Goal: Task Accomplishment & Management: Use online tool/utility

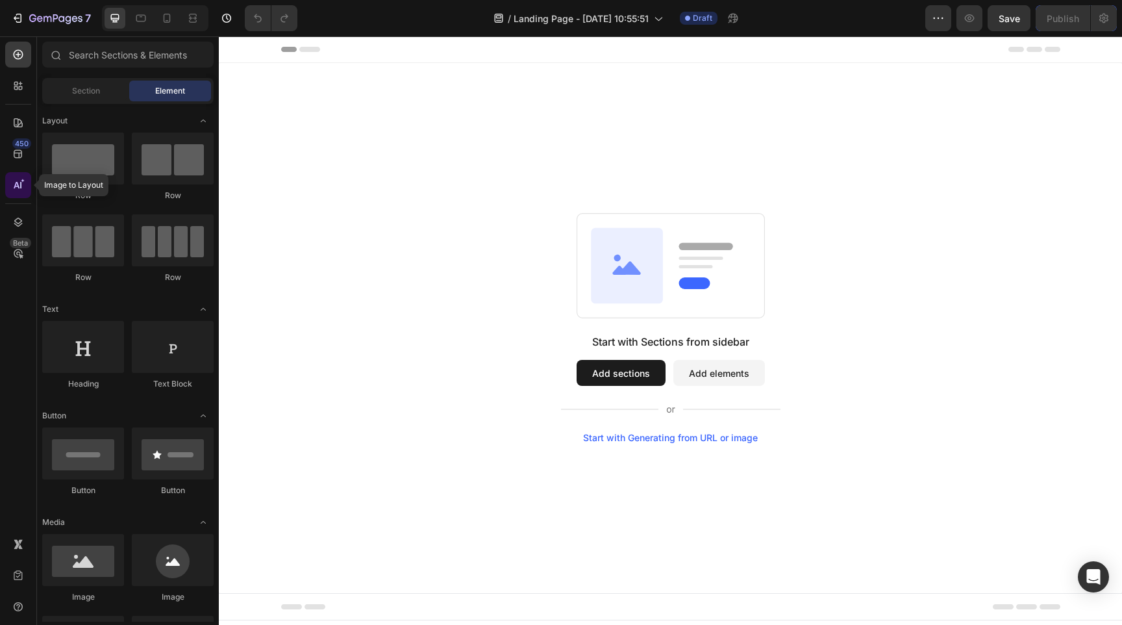
click at [12, 190] on icon at bounding box center [18, 185] width 13 height 13
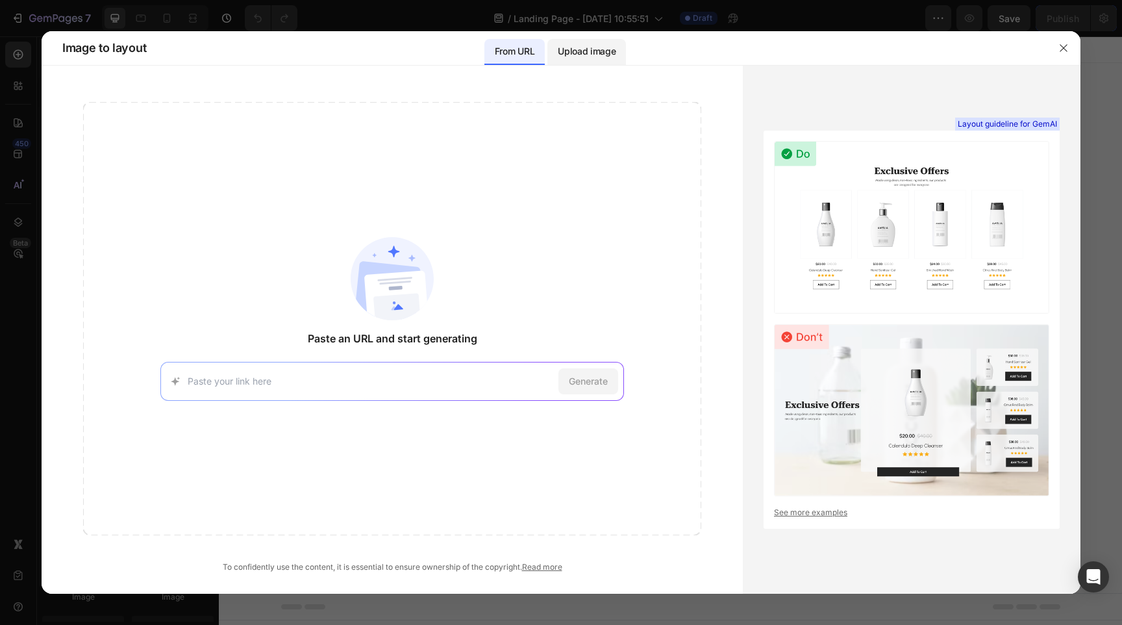
click at [590, 47] on p "Upload image" at bounding box center [587, 52] width 58 height 16
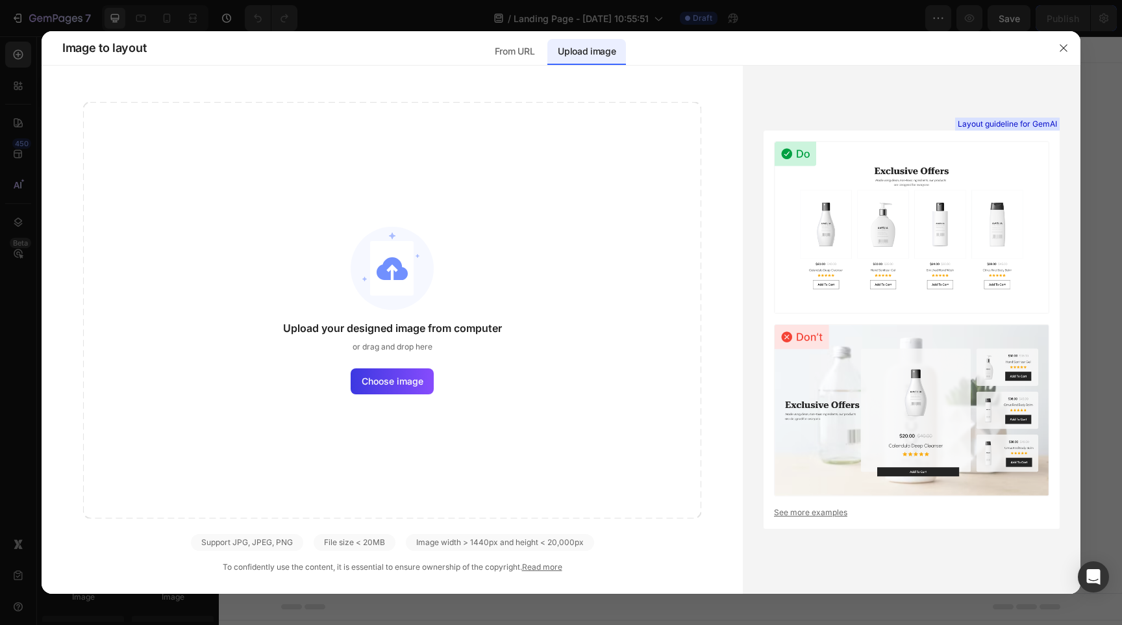
click at [449, 400] on div "Upload your designed image from computer or drag and drop here Choose image" at bounding box center [392, 310] width 618 height 416
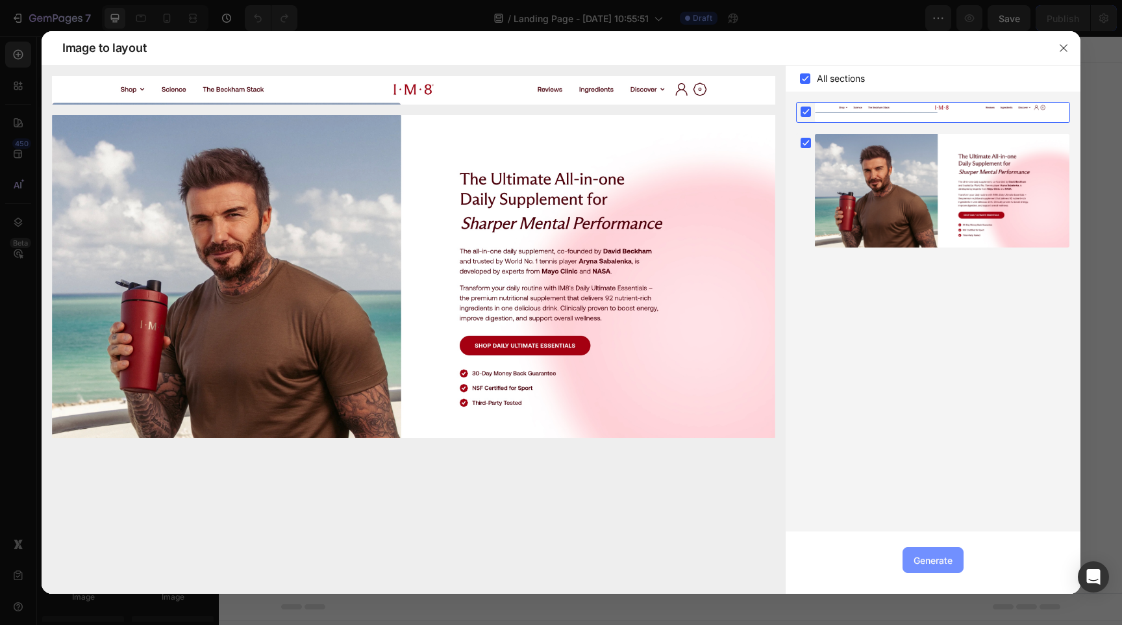
click at [945, 562] on div "Generate" at bounding box center [933, 560] width 39 height 14
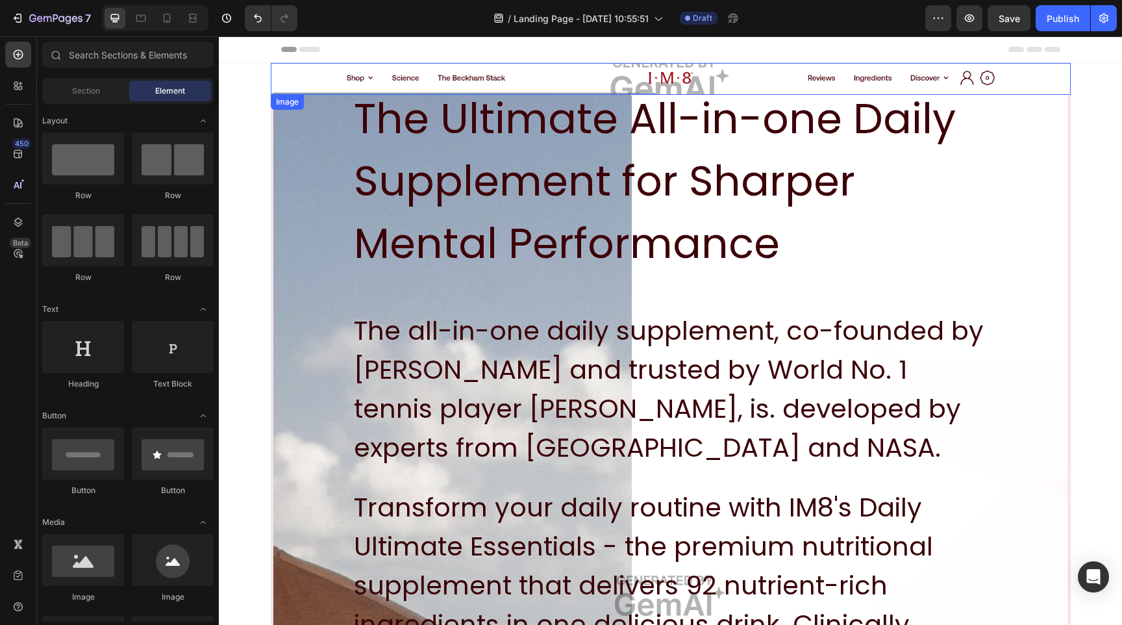
click at [621, 81] on img at bounding box center [671, 79] width 800 height 32
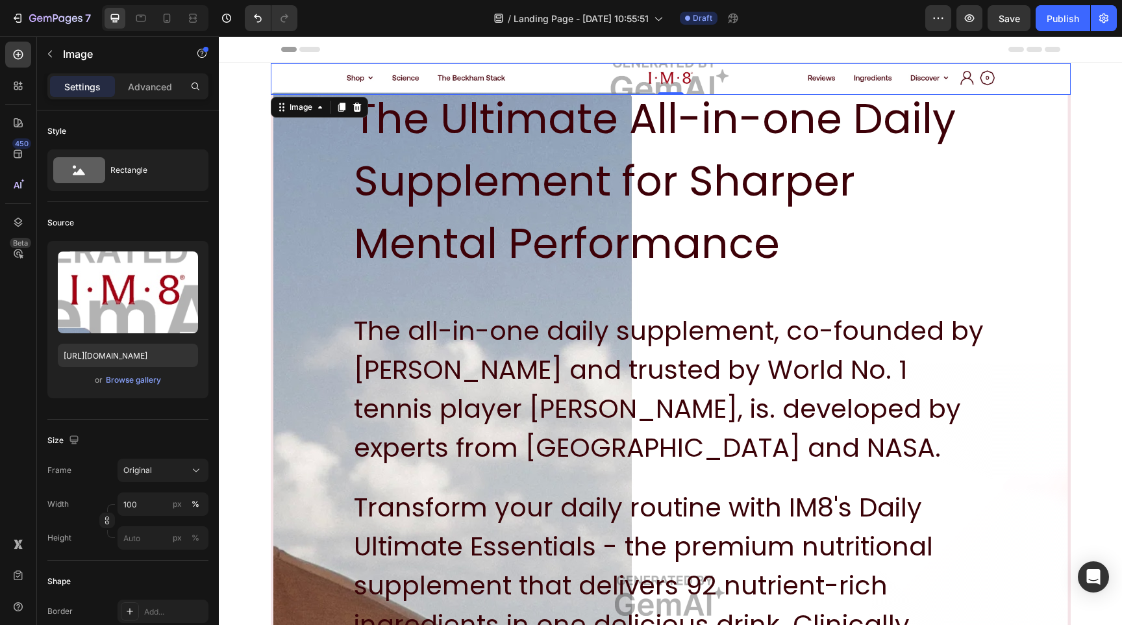
click at [408, 78] on img at bounding box center [671, 79] width 800 height 32
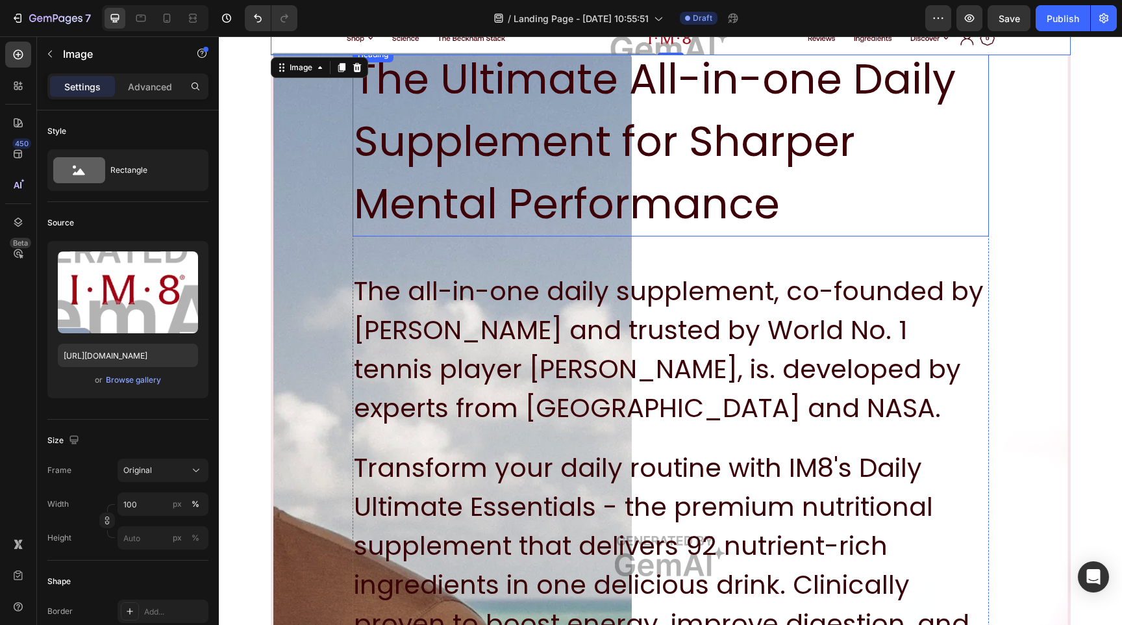
click at [618, 197] on h2 "The Ultimate All-in-one Daily Supplement for Sharper Mental Performance" at bounding box center [671, 142] width 636 height 190
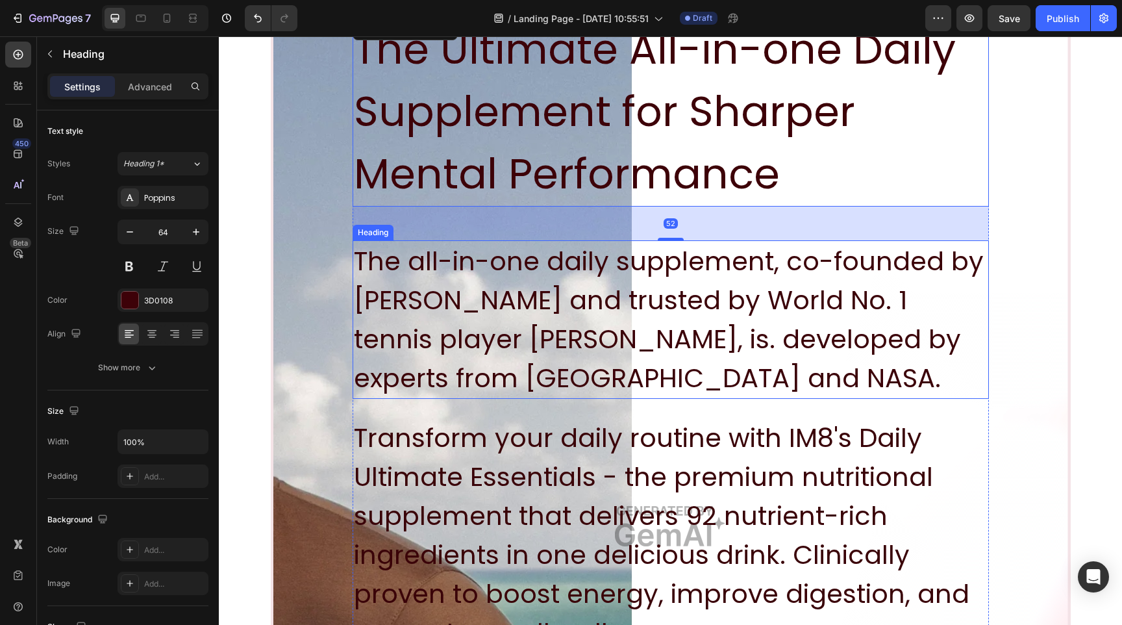
click at [628, 340] on h2 "The all-in-one daily supplement, co-founded by [PERSON_NAME] and trusted by Wor…" at bounding box center [671, 319] width 636 height 158
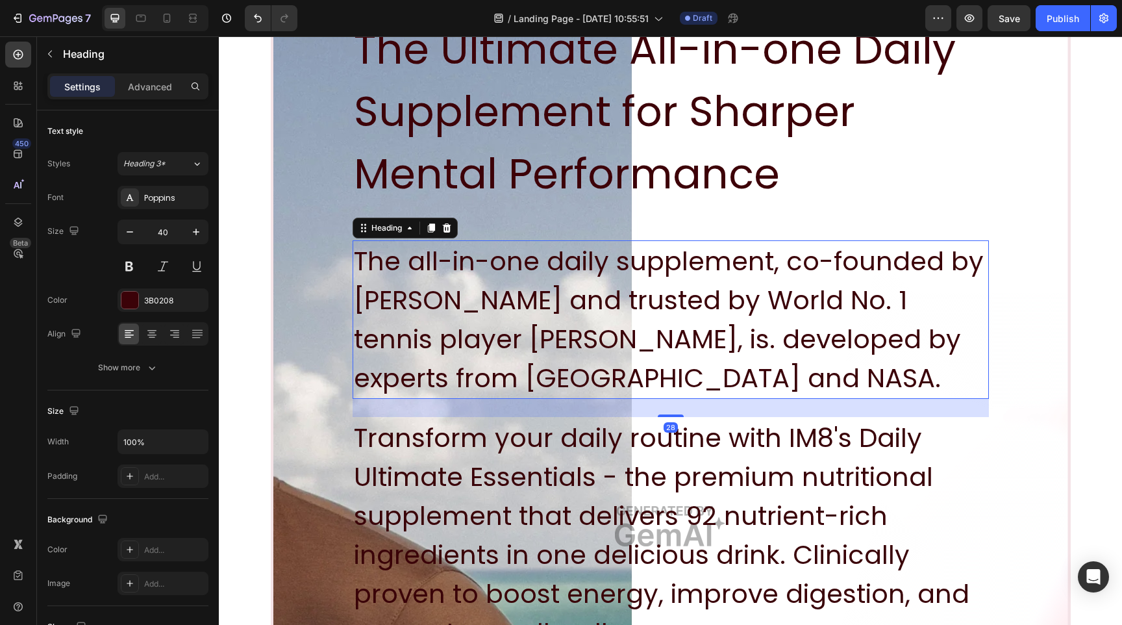
scroll to position [332, 0]
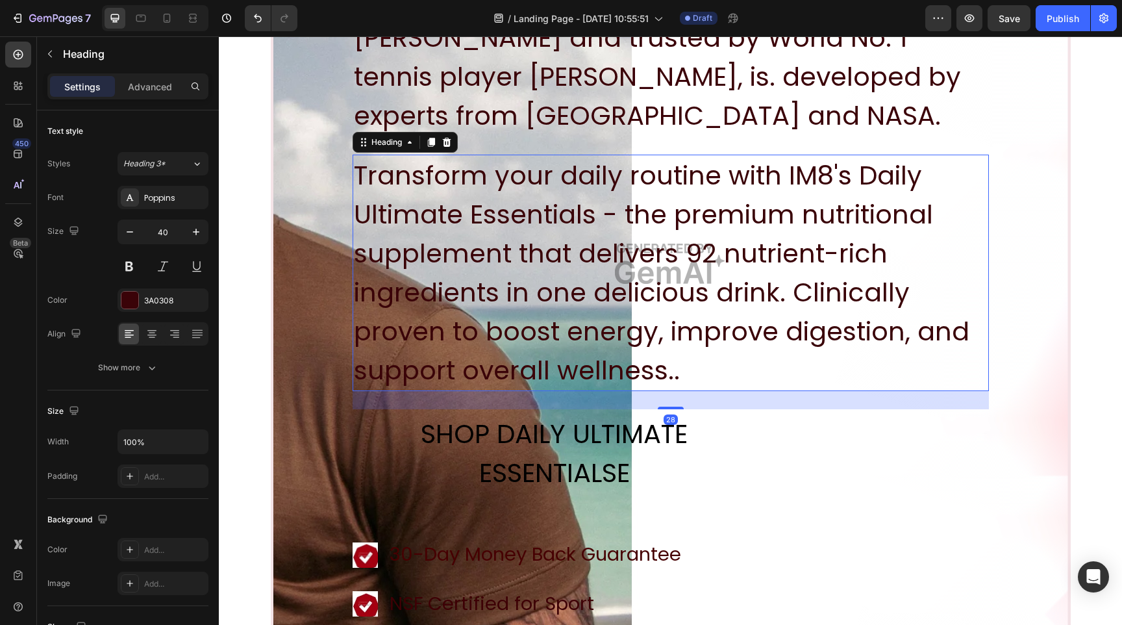
click at [597, 281] on h2 "Transform your daily routine with IM8's Daily Ultimate Essentials - the premium…" at bounding box center [671, 273] width 636 height 236
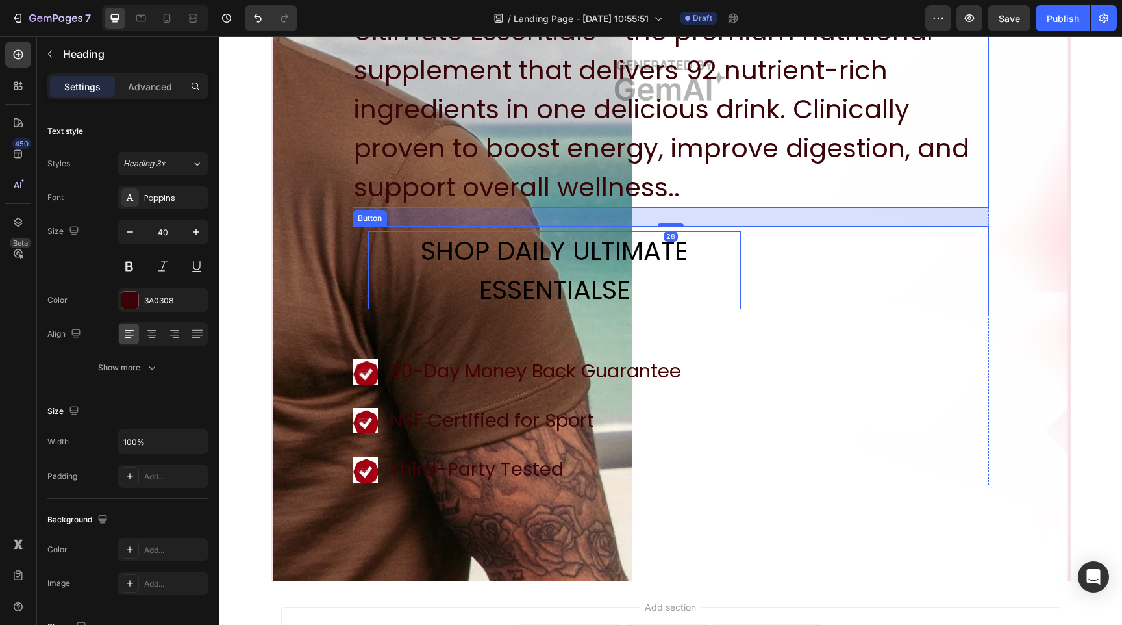
click at [575, 266] on div "SHOP DAILY ULTIMATE ESSENTIALSE" at bounding box center [554, 270] width 373 height 78
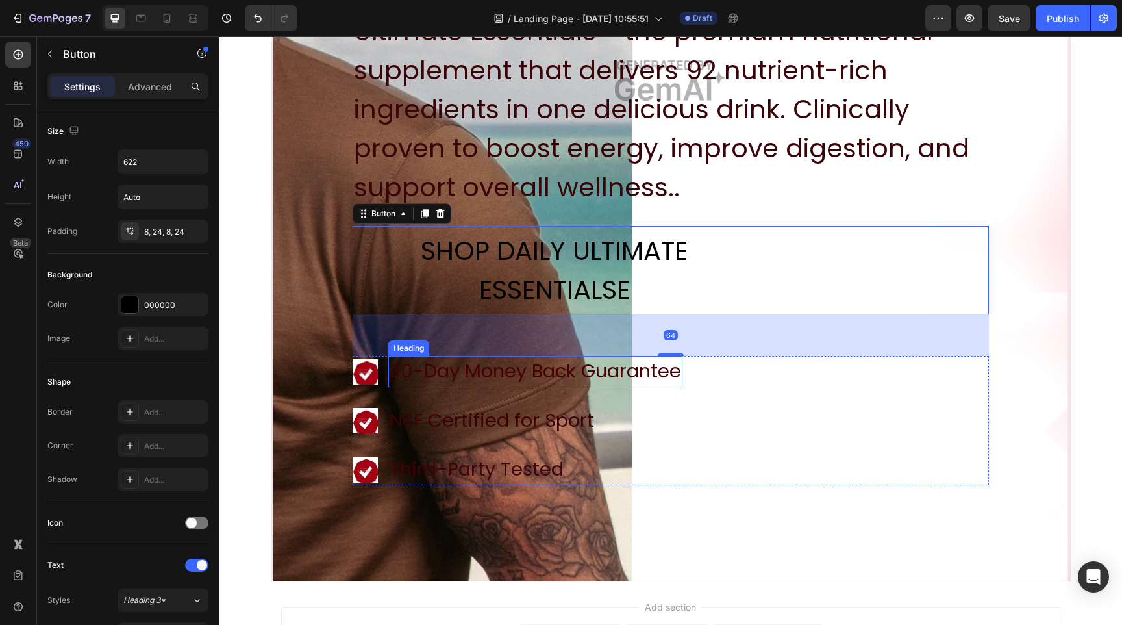
click at [558, 366] on h2 "30-Day Money Back Guarantee" at bounding box center [535, 371] width 294 height 31
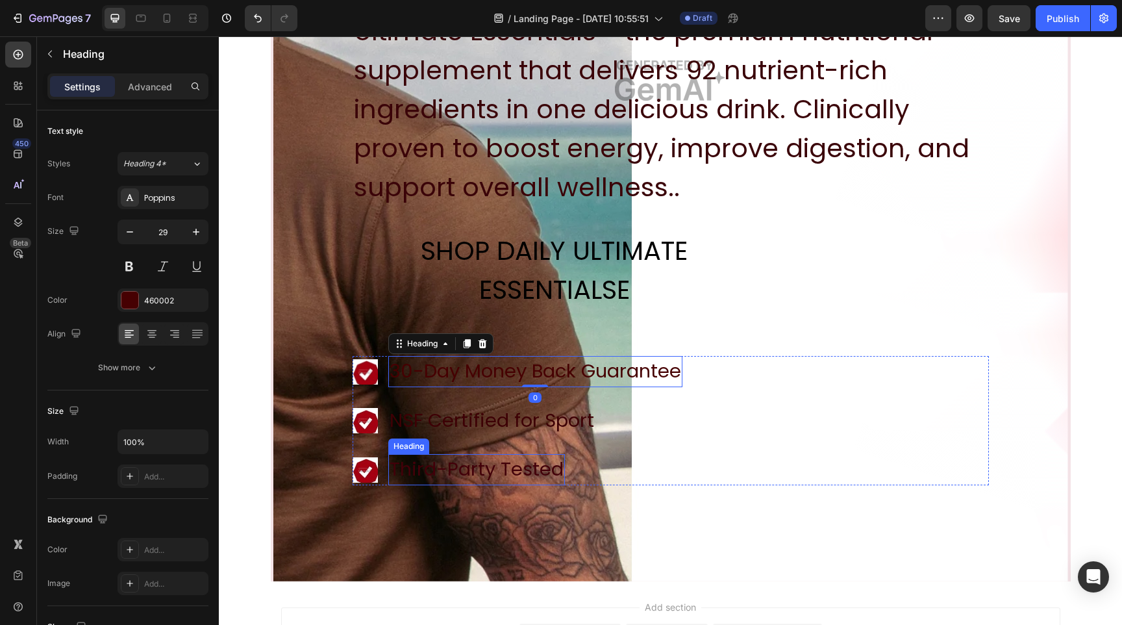
click at [540, 461] on h2 "Third-Party Tested" at bounding box center [476, 469] width 177 height 31
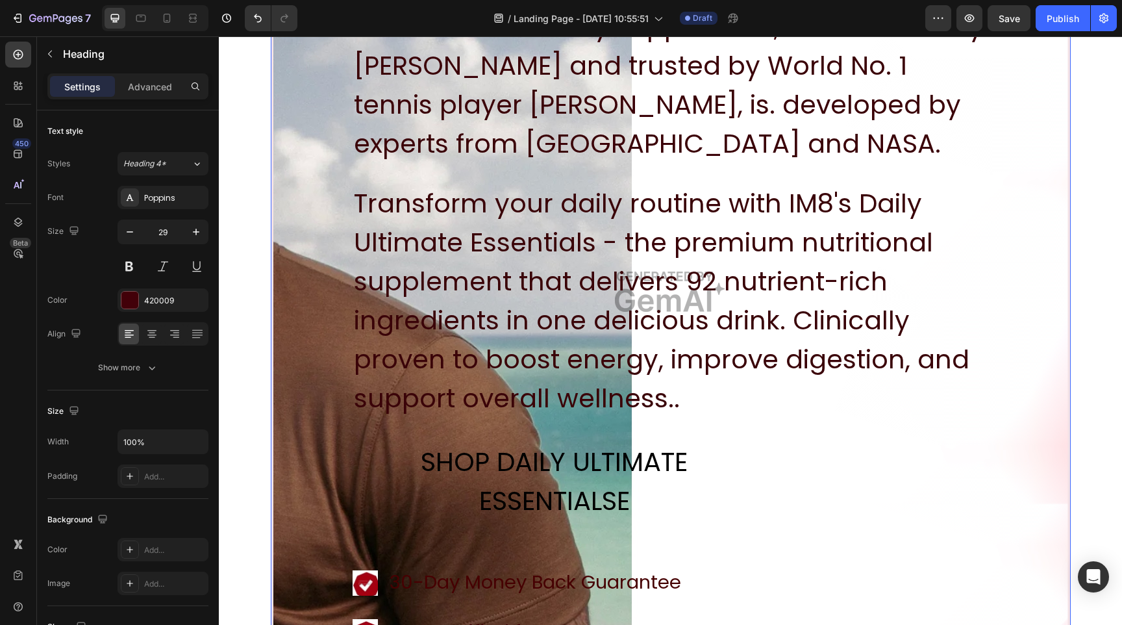
scroll to position [0, 0]
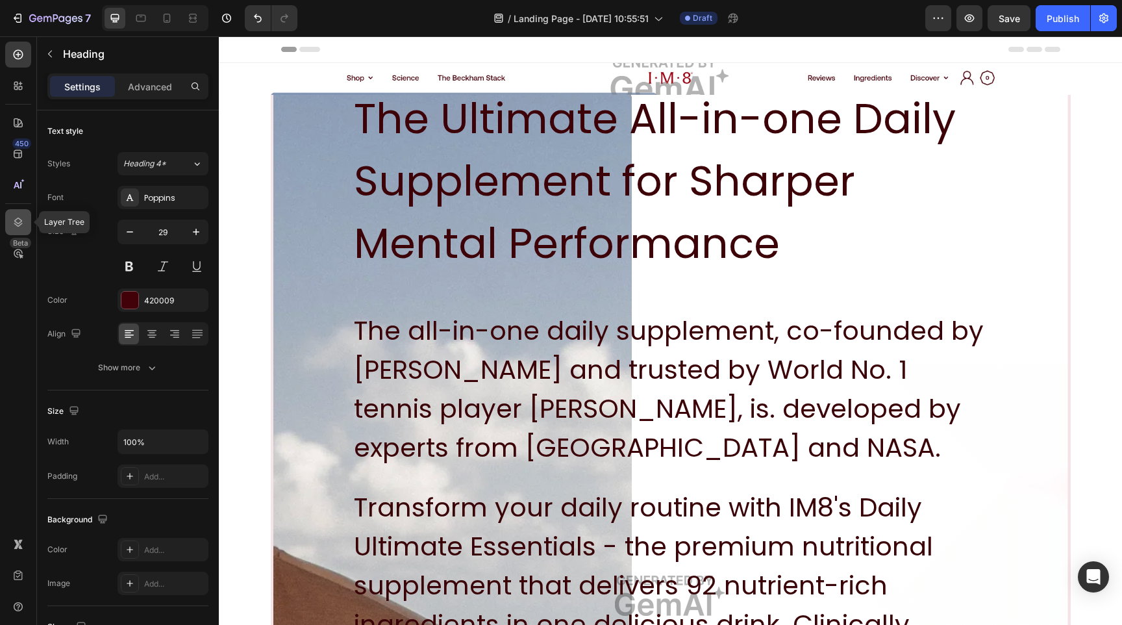
click at [15, 225] on icon at bounding box center [18, 222] width 13 height 13
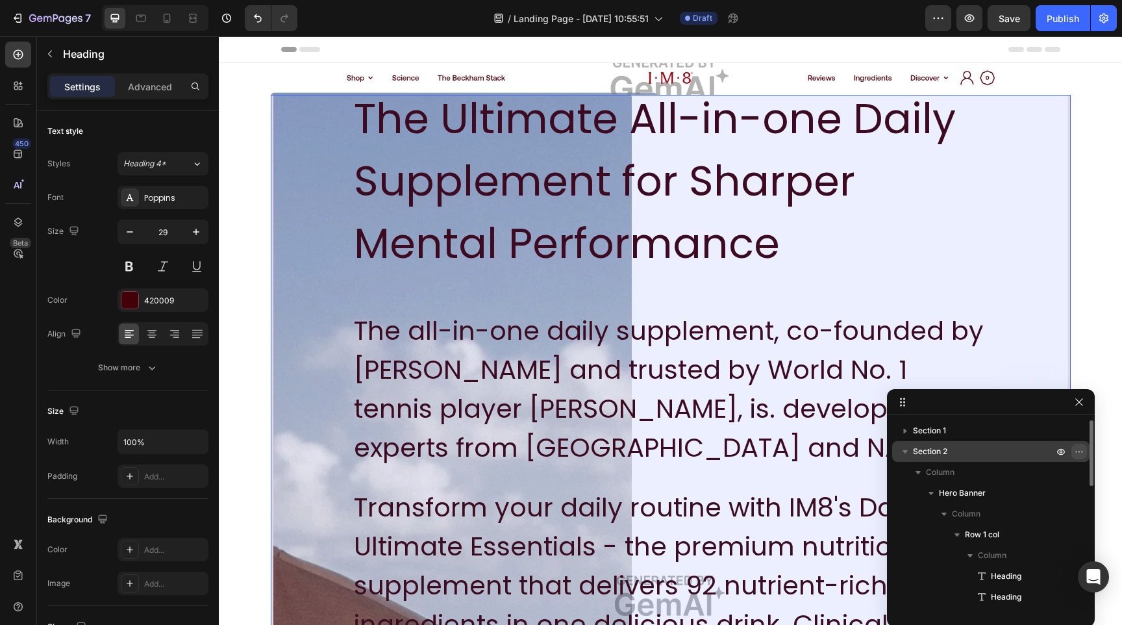
click at [1081, 453] on icon "button" at bounding box center [1079, 451] width 10 height 10
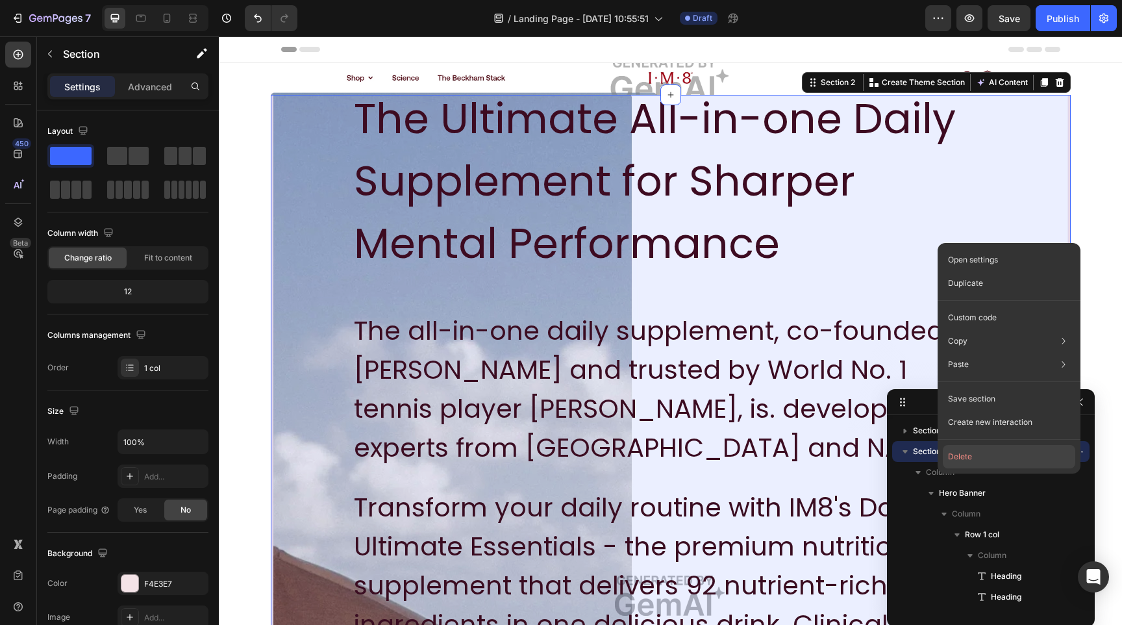
click at [1025, 453] on button "Delete" at bounding box center [1009, 456] width 132 height 23
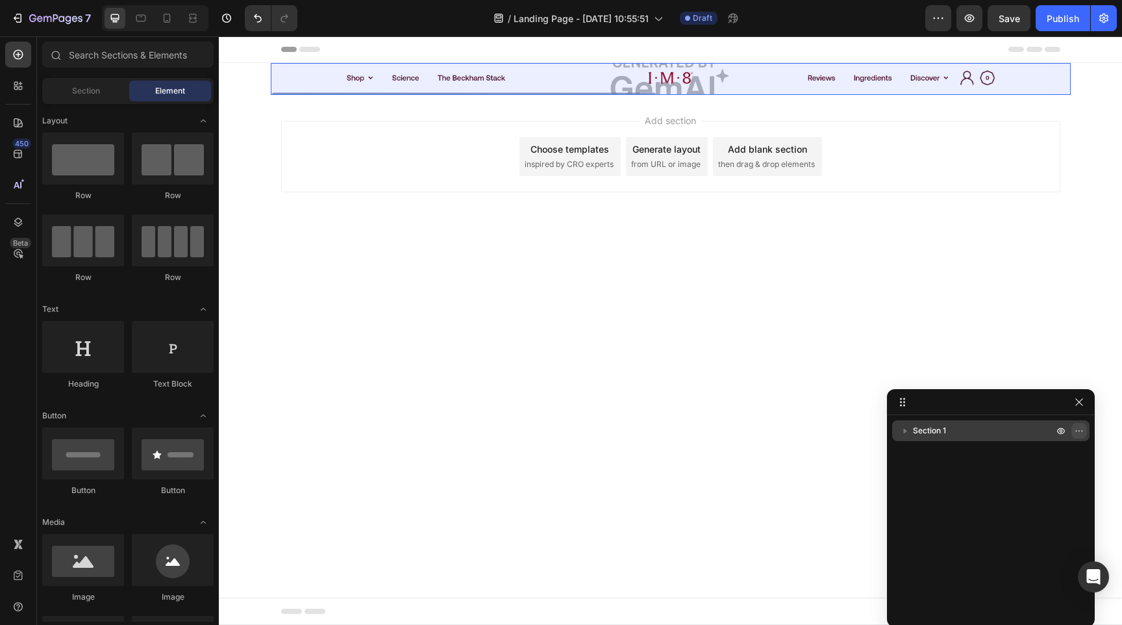
click at [1081, 430] on icon "button" at bounding box center [1079, 430] width 10 height 10
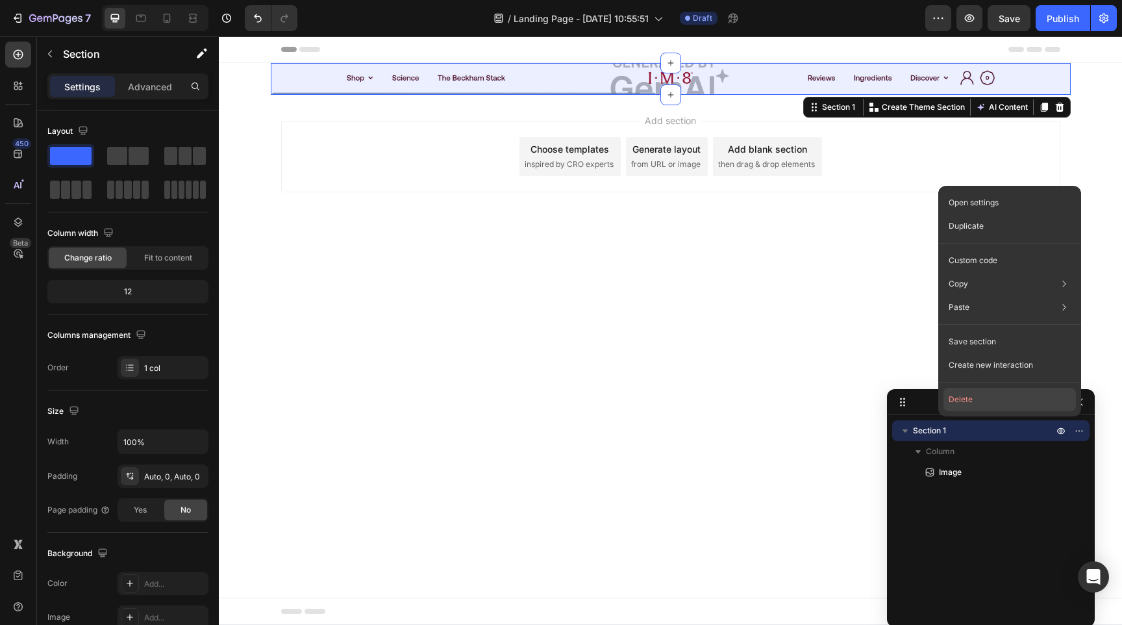
click at [1035, 402] on button "Delete" at bounding box center [1010, 399] width 132 height 23
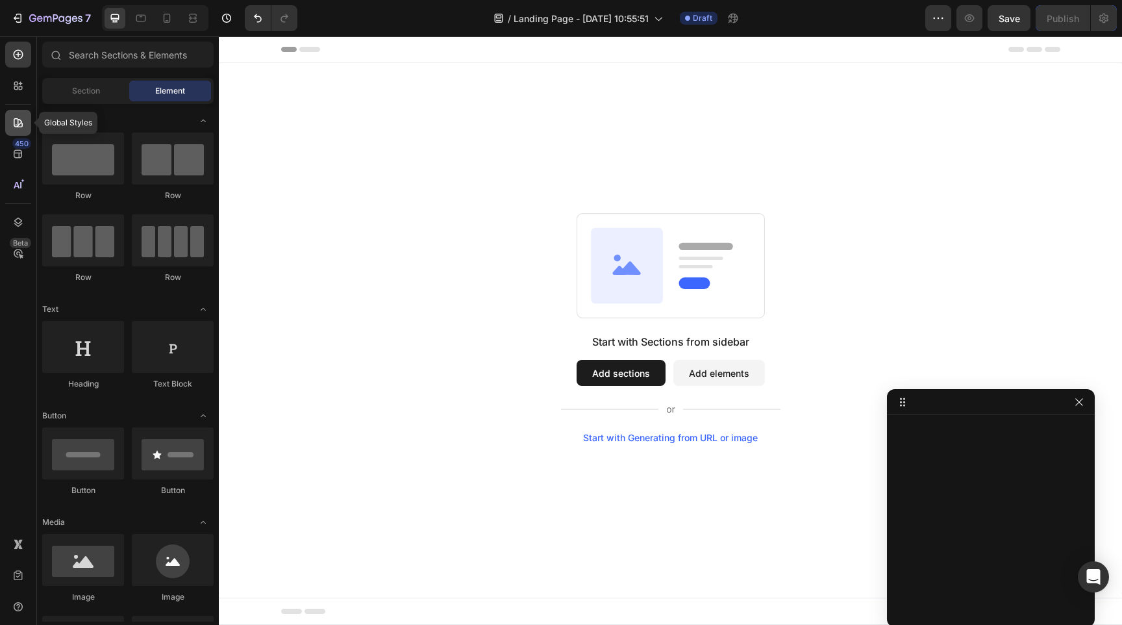
click at [19, 129] on div at bounding box center [18, 123] width 26 height 26
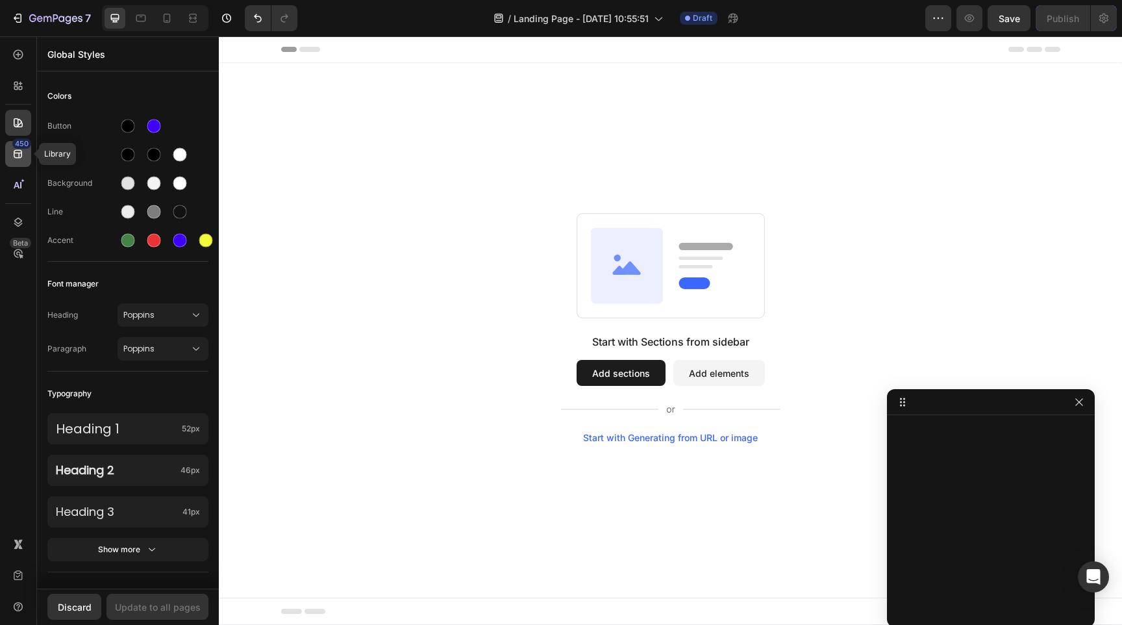
click at [13, 152] on icon at bounding box center [18, 153] width 13 height 13
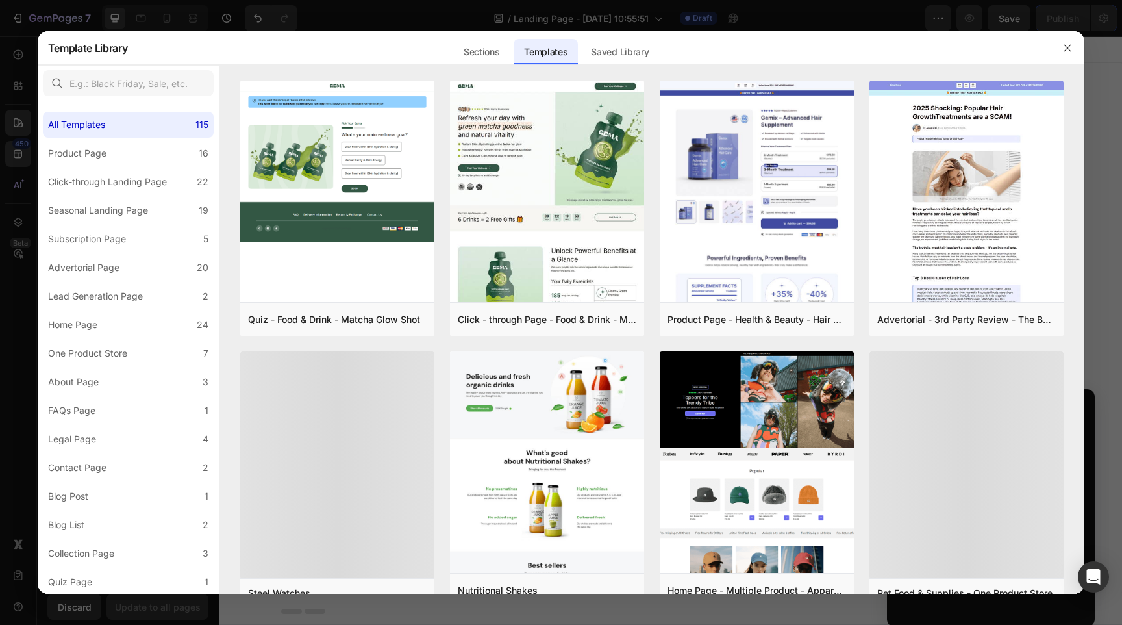
click at [18, 130] on div at bounding box center [561, 312] width 1122 height 625
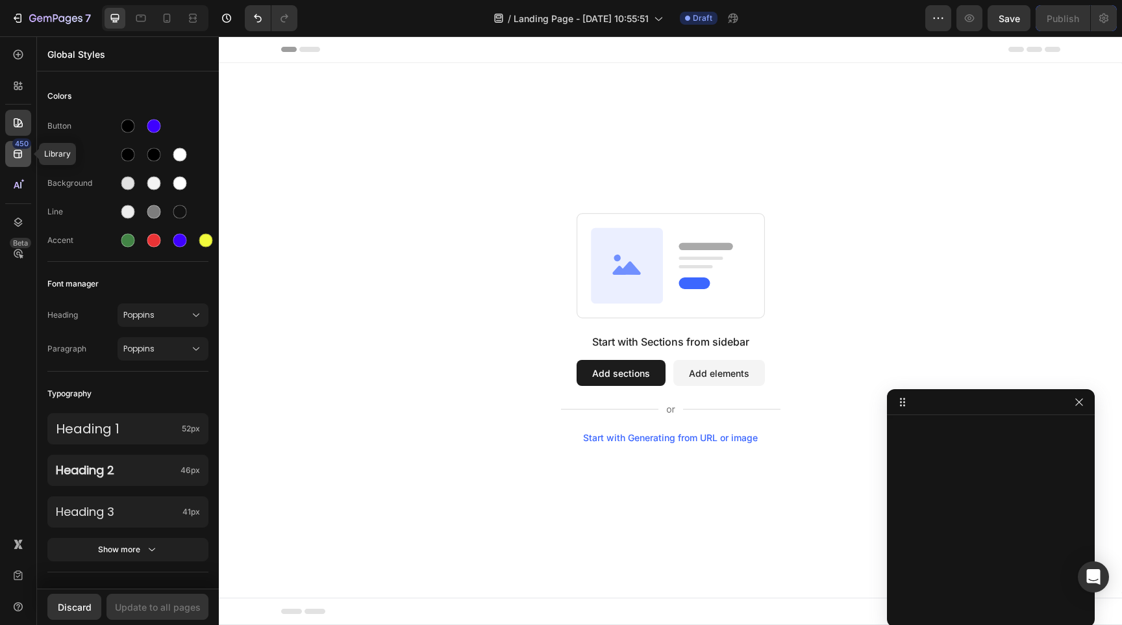
click at [14, 149] on icon at bounding box center [18, 153] width 13 height 13
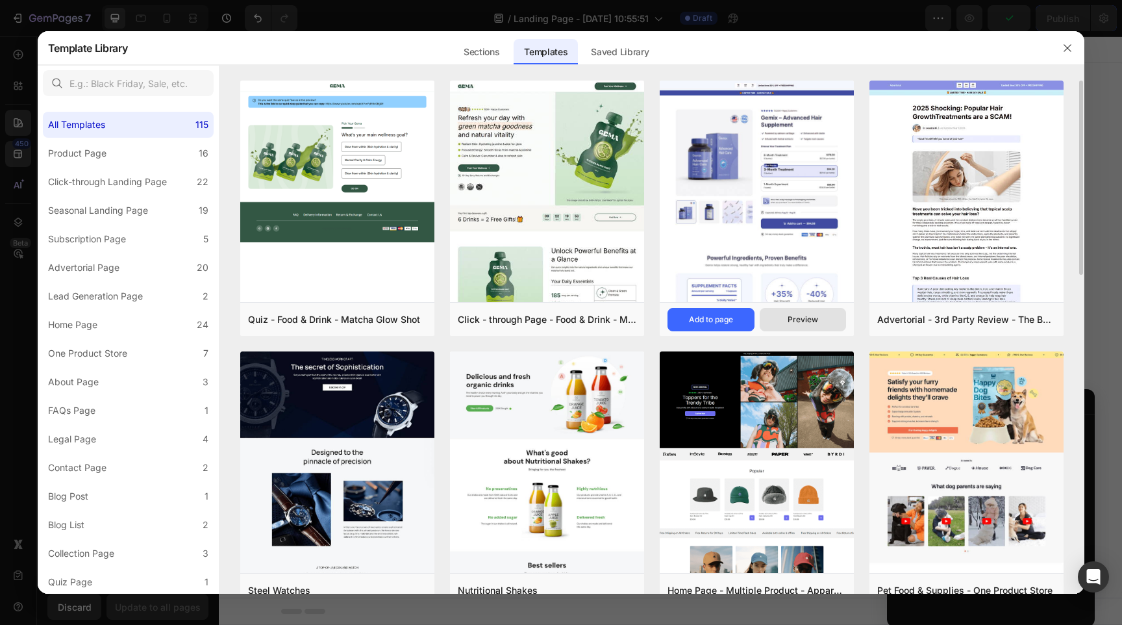
click at [794, 314] on div "Preview" at bounding box center [803, 320] width 31 height 12
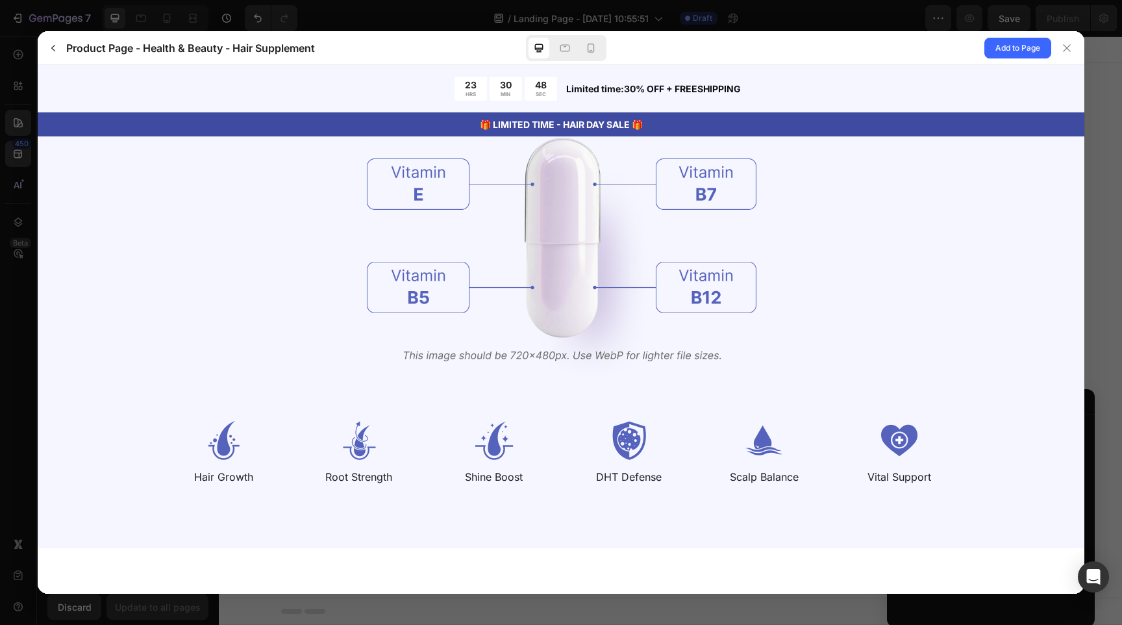
scroll to position [1564, 0]
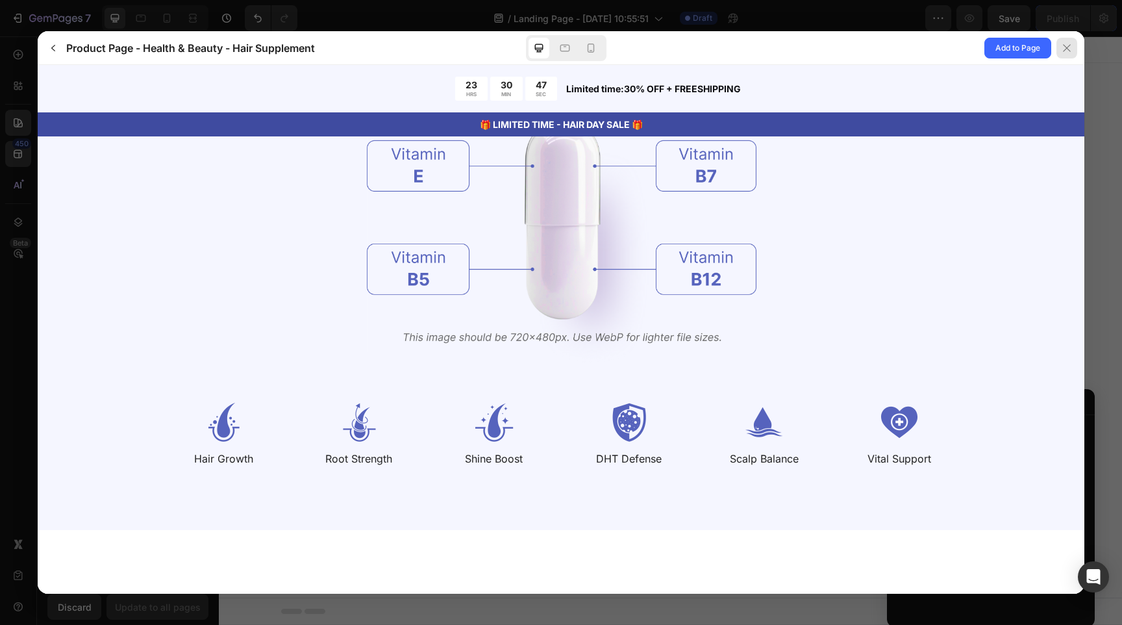
click at [1062, 55] on div at bounding box center [1067, 48] width 21 height 21
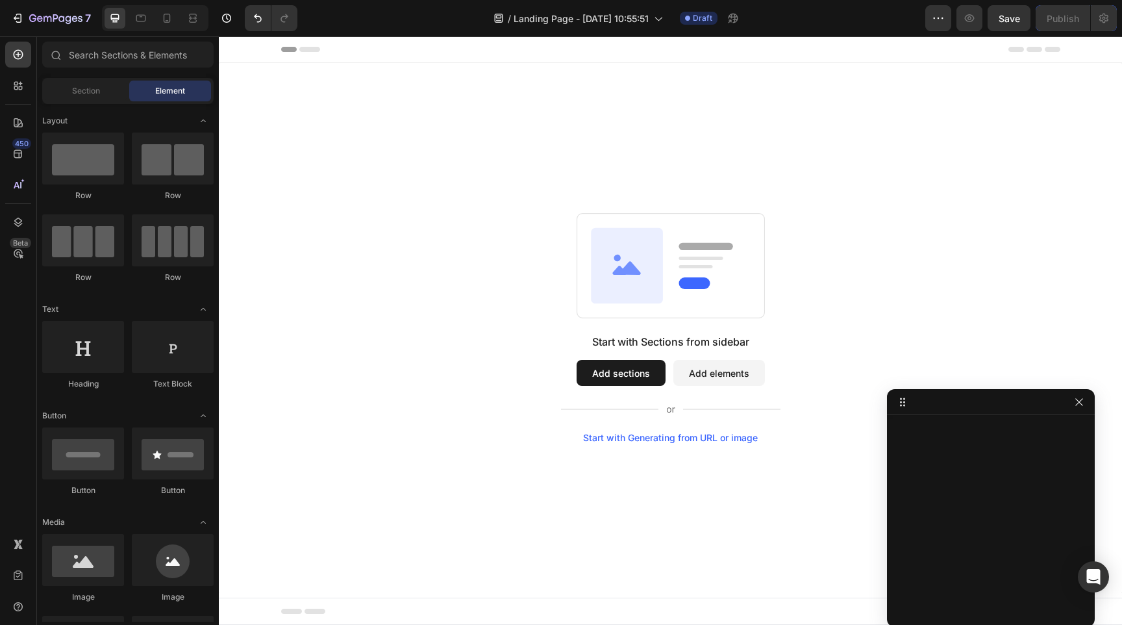
click at [707, 376] on button "Add elements" at bounding box center [719, 373] width 92 height 26
click at [614, 360] on button "Add sections" at bounding box center [621, 373] width 89 height 26
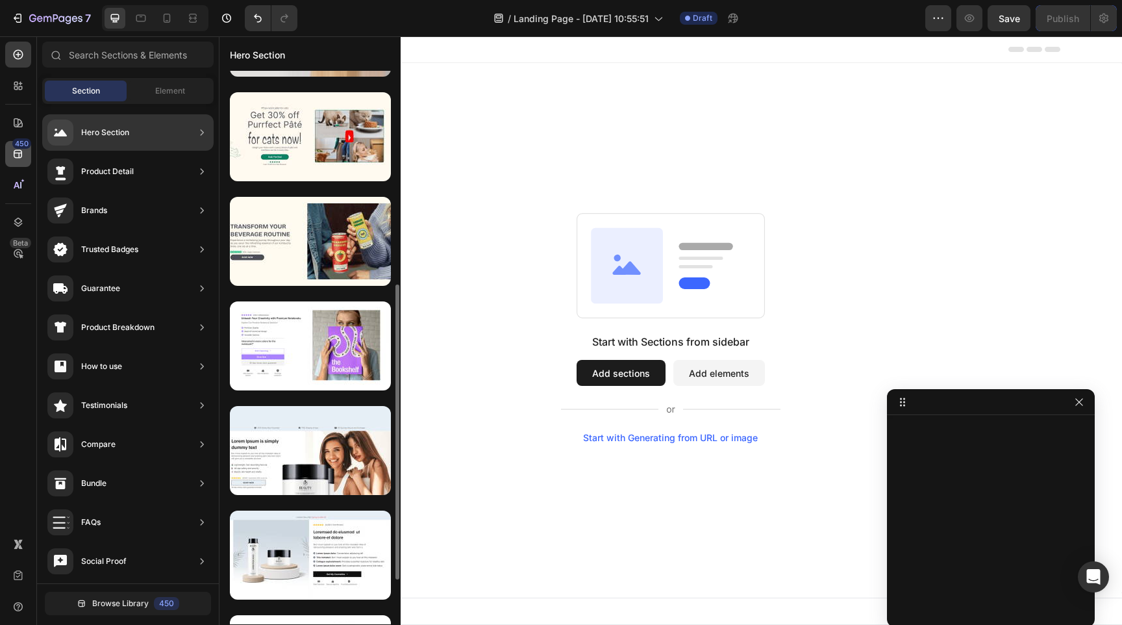
scroll to position [0, 0]
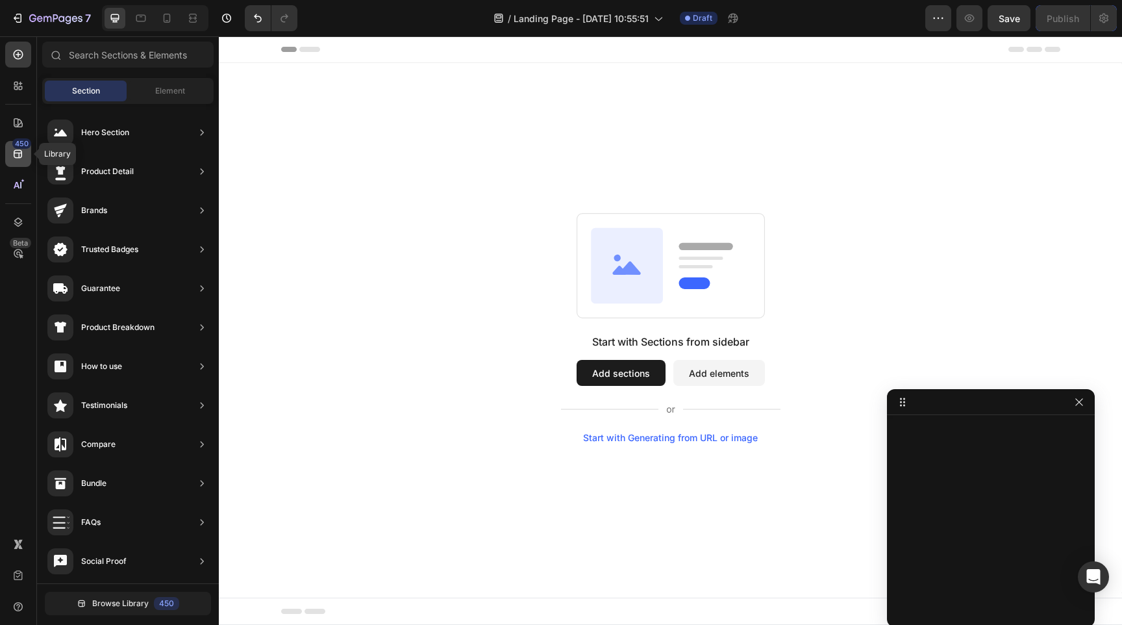
click at [16, 147] on div "450" at bounding box center [21, 143] width 19 height 10
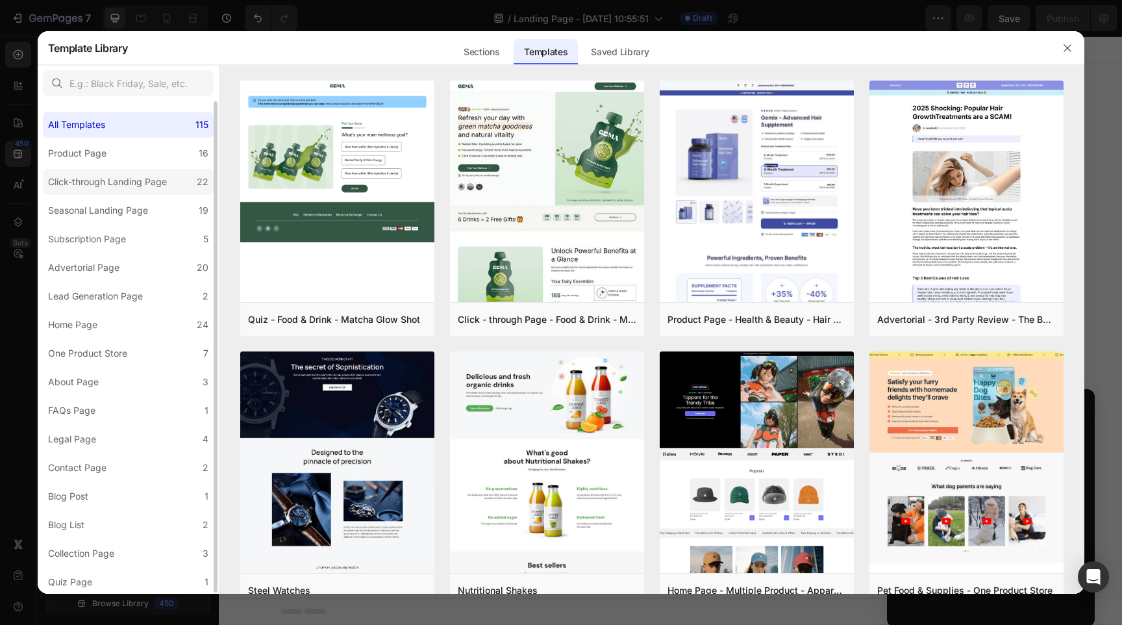
click at [131, 187] on div "Click-through Landing Page" at bounding box center [107, 182] width 119 height 16
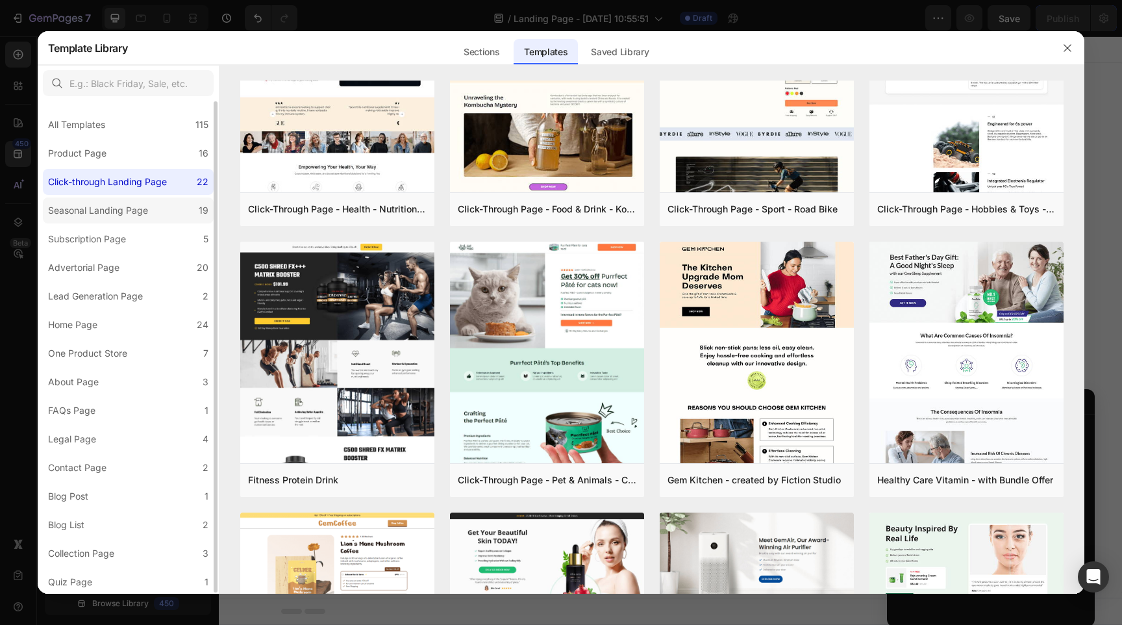
scroll to position [1, 0]
click at [125, 315] on label "Home Page 24" at bounding box center [128, 323] width 171 height 26
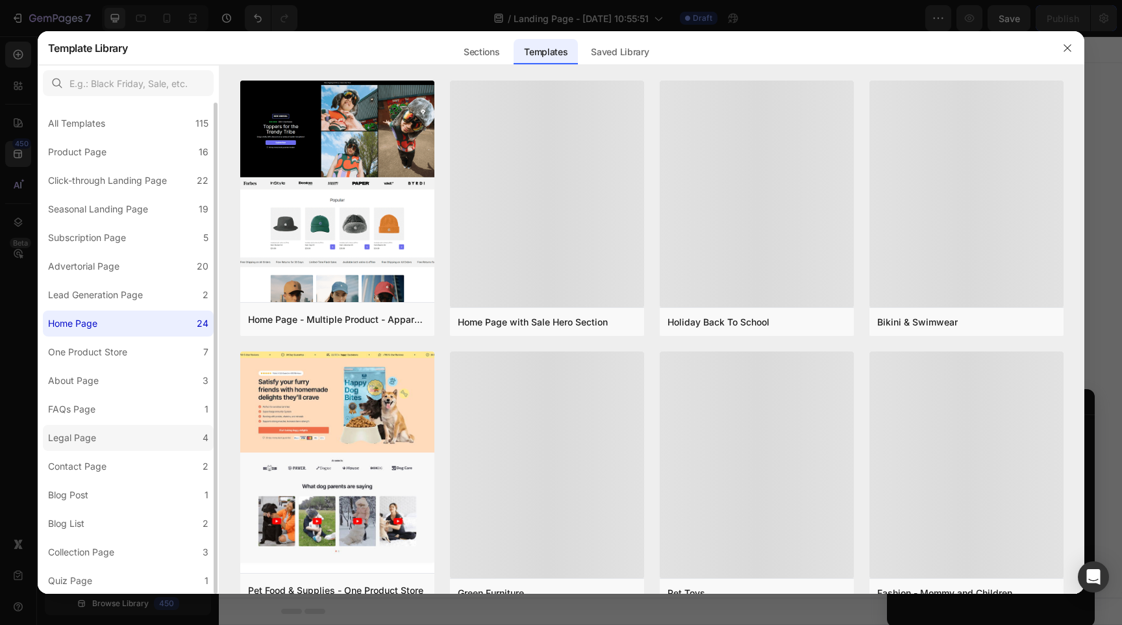
scroll to position [0, 0]
click at [477, 54] on div "Sections" at bounding box center [481, 52] width 56 height 26
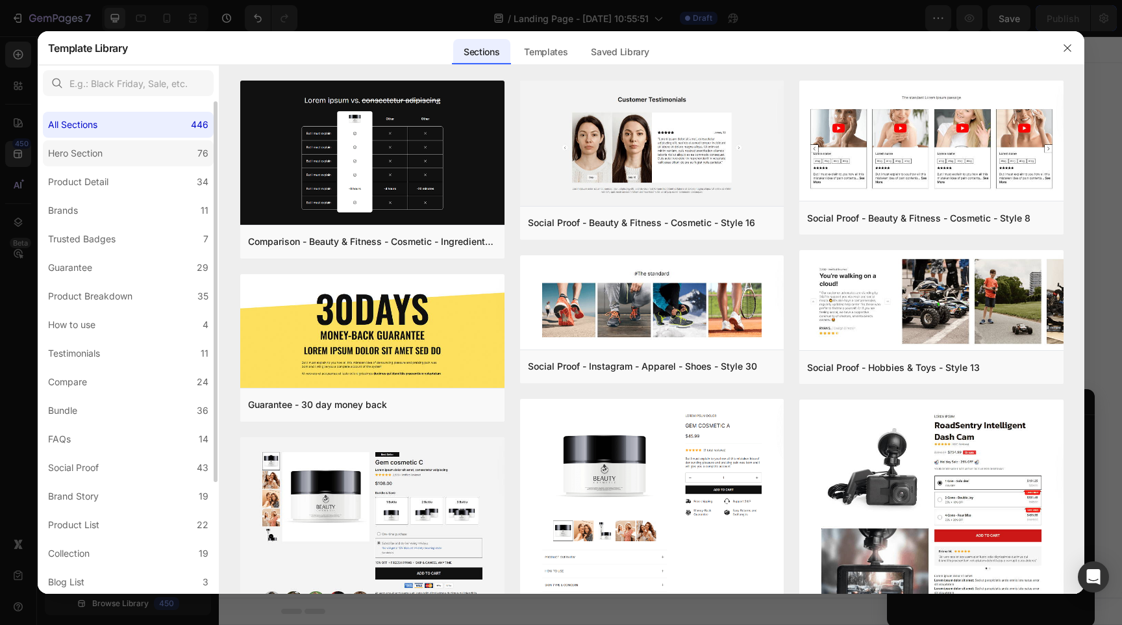
click at [133, 148] on label "Hero Section 76" at bounding box center [128, 153] width 171 height 26
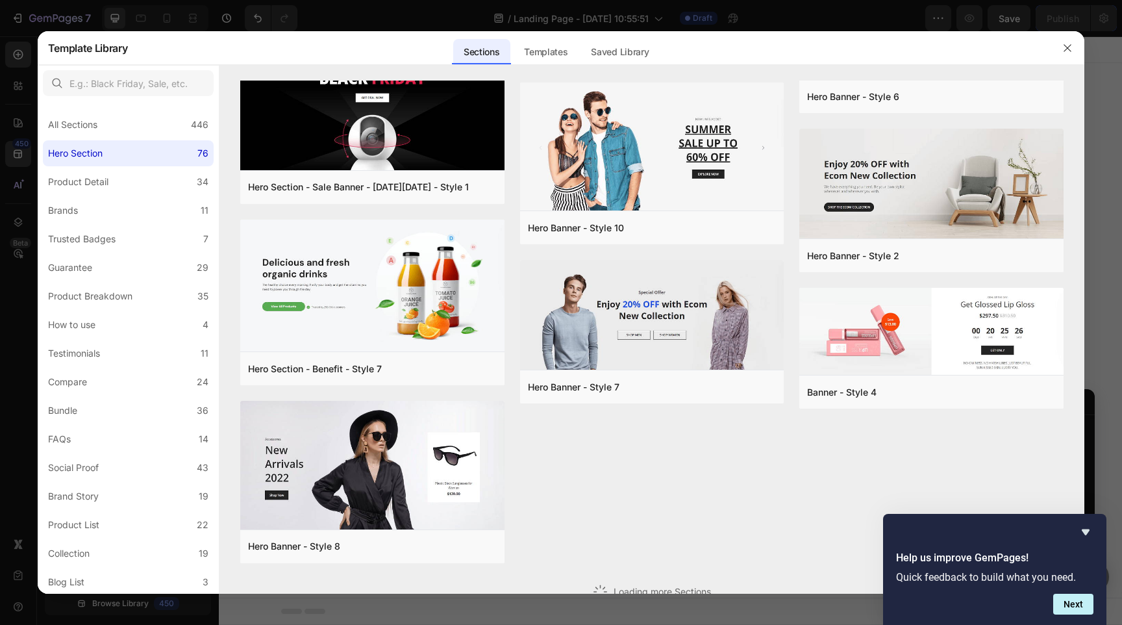
scroll to position [2570, 0]
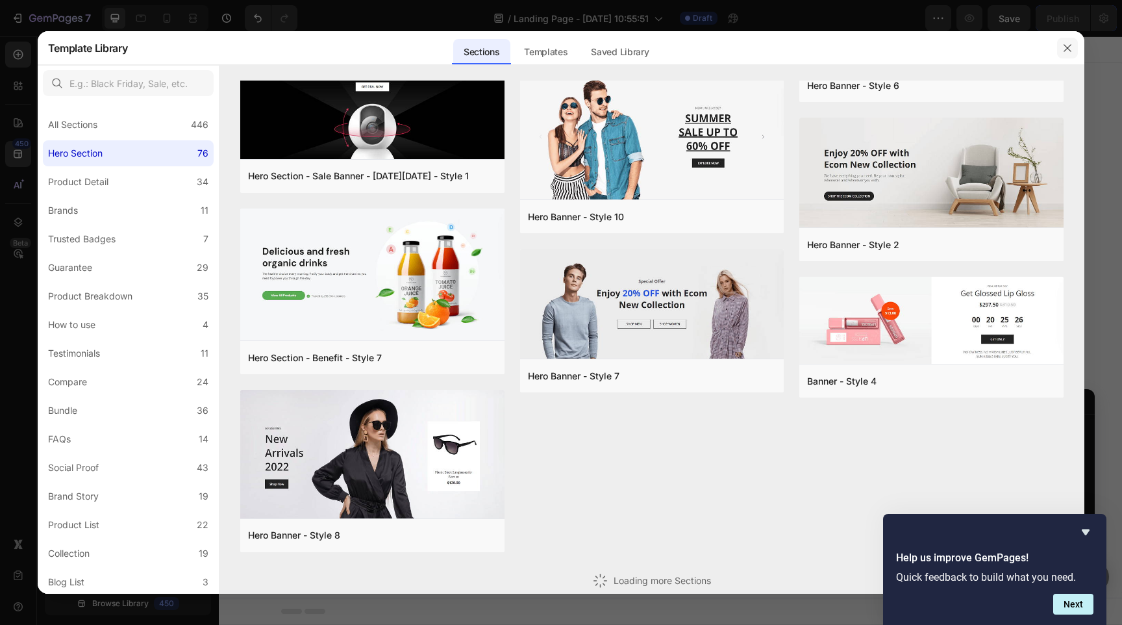
click at [1075, 48] on button "button" at bounding box center [1067, 48] width 21 height 21
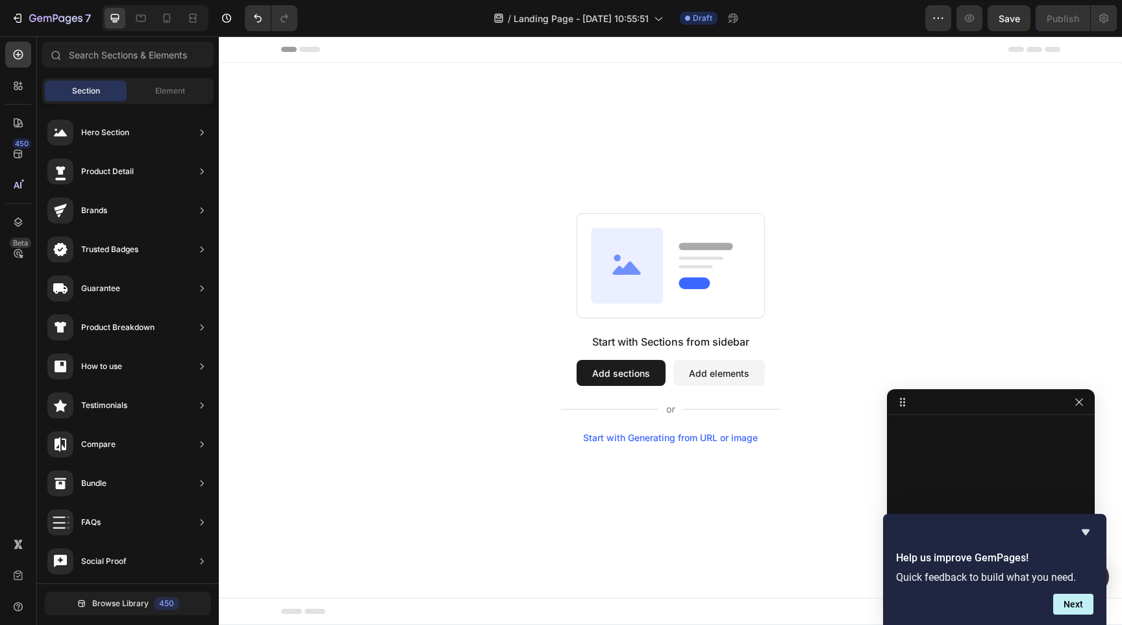
click at [612, 366] on button "Add sections" at bounding box center [621, 373] width 89 height 26
click at [145, 90] on div "Element" at bounding box center [170, 91] width 82 height 21
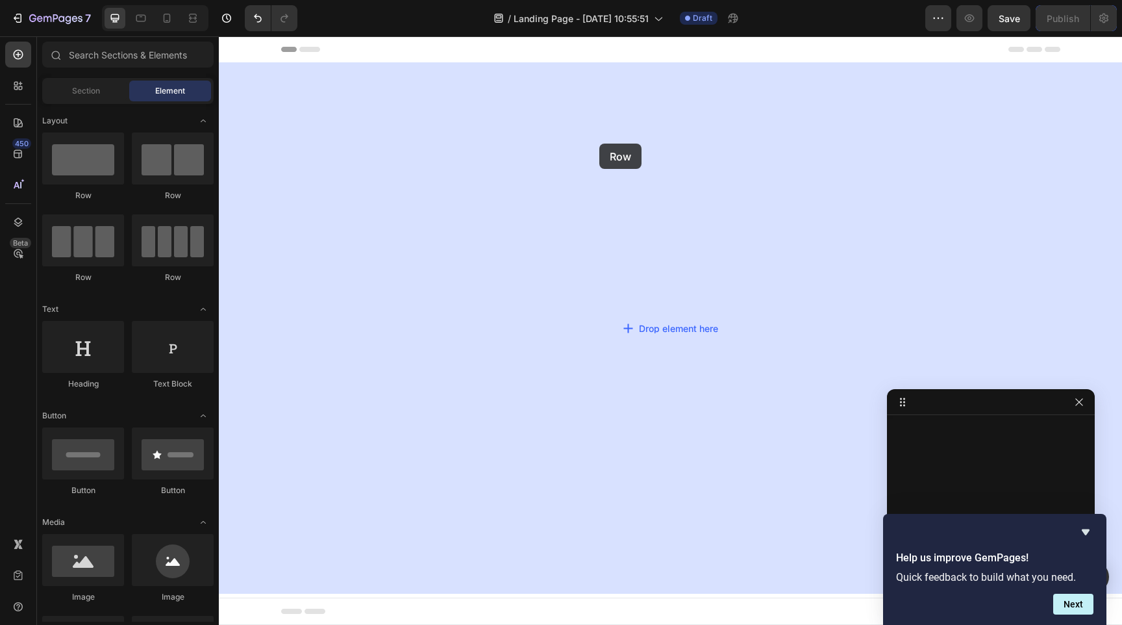
drag, startPoint x: 288, startPoint y: 204, endPoint x: 599, endPoint y: 144, distance: 317.5
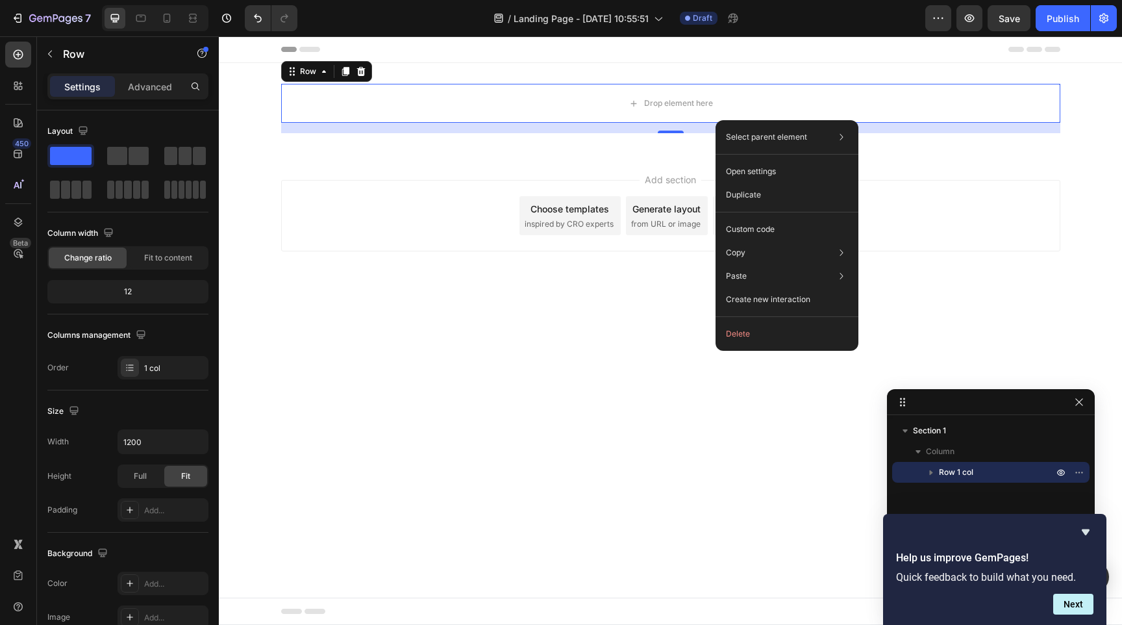
click at [447, 199] on div "Add section Choose templates inspired by CRO experts Generate layout from URL o…" at bounding box center [670, 215] width 779 height 71
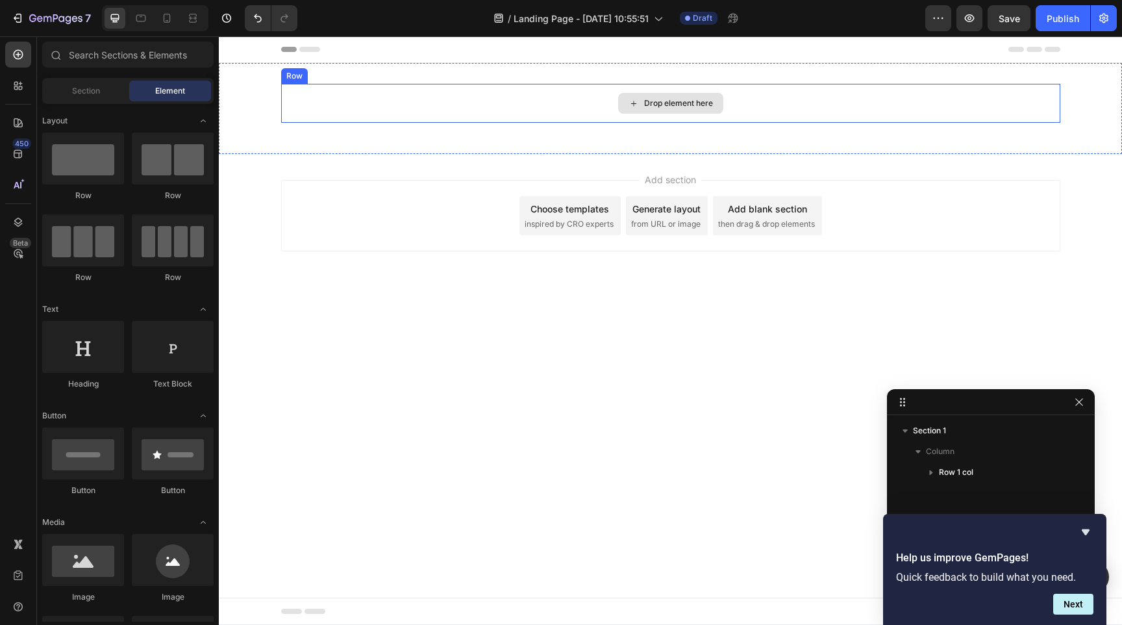
click at [512, 101] on div "Drop element here" at bounding box center [670, 103] width 779 height 39
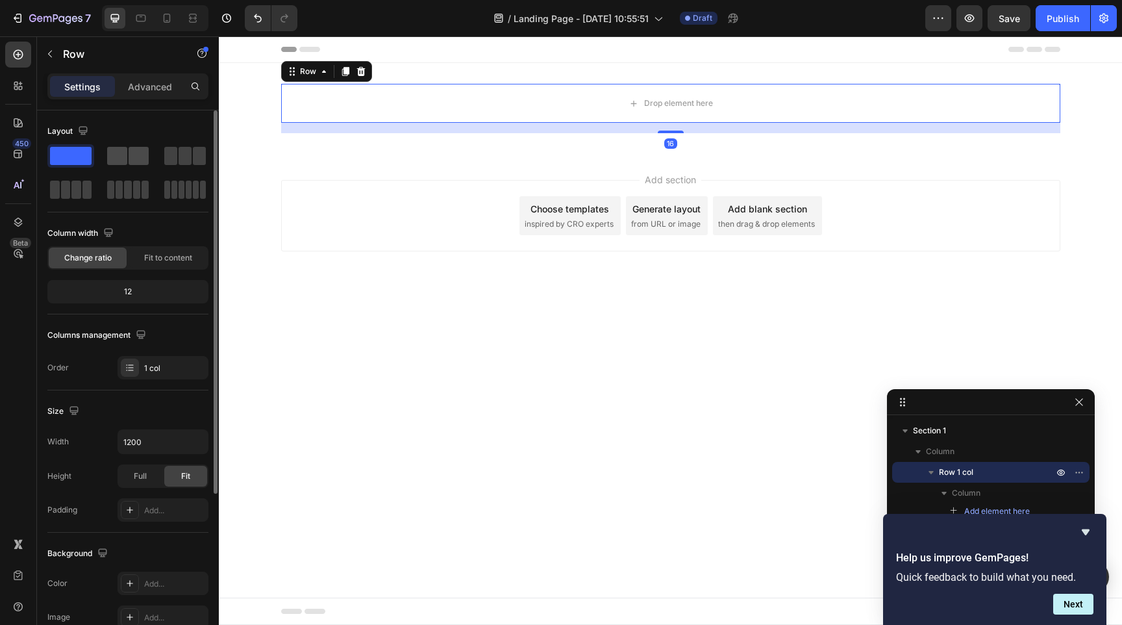
click at [140, 158] on span at bounding box center [139, 156] width 20 height 18
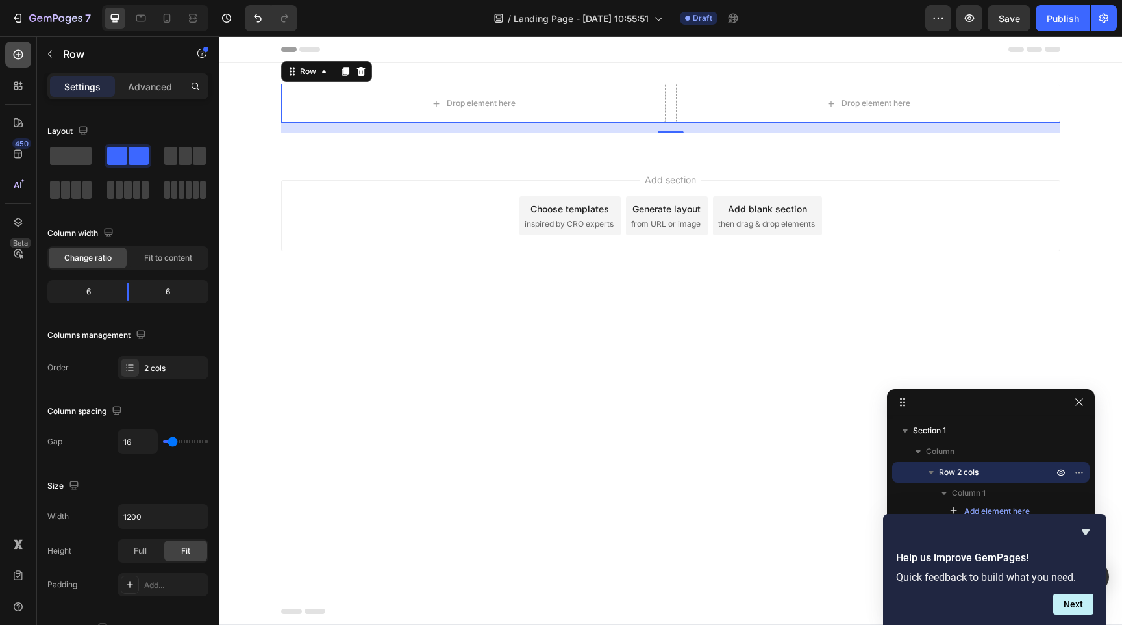
click at [22, 51] on icon at bounding box center [18, 54] width 13 height 13
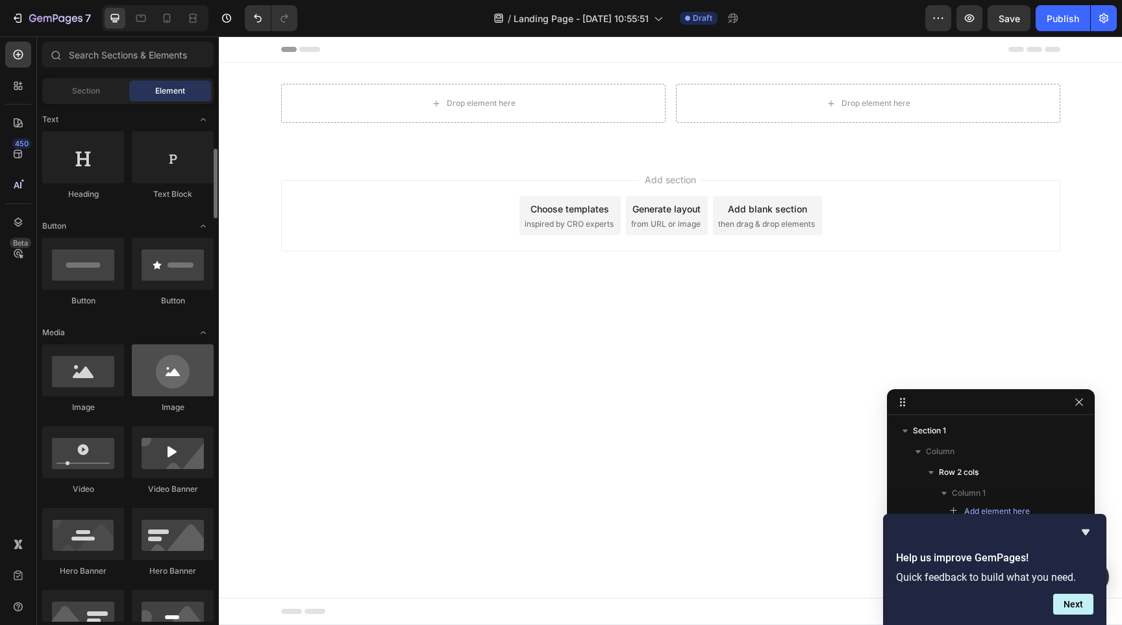
scroll to position [207, 0]
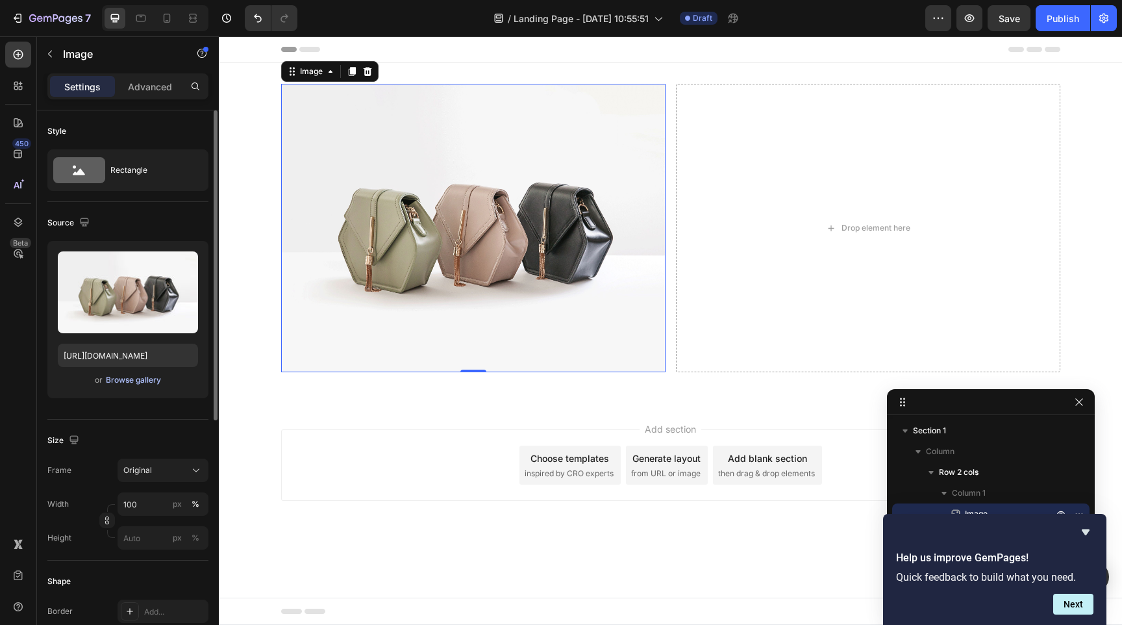
click at [132, 382] on div "Browse gallery" at bounding box center [133, 380] width 55 height 12
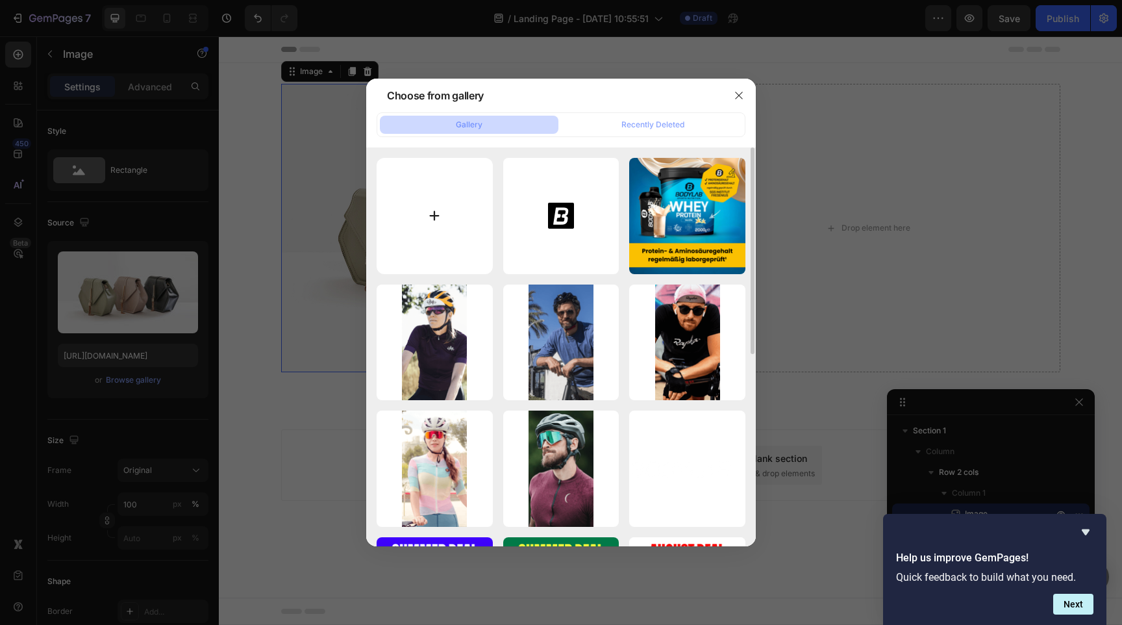
click at [422, 232] on input "file" at bounding box center [435, 216] width 116 height 116
type input "C:\fakepath\Gemini_Generated_Image_mvw04mmvw04mmvw0 (1).png"
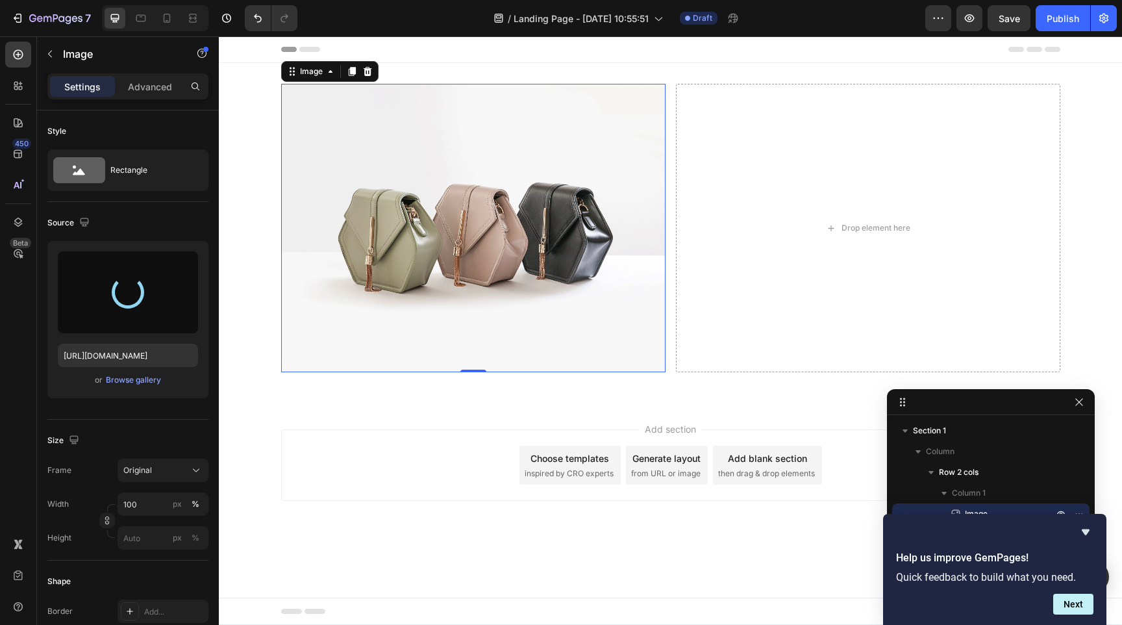
type input "[URL][DOMAIN_NAME]"
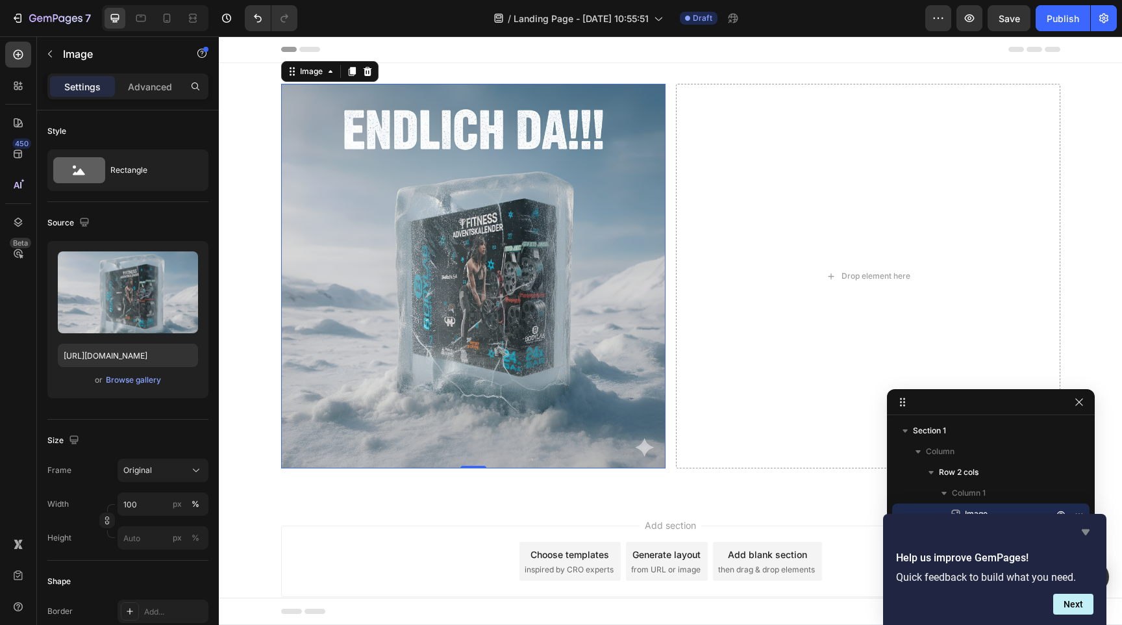
click at [1086, 527] on icon "Hide survey" at bounding box center [1086, 532] width 16 height 16
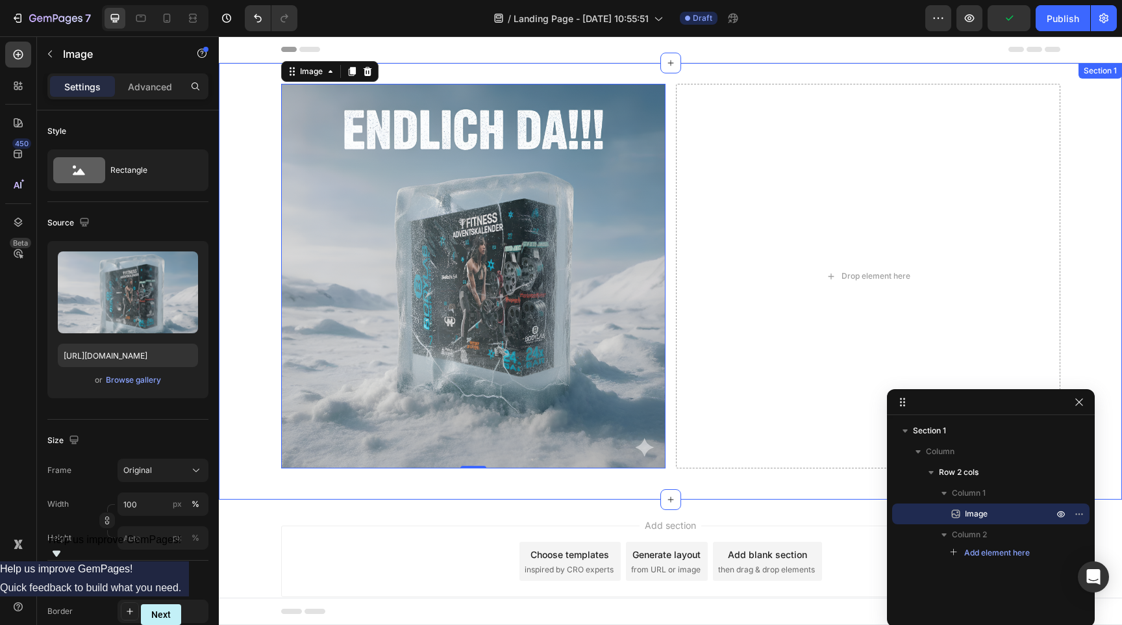
click at [236, 270] on div "Image 0 Drop element here Row" at bounding box center [670, 281] width 903 height 395
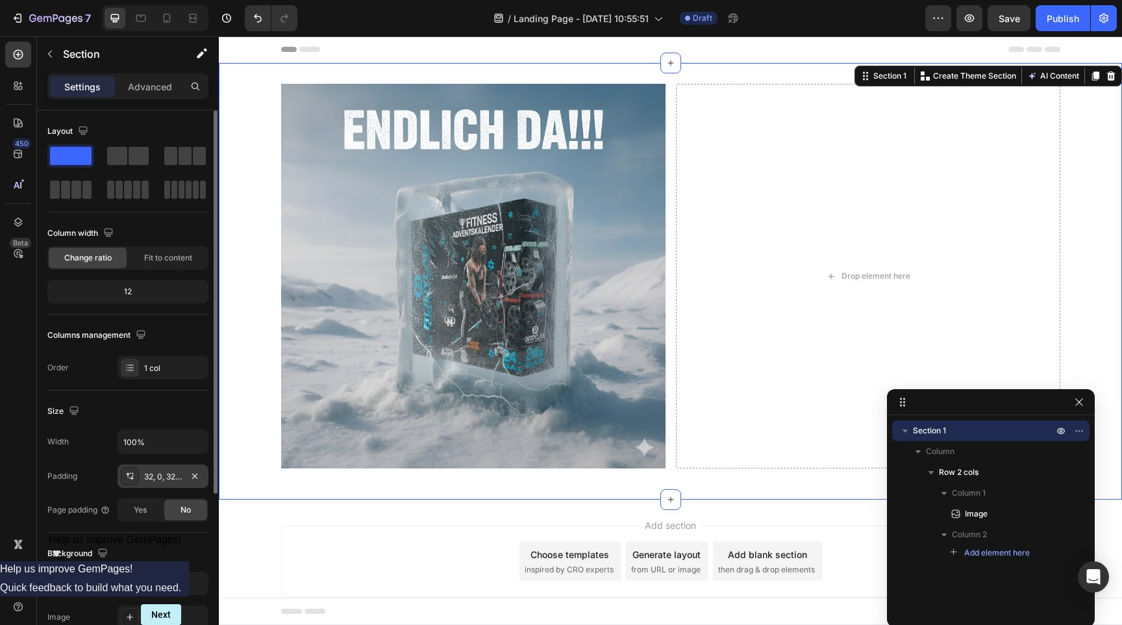
click at [126, 479] on icon at bounding box center [130, 476] width 10 height 10
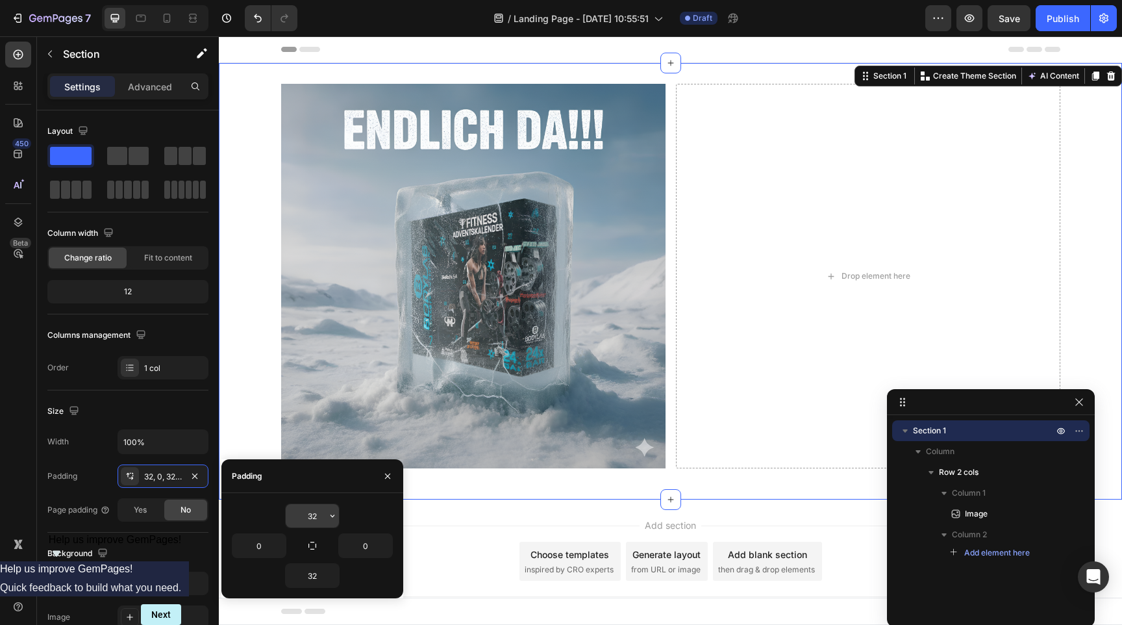
click at [312, 516] on input "32" at bounding box center [312, 515] width 53 height 23
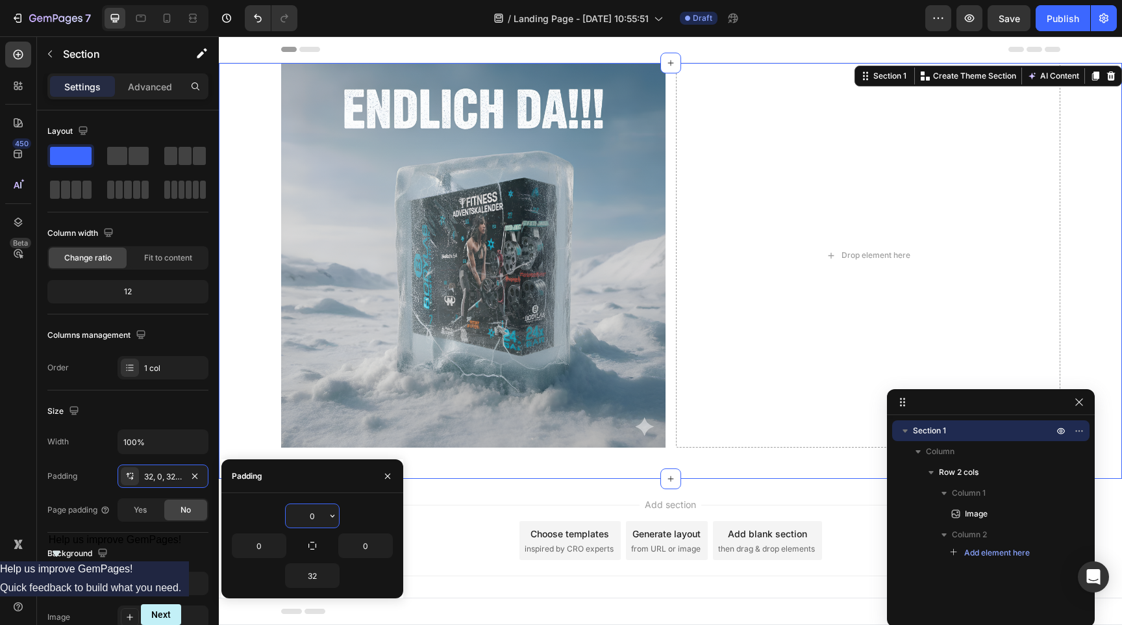
type input "0"
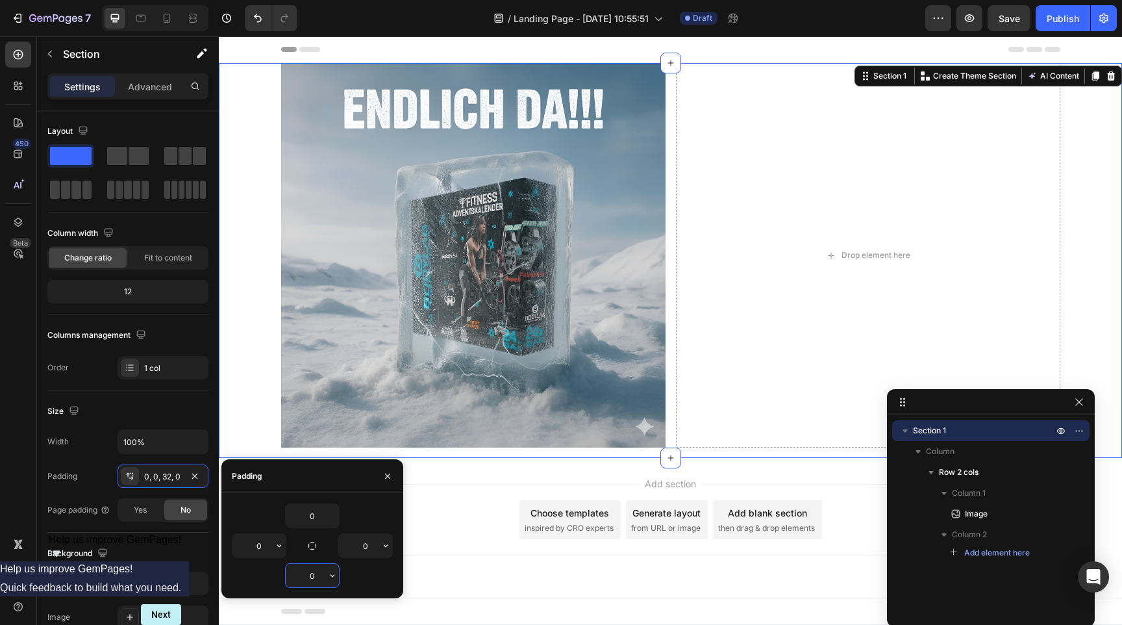
type input "0"
click at [247, 320] on div "Image Drop element here Row" at bounding box center [670, 260] width 903 height 395
click at [182, 399] on div "Size Width 100% Padding Add... Page padding Yes No" at bounding box center [127, 461] width 161 height 142
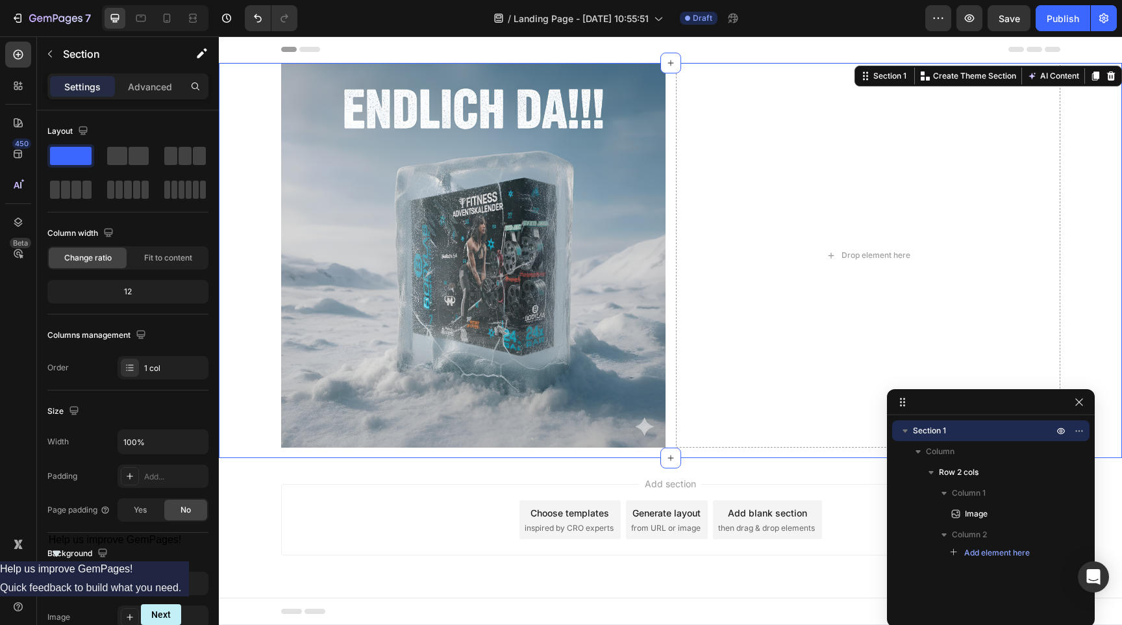
click at [258, 308] on div "Image Drop element here Row" at bounding box center [670, 260] width 903 height 395
click at [138, 294] on div "12" at bounding box center [128, 291] width 156 height 18
click at [129, 295] on div "12" at bounding box center [128, 291] width 156 height 18
click at [125, 291] on div "12" at bounding box center [128, 291] width 156 height 18
click at [170, 257] on span "Fit to content" at bounding box center [168, 258] width 48 height 12
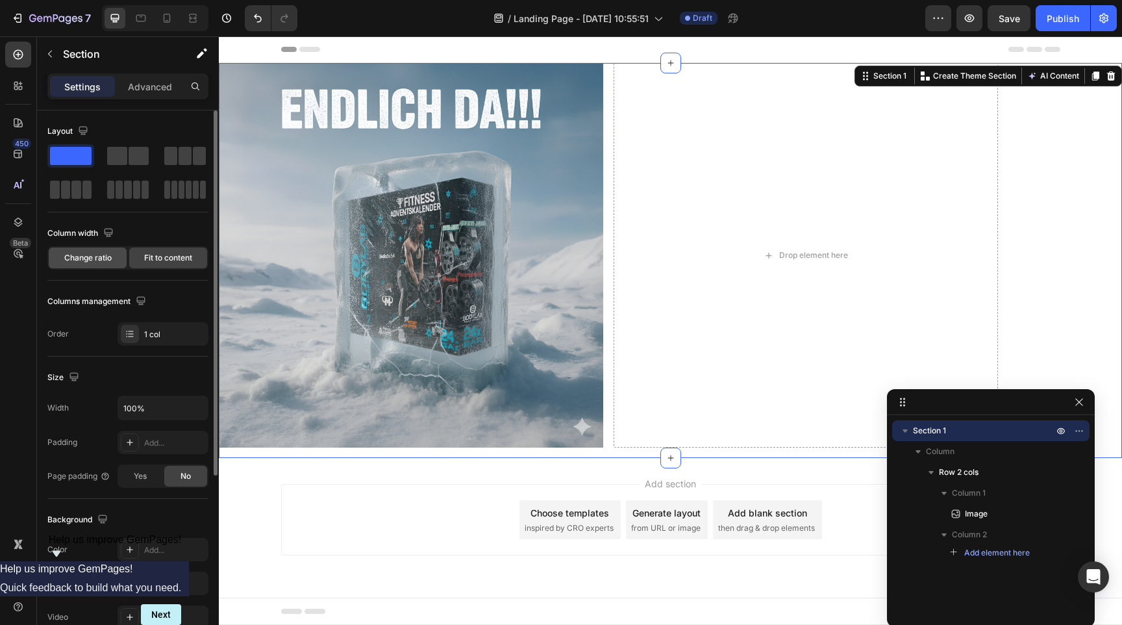
click at [92, 261] on span "Change ratio" at bounding box center [87, 258] width 47 height 12
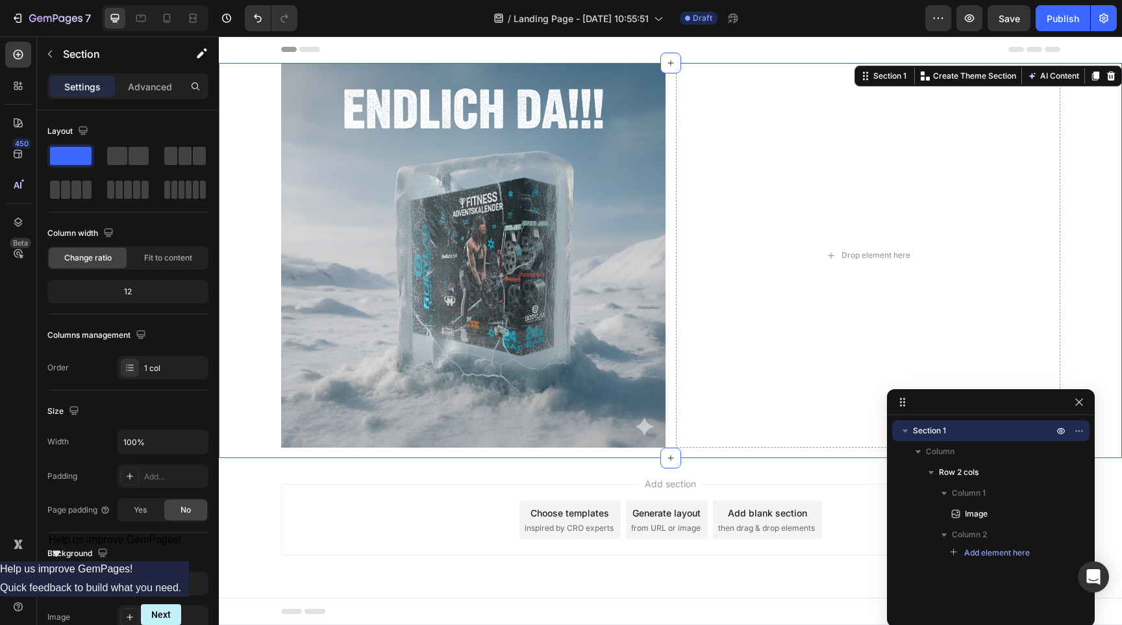
click at [262, 243] on div "Image Drop element here Row" at bounding box center [670, 260] width 903 height 395
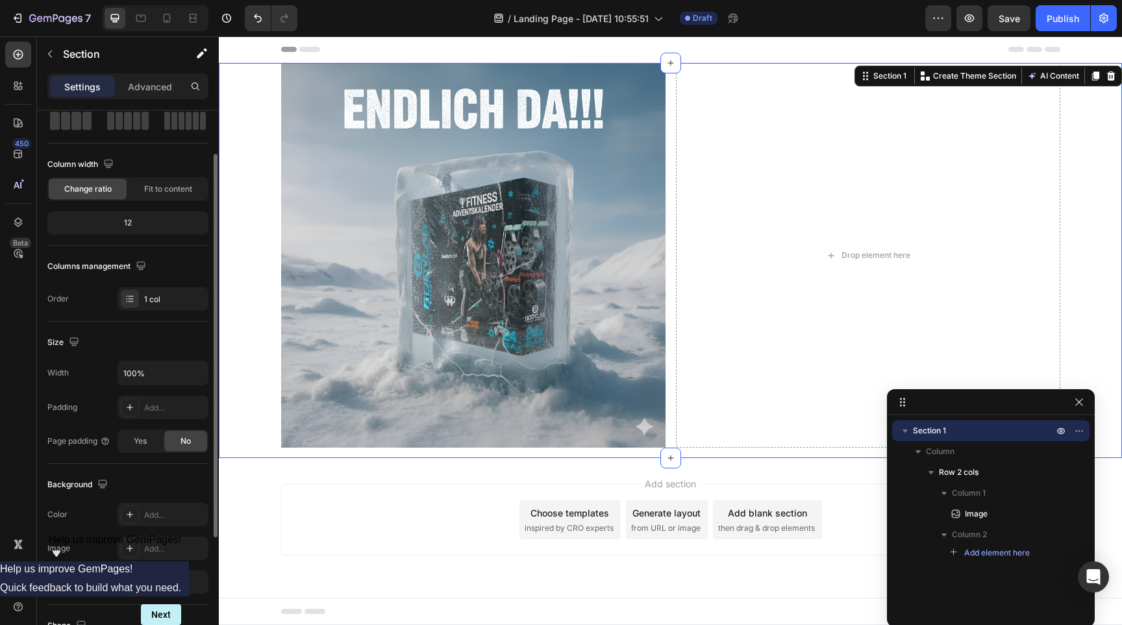
scroll to position [69, 0]
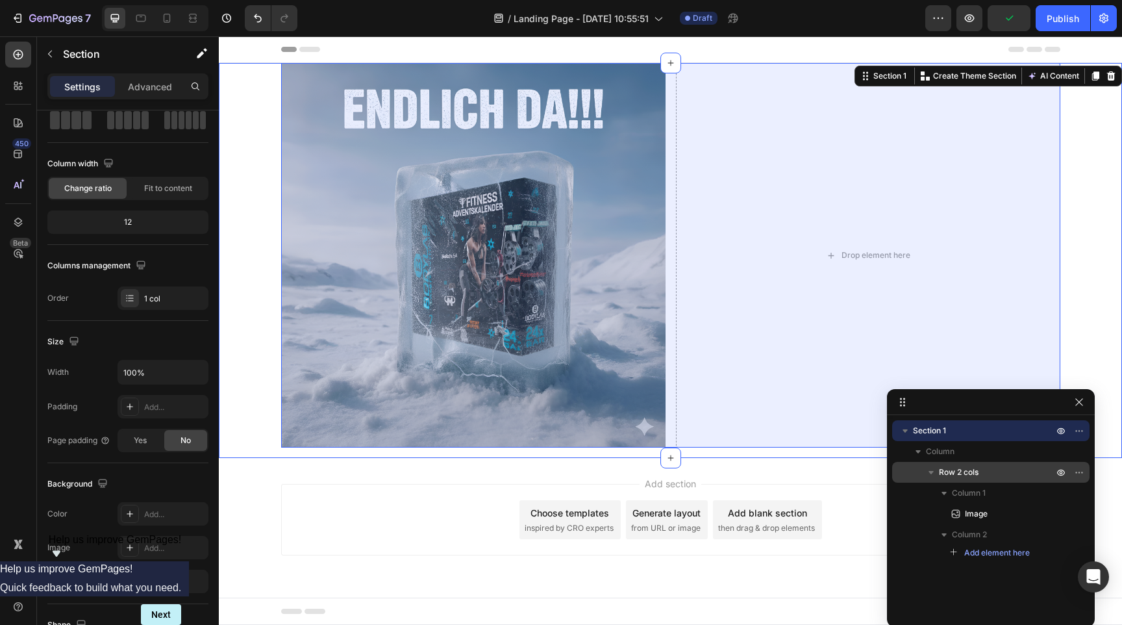
click at [964, 471] on span "Row 2 cols" at bounding box center [959, 472] width 40 height 13
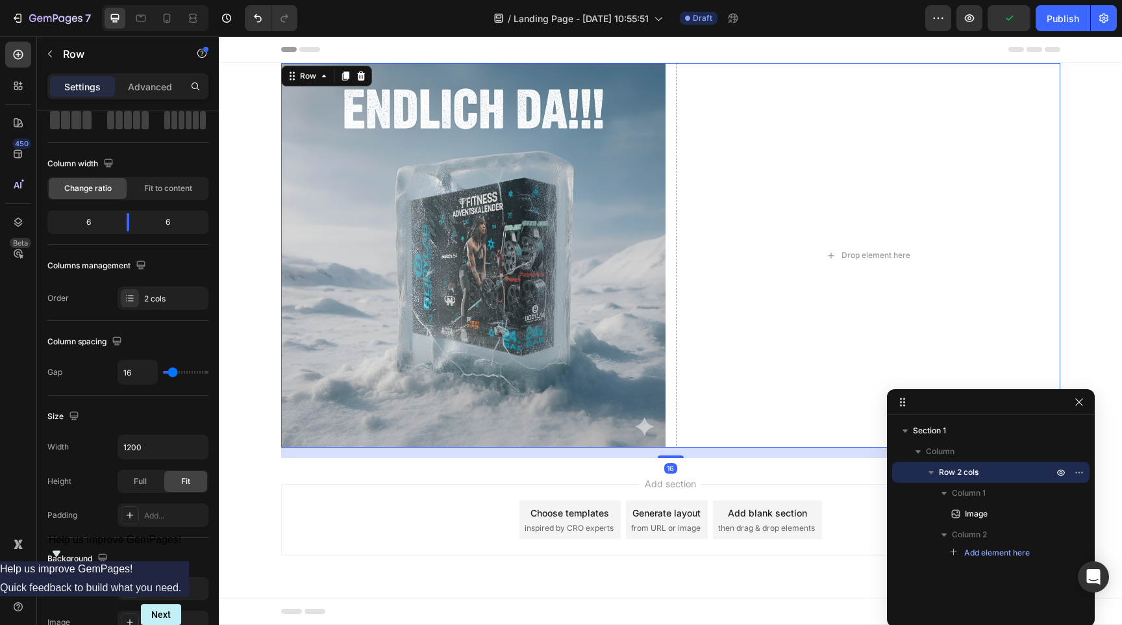
scroll to position [0, 0]
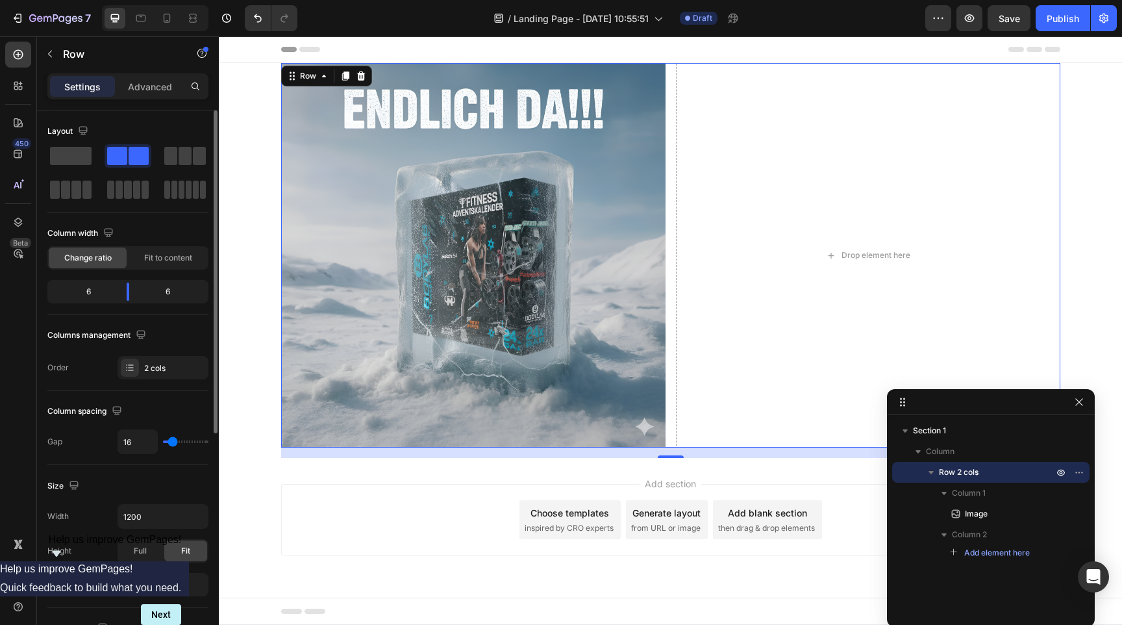
type input "8"
type input "6"
type input "4"
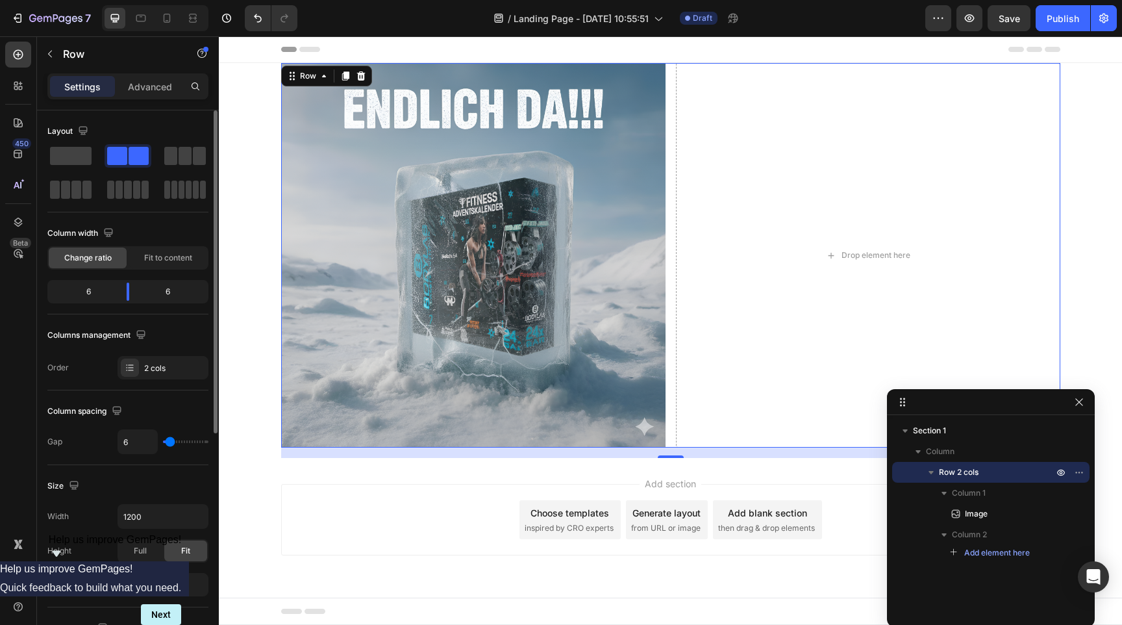
type input "4"
type input "2"
type input "0"
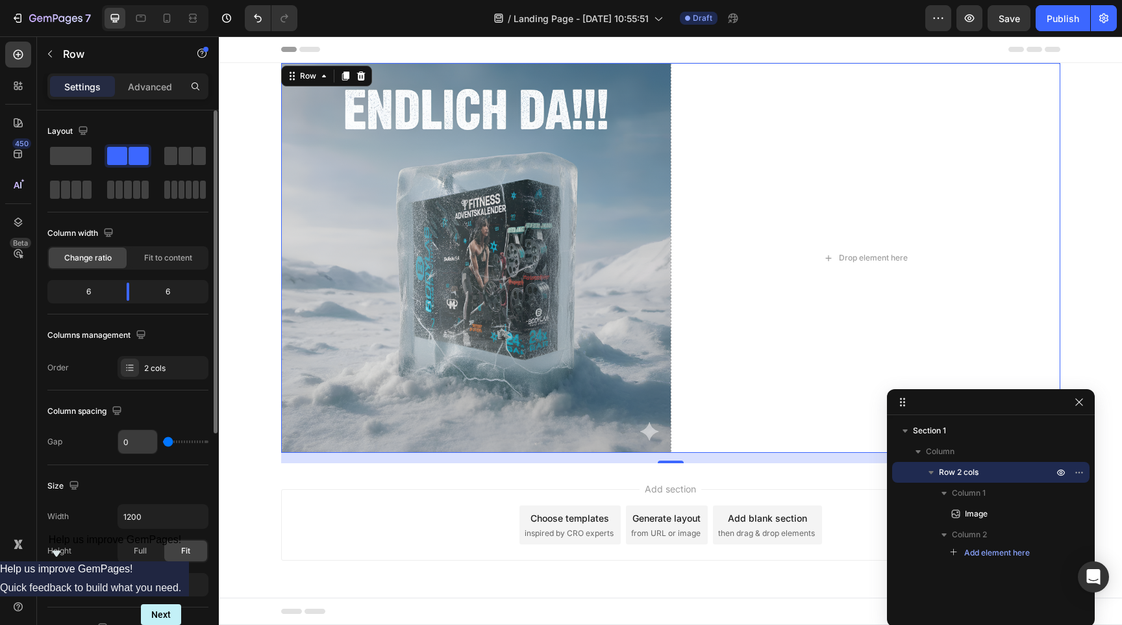
drag, startPoint x: 170, startPoint y: 444, endPoint x: 140, endPoint y: 444, distance: 29.9
type input "0"
click at [163, 443] on input "range" at bounding box center [185, 441] width 45 height 3
click at [158, 516] on input "1200" at bounding box center [163, 516] width 90 height 23
click at [142, 552] on span "Full" at bounding box center [140, 551] width 13 height 12
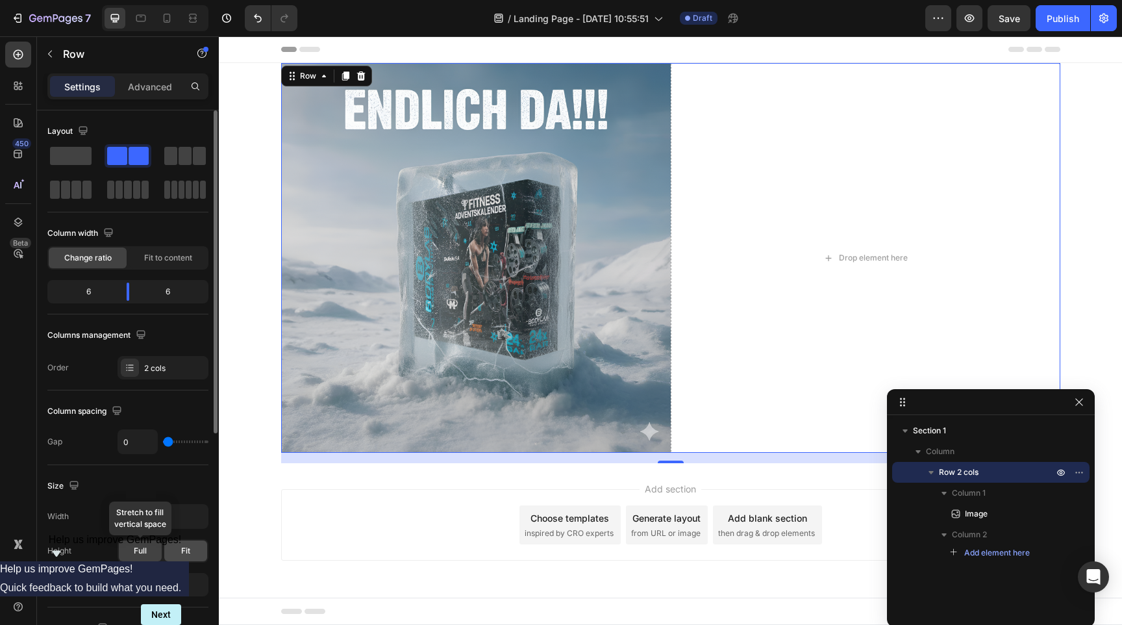
click at [180, 546] on div "Fit" at bounding box center [185, 550] width 43 height 21
click at [200, 514] on icon "button" at bounding box center [196, 516] width 13 height 13
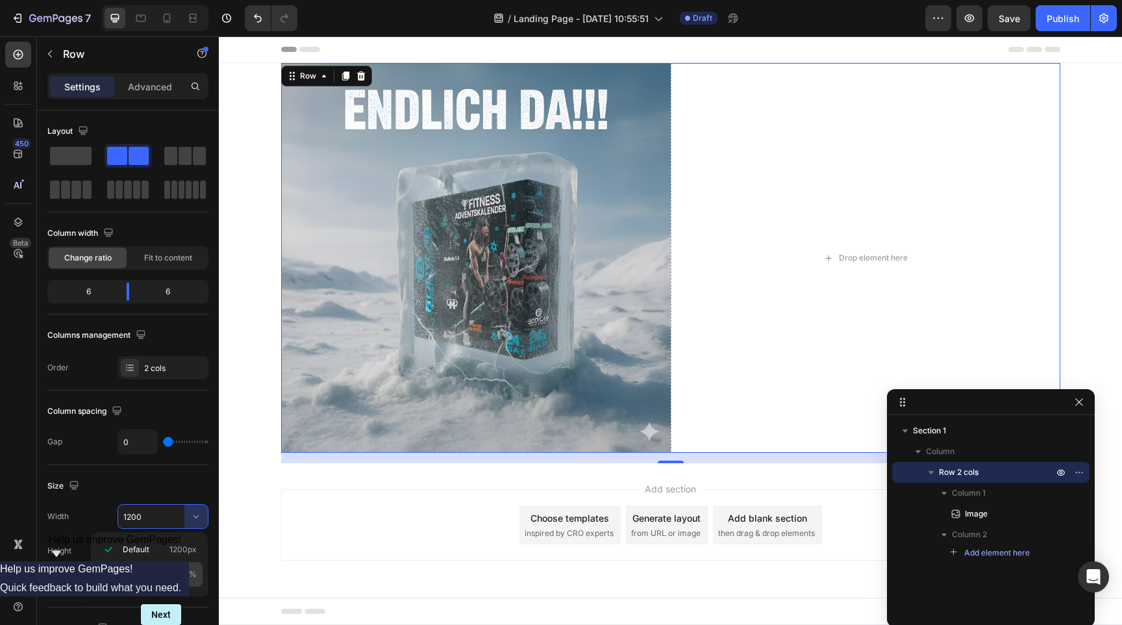
click at [147, 575] on p "Full 100%" at bounding box center [160, 574] width 74 height 12
type input "100%"
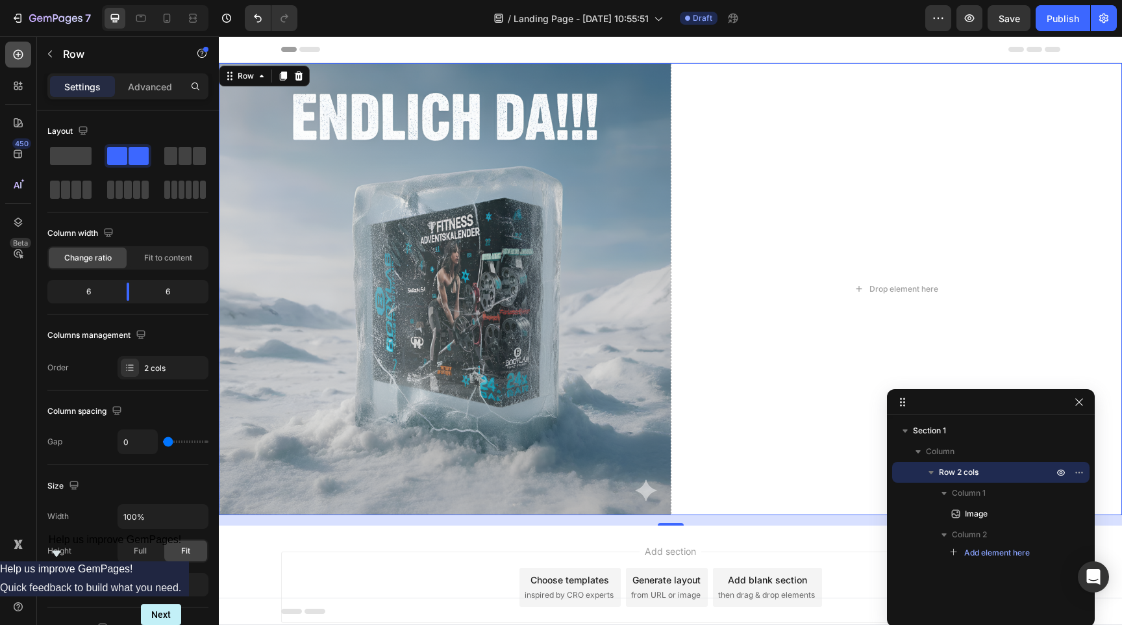
click at [18, 55] on icon at bounding box center [18, 54] width 5 height 5
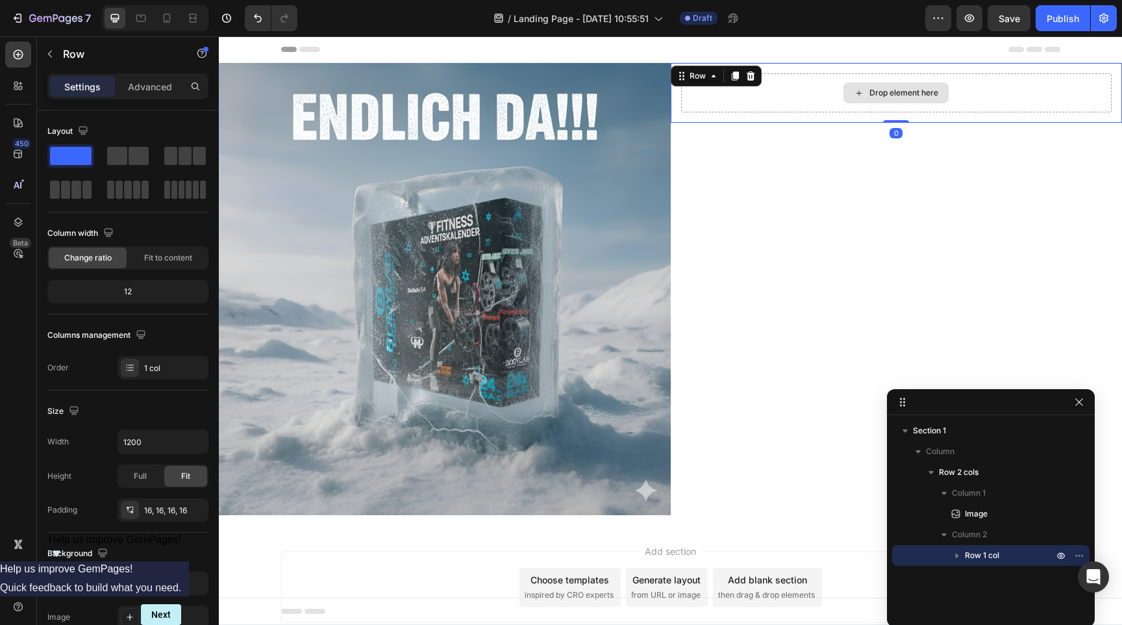
drag, startPoint x: 897, startPoint y: 118, endPoint x: 914, endPoint y: 78, distance: 43.7
click at [914, 78] on div "Drop element here Row 0" at bounding box center [897, 93] width 452 height 60
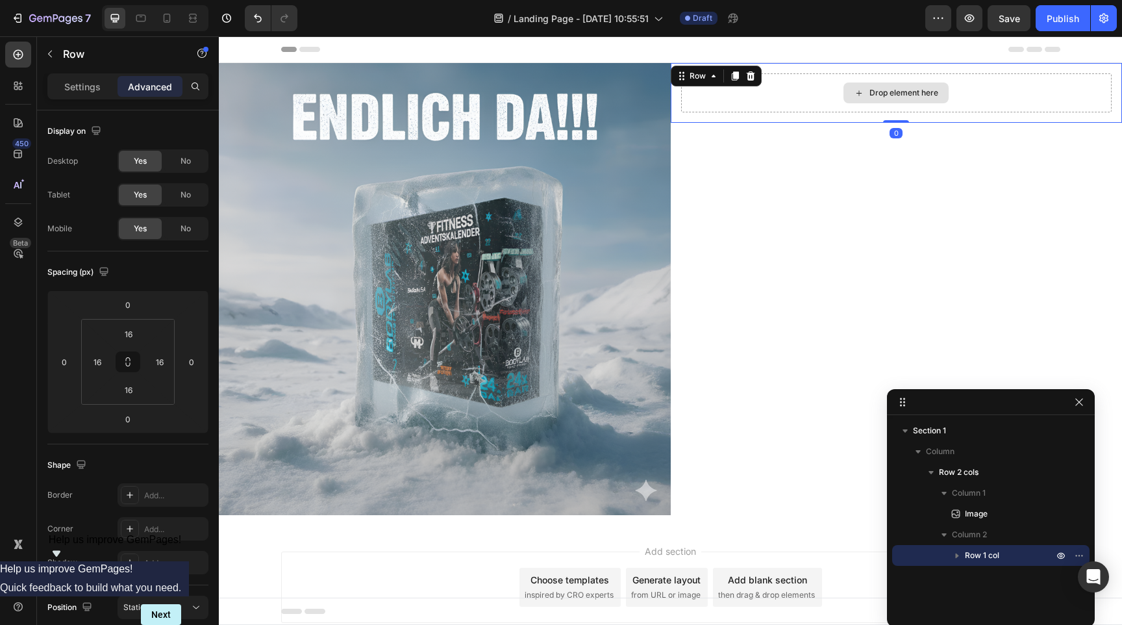
click at [897, 94] on div "Drop element here" at bounding box center [904, 93] width 69 height 10
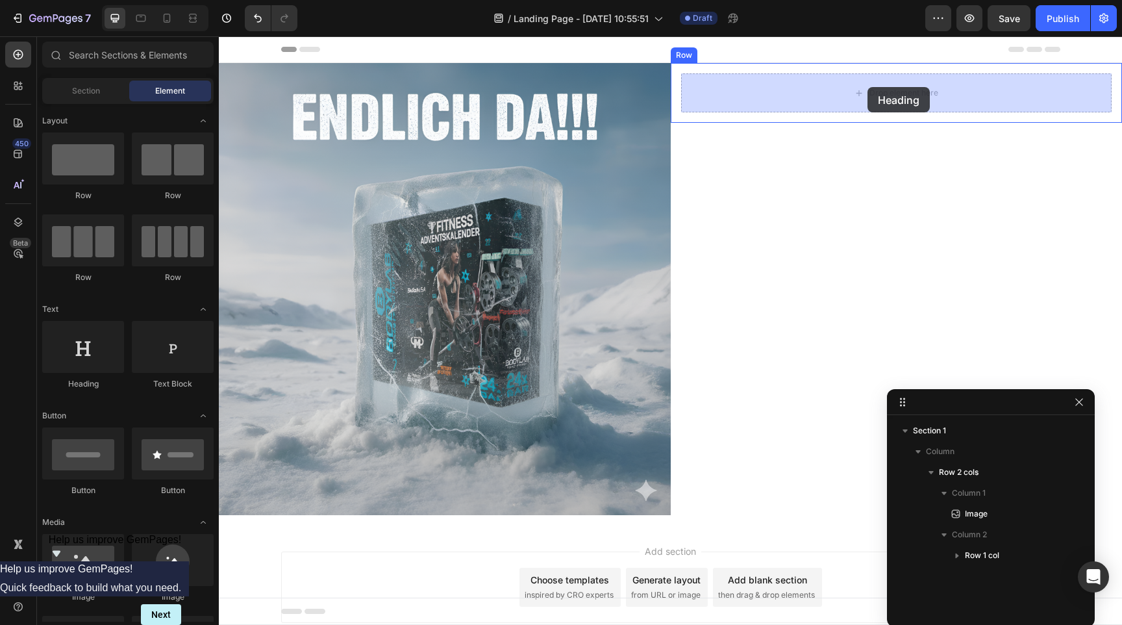
drag, startPoint x: 280, startPoint y: 392, endPoint x: 868, endPoint y: 88, distance: 661.6
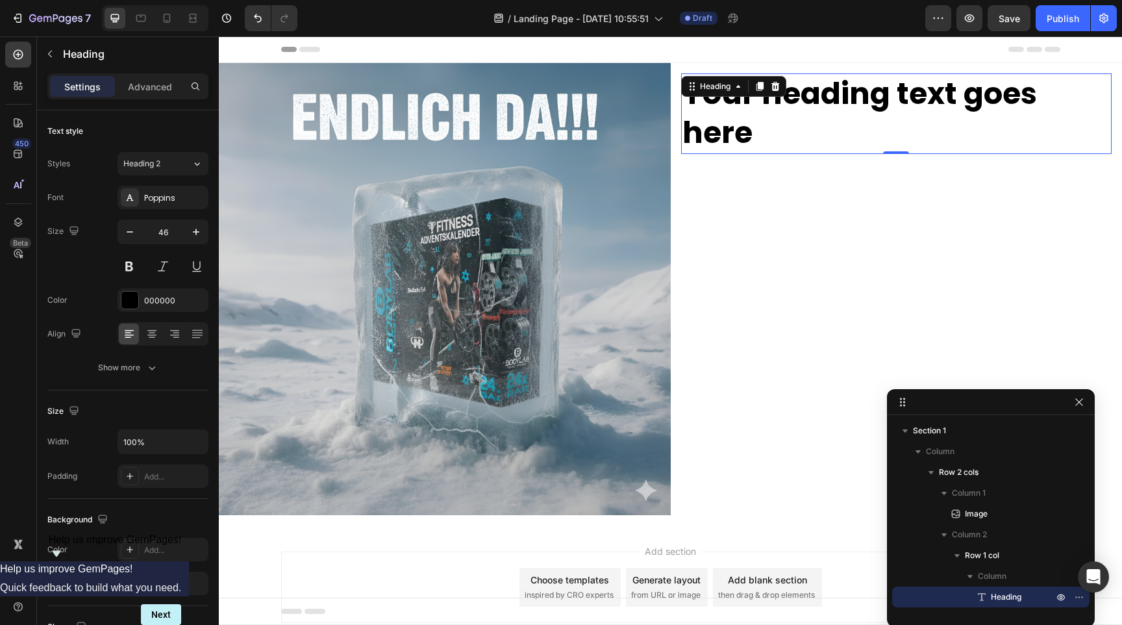
click at [829, 109] on h2 "Your heading text goes here" at bounding box center [896, 113] width 431 height 81
click at [833, 102] on p "Your heading text goes here" at bounding box center [897, 114] width 429 height 78
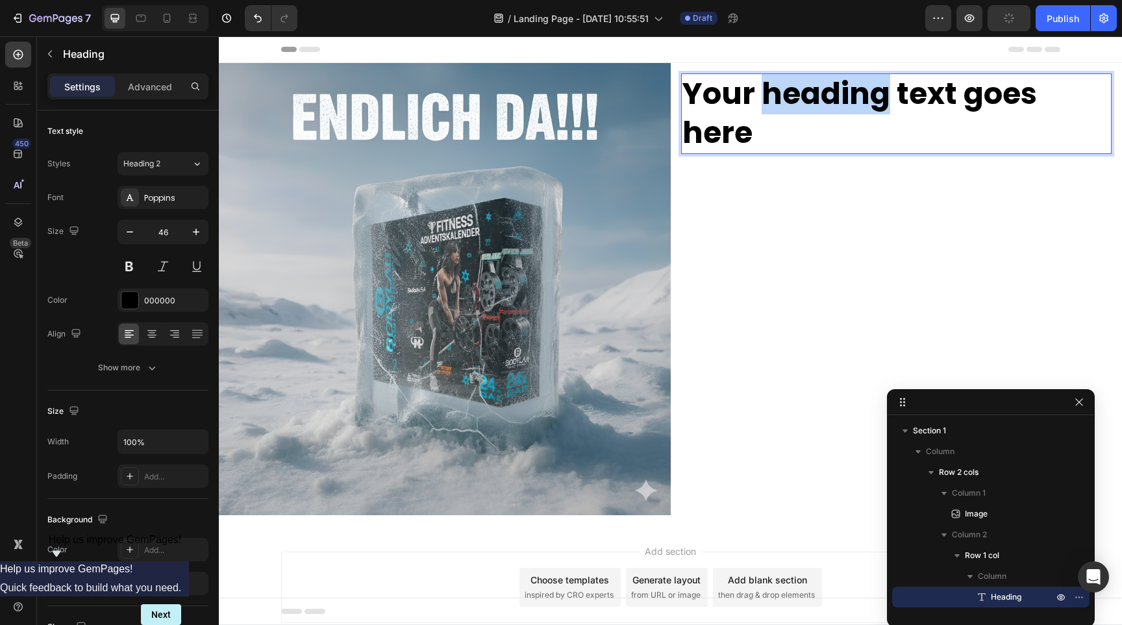
click at [833, 102] on p "Your heading text goes here" at bounding box center [897, 114] width 429 height 78
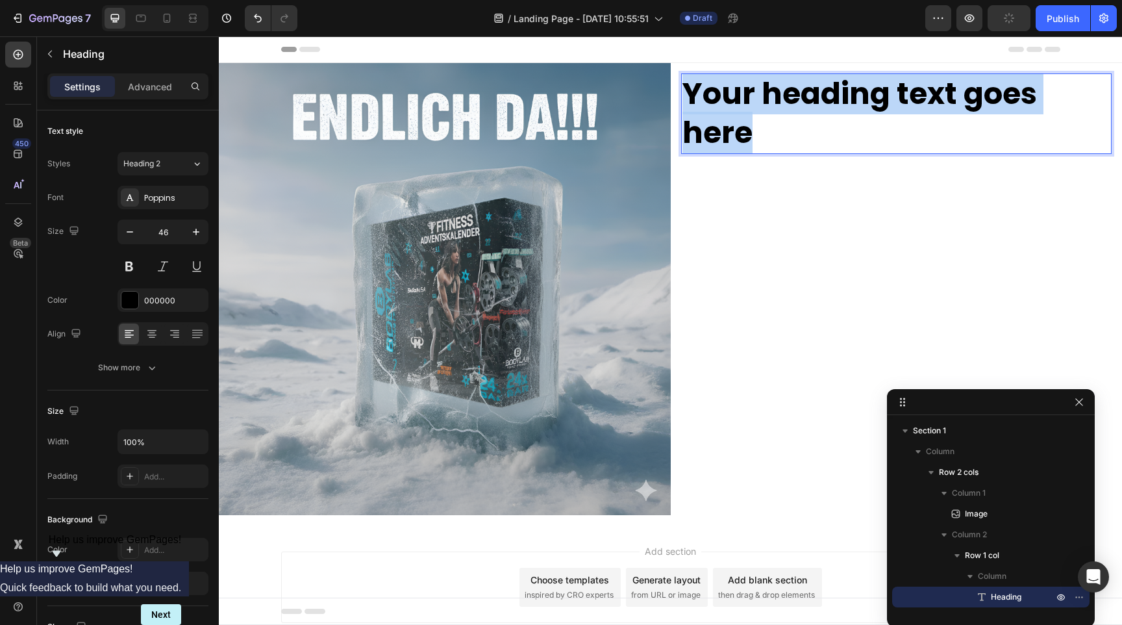
click at [833, 102] on p "Your heading text goes here" at bounding box center [897, 114] width 429 height 78
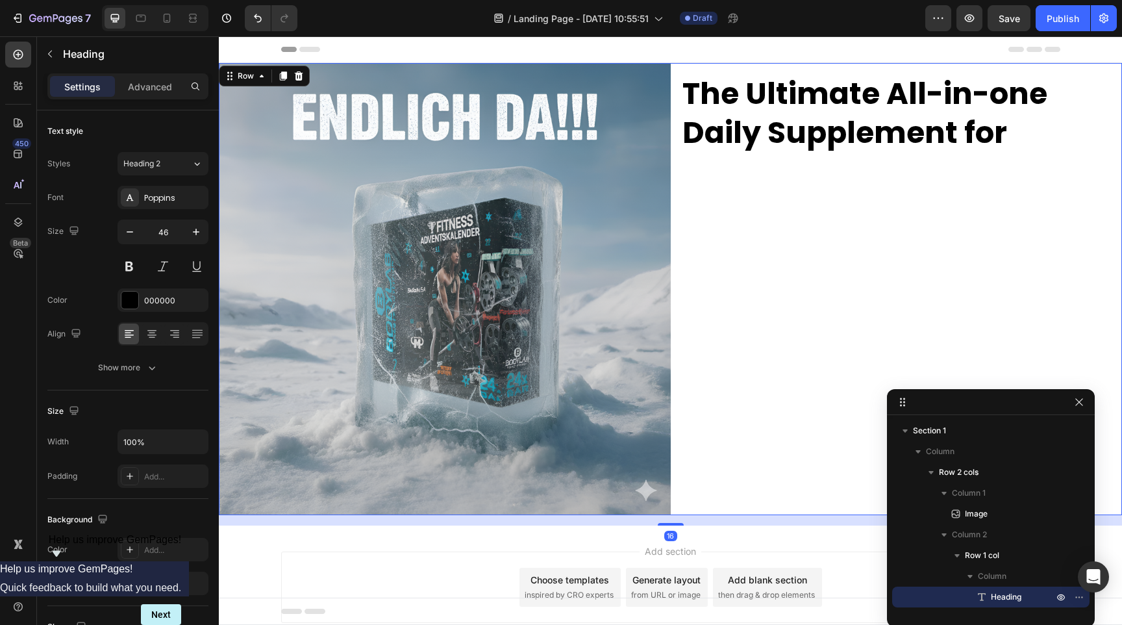
click at [828, 198] on div "The Ultimate All-in-one Daily Supplement for Heading Row" at bounding box center [897, 289] width 452 height 452
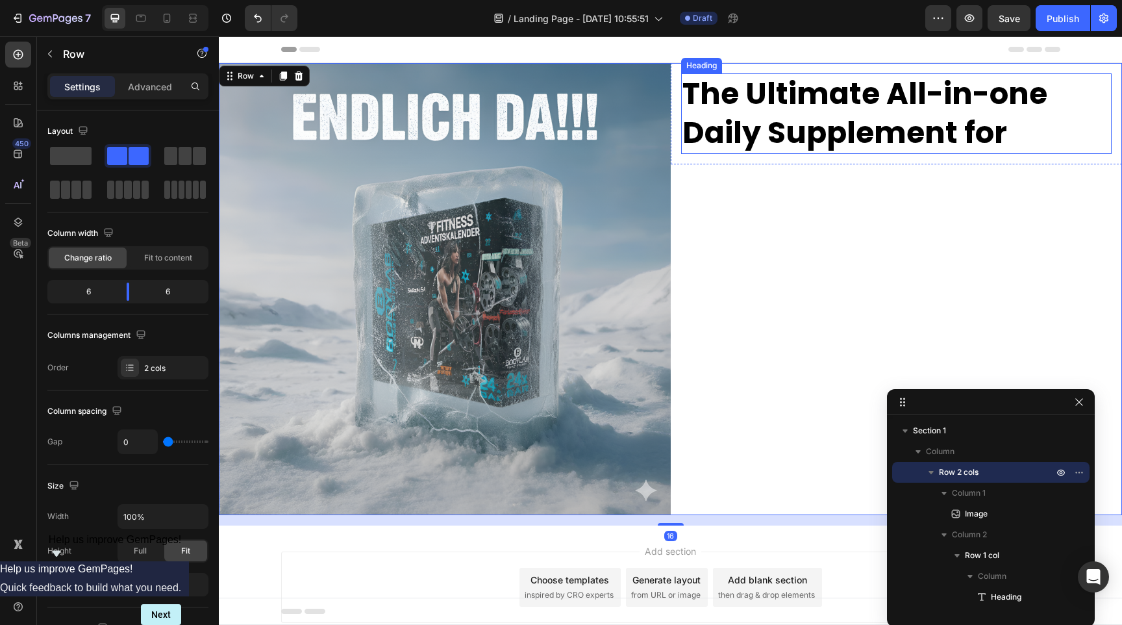
click at [844, 144] on p "The Ultimate All-in-one Daily Supplement for" at bounding box center [897, 114] width 429 height 78
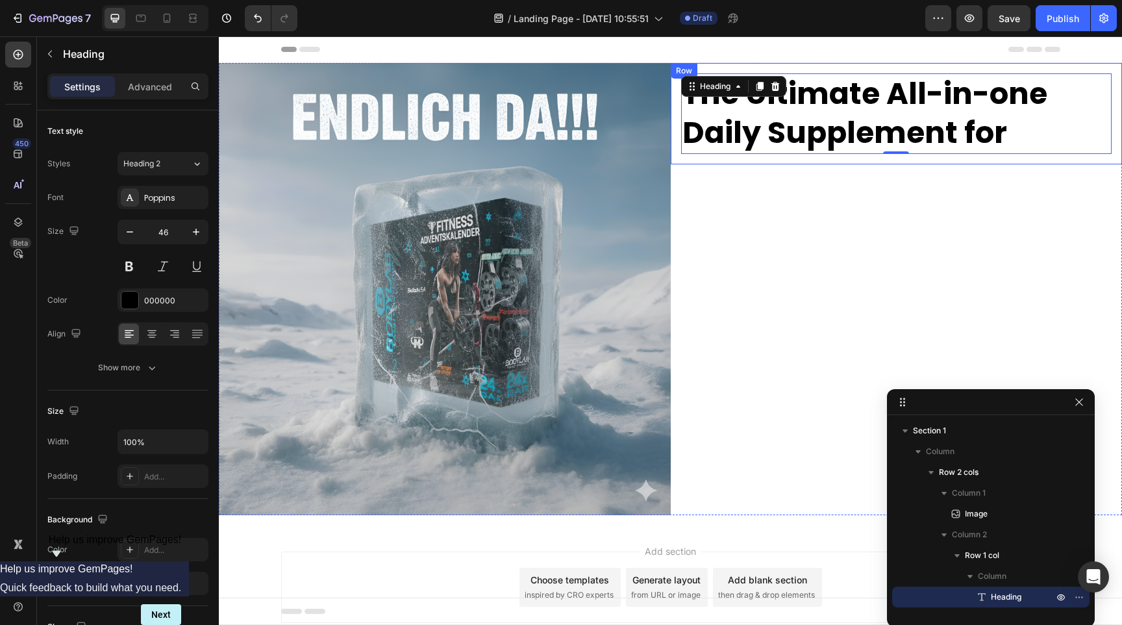
click at [768, 159] on div "The Ultimate All-in-one Daily Supplement for Heading 0 Row" at bounding box center [897, 113] width 452 height 101
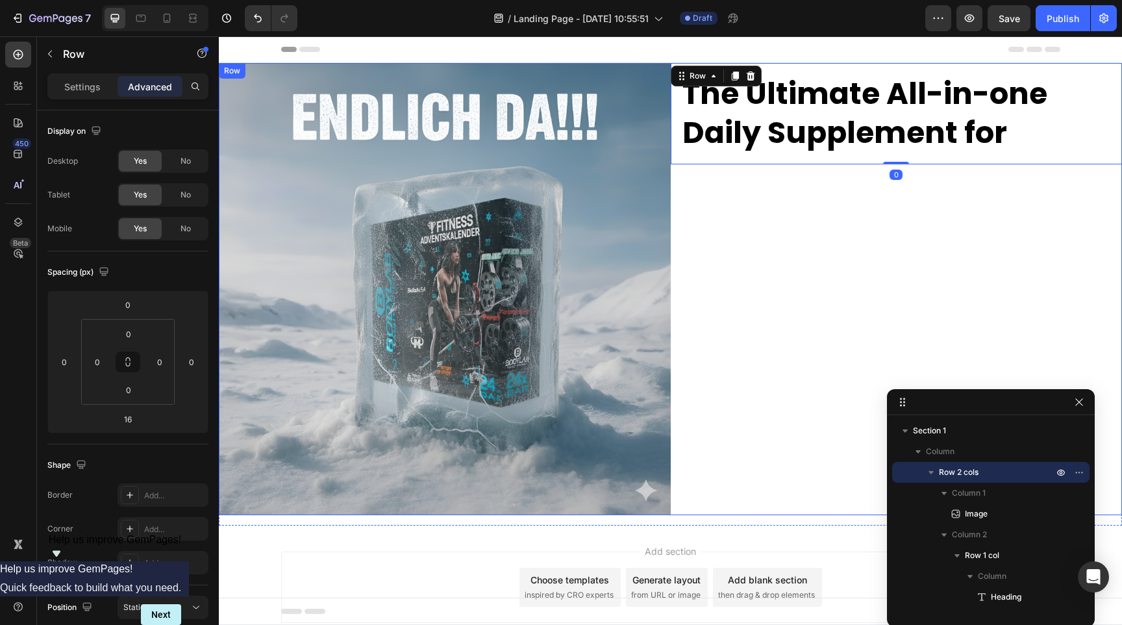
click at [758, 219] on div "The Ultimate All-in-one Daily Supplement for Heading Row 0" at bounding box center [897, 289] width 452 height 452
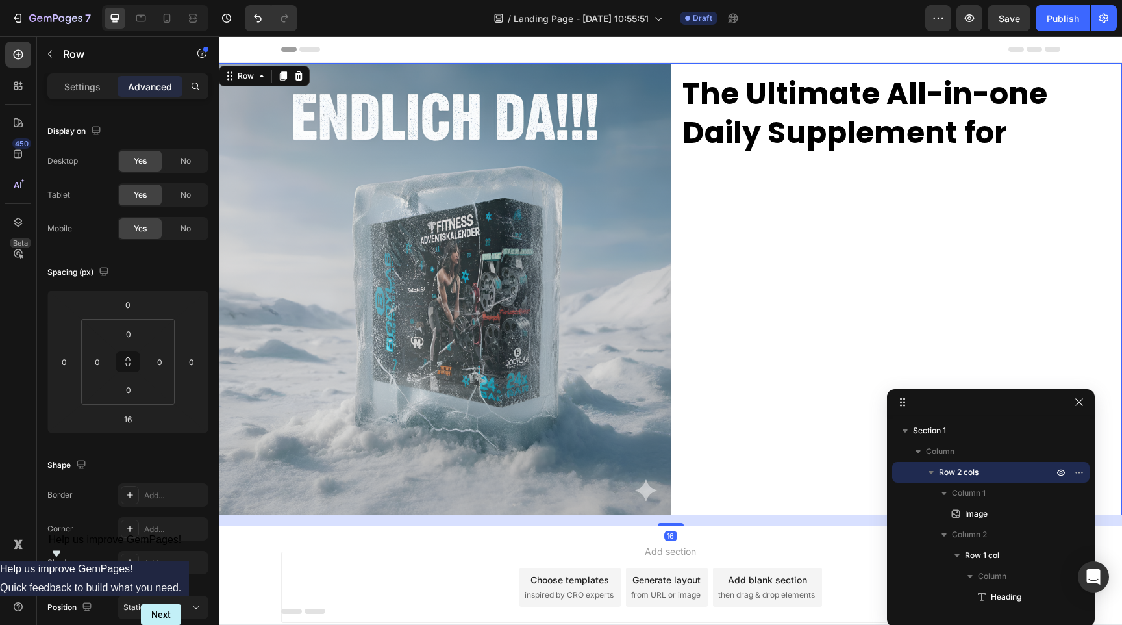
click at [764, 185] on div "The Ultimate All-in-one Daily Supplement for Heading Row" at bounding box center [897, 289] width 452 height 452
click at [980, 538] on span "Column 2" at bounding box center [969, 534] width 35 height 13
click at [982, 537] on span "Column 2" at bounding box center [969, 534] width 35 height 13
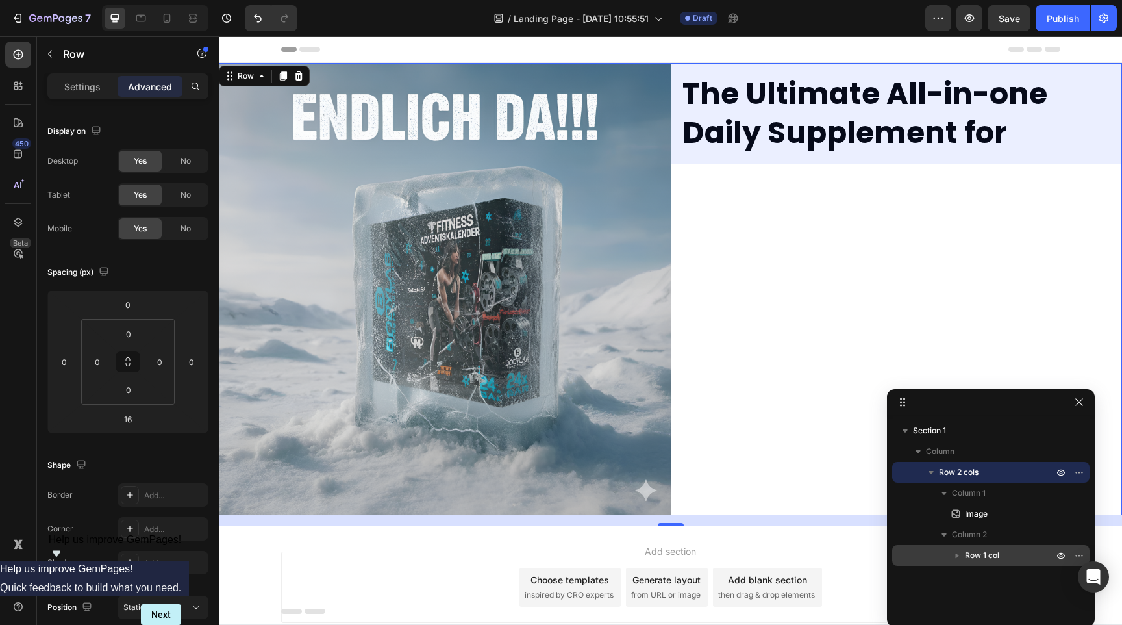
click at [981, 552] on span "Row 1 col" at bounding box center [982, 555] width 34 height 13
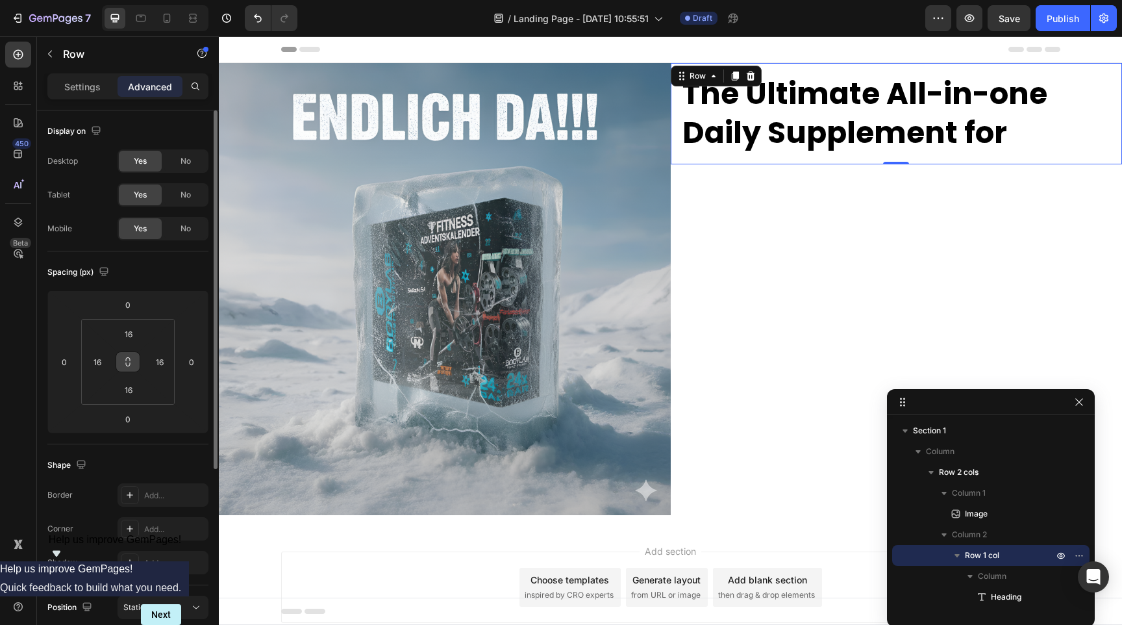
click at [129, 359] on icon at bounding box center [128, 362] width 10 height 10
click at [152, 359] on input "16" at bounding box center [159, 361] width 19 height 19
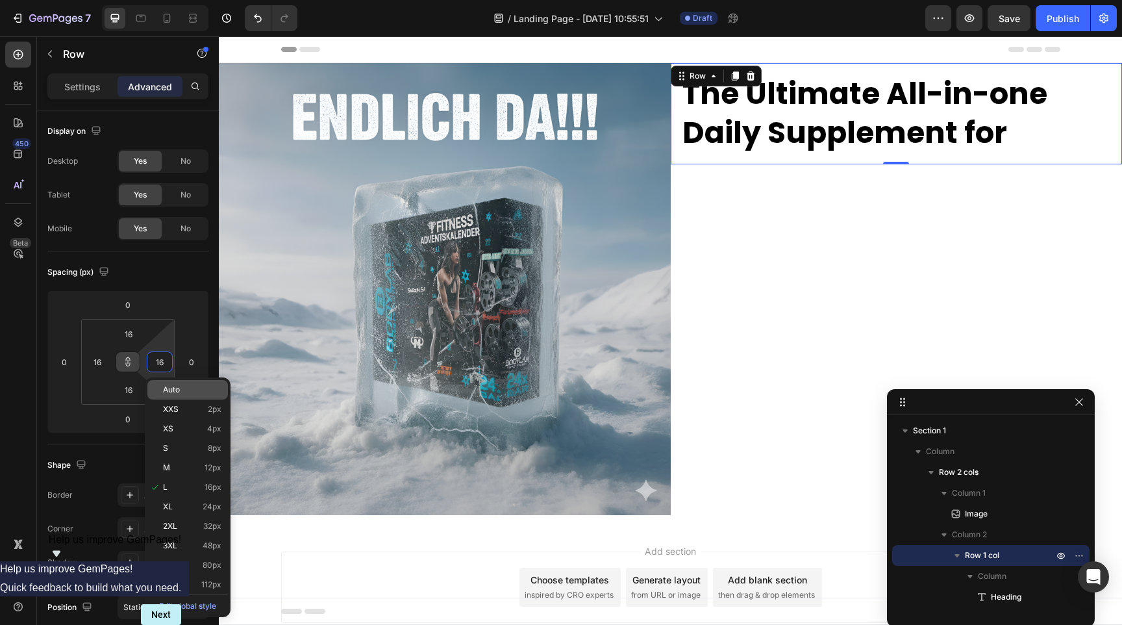
type input "8"
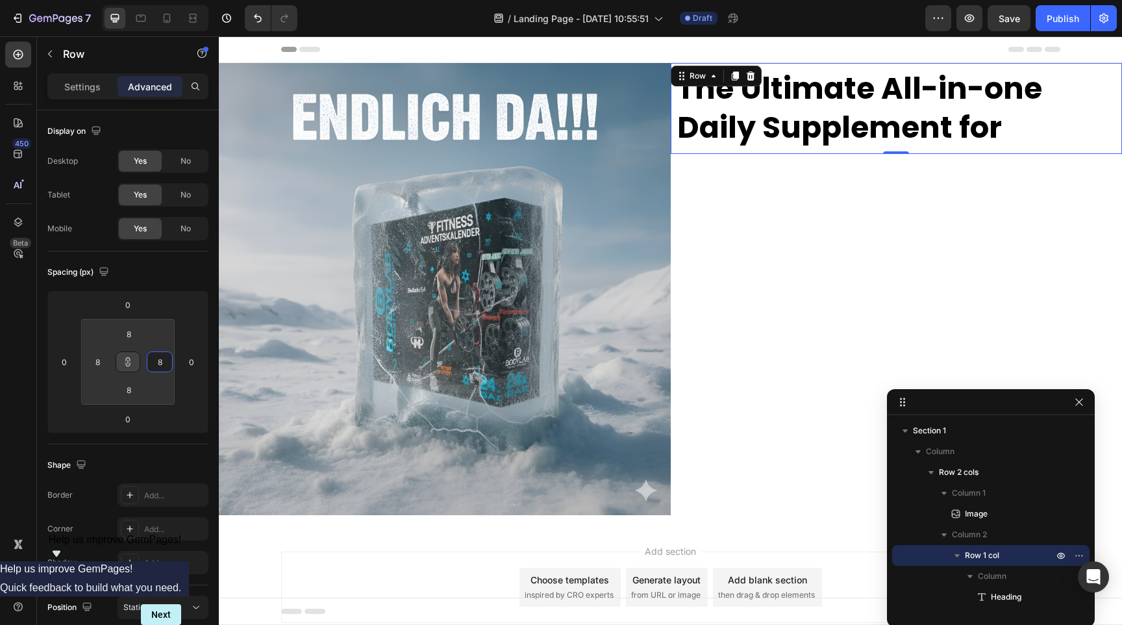
type input "80"
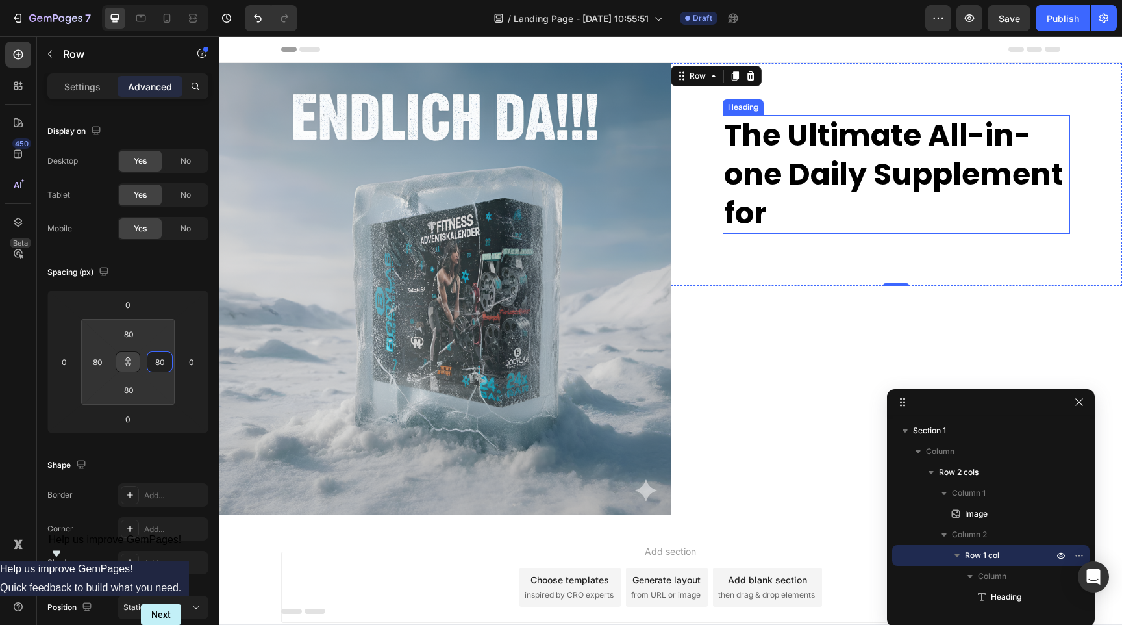
click at [896, 207] on p "The Ultimate All-in-one Daily Supplement for" at bounding box center [896, 174] width 345 height 116
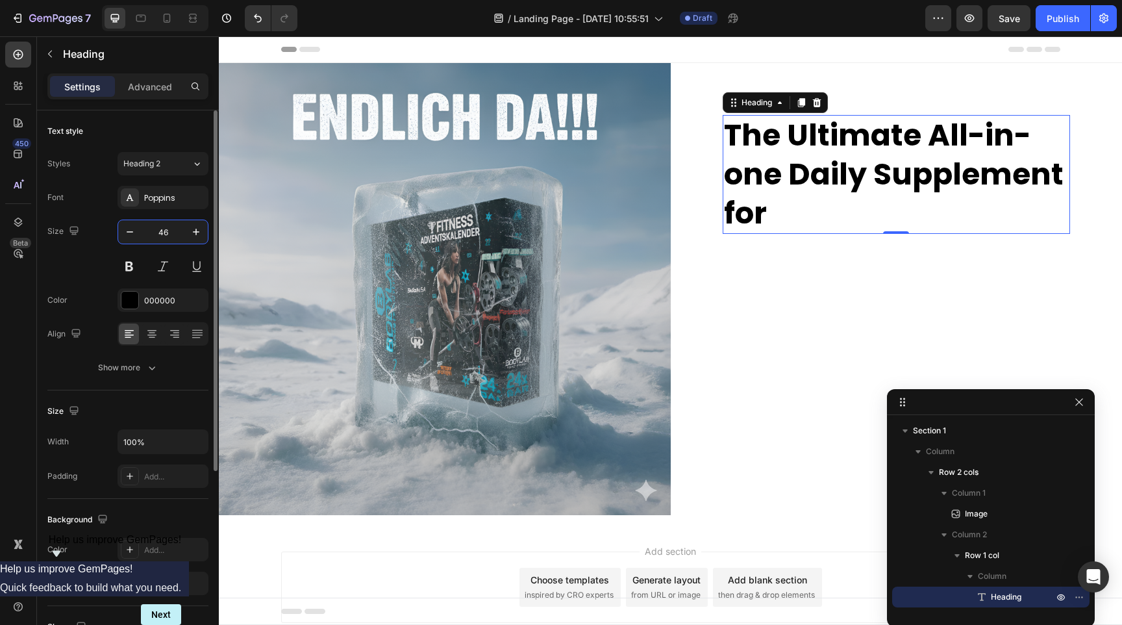
click at [164, 231] on input "46" at bounding box center [163, 231] width 43 height 23
click at [169, 236] on input "46" at bounding box center [163, 231] width 43 height 23
click at [167, 237] on input "46" at bounding box center [163, 231] width 43 height 23
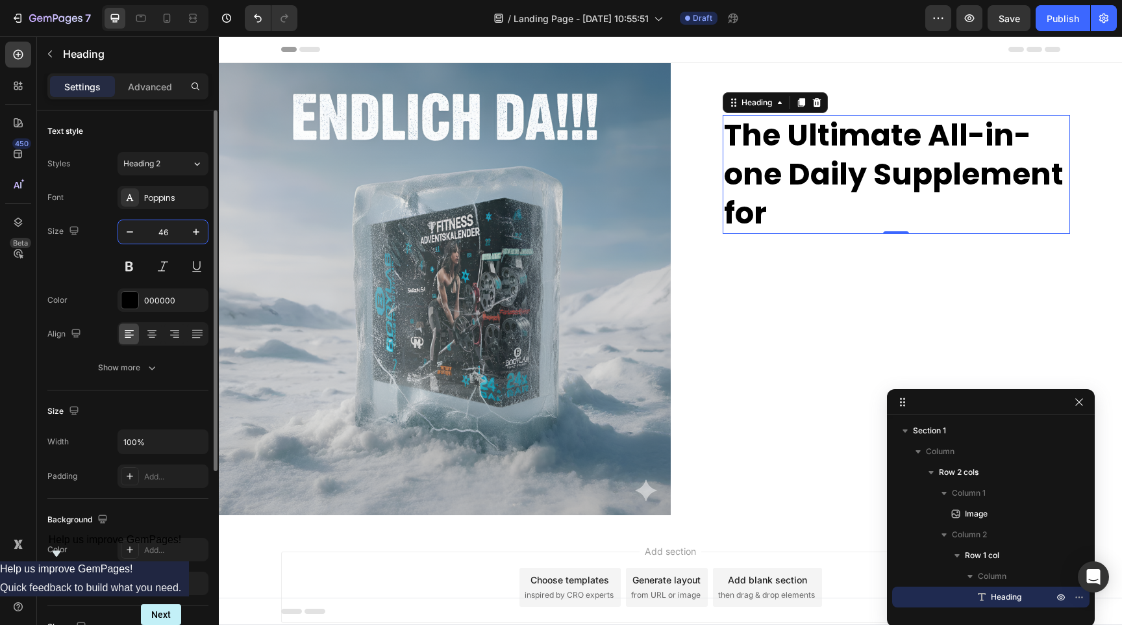
click at [167, 233] on input "46" at bounding box center [163, 231] width 43 height 23
click at [131, 236] on icon "button" at bounding box center [129, 231] width 13 height 13
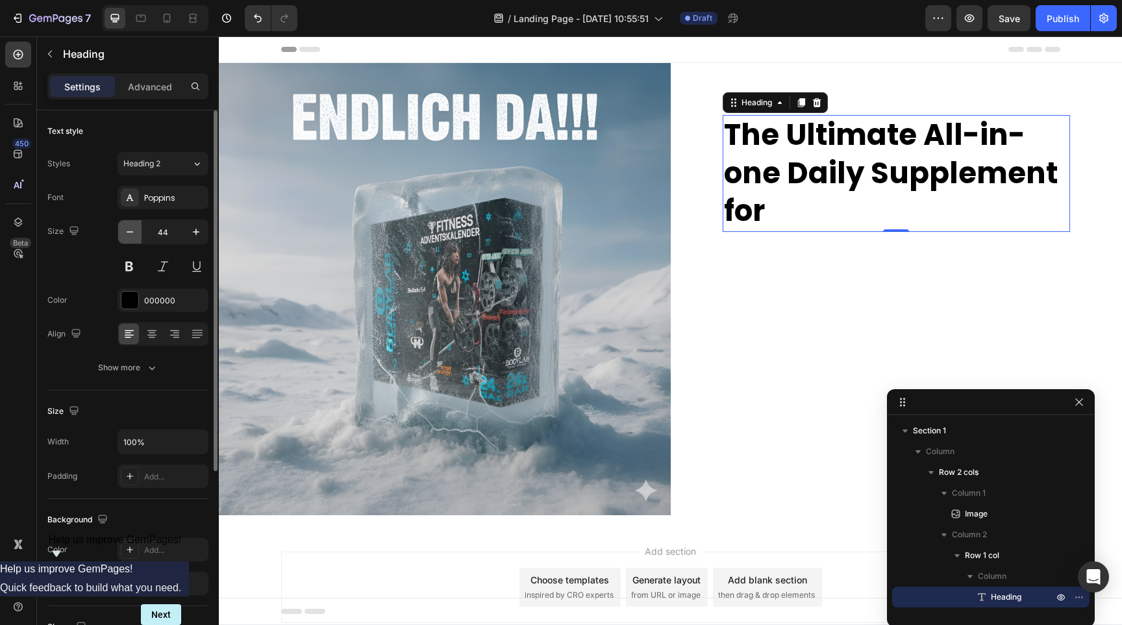
click at [131, 236] on icon "button" at bounding box center [129, 231] width 13 height 13
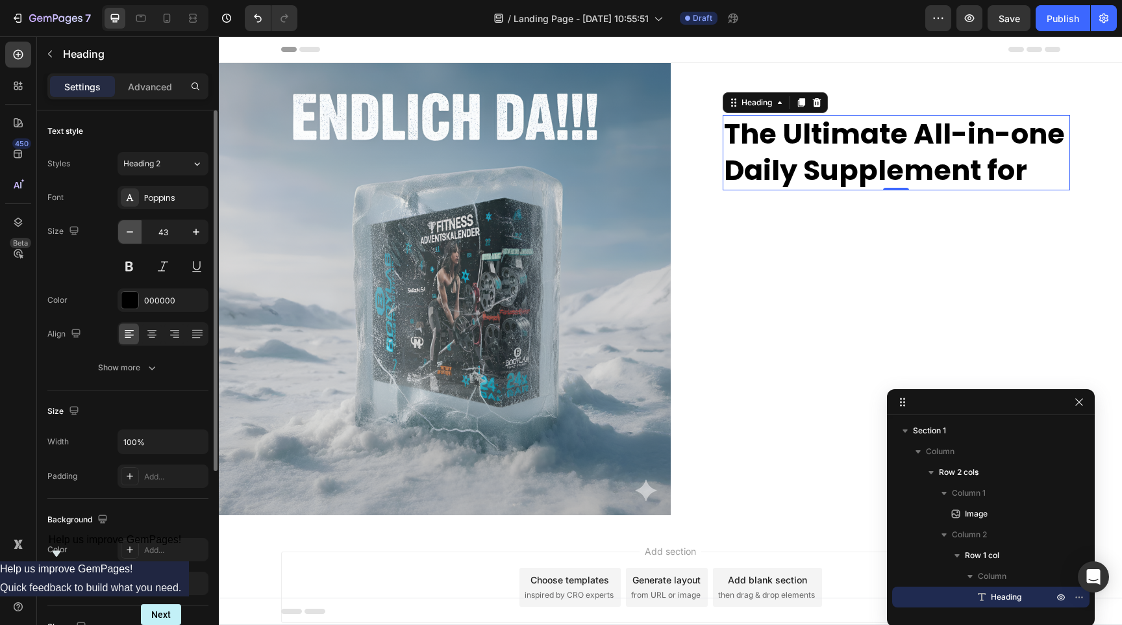
click at [131, 236] on icon "button" at bounding box center [129, 231] width 13 height 13
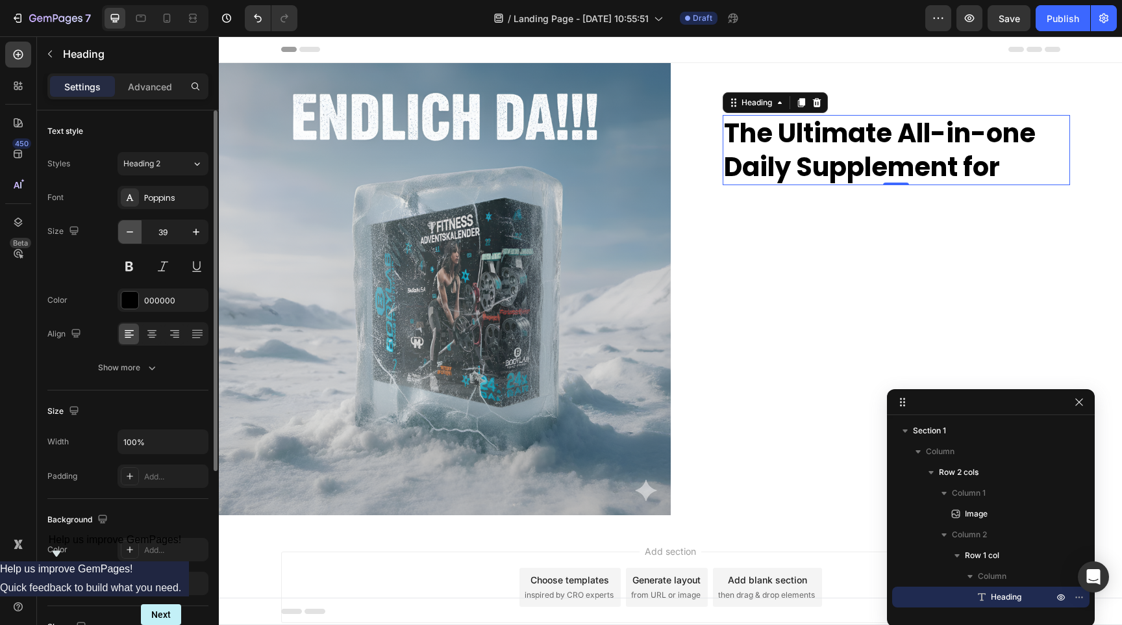
click at [131, 236] on icon "button" at bounding box center [129, 231] width 13 height 13
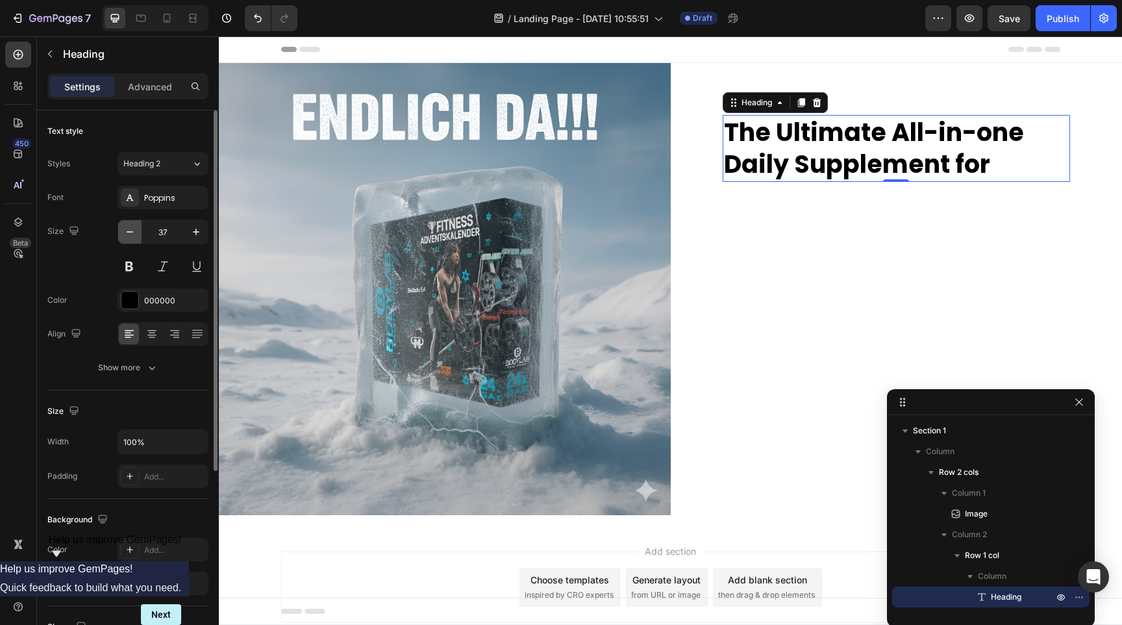
click at [131, 236] on icon "button" at bounding box center [129, 231] width 13 height 13
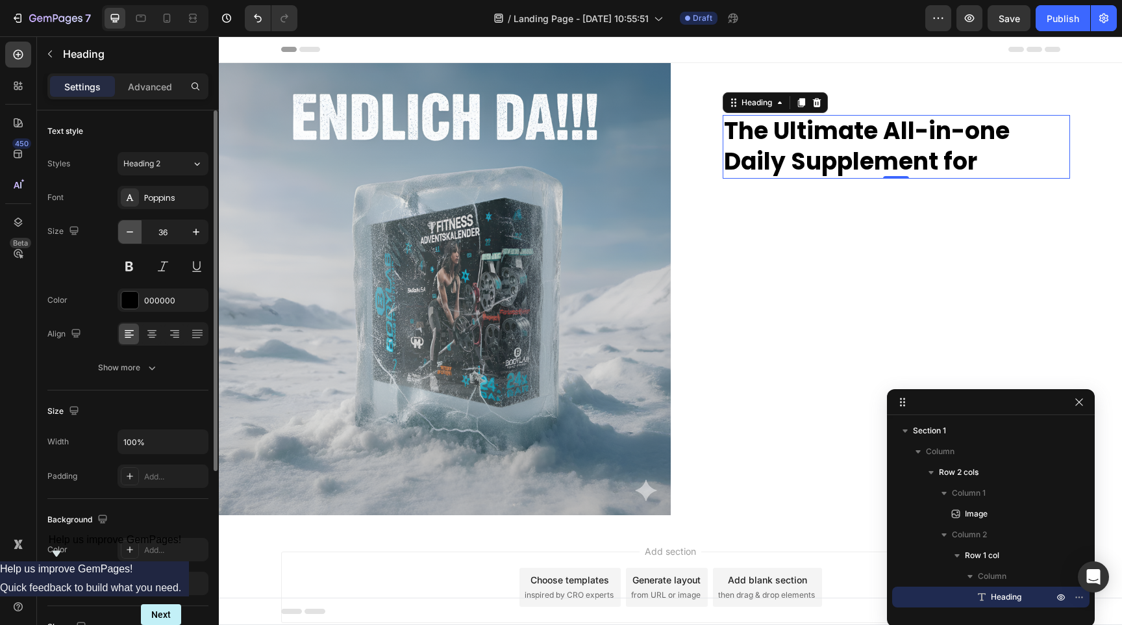
click at [131, 236] on icon "button" at bounding box center [129, 231] width 13 height 13
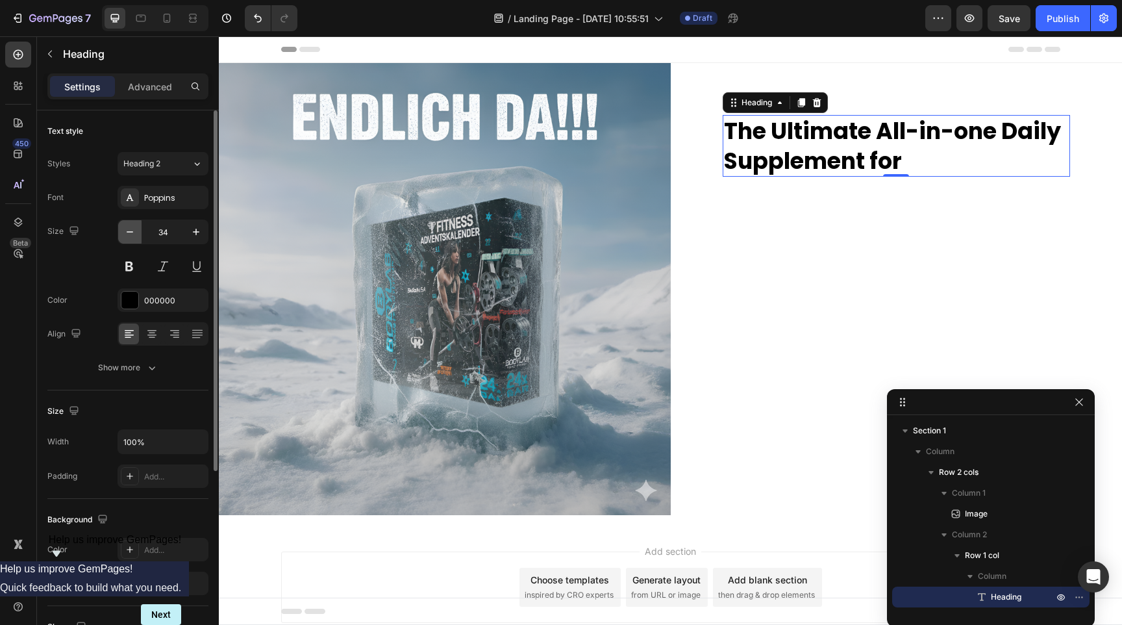
click at [131, 236] on icon "button" at bounding box center [129, 231] width 13 height 13
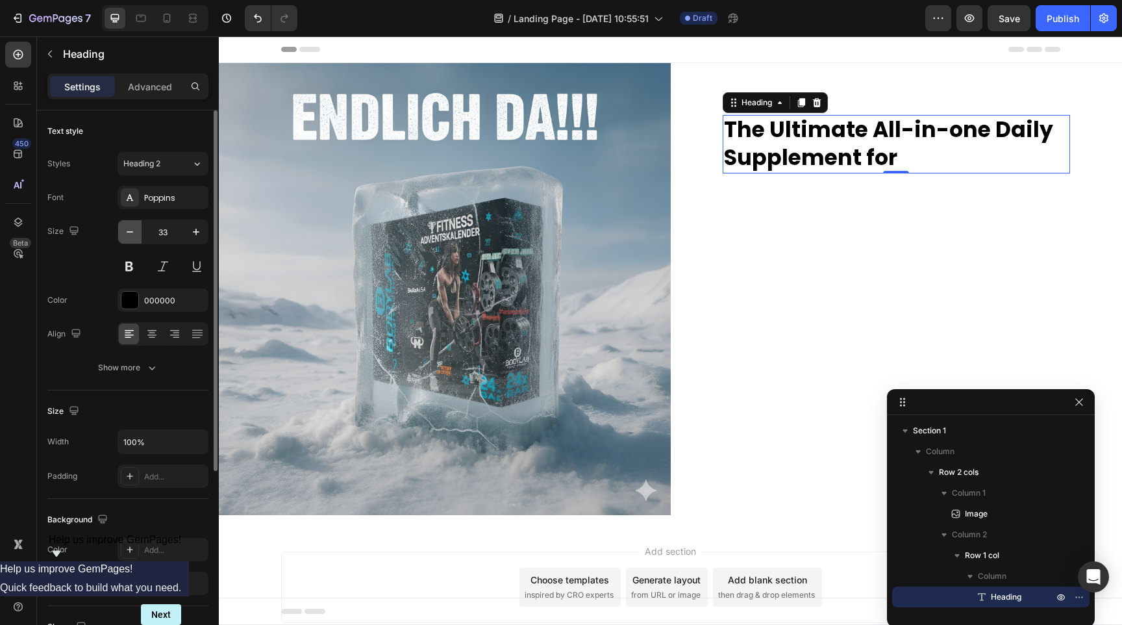
type input "32"
click at [157, 205] on div "Poppins" at bounding box center [163, 197] width 91 height 23
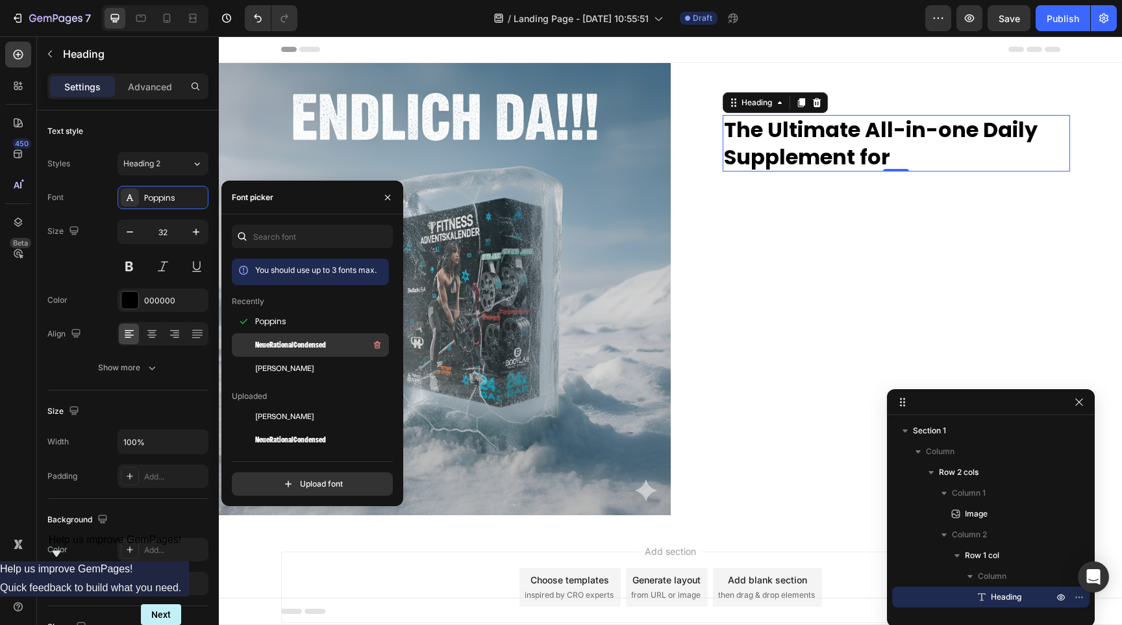
click at [301, 344] on span "NeueRationalCondensed" at bounding box center [290, 345] width 71 height 12
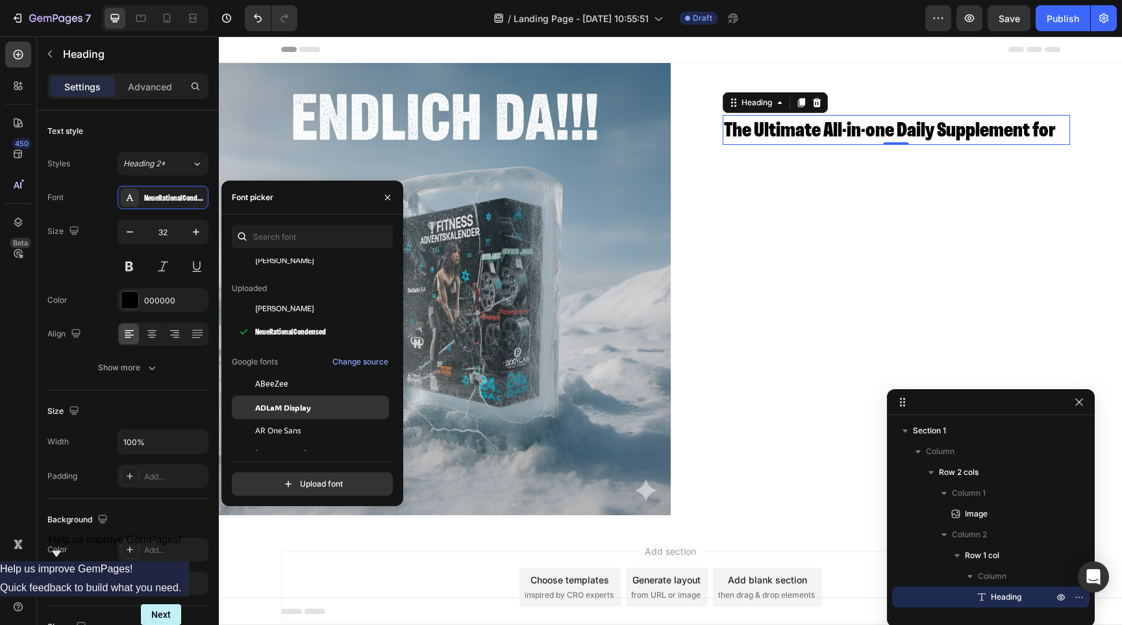
scroll to position [114, 0]
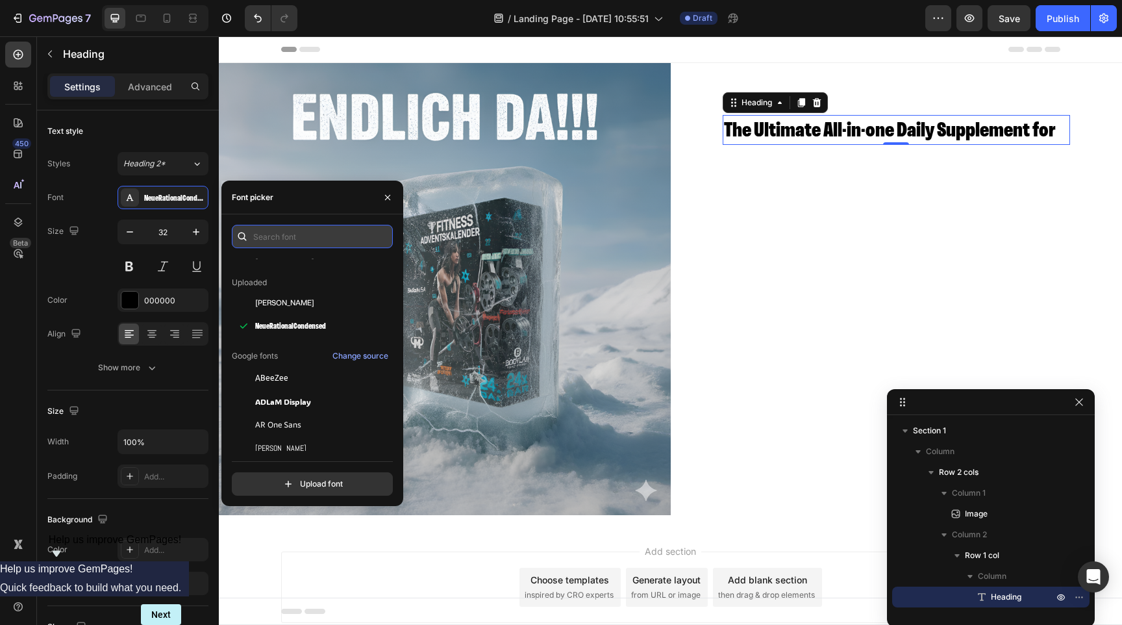
click at [292, 236] on input "text" at bounding box center [312, 236] width 161 height 23
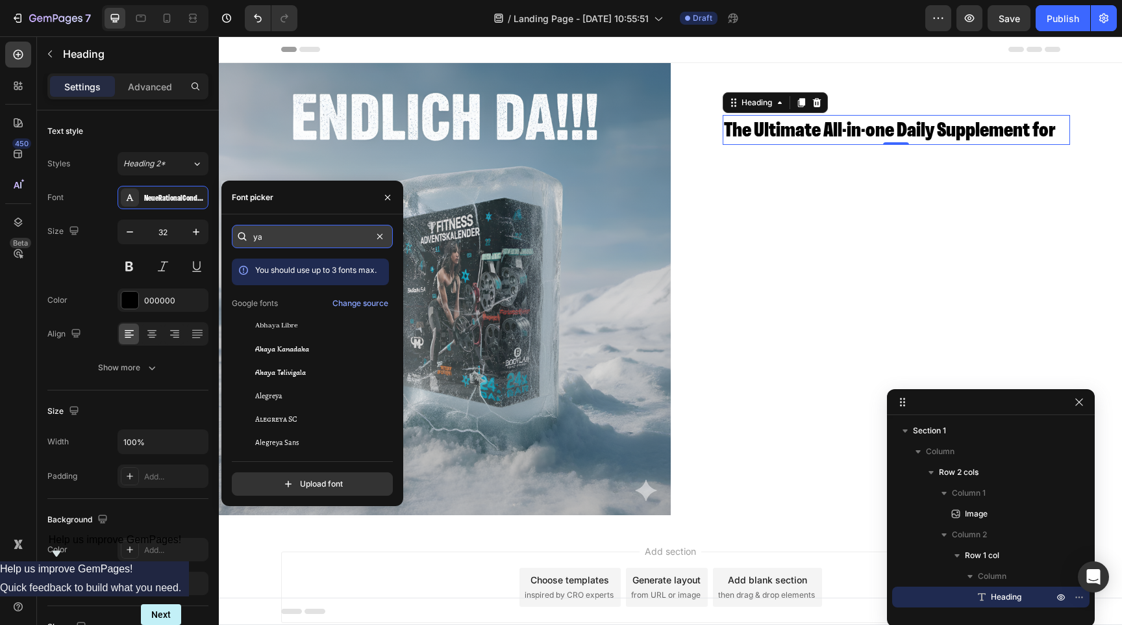
type input "y"
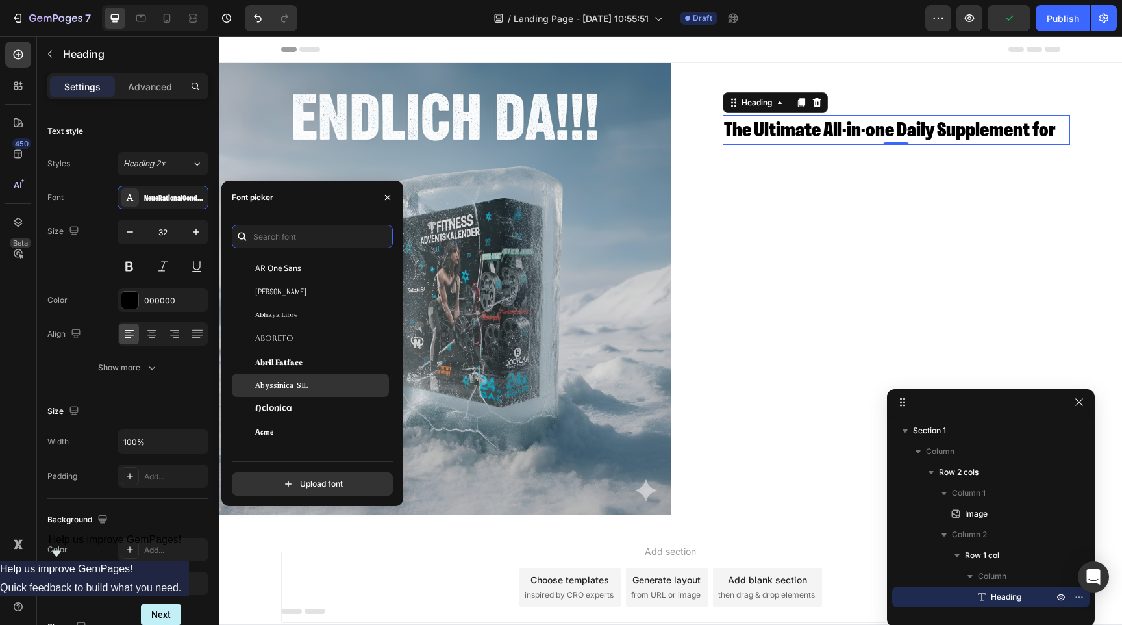
scroll to position [303, 0]
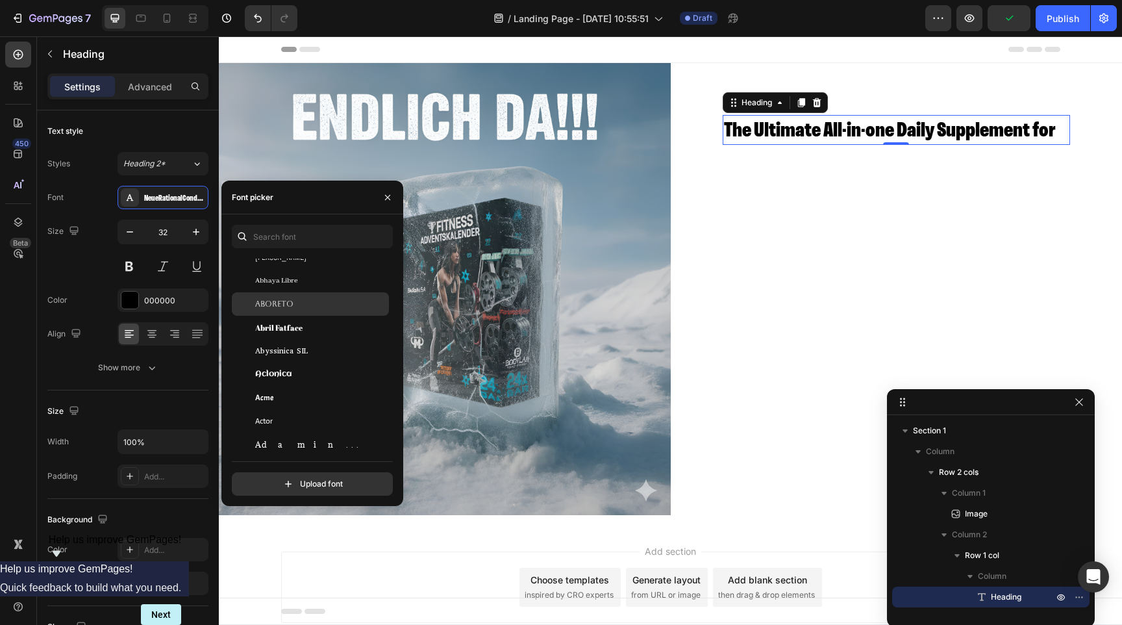
click at [286, 300] on span "Aboreto" at bounding box center [274, 304] width 38 height 12
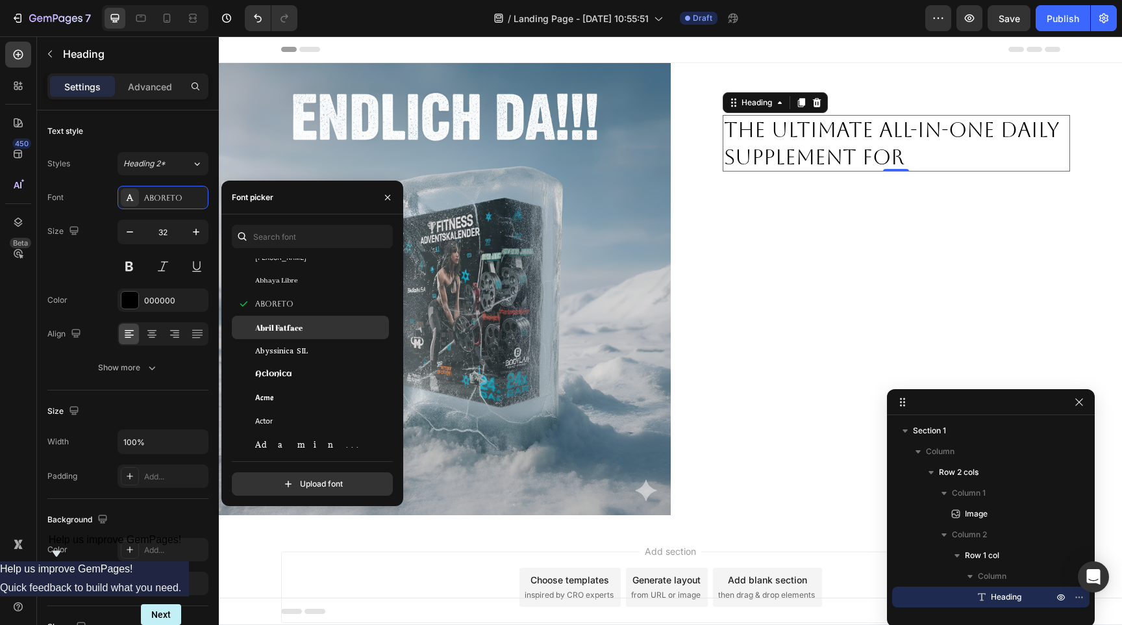
click at [286, 321] on span "Abril Fatface" at bounding box center [278, 327] width 47 height 12
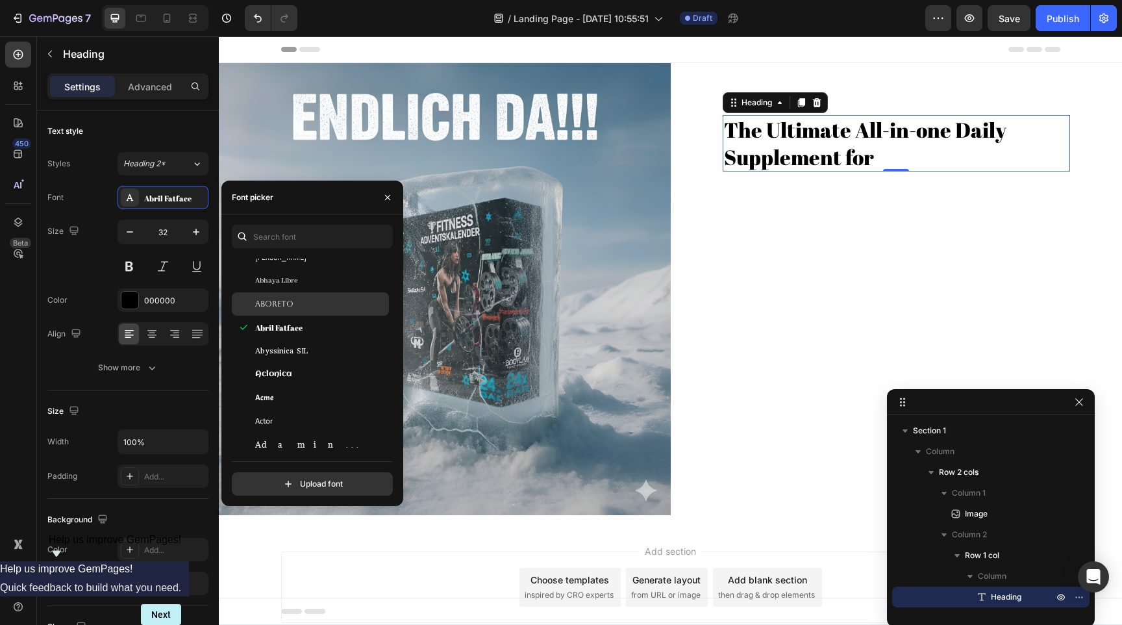
click at [296, 301] on div "Aboreto" at bounding box center [320, 304] width 131 height 12
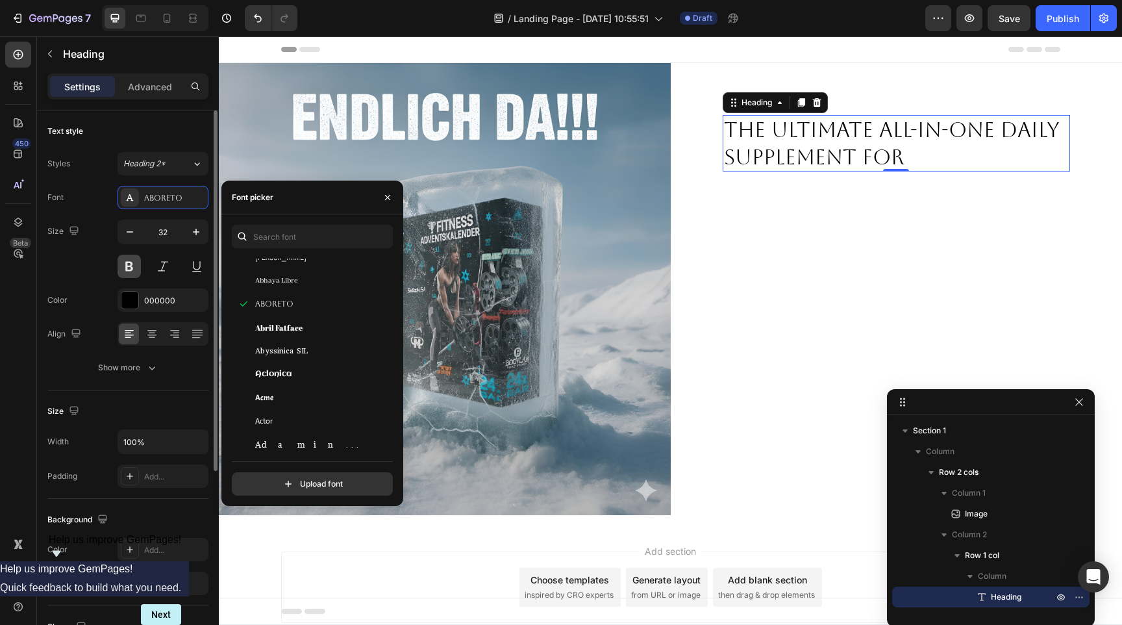
click at [136, 269] on button at bounding box center [129, 266] width 23 height 23
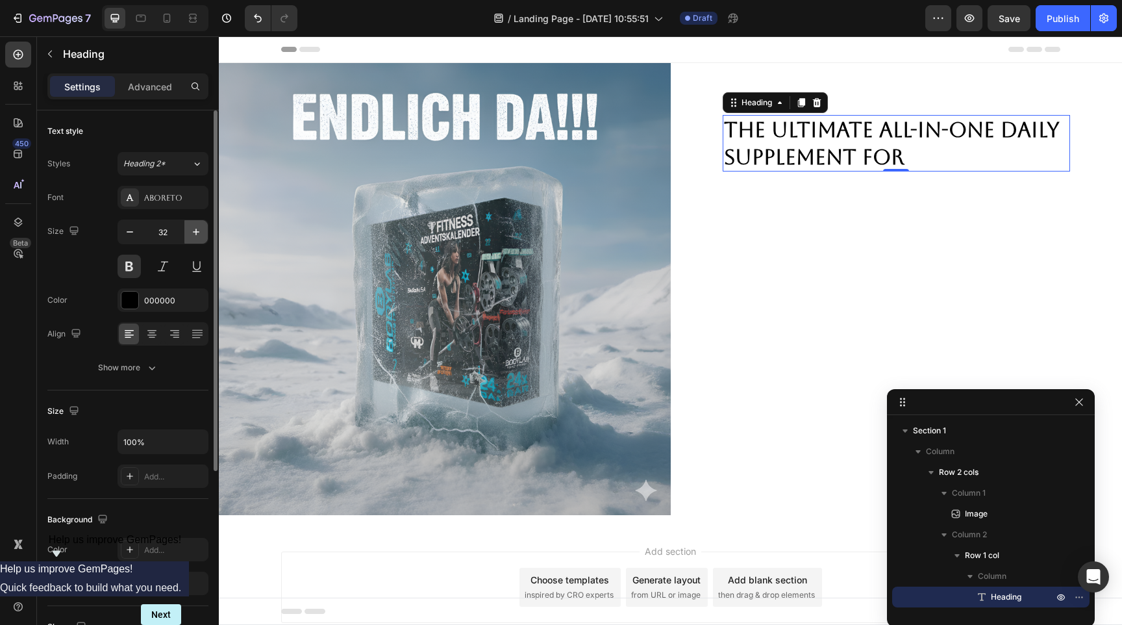
click at [195, 232] on icon "button" at bounding box center [196, 231] width 13 height 13
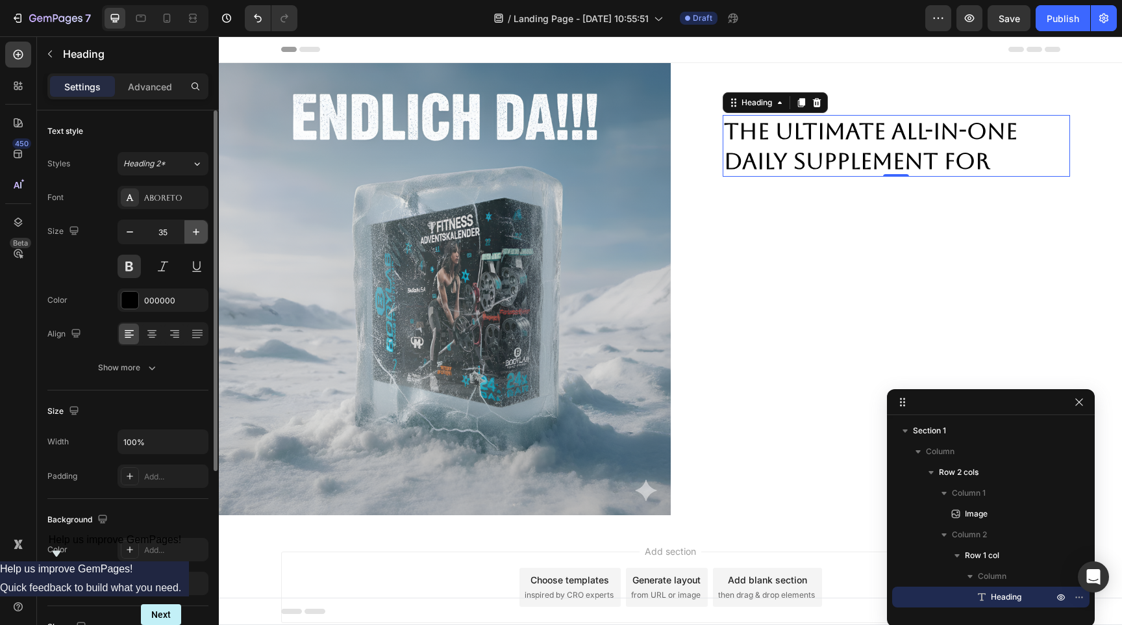
click at [195, 232] on icon "button" at bounding box center [196, 231] width 13 height 13
type input "36"
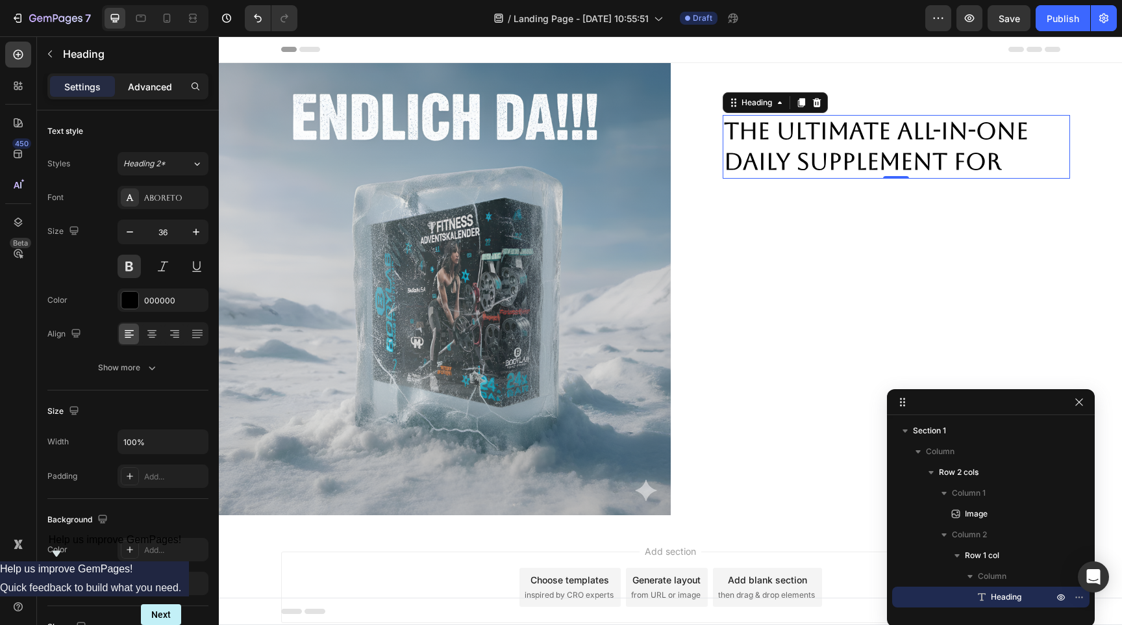
click at [149, 91] on p "Advanced" at bounding box center [150, 87] width 44 height 14
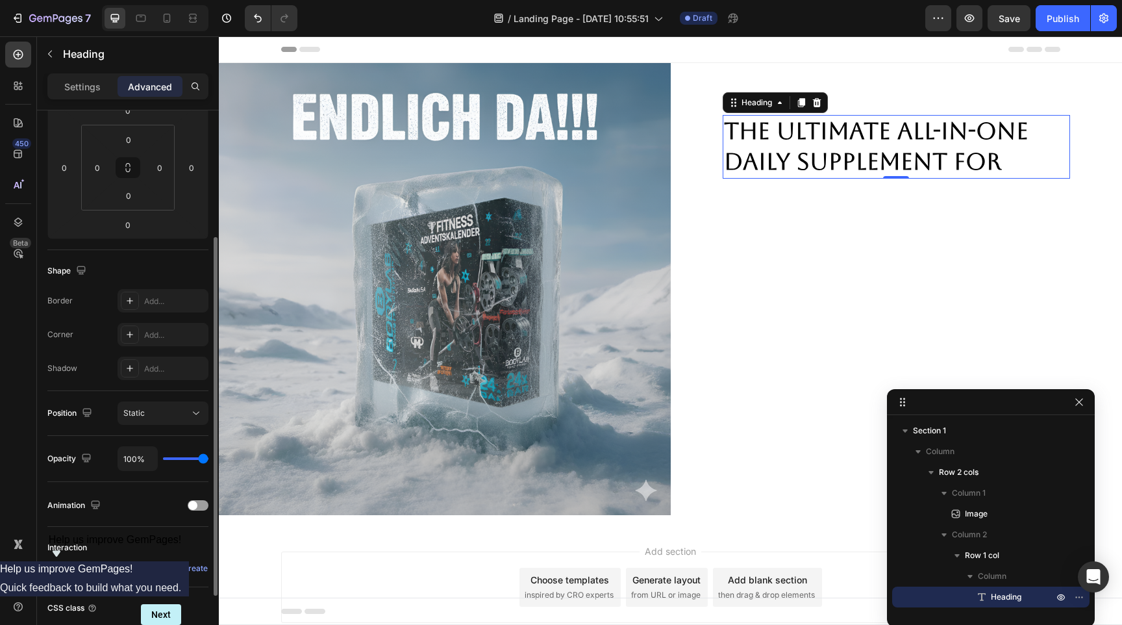
scroll to position [295, 0]
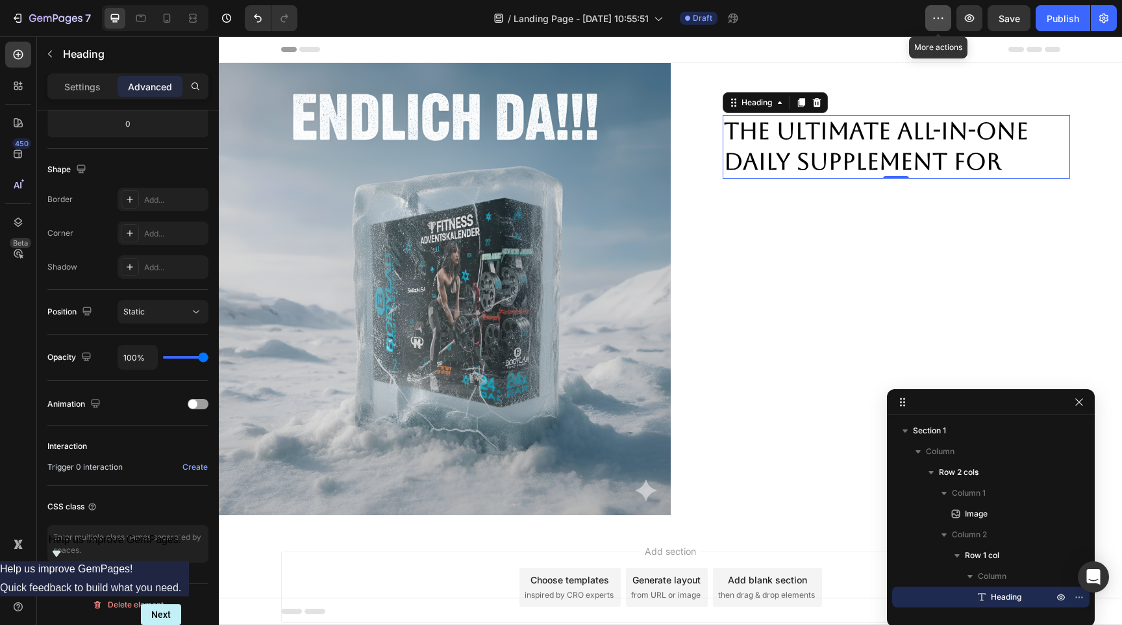
click at [936, 16] on icon "button" at bounding box center [938, 18] width 13 height 13
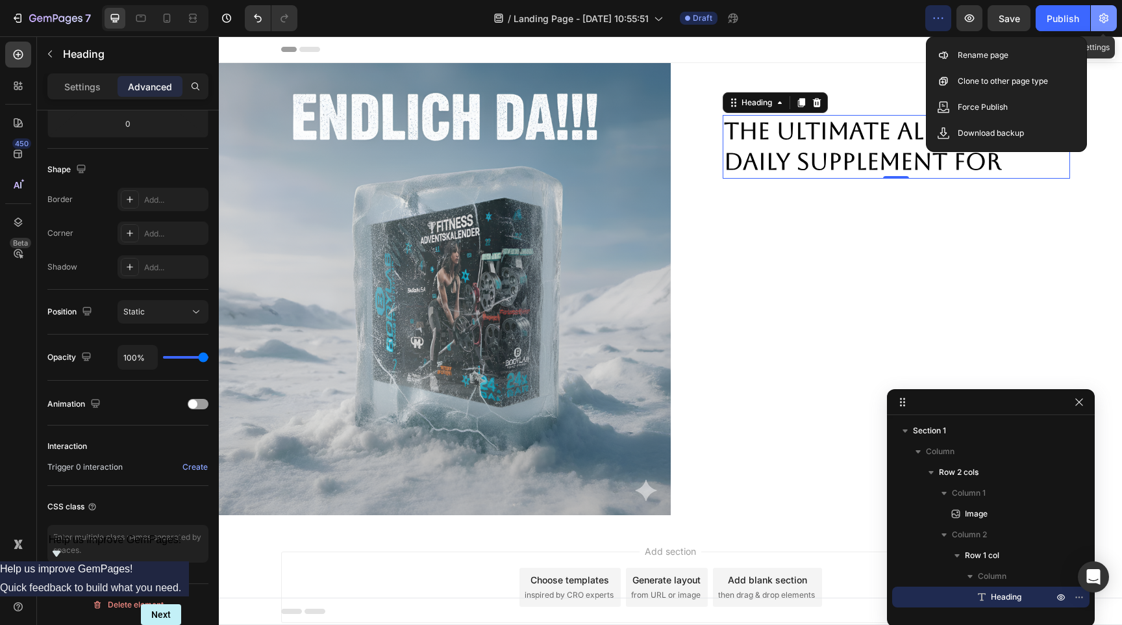
click at [1103, 18] on icon "button" at bounding box center [1104, 18] width 3 height 3
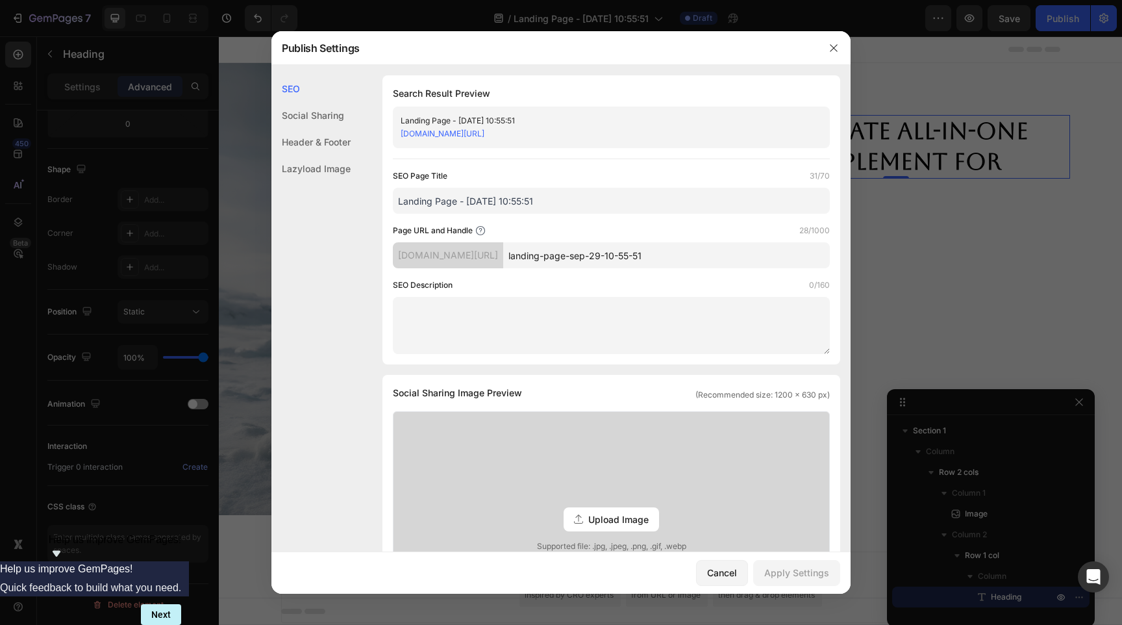
click at [319, 146] on div "Header & Footer" at bounding box center [310, 142] width 79 height 27
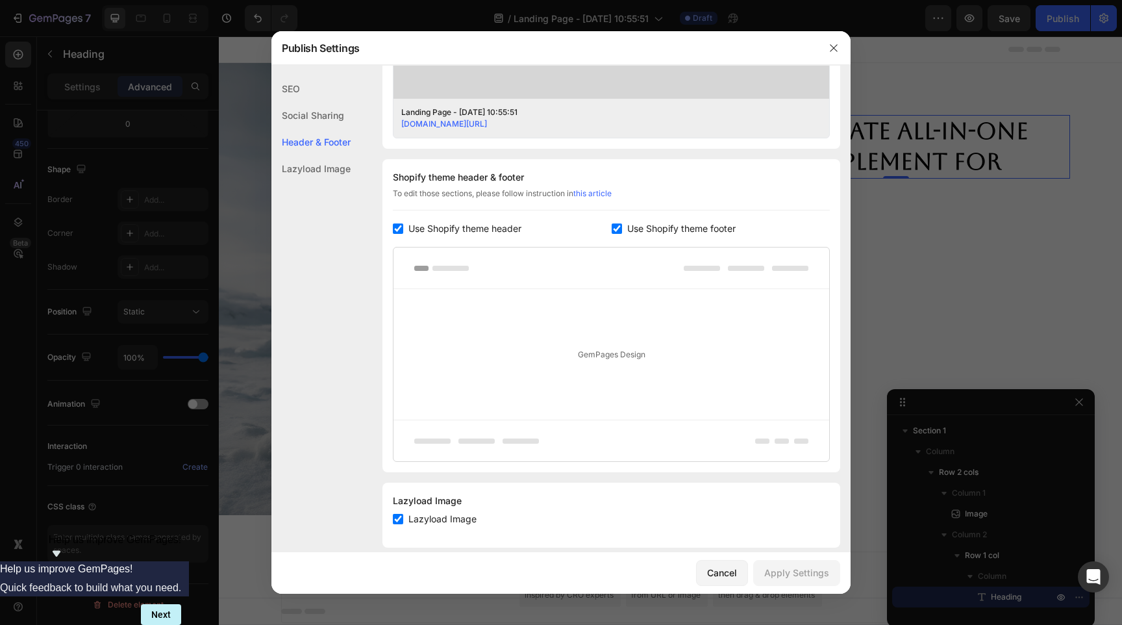
scroll to position [544, 0]
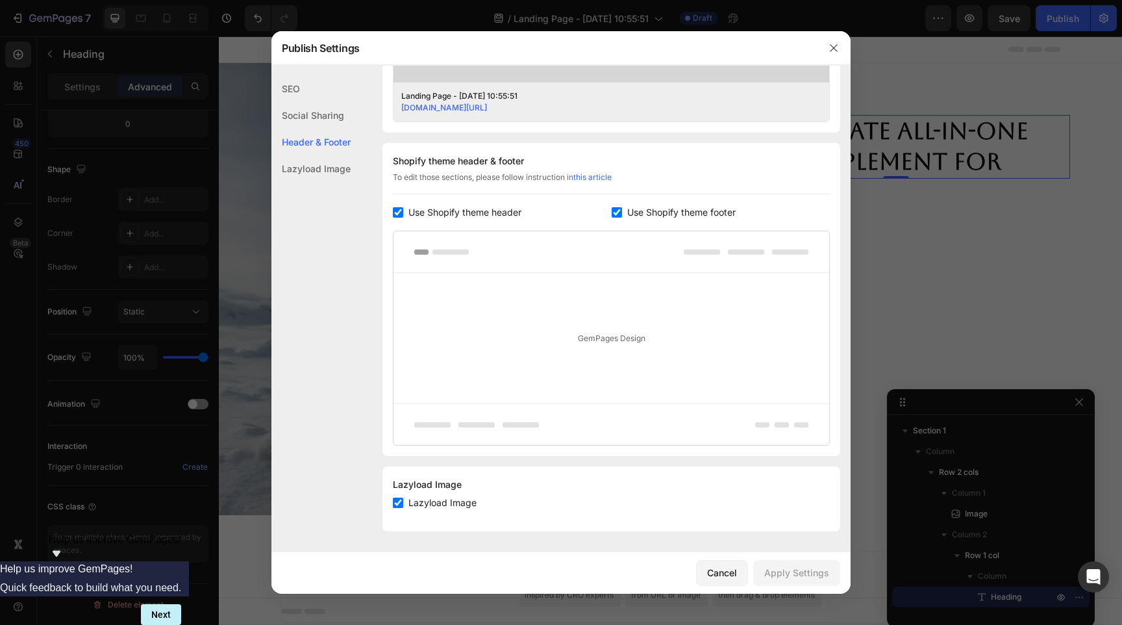
click at [295, 176] on div "Lazyload Image" at bounding box center [310, 168] width 79 height 27
click at [305, 161] on div "Lazyload Image" at bounding box center [310, 168] width 79 height 27
click at [319, 115] on div "Social Sharing" at bounding box center [310, 115] width 79 height 27
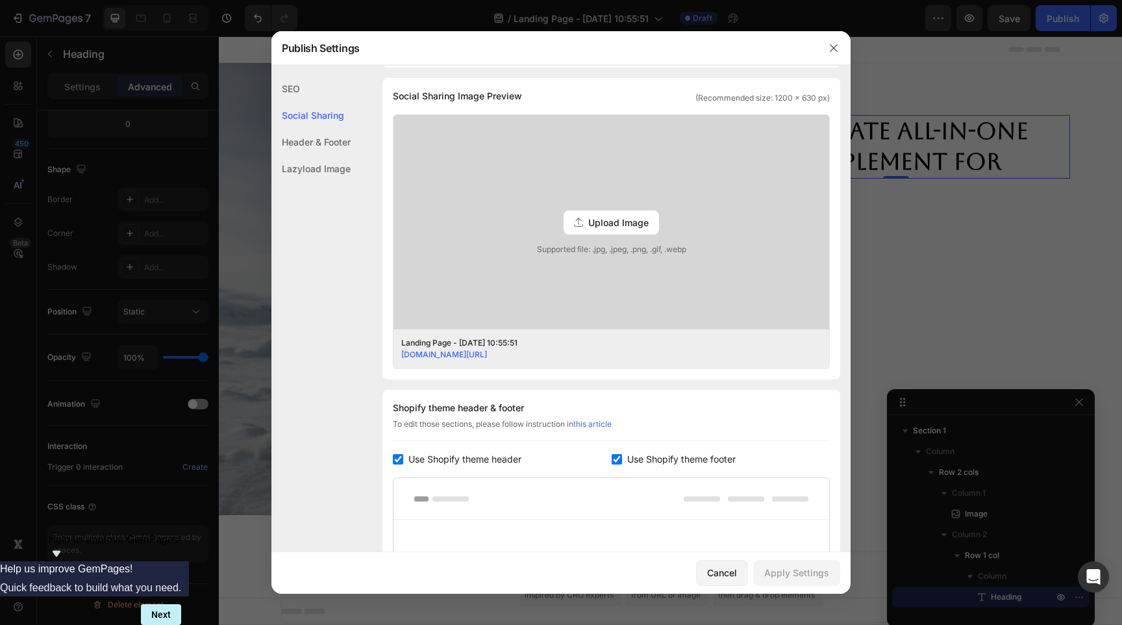
click at [295, 89] on div "SEO" at bounding box center [310, 88] width 79 height 27
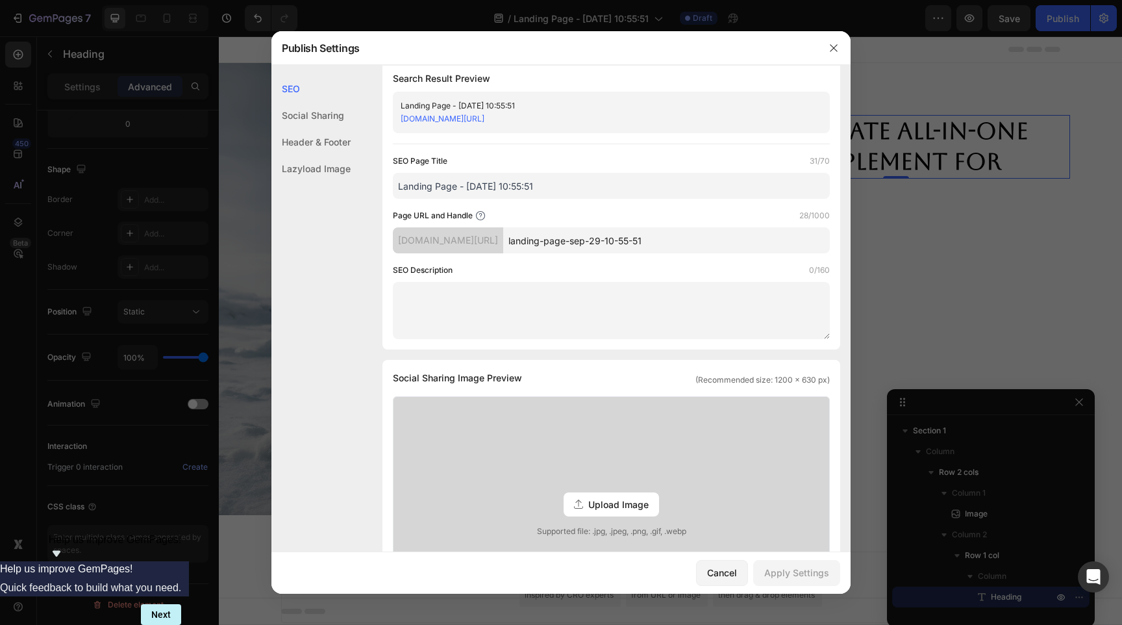
scroll to position [0, 0]
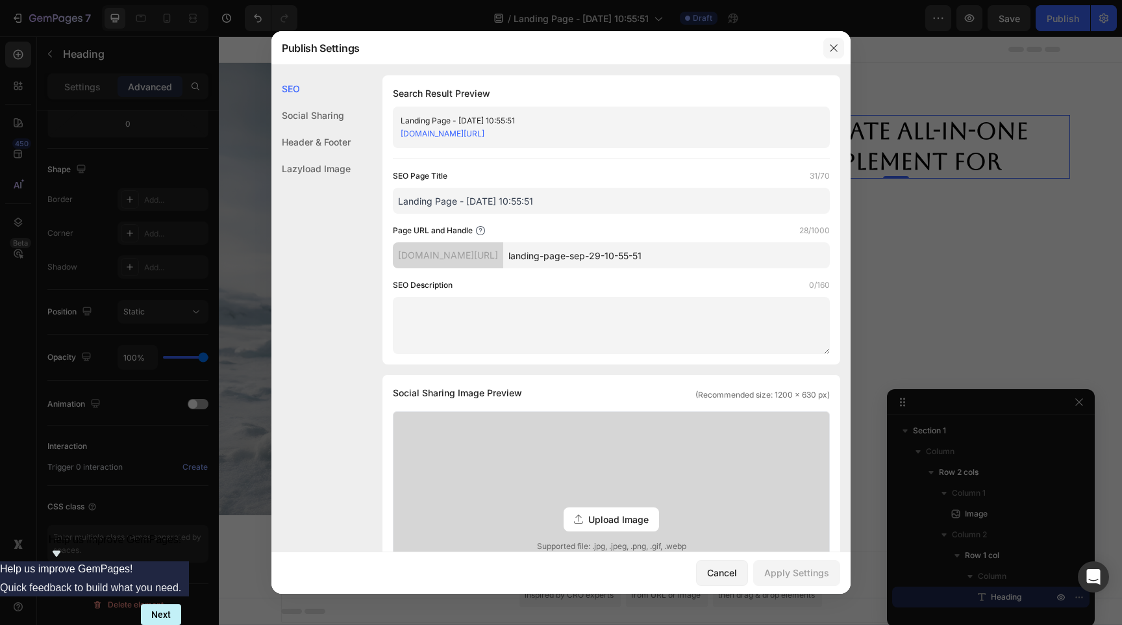
click at [838, 53] on button "button" at bounding box center [833, 48] width 21 height 21
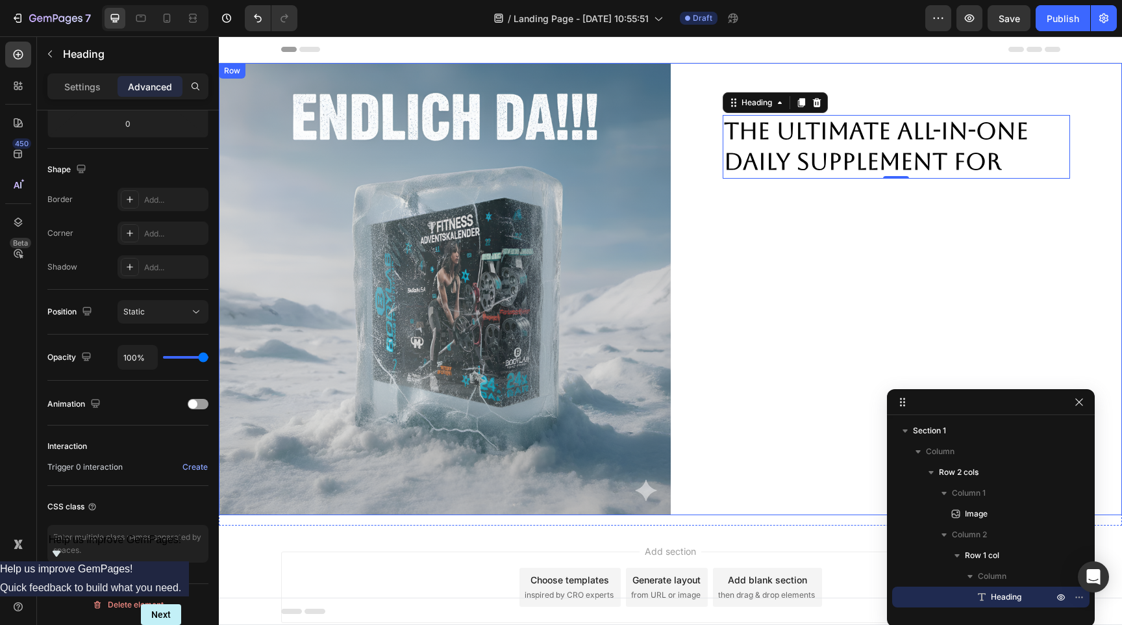
click at [834, 275] on div "The Ultimate All-in-one Daily Supplement for Heading 0 Row" at bounding box center [897, 289] width 452 height 452
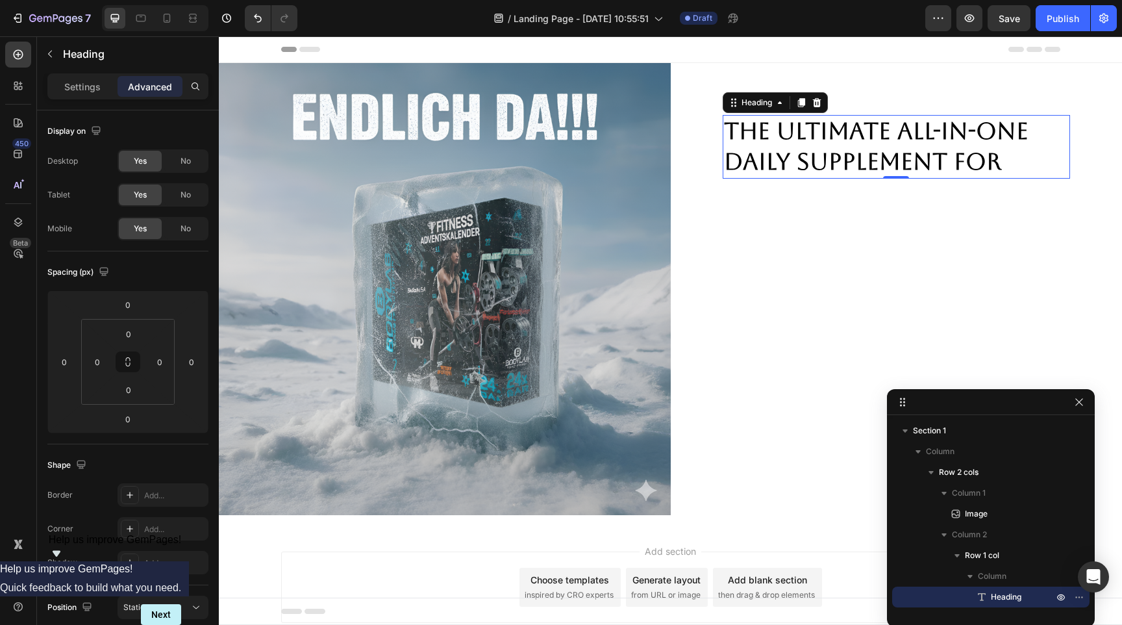
click at [833, 155] on p "The Ultimate All-in-one Daily Supplement for" at bounding box center [896, 146] width 345 height 61
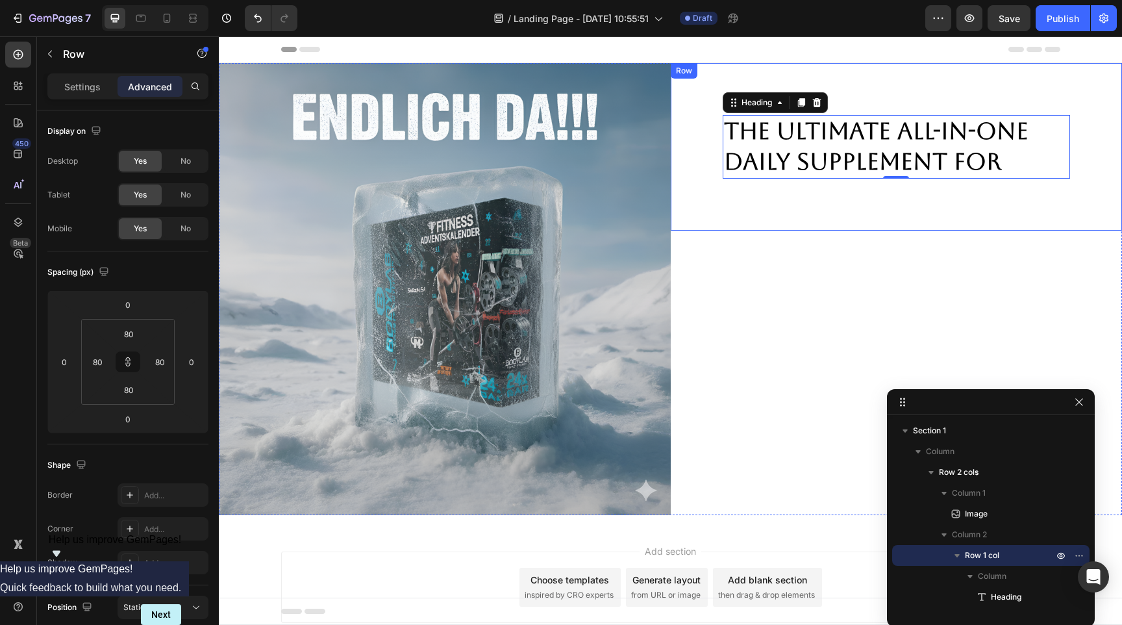
click at [805, 192] on div "The Ultimate All-in-one Daily Supplement for Heading 0 Row" at bounding box center [897, 147] width 452 height 168
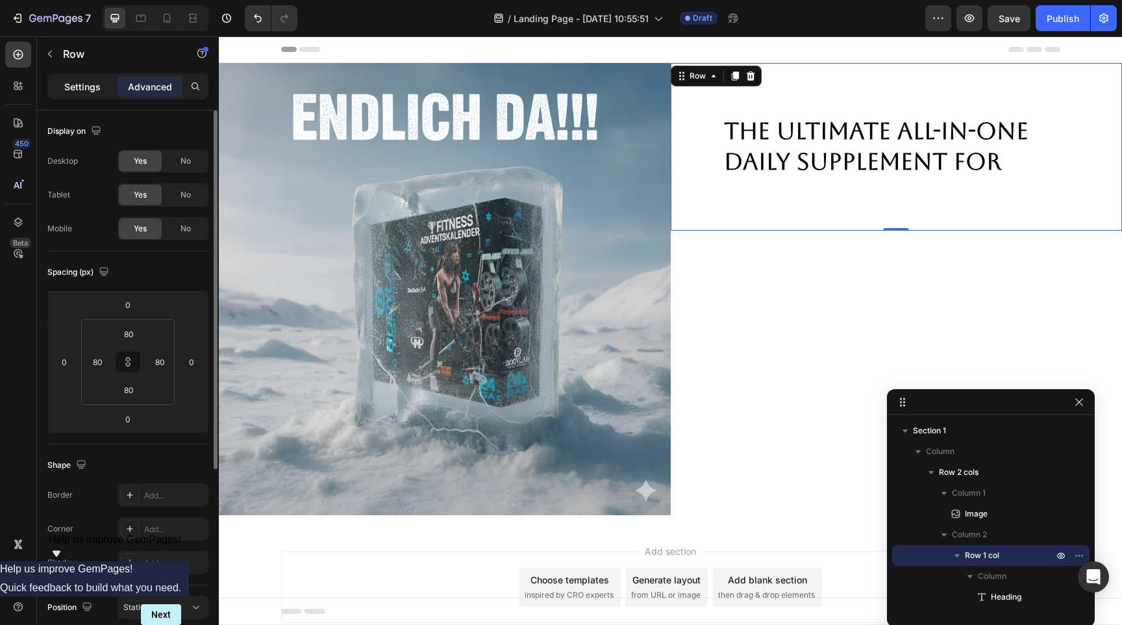
click at [89, 91] on p "Settings" at bounding box center [82, 87] width 36 height 14
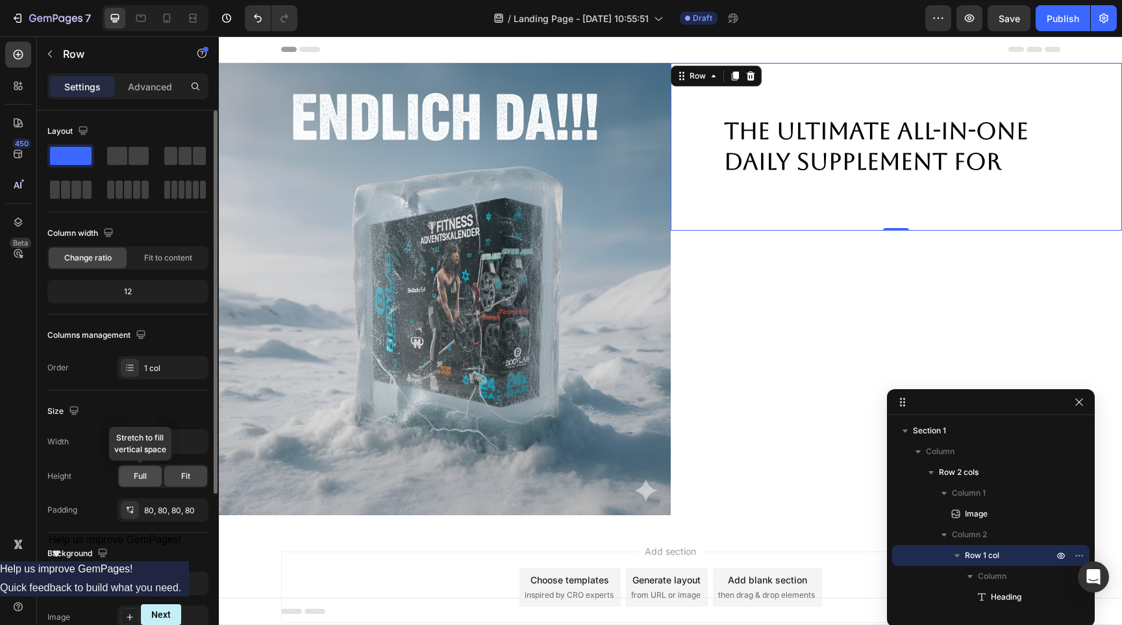
click at [147, 477] on div "Full" at bounding box center [140, 476] width 43 height 21
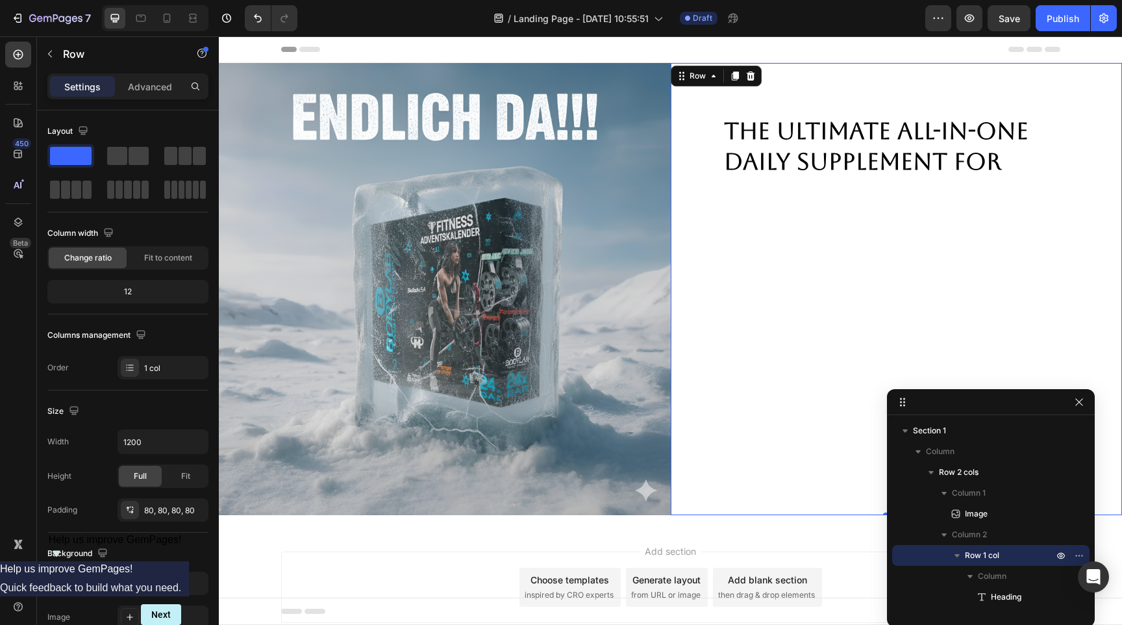
click at [771, 97] on div "The Ultimate All-in-one Daily Supplement for Heading Row 0" at bounding box center [897, 289] width 452 height 452
click at [17, 55] on icon at bounding box center [18, 54] width 13 height 13
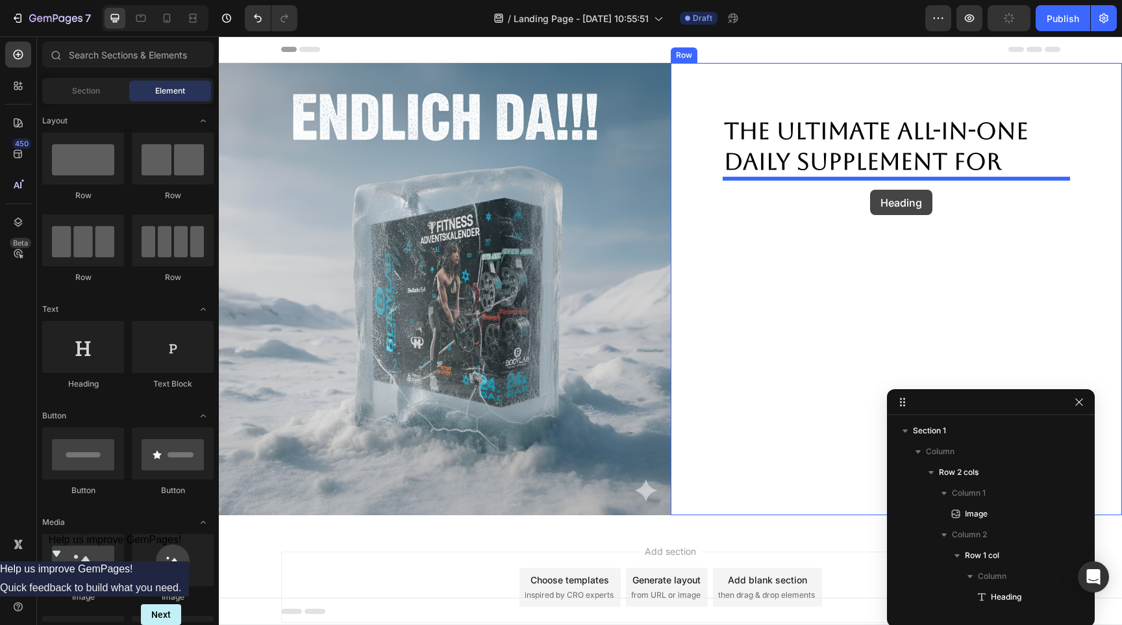
drag, startPoint x: 313, startPoint y: 386, endPoint x: 870, endPoint y: 188, distance: 590.7
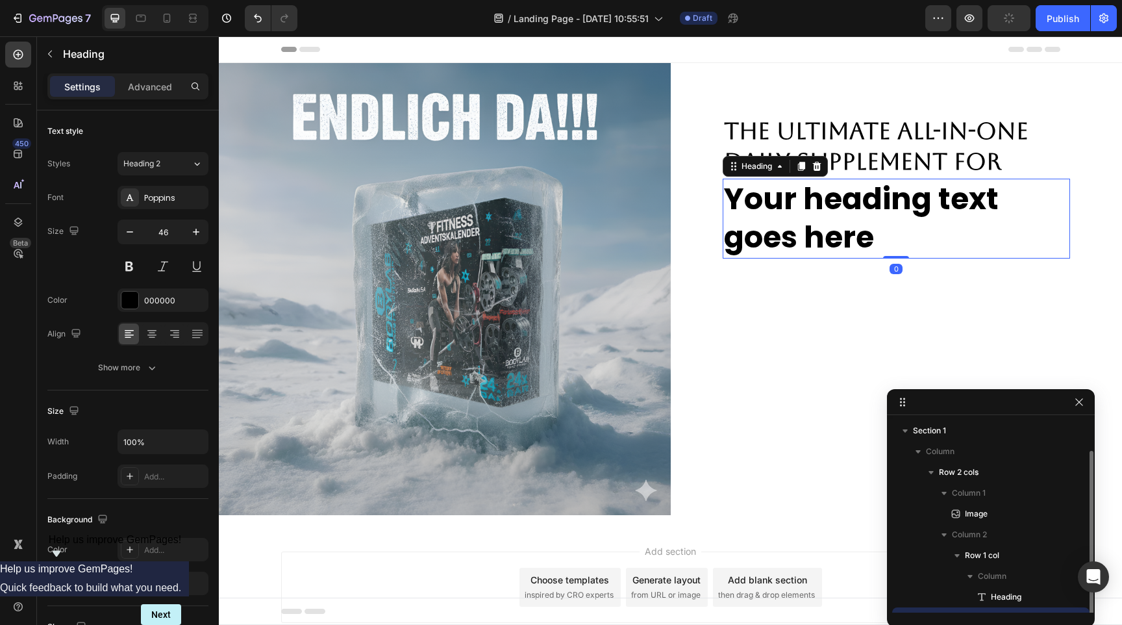
scroll to position [16, 0]
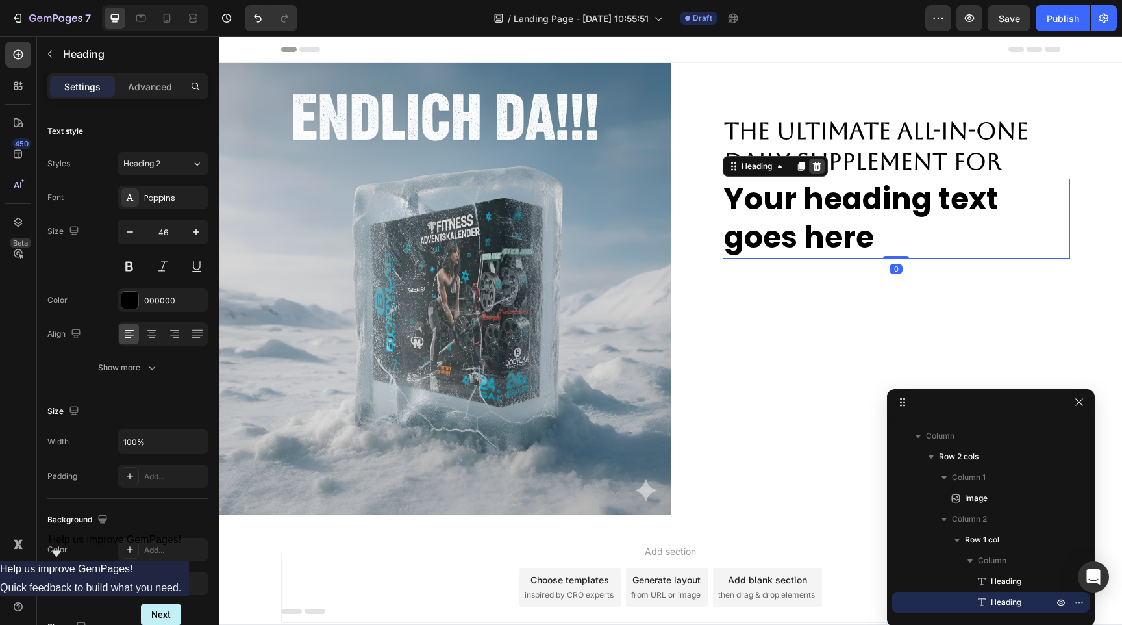
click at [816, 168] on icon at bounding box center [817, 166] width 10 height 10
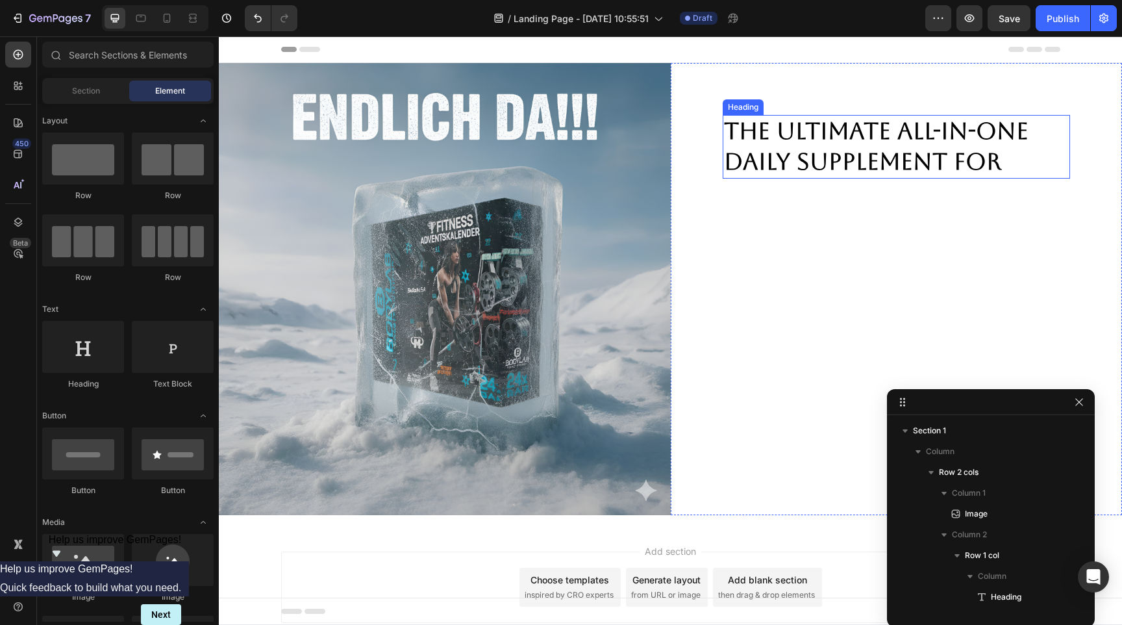
click at [829, 149] on p "The Ultimate All-in-one Daily Supplement for" at bounding box center [896, 146] width 345 height 61
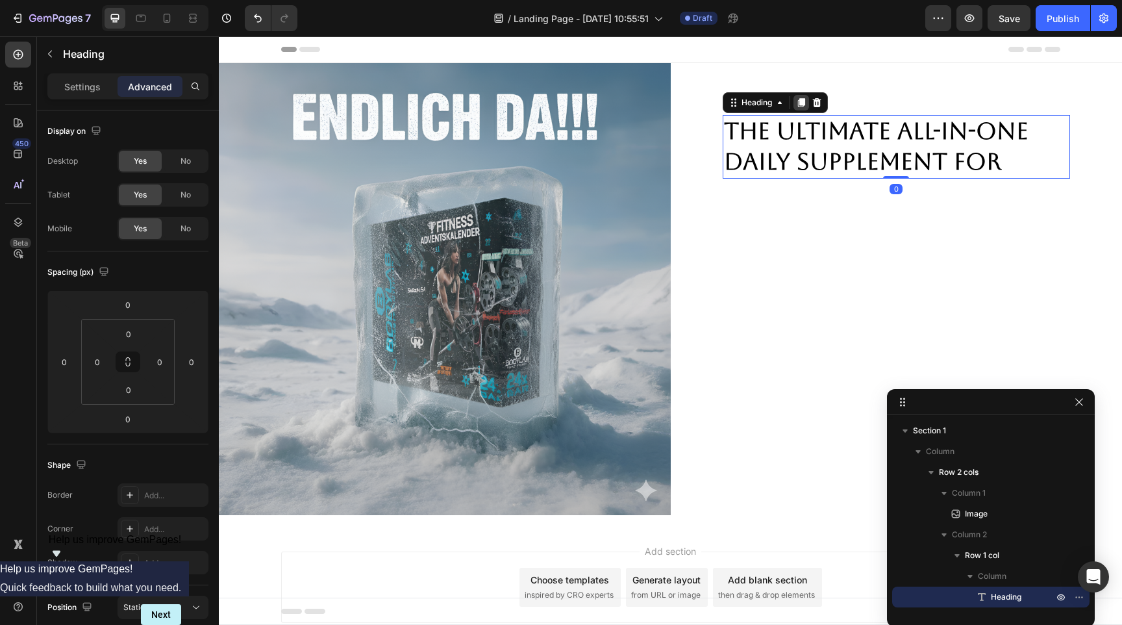
click at [799, 104] on icon at bounding box center [801, 102] width 10 height 10
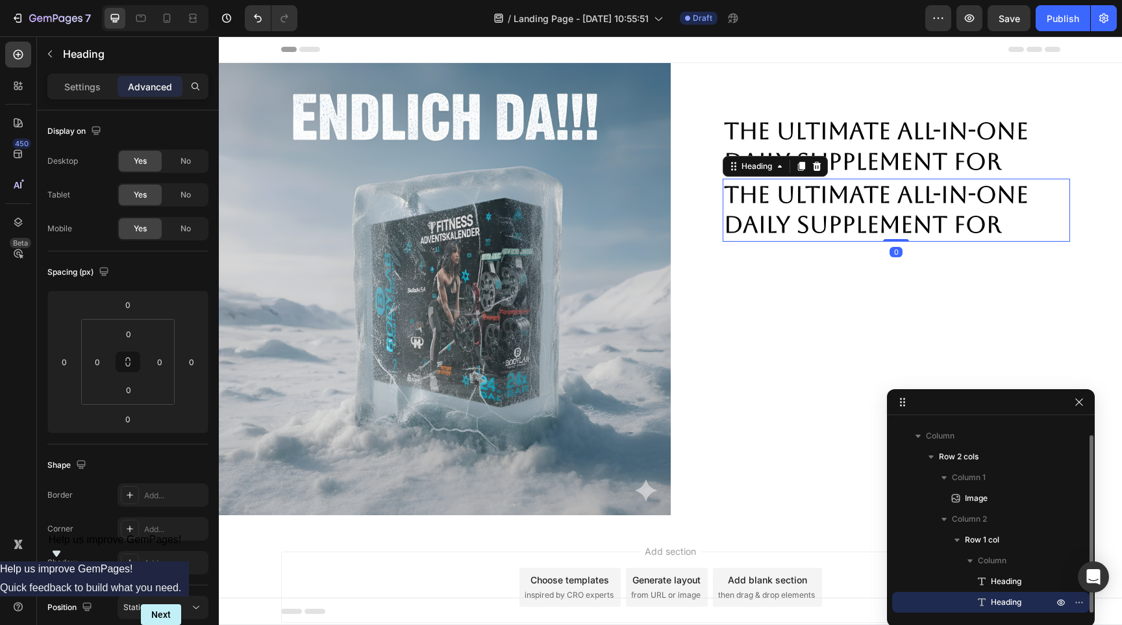
click at [803, 206] on h2 "The Ultimate All-in-one Daily Supplement for" at bounding box center [897, 211] width 348 height 64
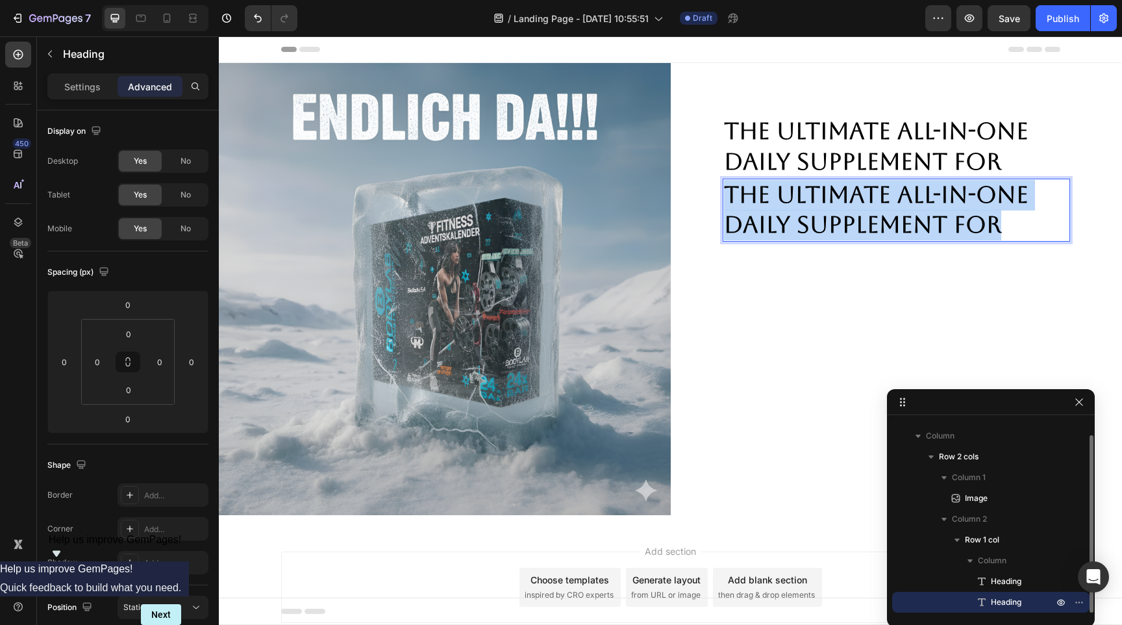
click at [803, 206] on p "The Ultimate All-in-one Daily Supplement for" at bounding box center [896, 210] width 345 height 61
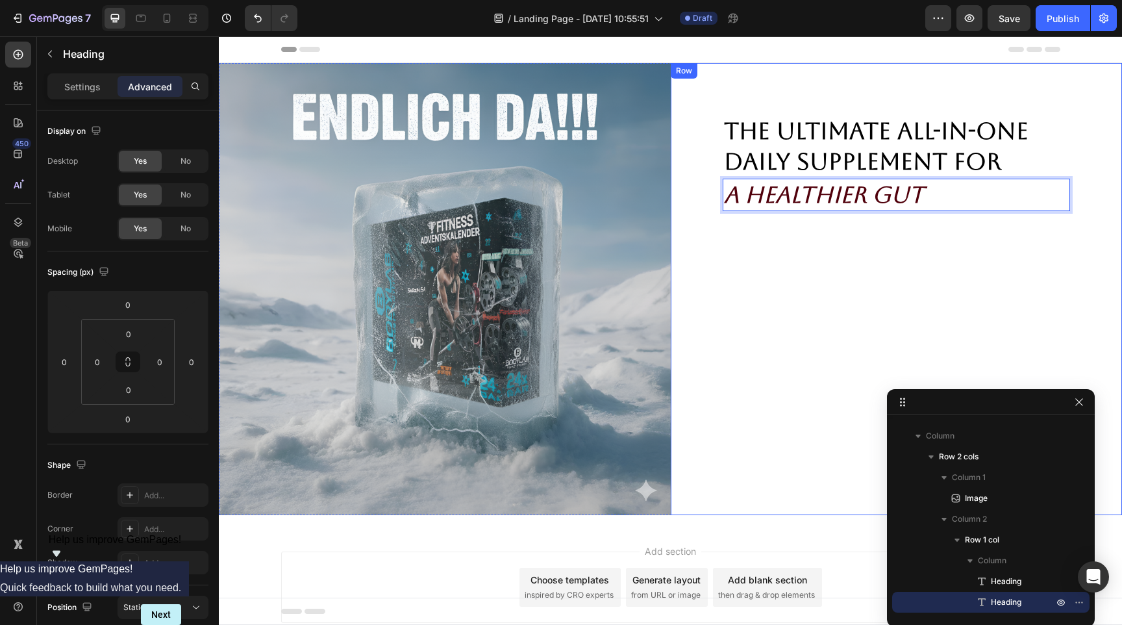
click at [814, 249] on div "The Ultimate All-in-one Daily Supplement for Heading A Healthier Gut Heading 0" at bounding box center [897, 289] width 348 height 348
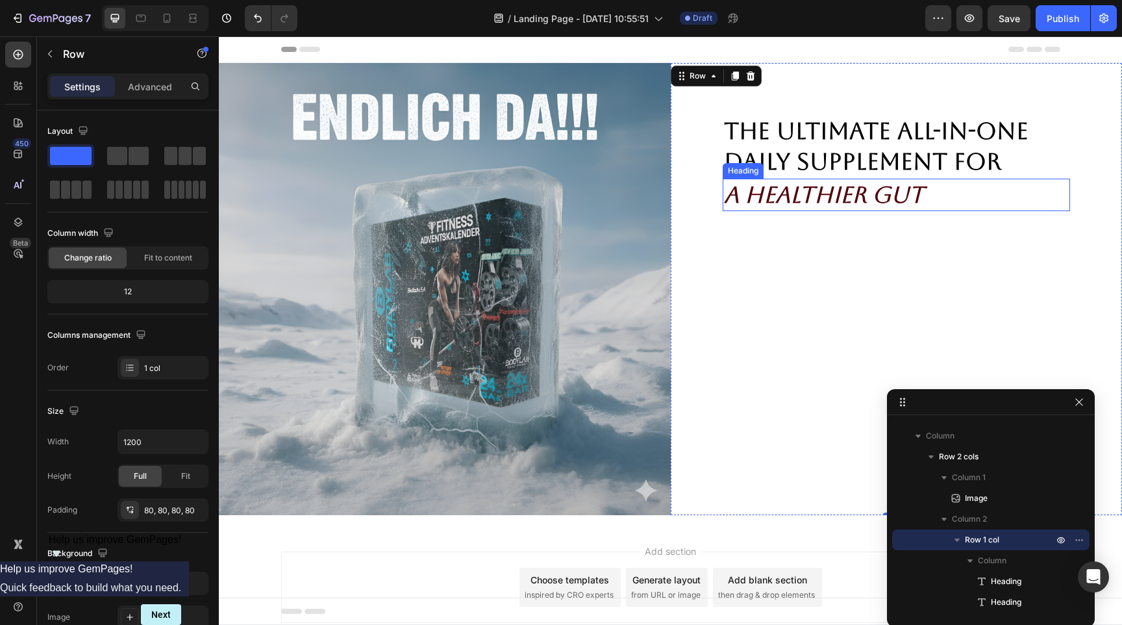
click at [842, 200] on icon "A Healthier Gut" at bounding box center [824, 194] width 200 height 27
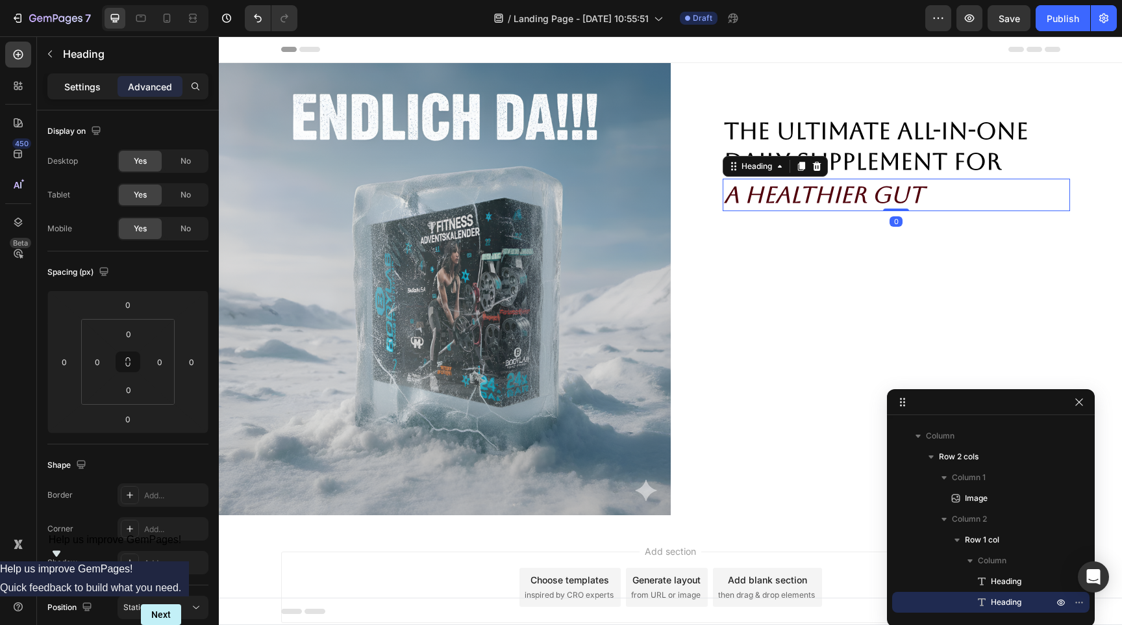
click at [88, 77] on div "Settings" at bounding box center [82, 86] width 65 height 21
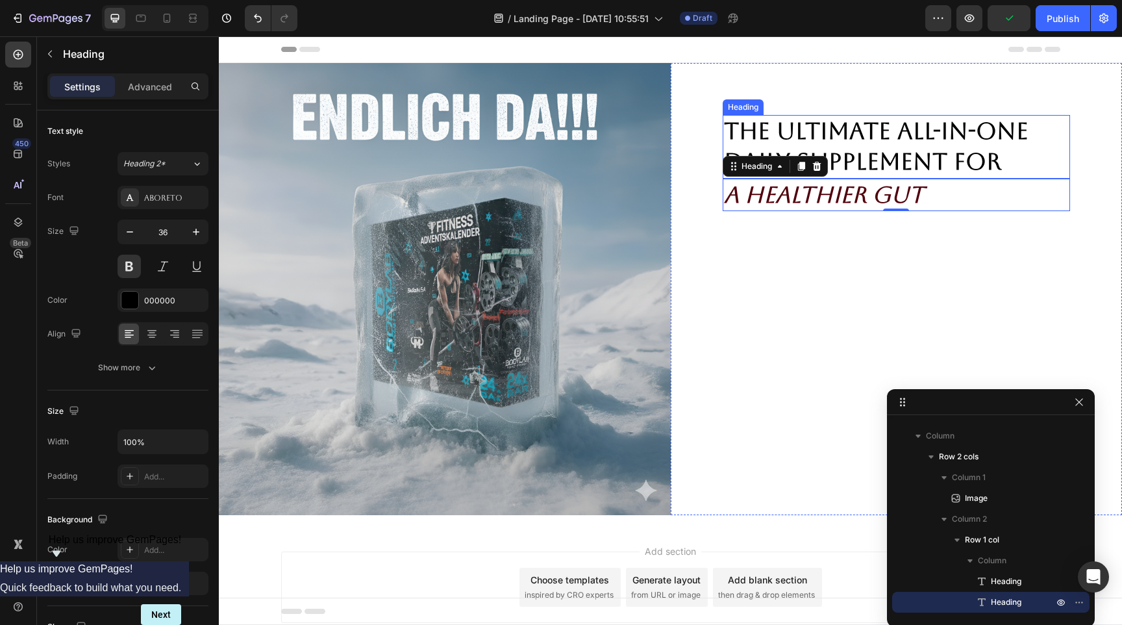
click at [818, 136] on p "The Ultimate All-in-one Daily Supplement for" at bounding box center [896, 146] width 345 height 61
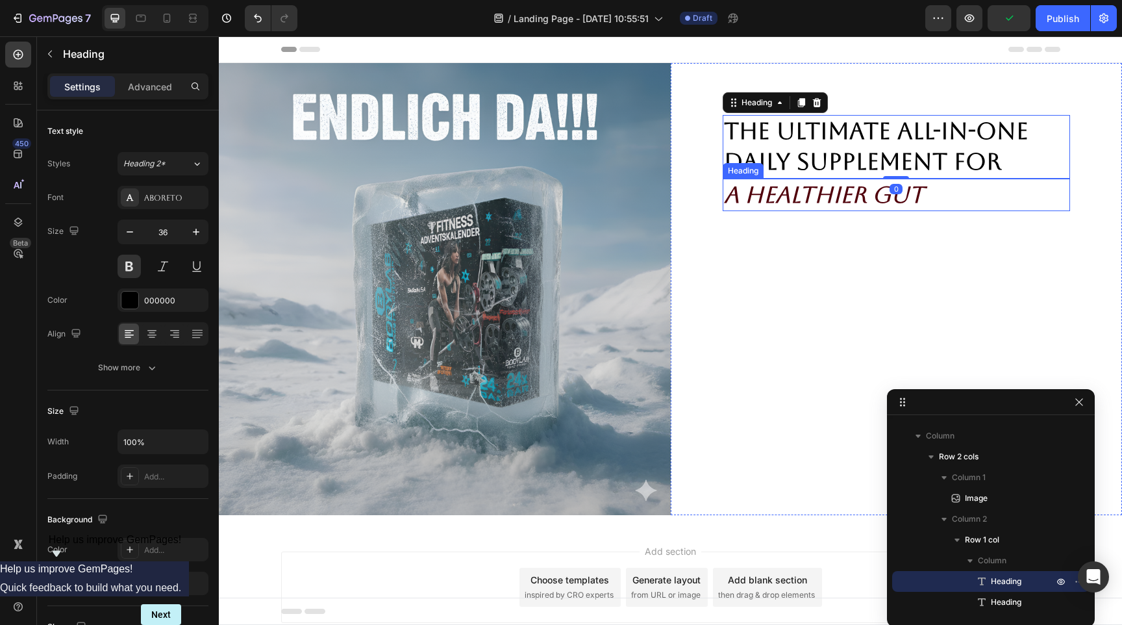
click at [826, 192] on icon "A Healthier Gut" at bounding box center [824, 194] width 200 height 27
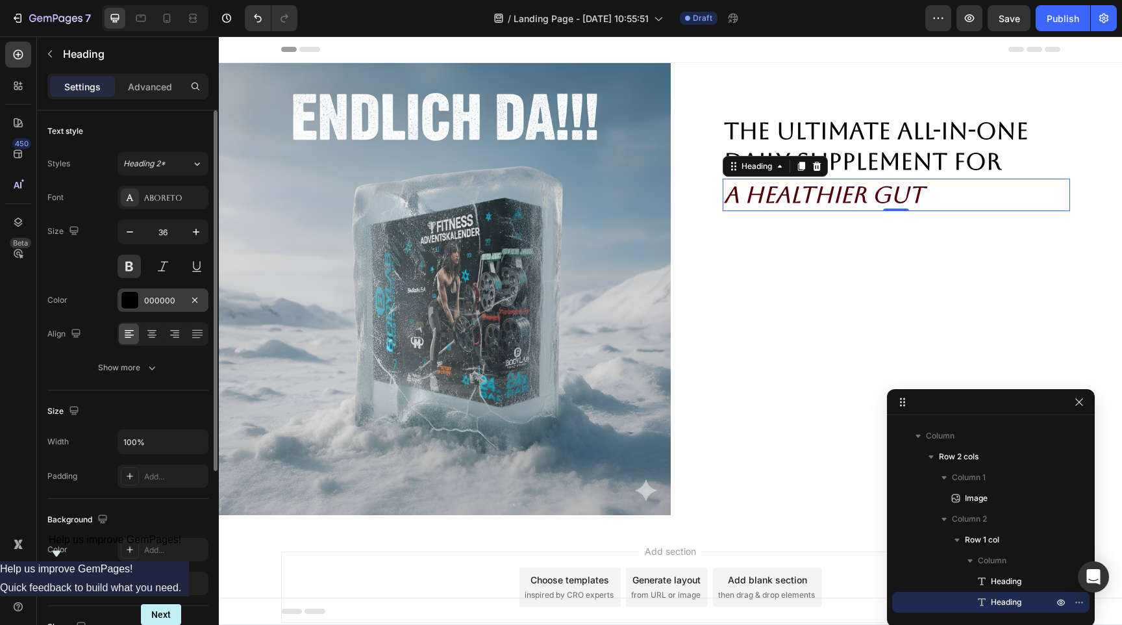
click at [121, 304] on div at bounding box center [129, 300] width 17 height 17
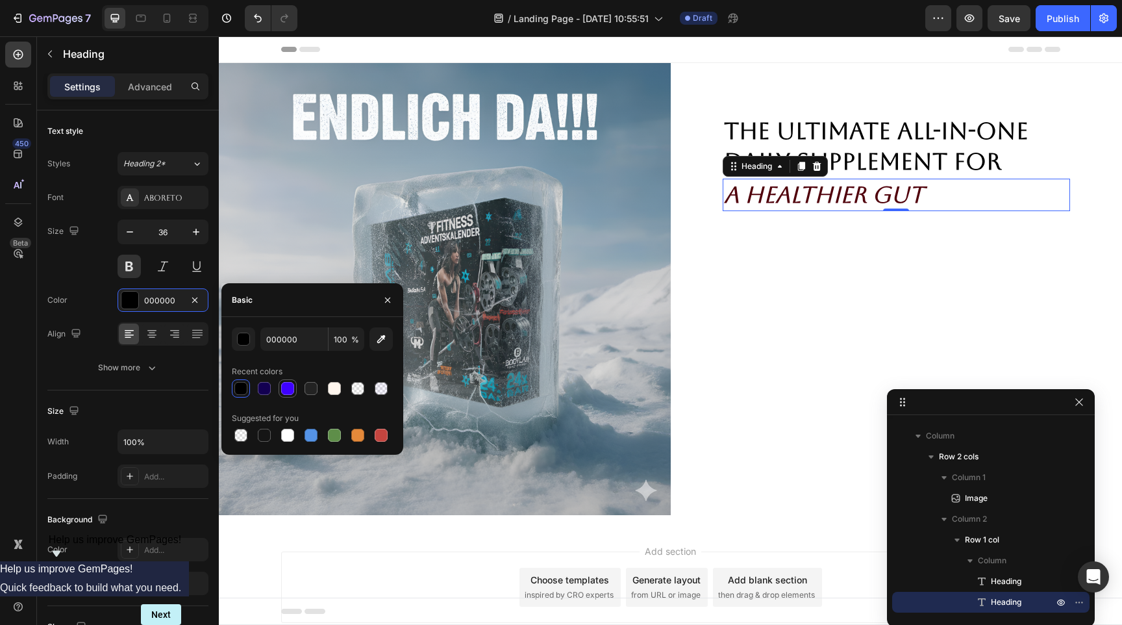
click at [291, 389] on div at bounding box center [287, 388] width 13 height 13
type input "3E01FF"
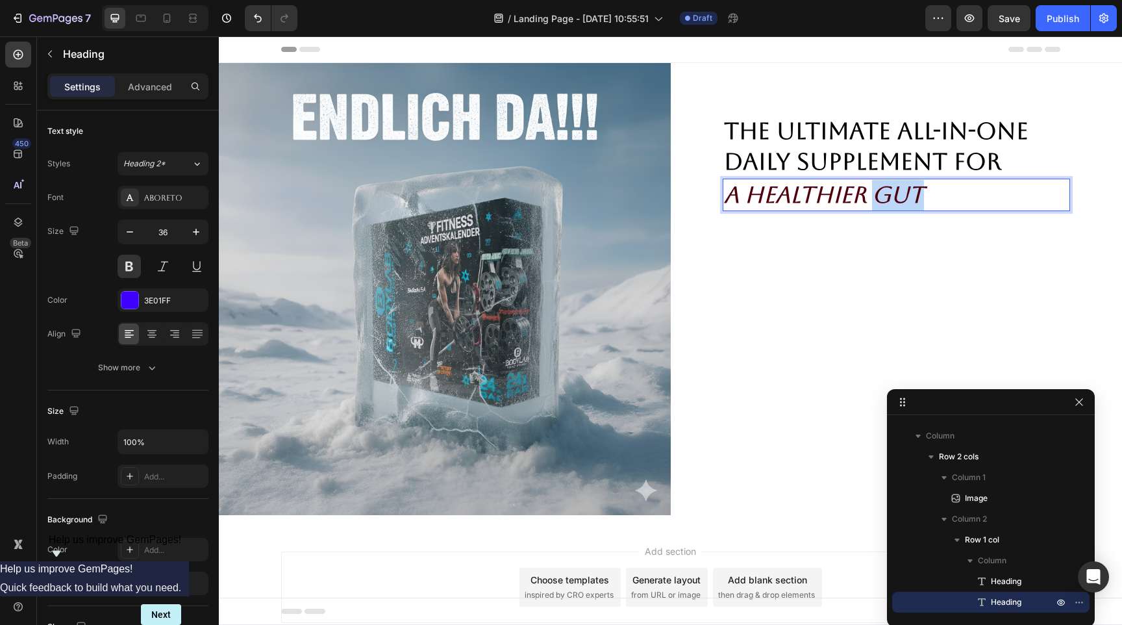
click at [904, 199] on icon "A Healthier Gut" at bounding box center [824, 194] width 200 height 27
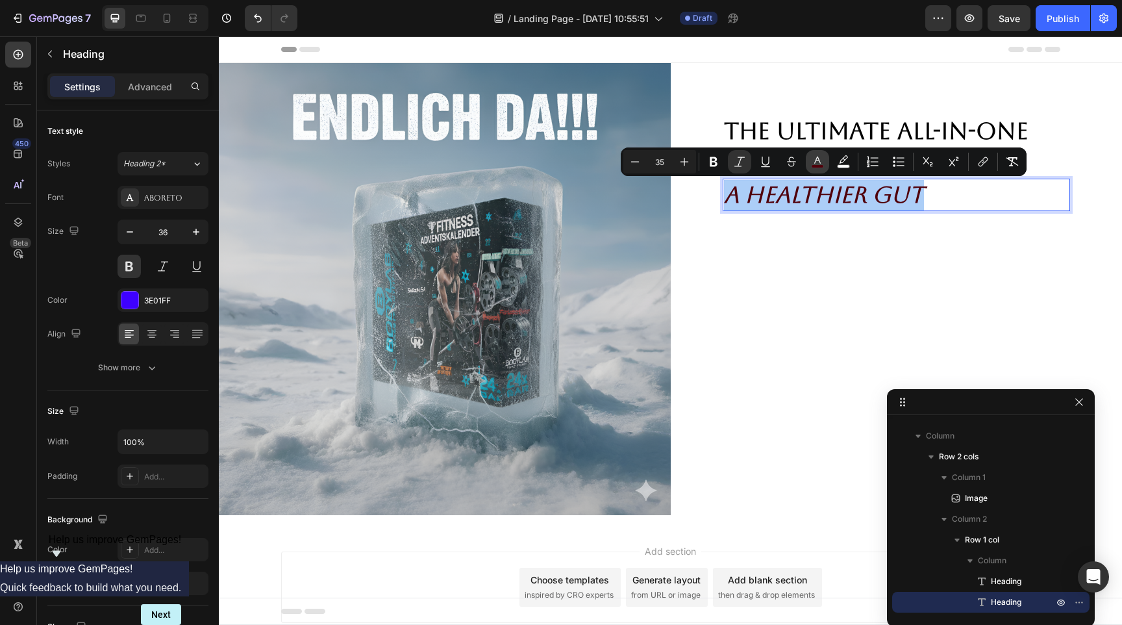
click at [823, 157] on icon "Editor contextual toolbar" at bounding box center [817, 161] width 13 height 13
type input "50000B"
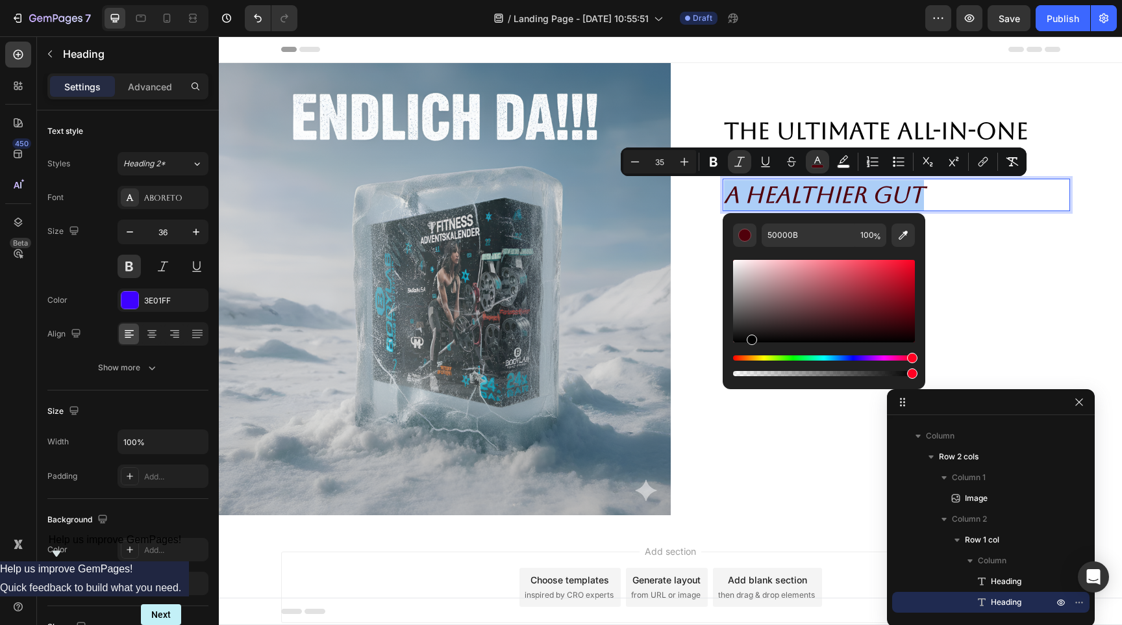
drag, startPoint x: 1036, startPoint y: 358, endPoint x: 647, endPoint y: 405, distance: 391.8
type input "000000"
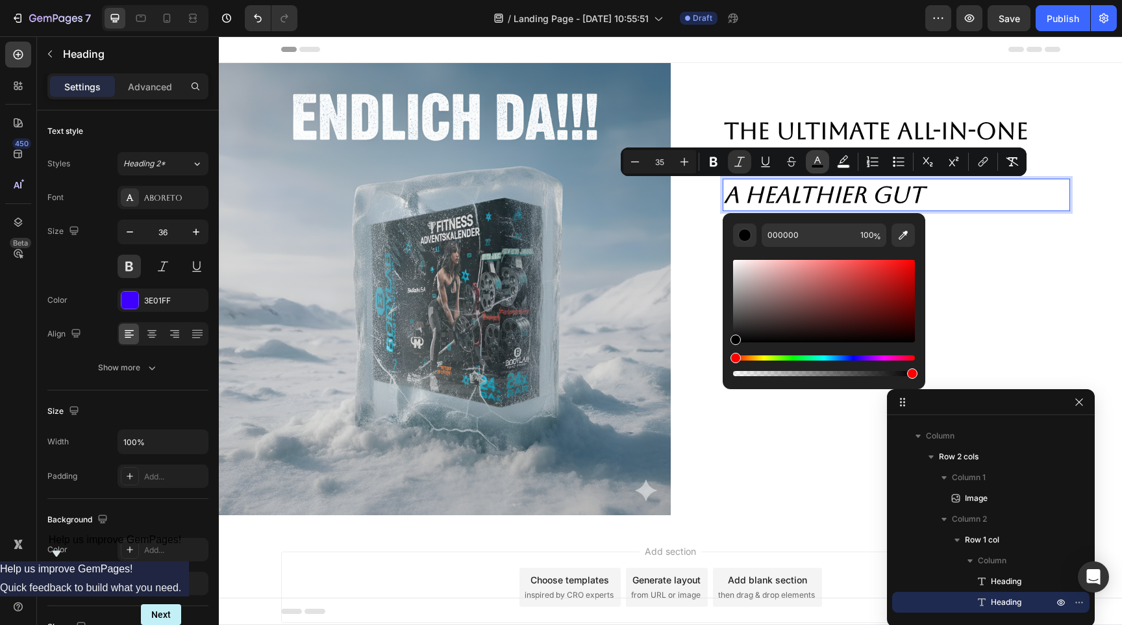
click at [820, 164] on icon "Editor contextual toolbar" at bounding box center [817, 161] width 13 height 13
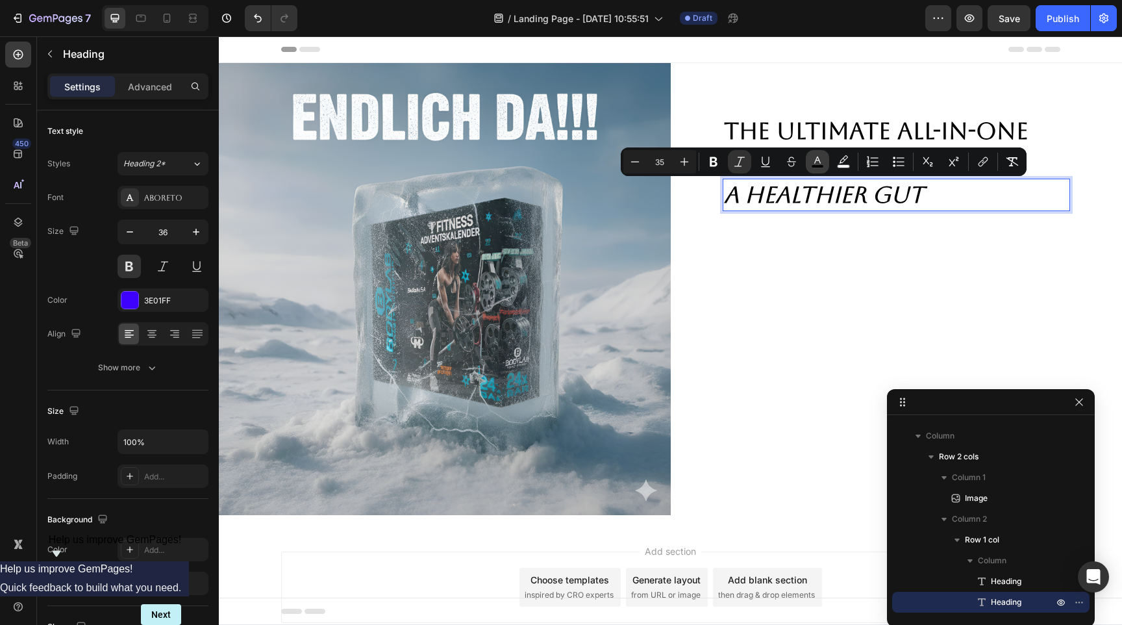
click at [822, 166] on rect "Editor contextual toolbar" at bounding box center [818, 166] width 12 height 3
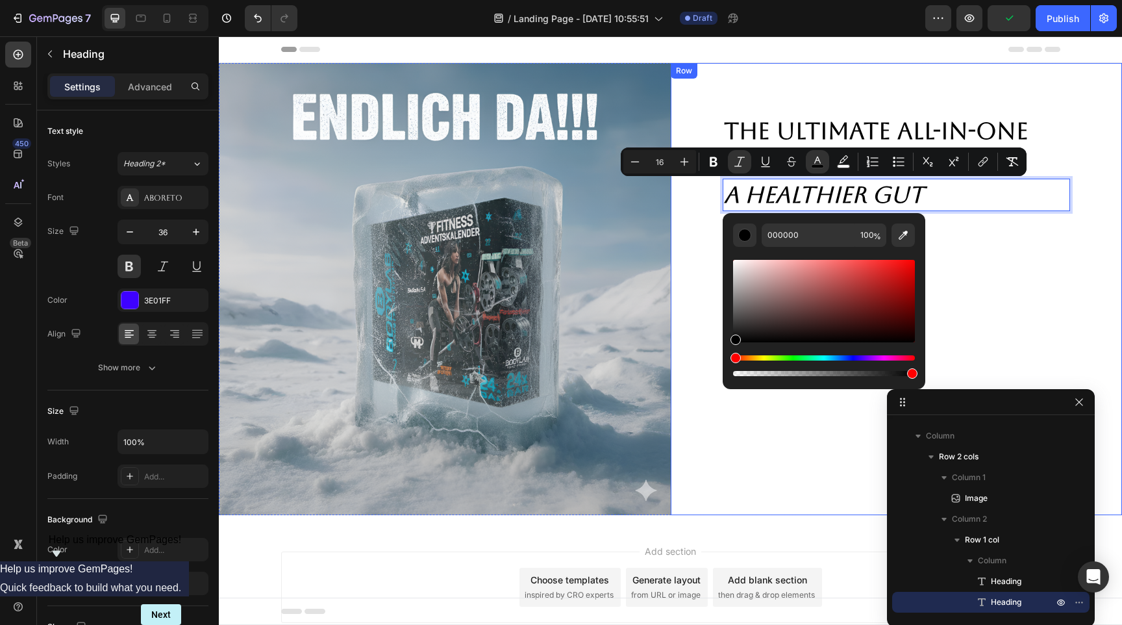
click at [938, 213] on div "The Ultimate All-in-one Daily Supplement for Heading A Healthier Gut Heading 0" at bounding box center [897, 289] width 348 height 348
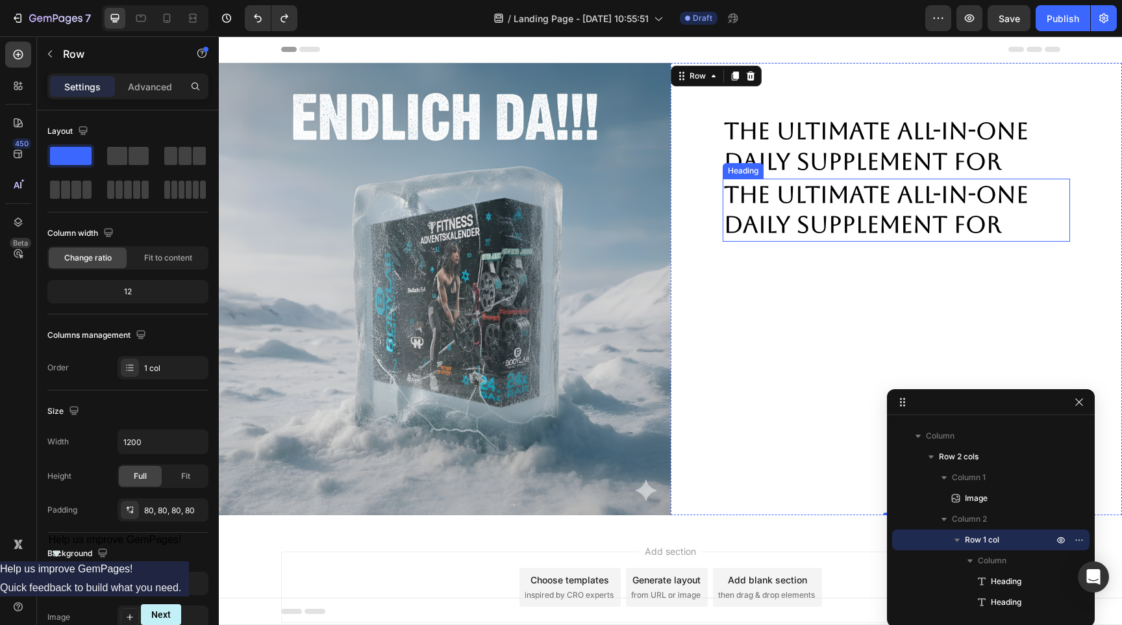
click at [920, 222] on h2 "The Ultimate All-in-one Daily Supplement for" at bounding box center [897, 211] width 348 height 64
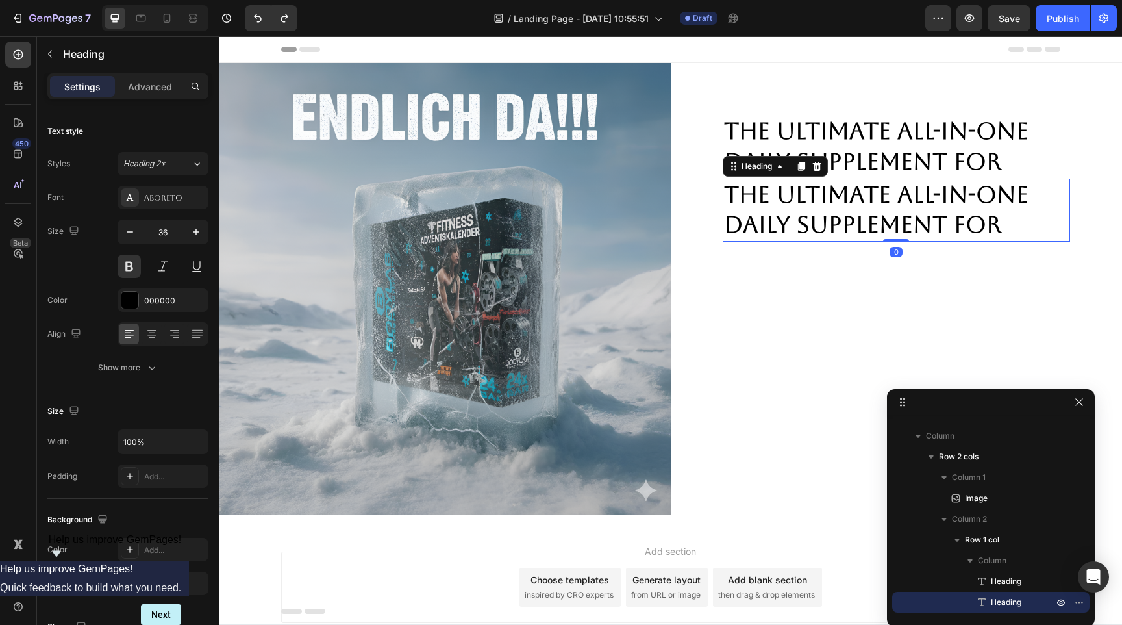
click at [920, 222] on h2 "The Ultimate All-in-one Daily Supplement for" at bounding box center [897, 211] width 348 height 64
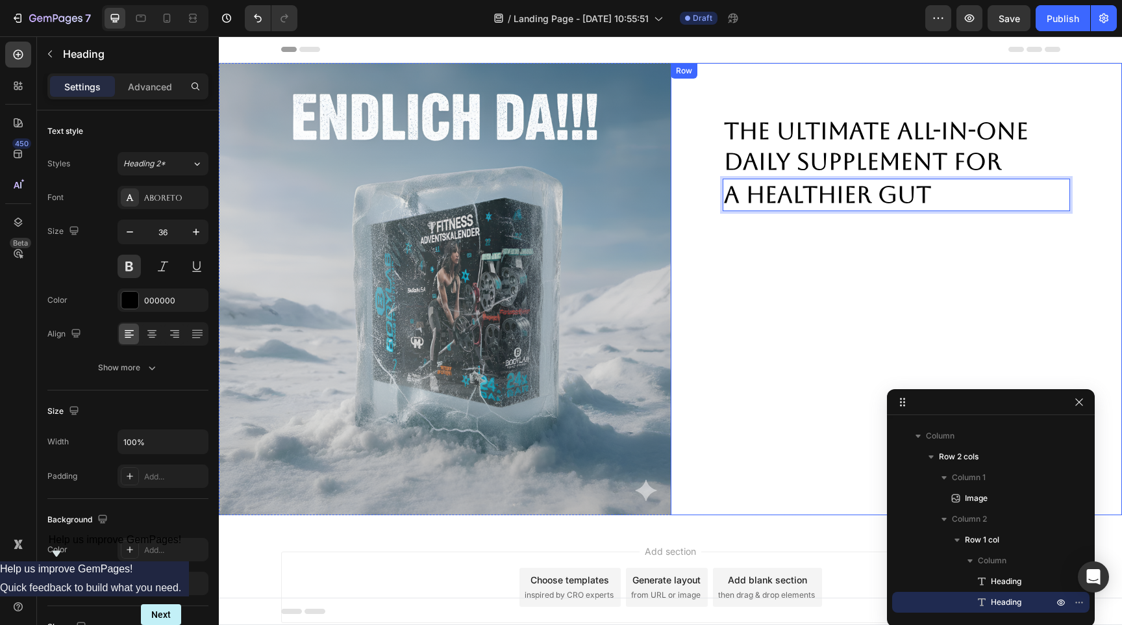
click at [829, 269] on div "The Ultimate All-in-one Daily Supplement for Heading A Healthier Gut Heading 0" at bounding box center [897, 289] width 348 height 348
click at [823, 208] on p "A Healthier Gut" at bounding box center [896, 195] width 345 height 31
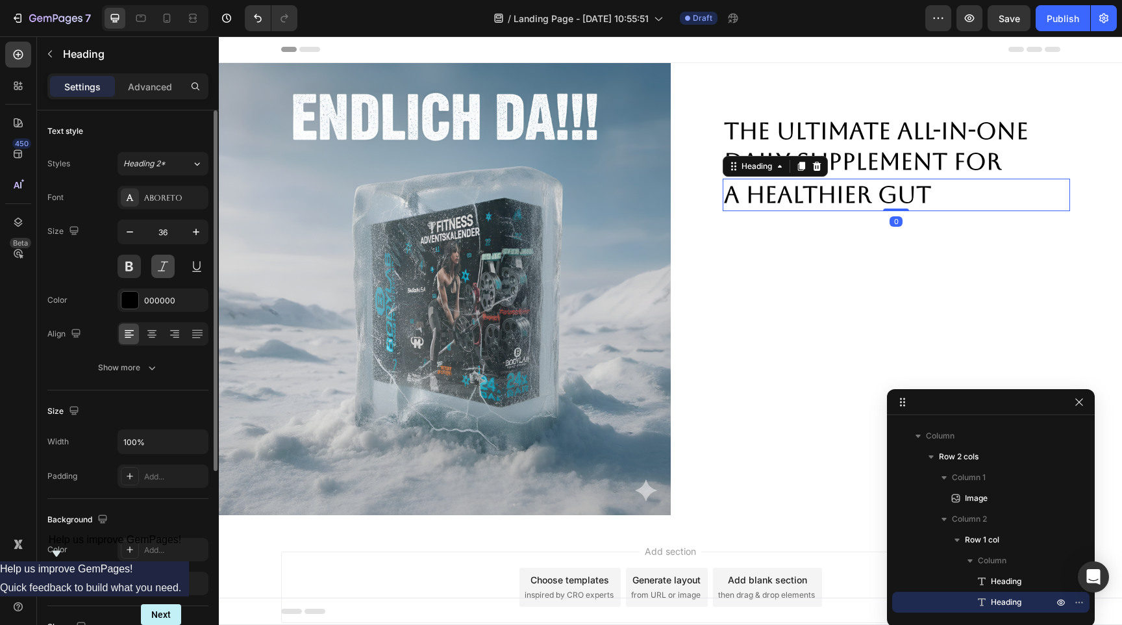
click at [160, 269] on button at bounding box center [162, 266] width 23 height 23
click at [134, 293] on div at bounding box center [129, 300] width 17 height 17
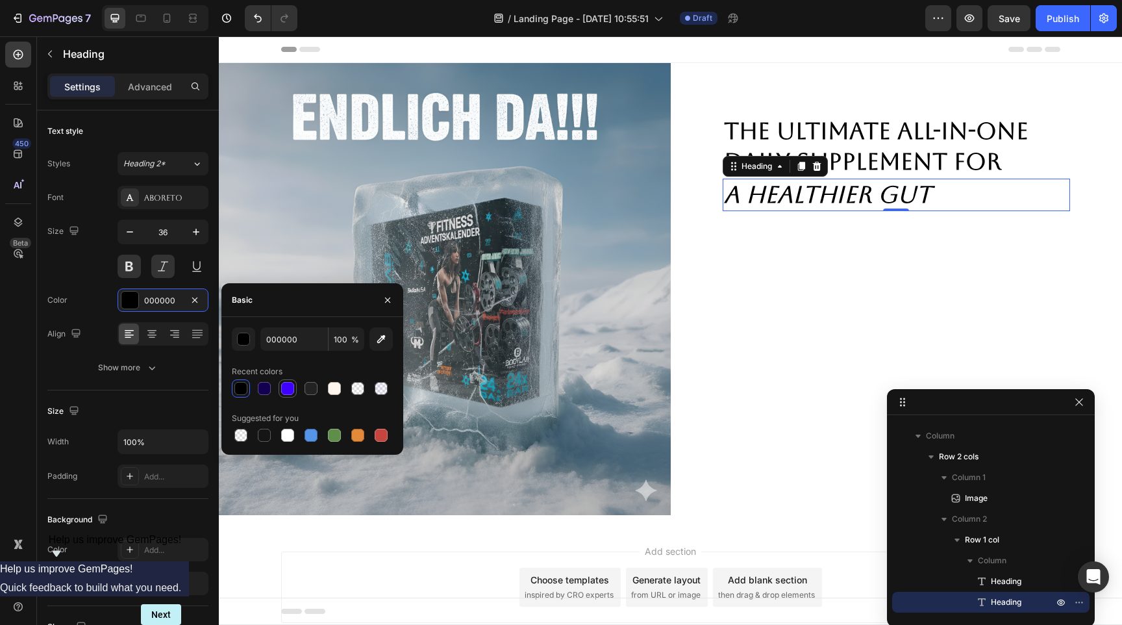
click at [288, 390] on div at bounding box center [287, 388] width 13 height 13
click at [261, 388] on div at bounding box center [264, 388] width 13 height 13
click at [286, 388] on div at bounding box center [287, 388] width 13 height 13
click at [383, 434] on div at bounding box center [381, 435] width 13 height 13
click at [285, 382] on div at bounding box center [287, 388] width 13 height 13
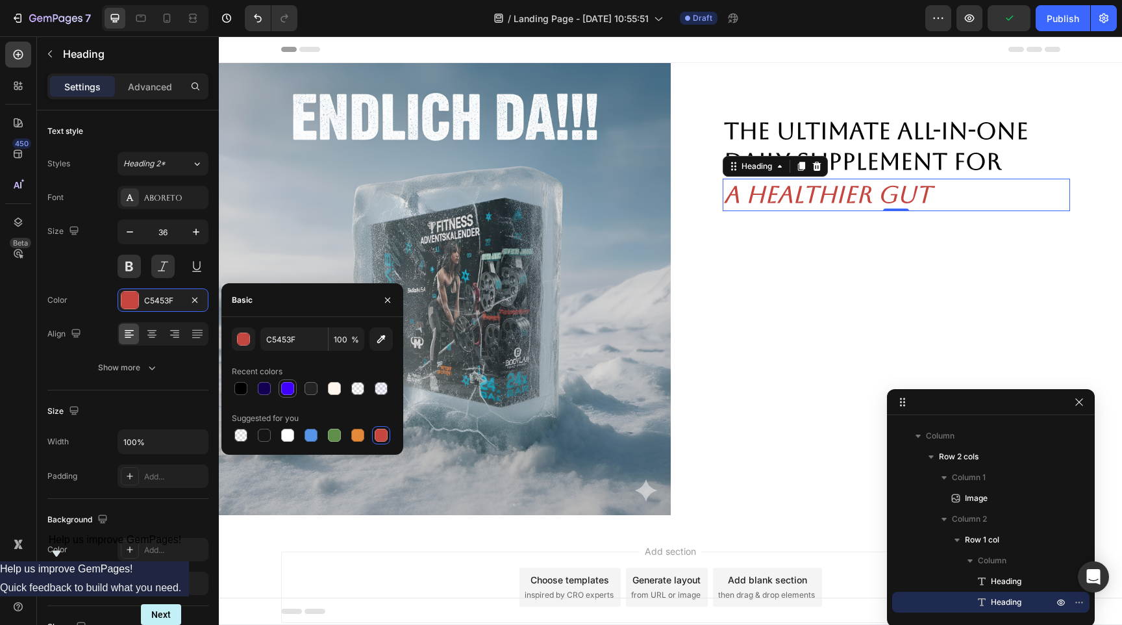
type input "3E01FF"
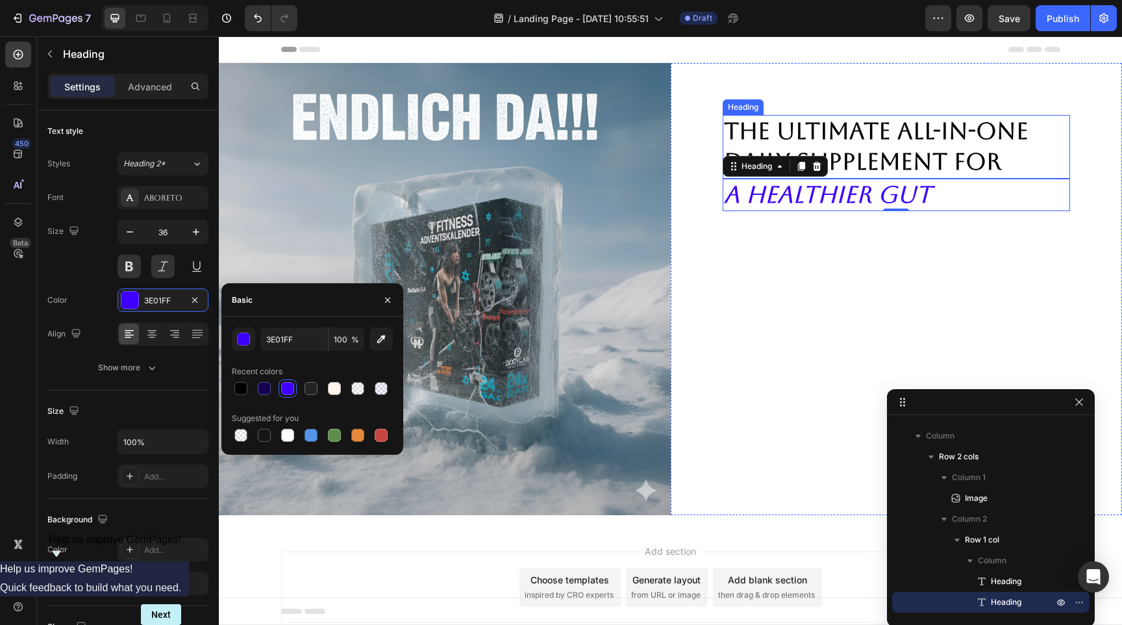
click at [879, 125] on p "The Ultimate All-in-one Daily Supplement for" at bounding box center [896, 146] width 345 height 61
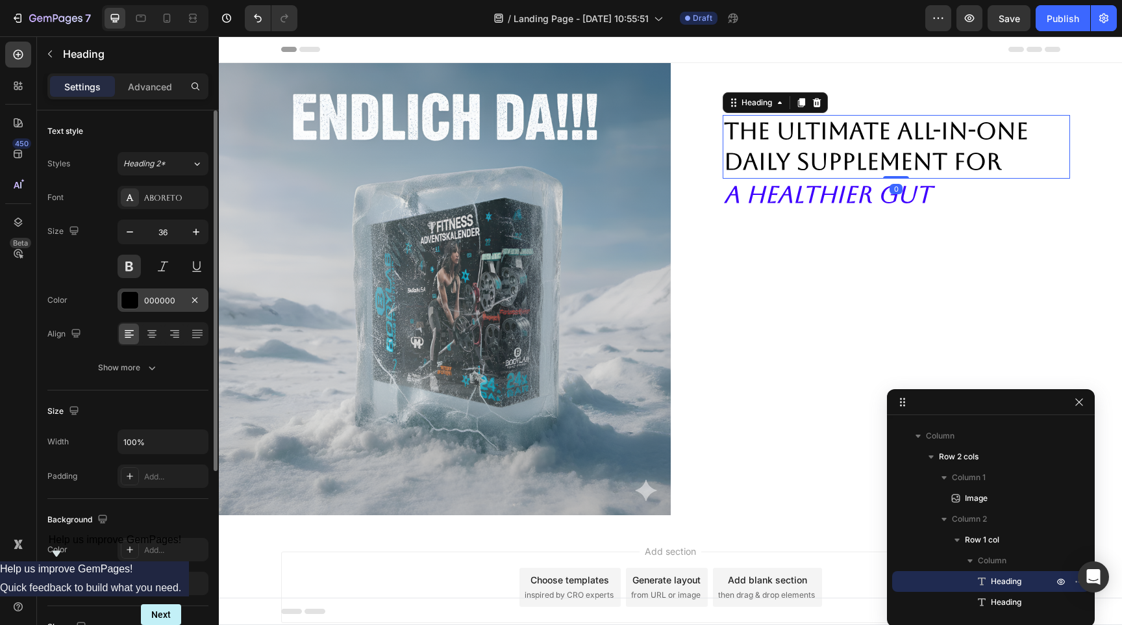
click at [140, 302] on div "000000" at bounding box center [163, 299] width 91 height 23
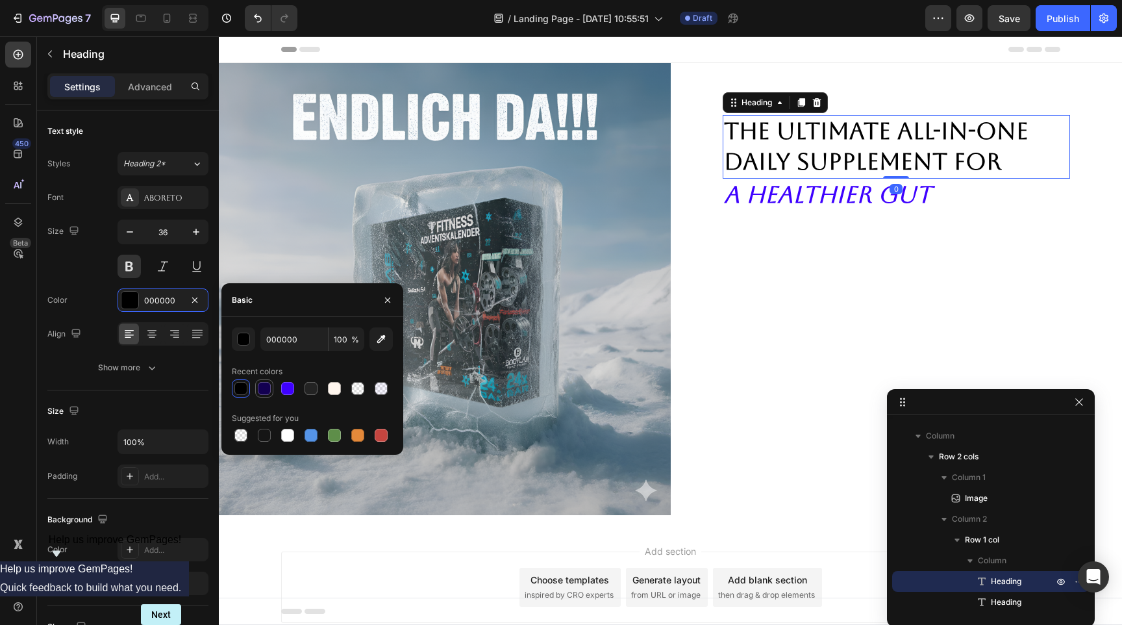
click at [261, 384] on div at bounding box center [264, 388] width 13 height 13
type input "130051"
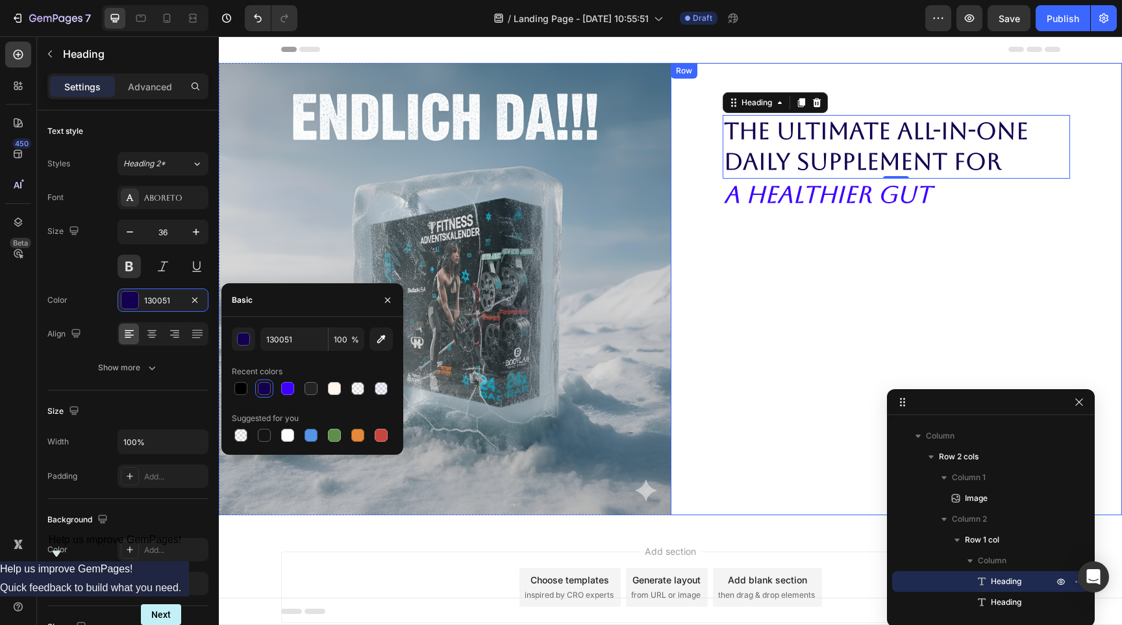
click at [829, 233] on div "The Ultimate All-in-one Daily Supplement for Heading 0 A Healthier Gut Heading" at bounding box center [897, 289] width 348 height 348
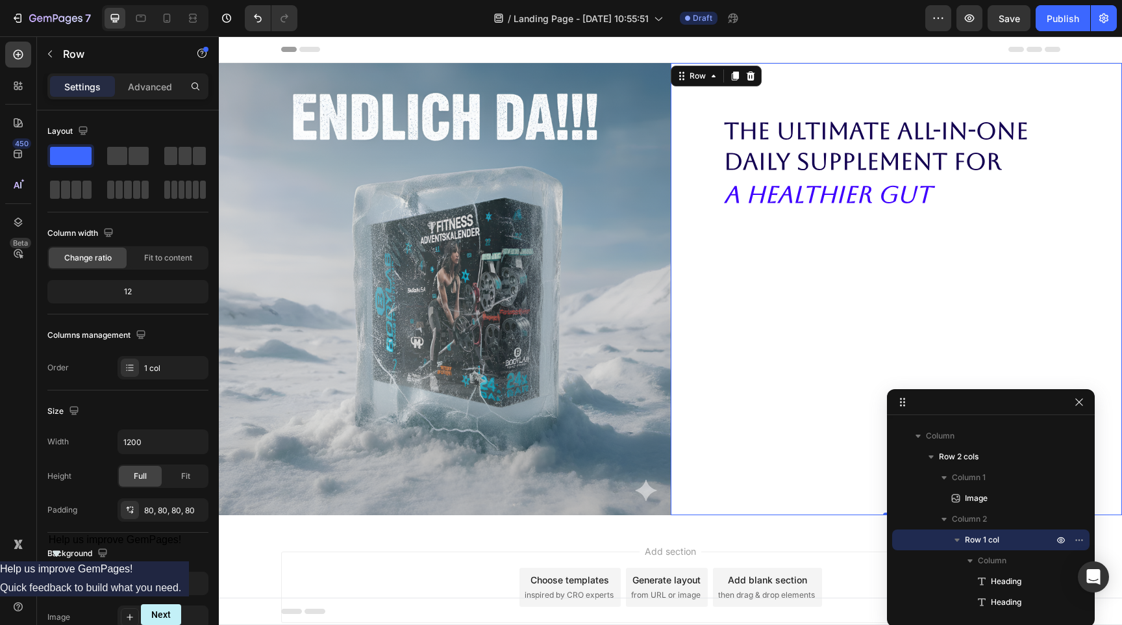
click at [813, 237] on div "The Ultimate All-in-one Daily Supplement for Heading A Healthier Gut Heading" at bounding box center [897, 289] width 348 height 348
click at [19, 52] on icon at bounding box center [18, 54] width 13 height 13
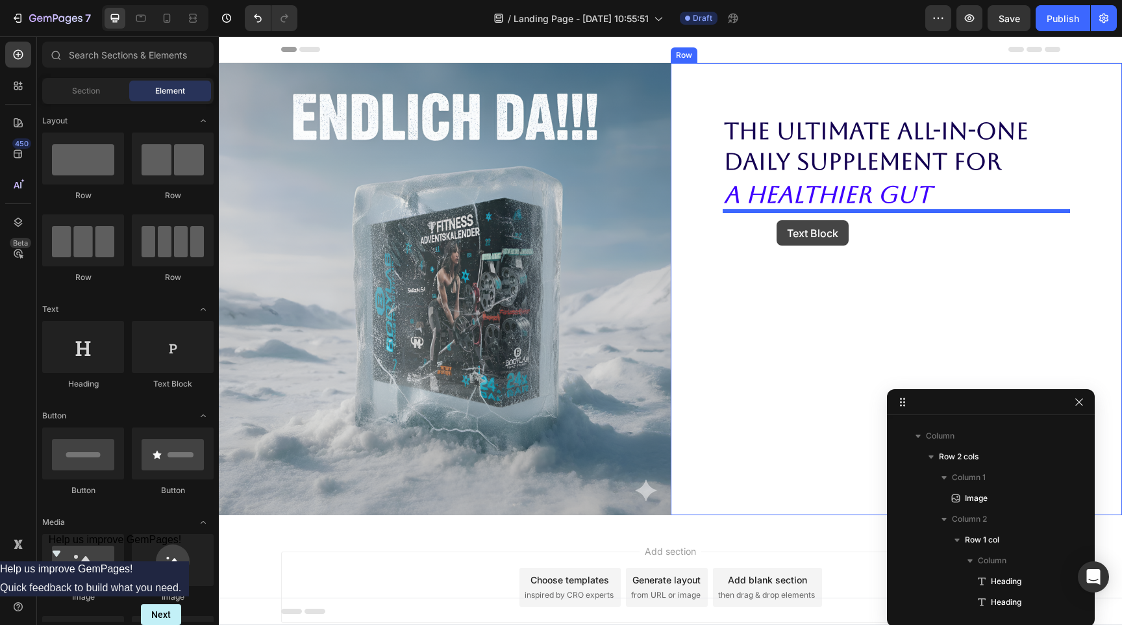
drag, startPoint x: 390, startPoint y: 376, endPoint x: 777, endPoint y: 220, distance: 417.2
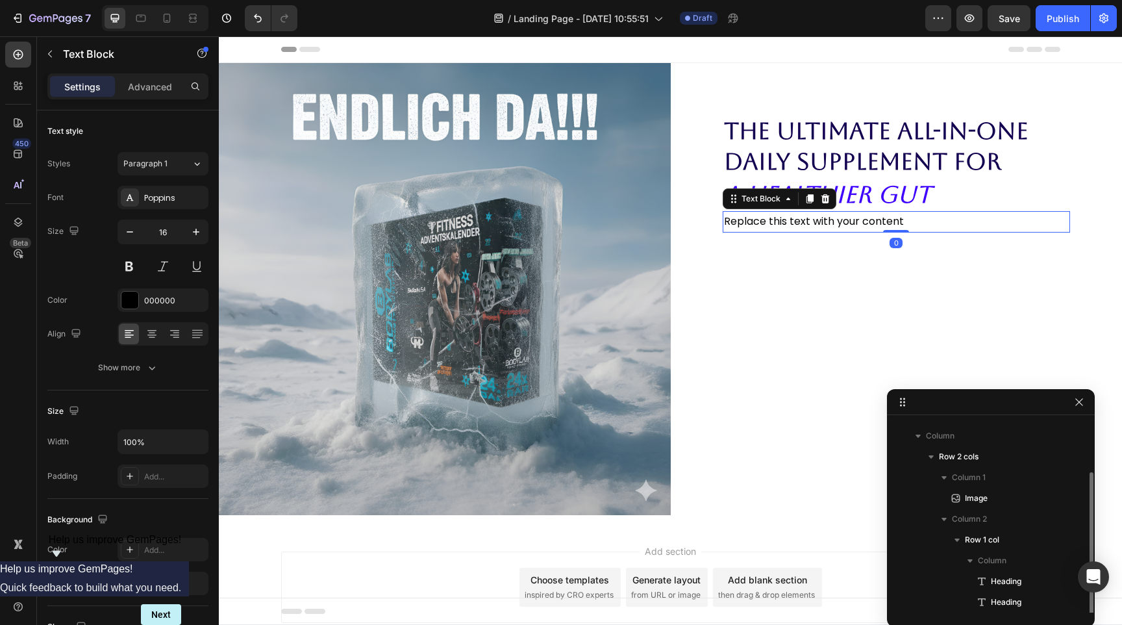
scroll to position [36, 0]
click at [797, 223] on div "Replace this text with your content" at bounding box center [897, 221] width 348 height 21
click at [797, 223] on p "Replace this text with your content" at bounding box center [896, 221] width 345 height 19
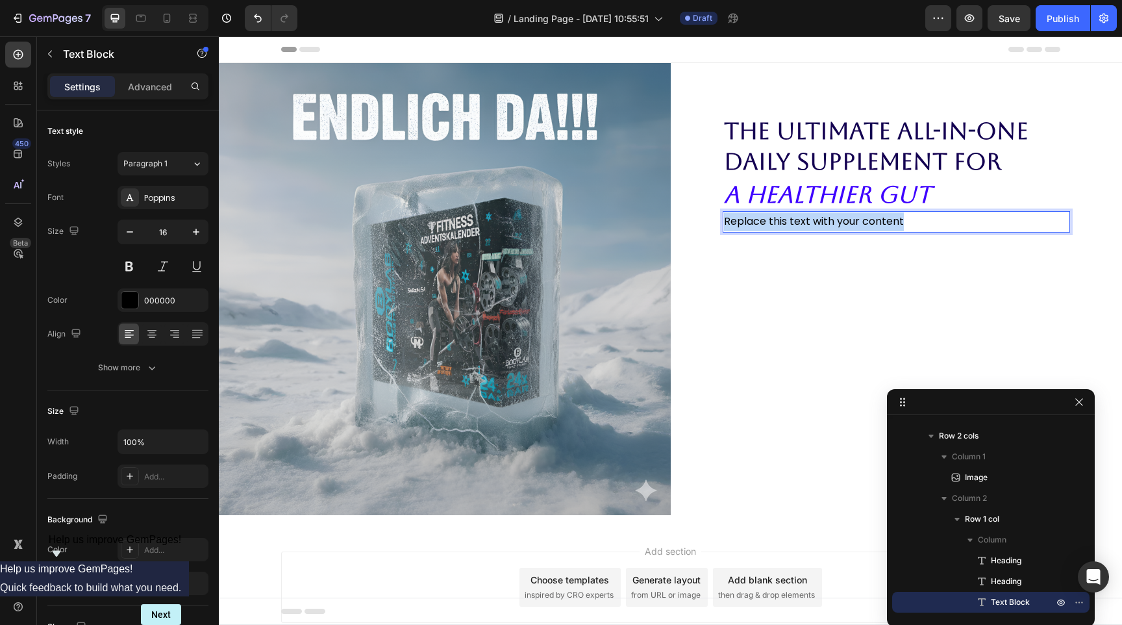
click at [797, 223] on p "Replace this text with your content" at bounding box center [896, 221] width 345 height 19
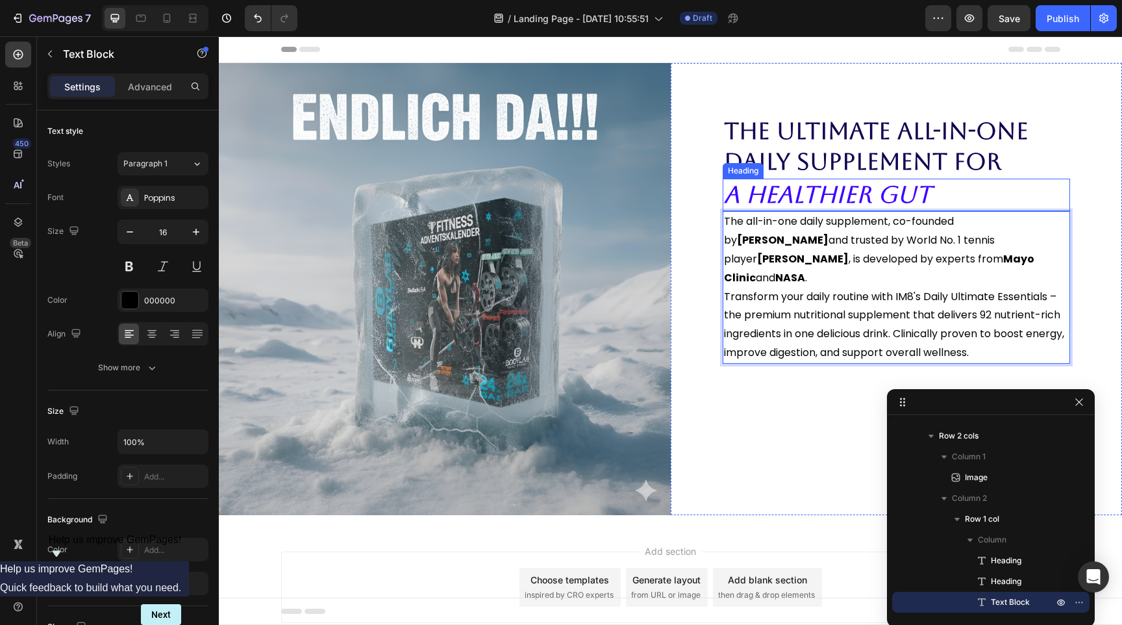
click at [874, 201] on p "A Healthier Gut" at bounding box center [896, 195] width 345 height 31
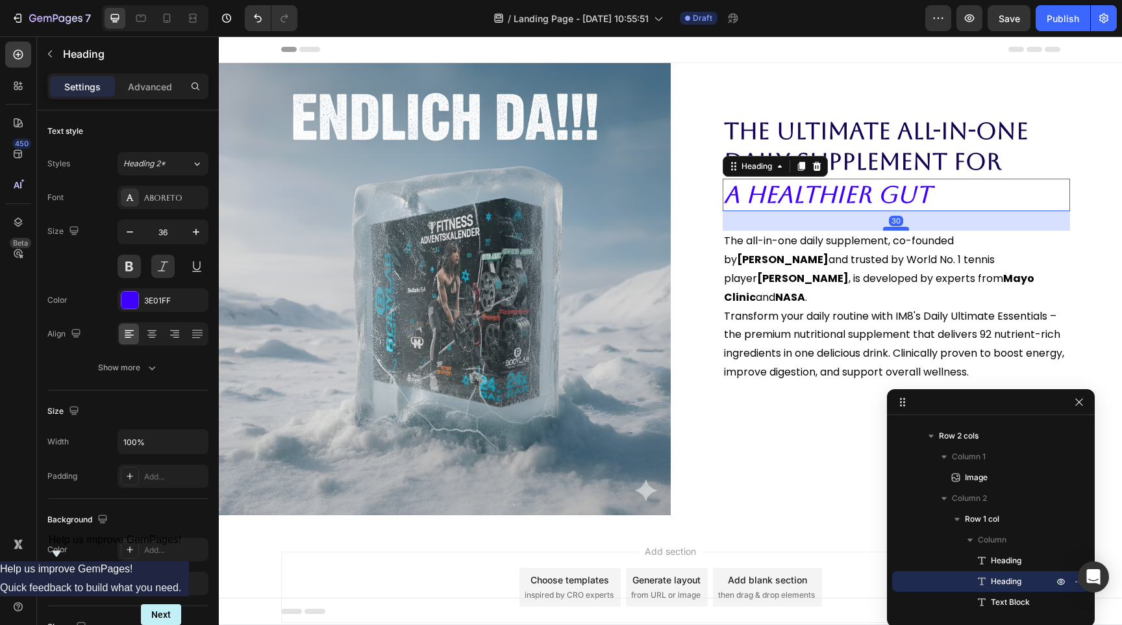
drag, startPoint x: 891, startPoint y: 210, endPoint x: 891, endPoint y: 230, distance: 19.5
click at [891, 230] on div at bounding box center [896, 229] width 26 height 4
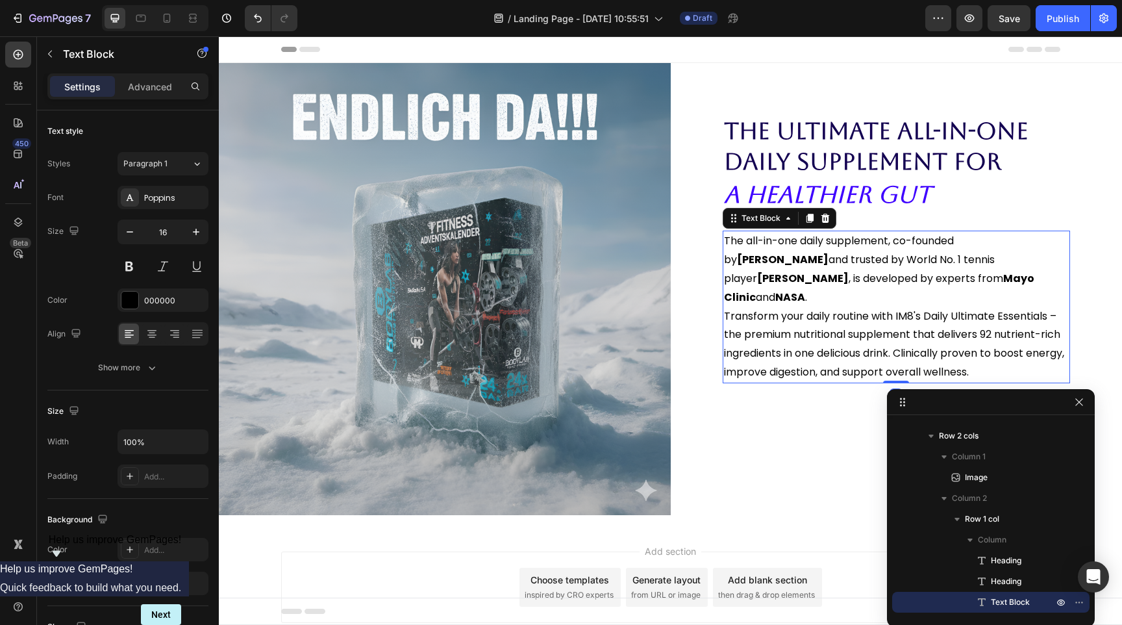
click at [988, 282] on p "The all-in-one daily supplement, co-founded by [PERSON_NAME] and trusted by Wor…" at bounding box center [896, 269] width 345 height 75
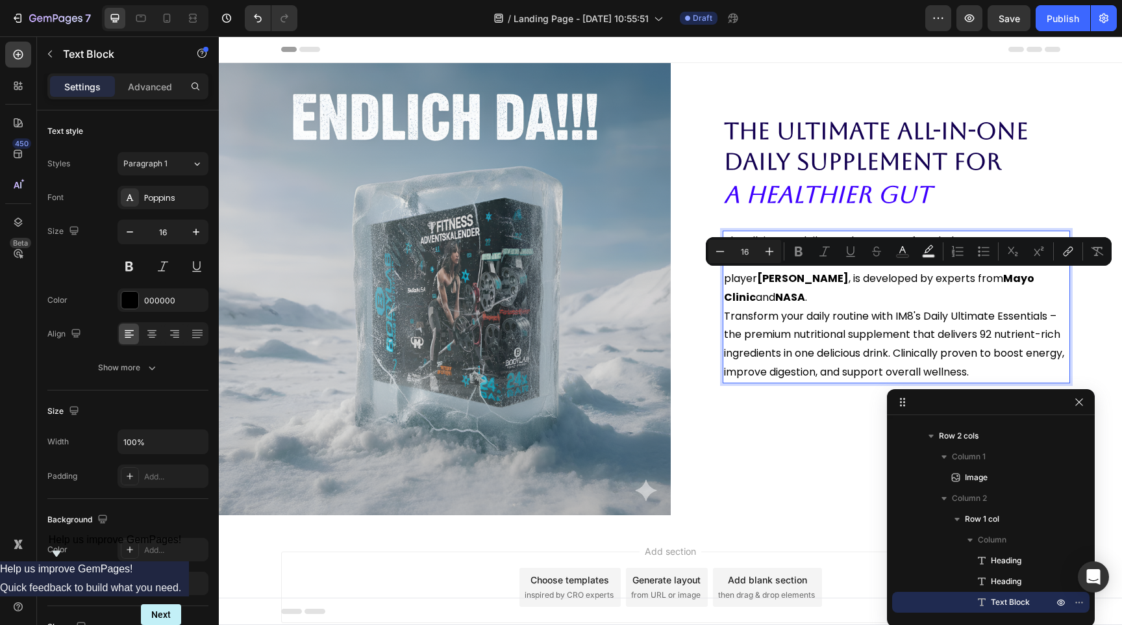
click at [994, 280] on p "The all-in-one daily supplement, co-founded by [PERSON_NAME] and trusted by Wor…" at bounding box center [896, 269] width 345 height 75
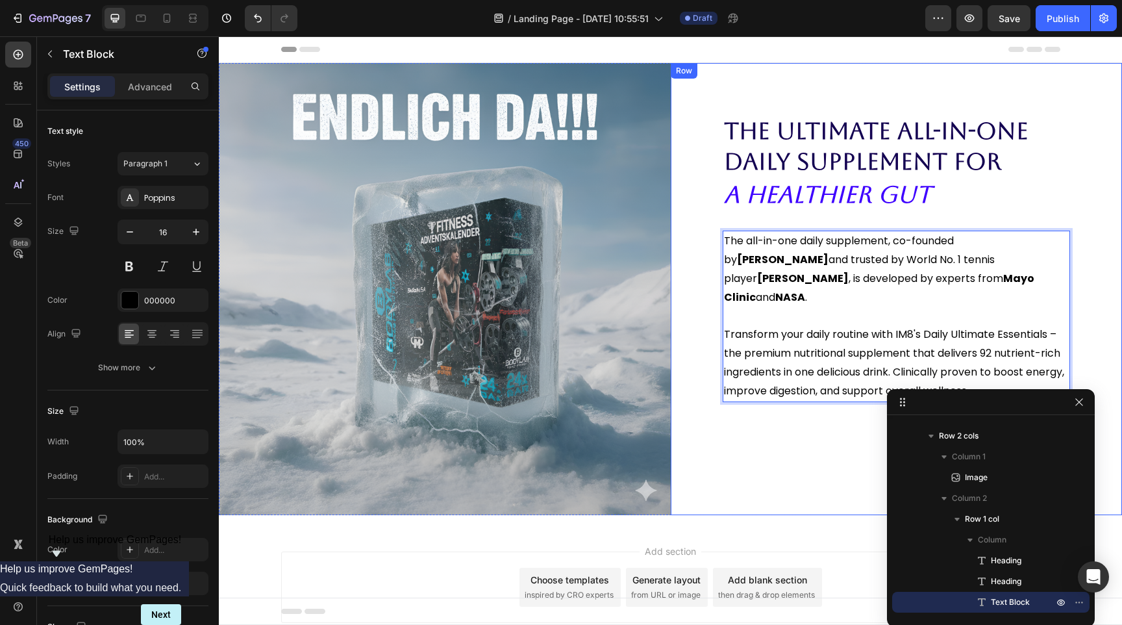
click at [812, 427] on div "The Ultimate All-in-one Daily Supplement for Heading A Healthier Gut Heading Th…" at bounding box center [897, 289] width 348 height 348
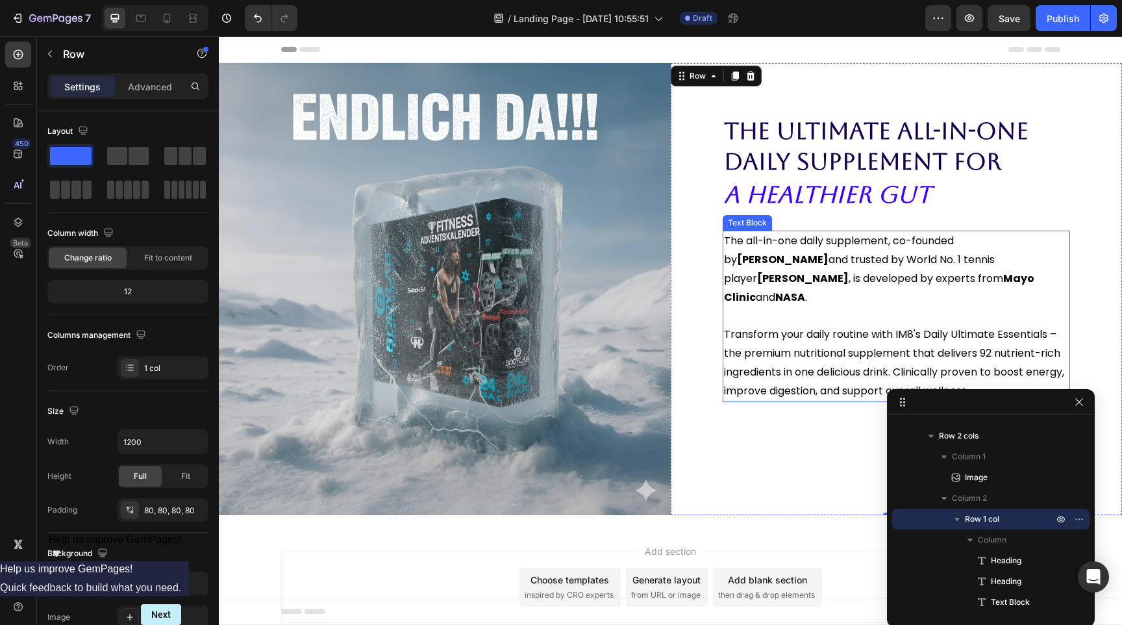
click at [819, 325] on p "Transform your daily routine with IM8's Daily Ultimate Essentials – the premium…" at bounding box center [896, 362] width 345 height 75
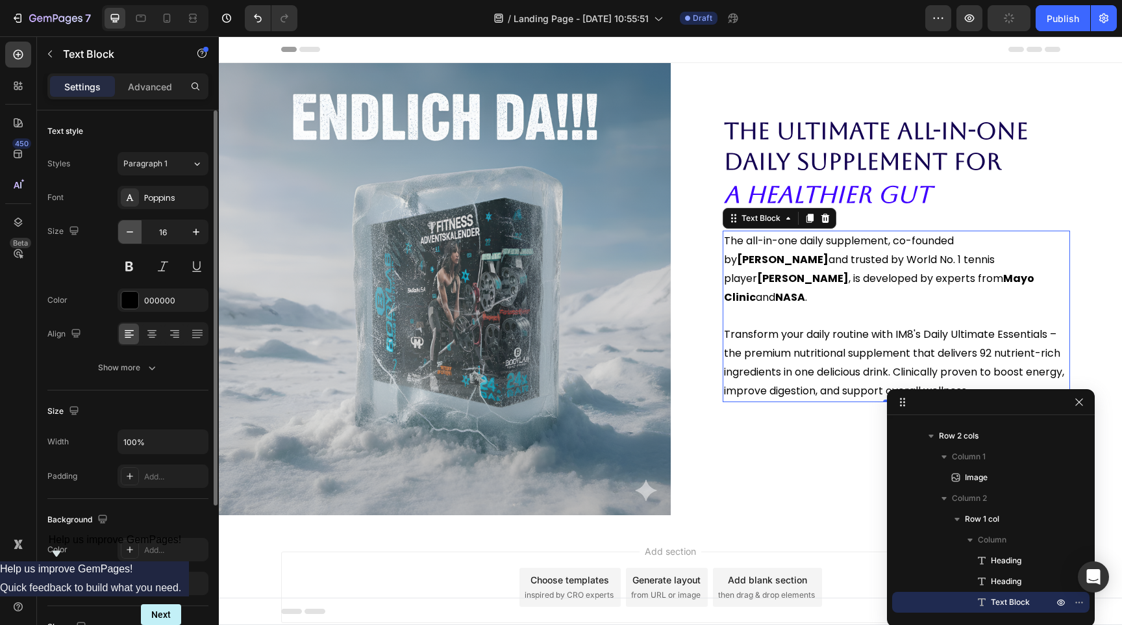
click at [127, 238] on button "button" at bounding box center [129, 231] width 23 height 23
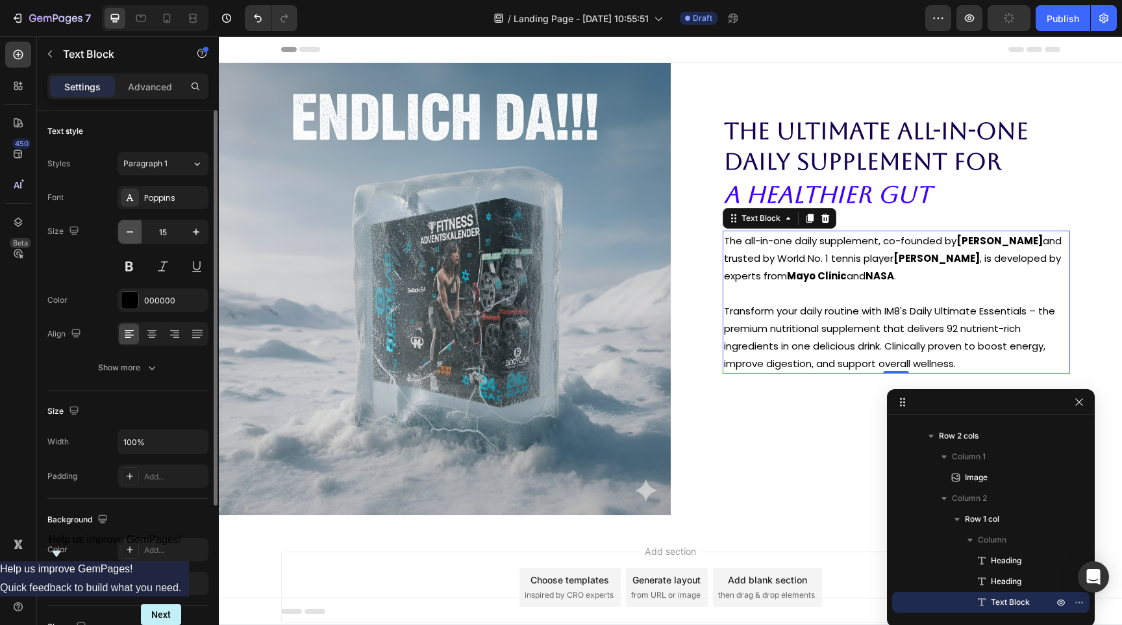
click at [126, 238] on button "button" at bounding box center [129, 231] width 23 height 23
type input "14"
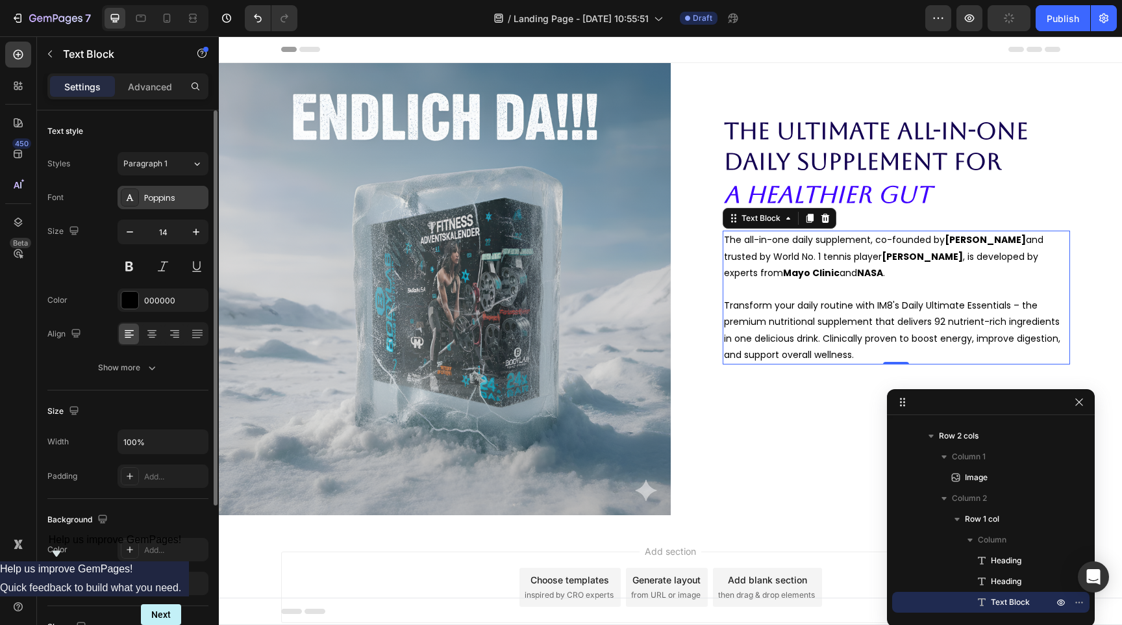
click at [170, 205] on div "Poppins" at bounding box center [163, 197] width 91 height 23
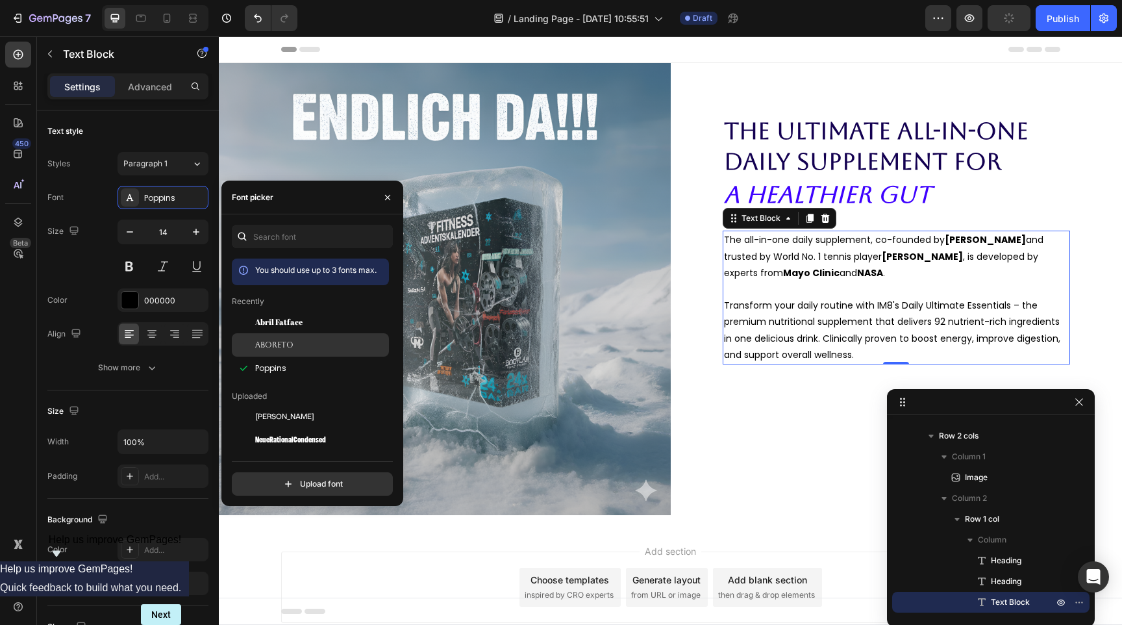
click at [275, 339] on span "Aboreto" at bounding box center [274, 345] width 38 height 12
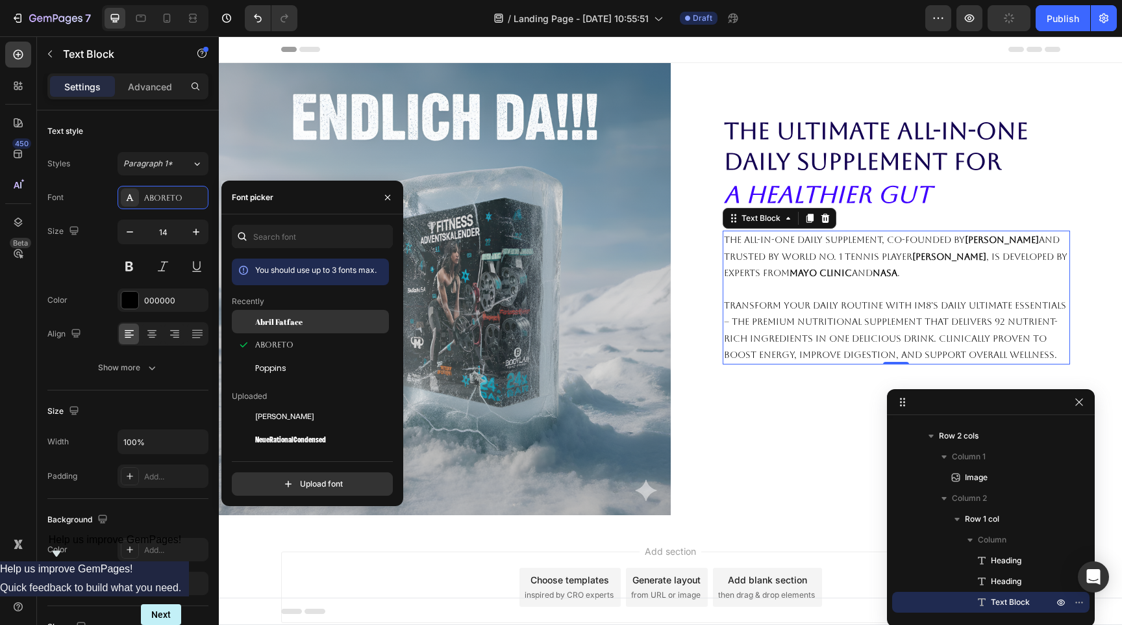
click at [283, 318] on span "Abril Fatface" at bounding box center [278, 322] width 47 height 12
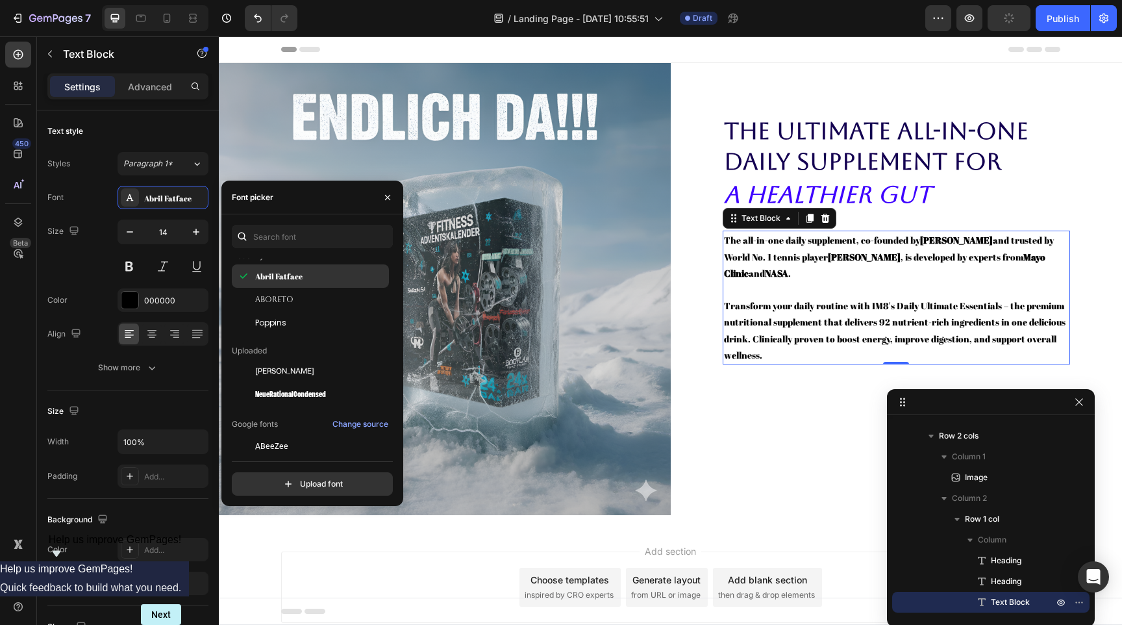
scroll to position [90, 0]
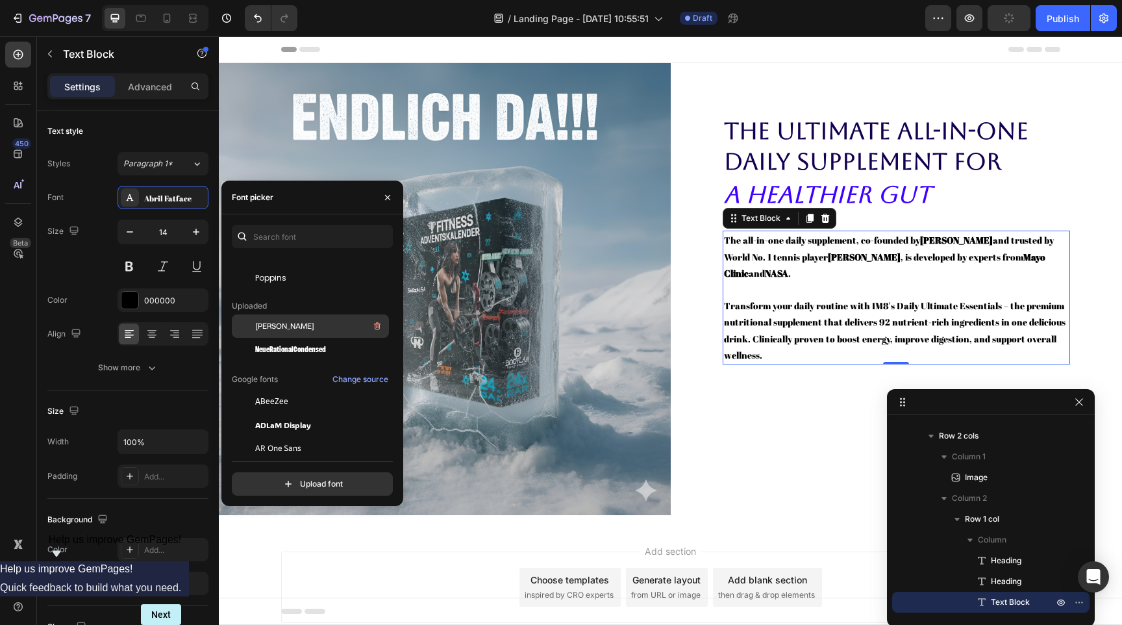
click at [282, 329] on div "[PERSON_NAME]" at bounding box center [320, 326] width 131 height 16
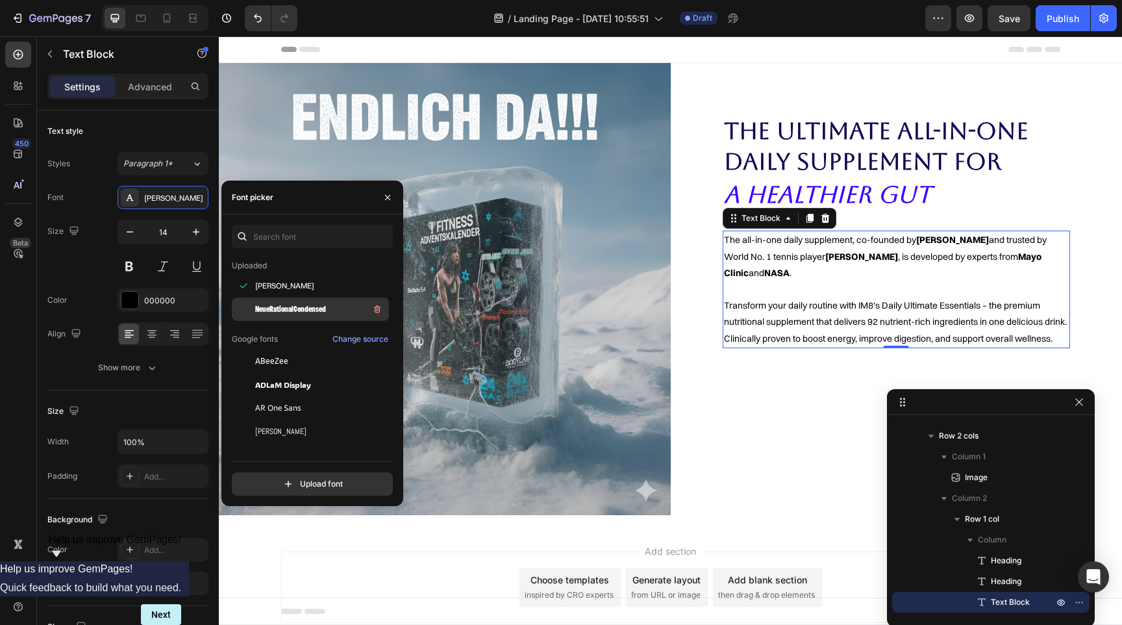
scroll to position [133, 0]
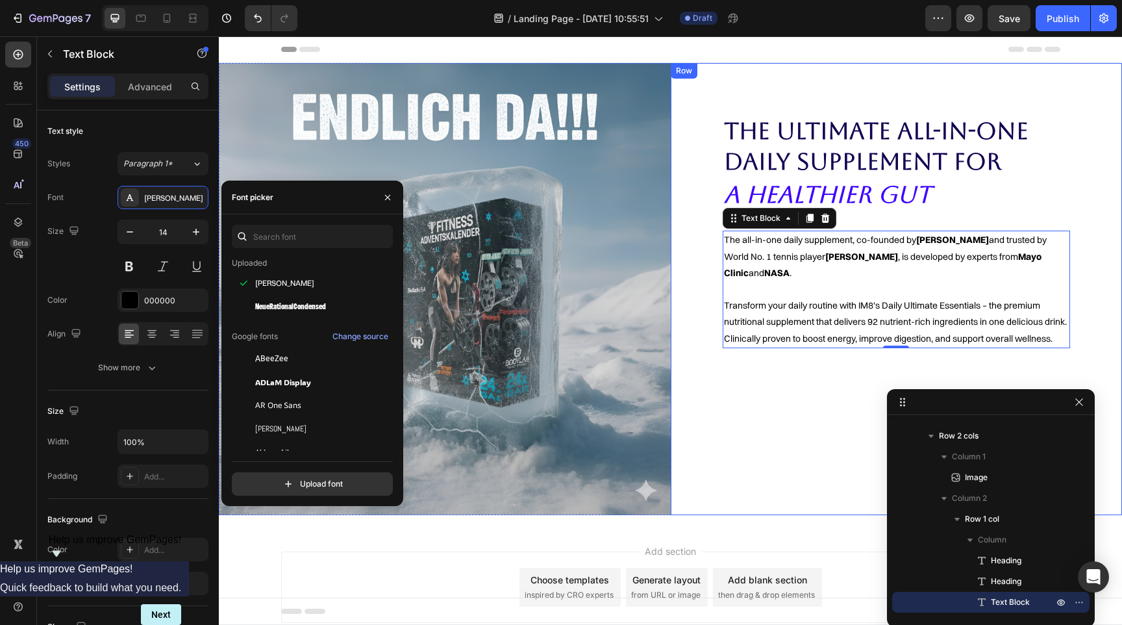
click at [805, 396] on div "The Ultimate All-in-one Daily Supplement for Heading A Healthier Gut Heading Th…" at bounding box center [897, 289] width 348 height 348
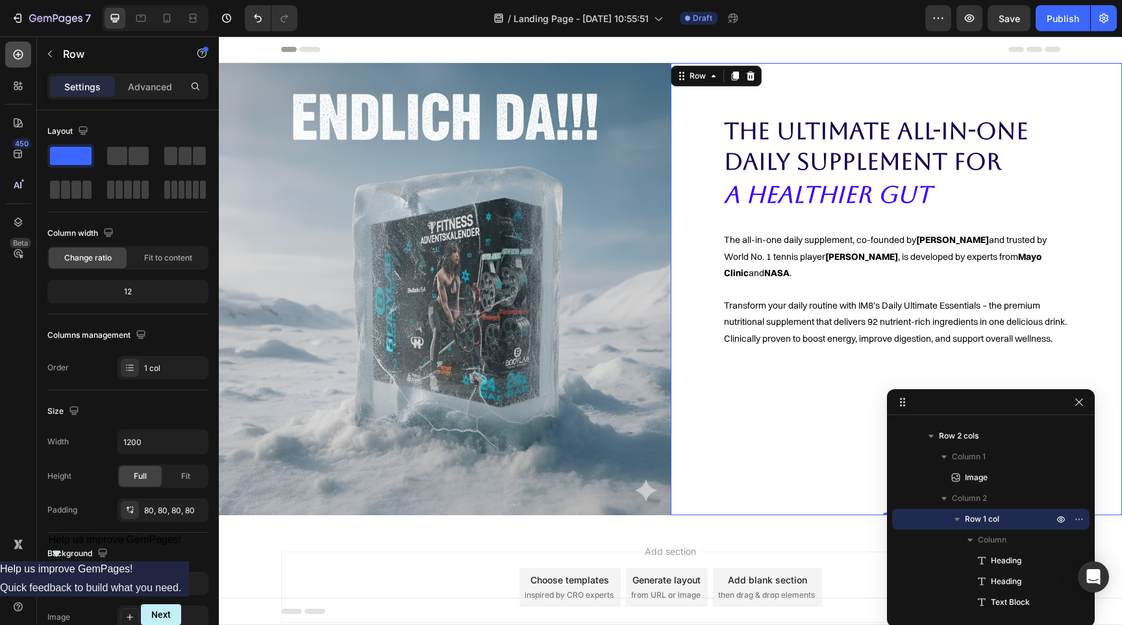
click at [15, 51] on icon at bounding box center [19, 55] width 10 height 10
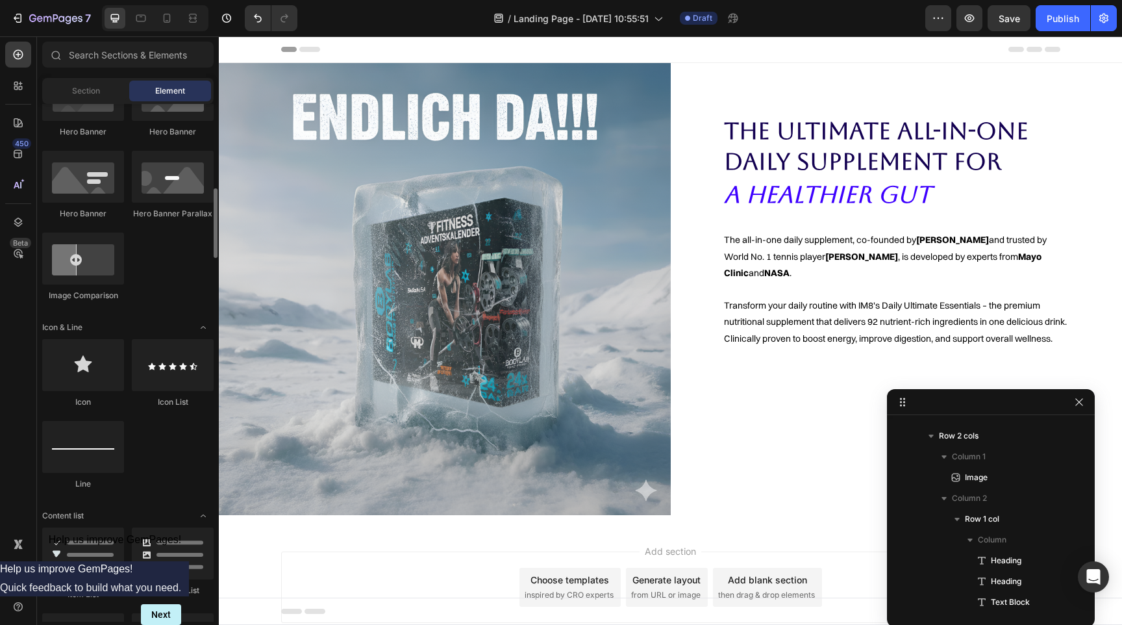
scroll to position [0, 0]
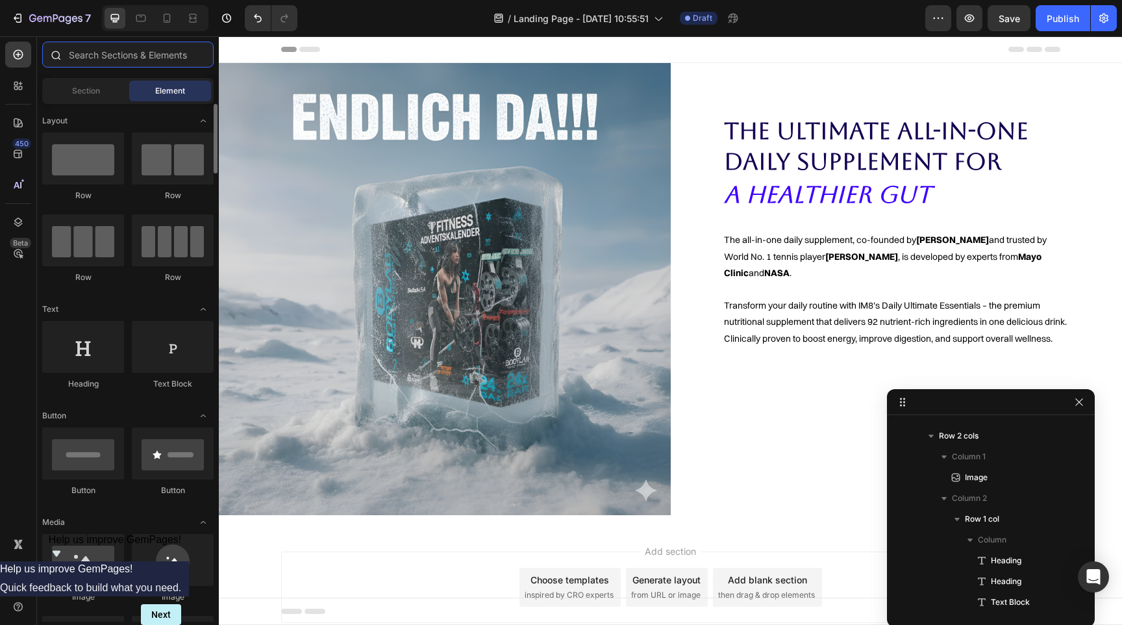
click at [105, 55] on input "text" at bounding box center [127, 55] width 171 height 26
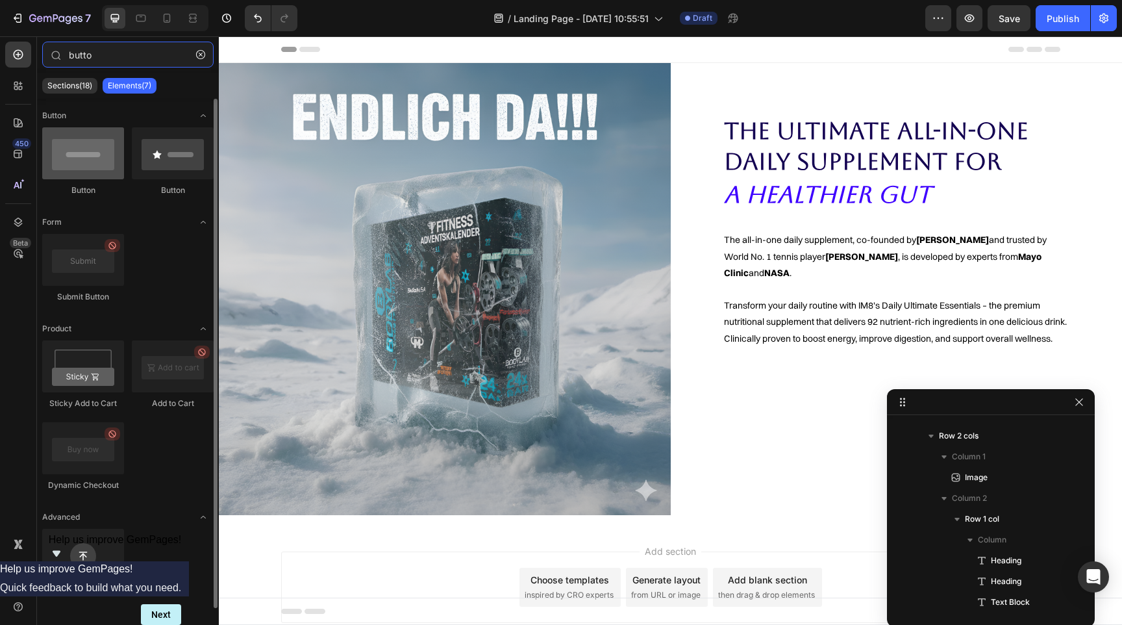
type input "butto"
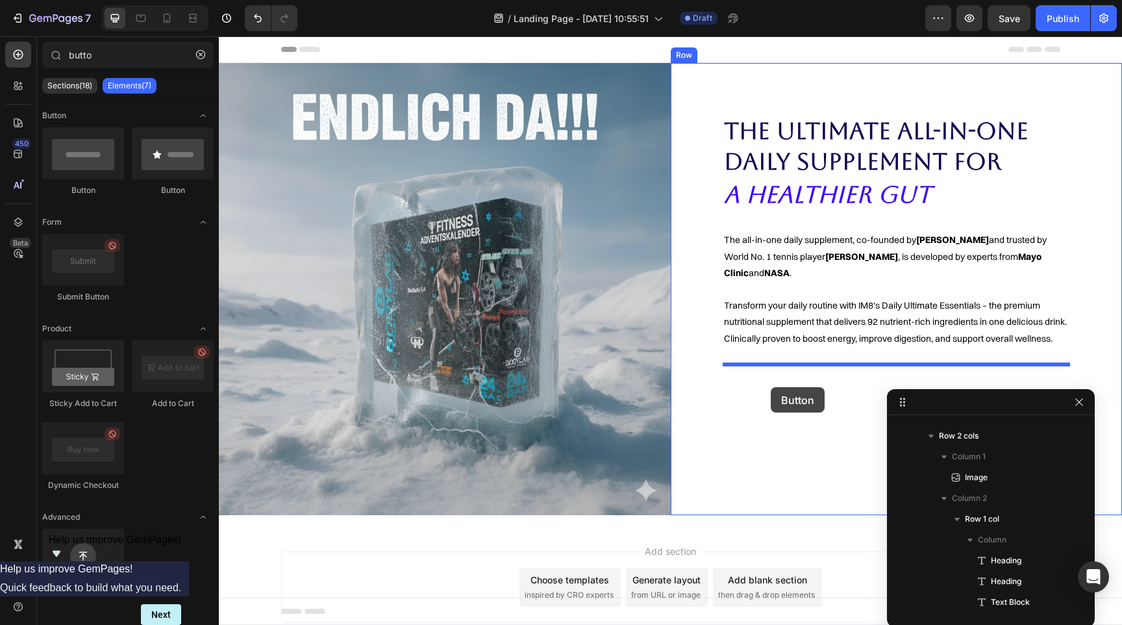
drag, startPoint x: 297, startPoint y: 199, endPoint x: 770, endPoint y: 387, distance: 509.5
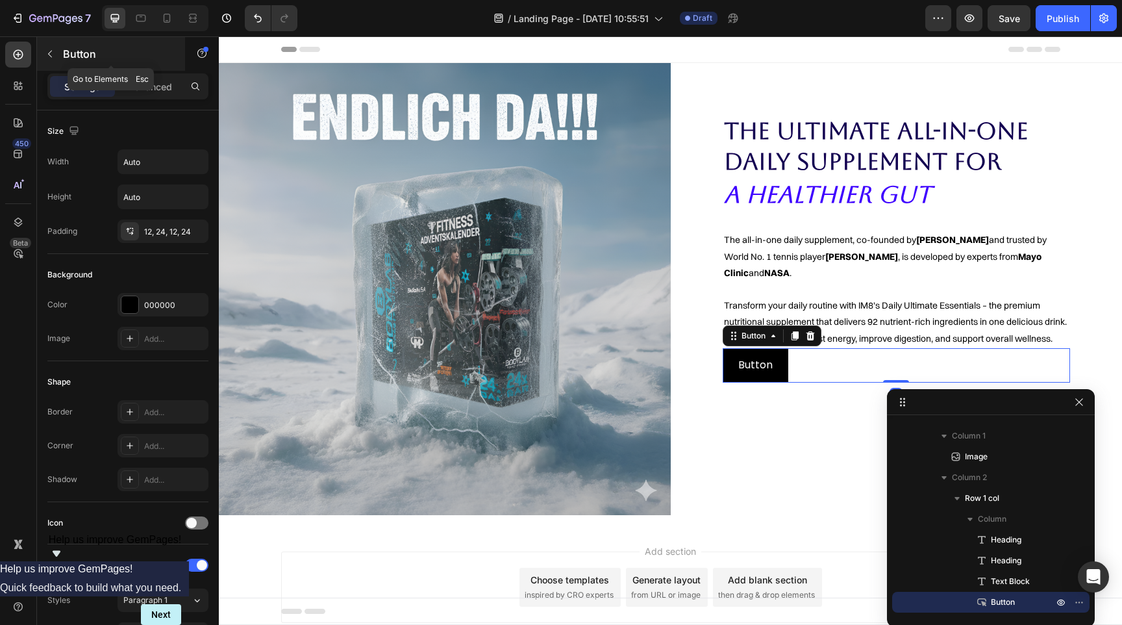
click at [49, 54] on icon "button" at bounding box center [50, 54] width 4 height 7
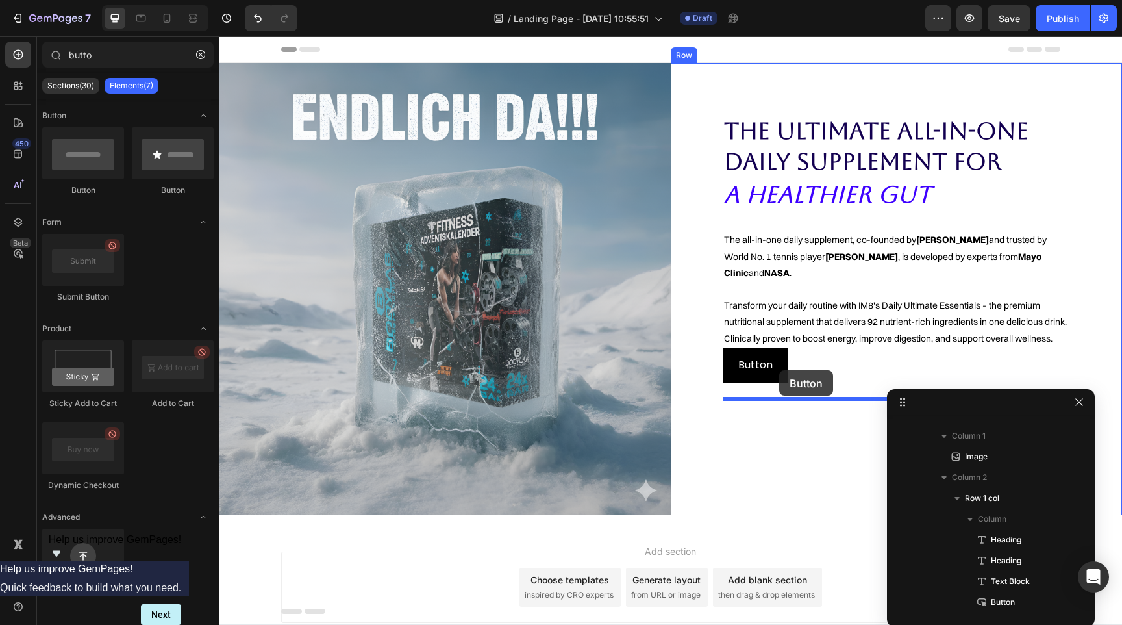
drag, startPoint x: 380, startPoint y: 194, endPoint x: 780, endPoint y: 367, distance: 435.7
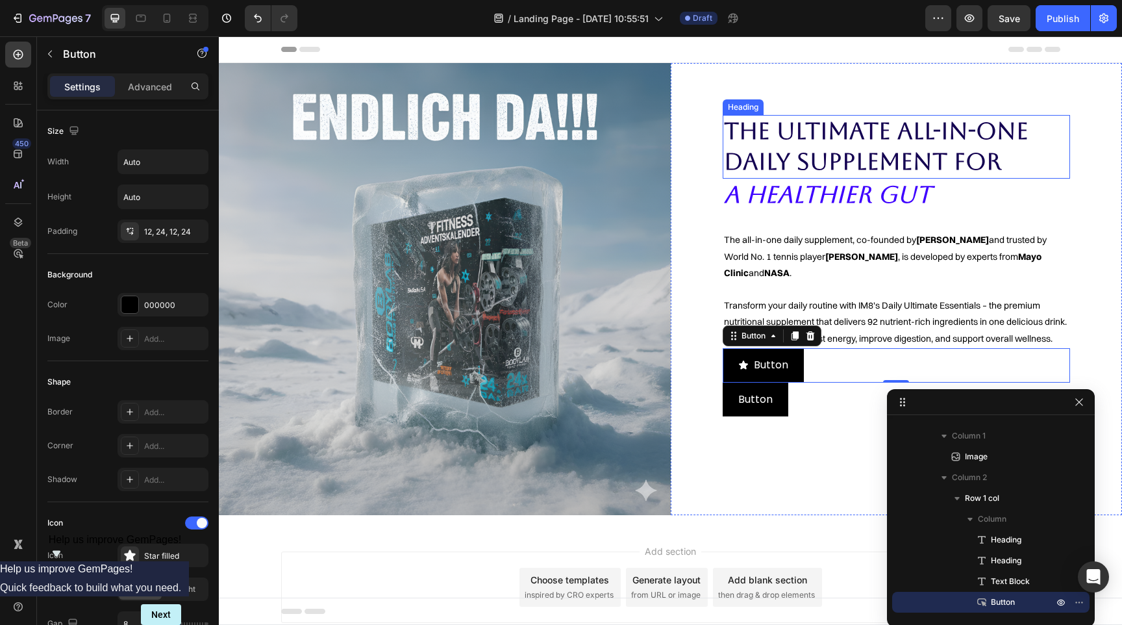
click at [853, 164] on p "The Ultimate All-in-one Daily Supplement for" at bounding box center [896, 146] width 345 height 61
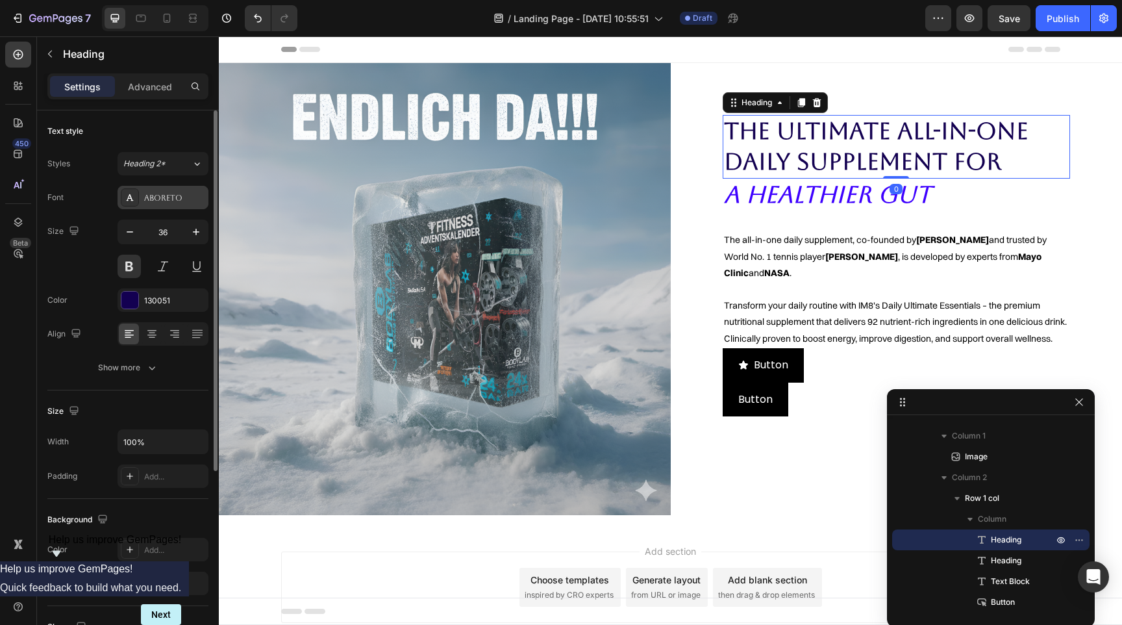
click at [153, 192] on div "Aboreto" at bounding box center [174, 198] width 61 height 12
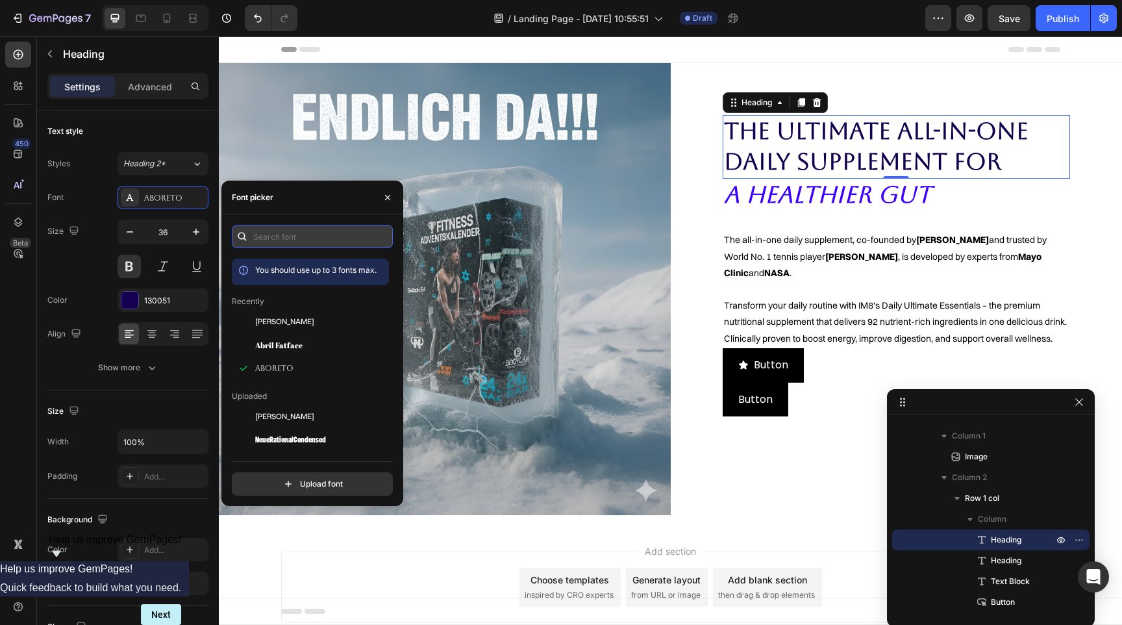
click at [284, 238] on input "text" at bounding box center [312, 236] width 161 height 23
type input "i"
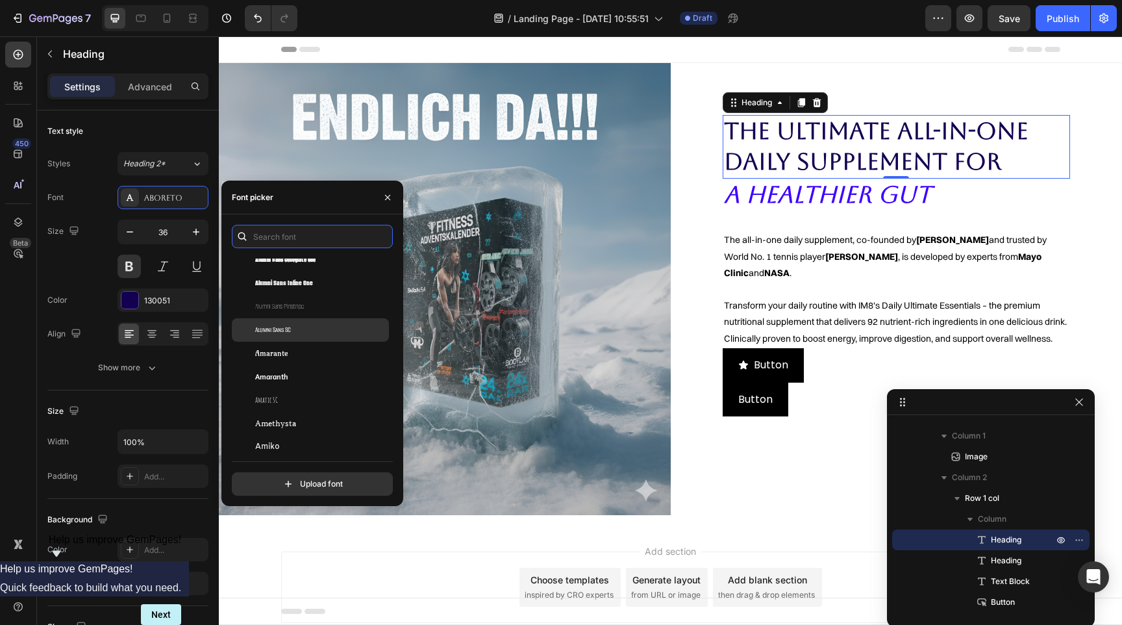
scroll to position [1457, 0]
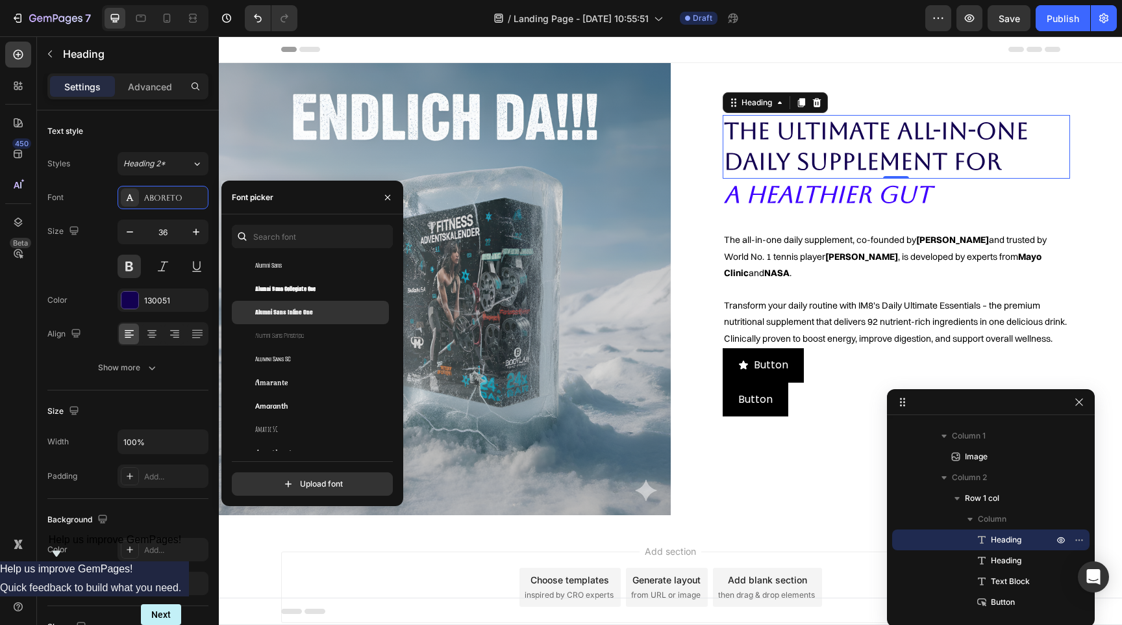
click at [291, 307] on span "Alumni Sans Inline One" at bounding box center [284, 313] width 58 height 12
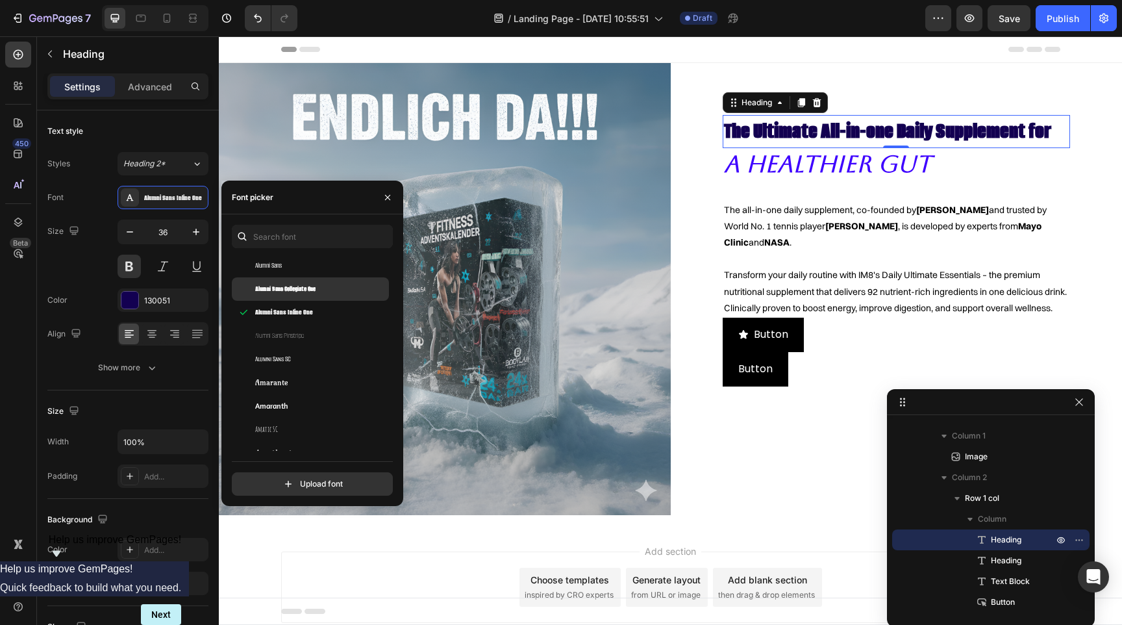
click at [299, 291] on span "Alumni Sans Collegiate One" at bounding box center [285, 289] width 60 height 12
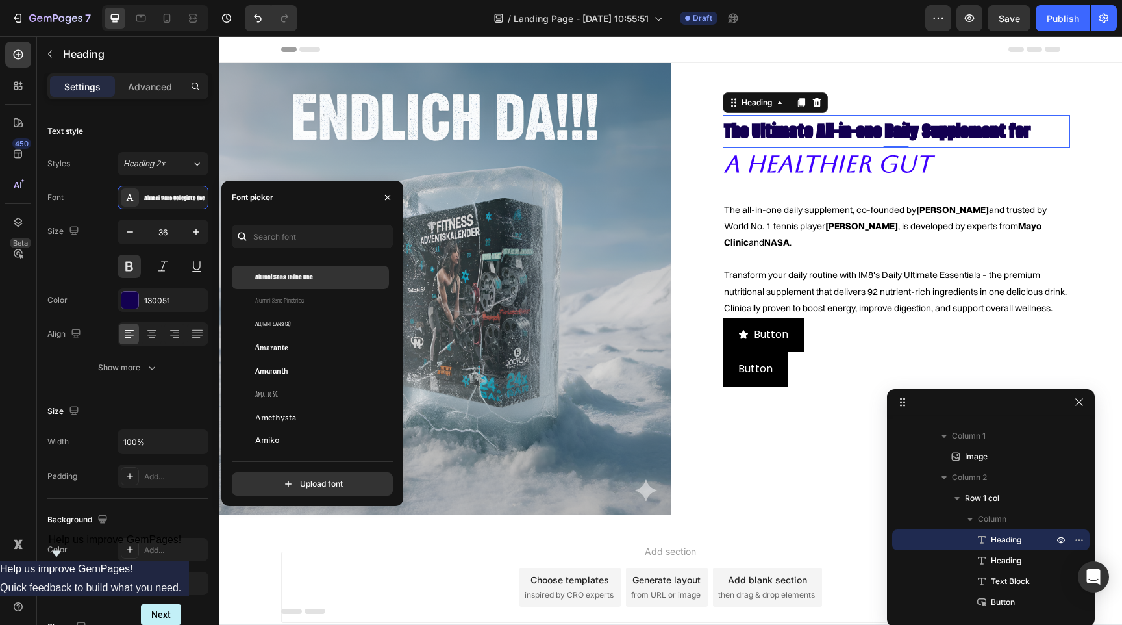
scroll to position [1494, 0]
click at [295, 320] on div "Alumni Sans SC" at bounding box center [320, 323] width 131 height 12
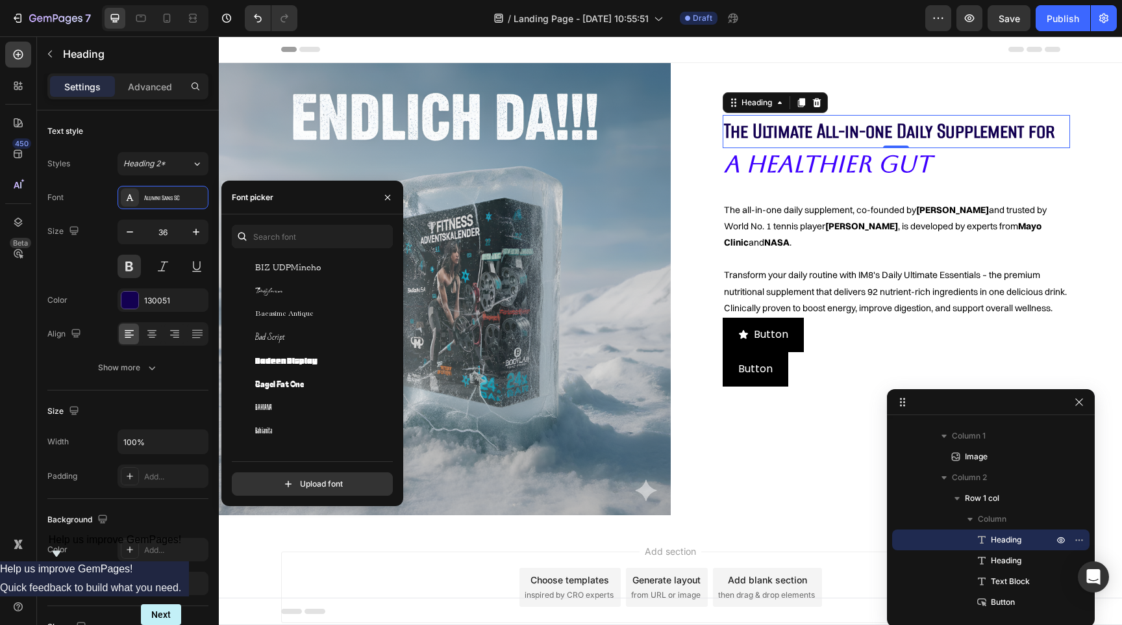
scroll to position [3606, 0]
click at [303, 363] on div "Bagel Fat One" at bounding box center [320, 361] width 131 height 12
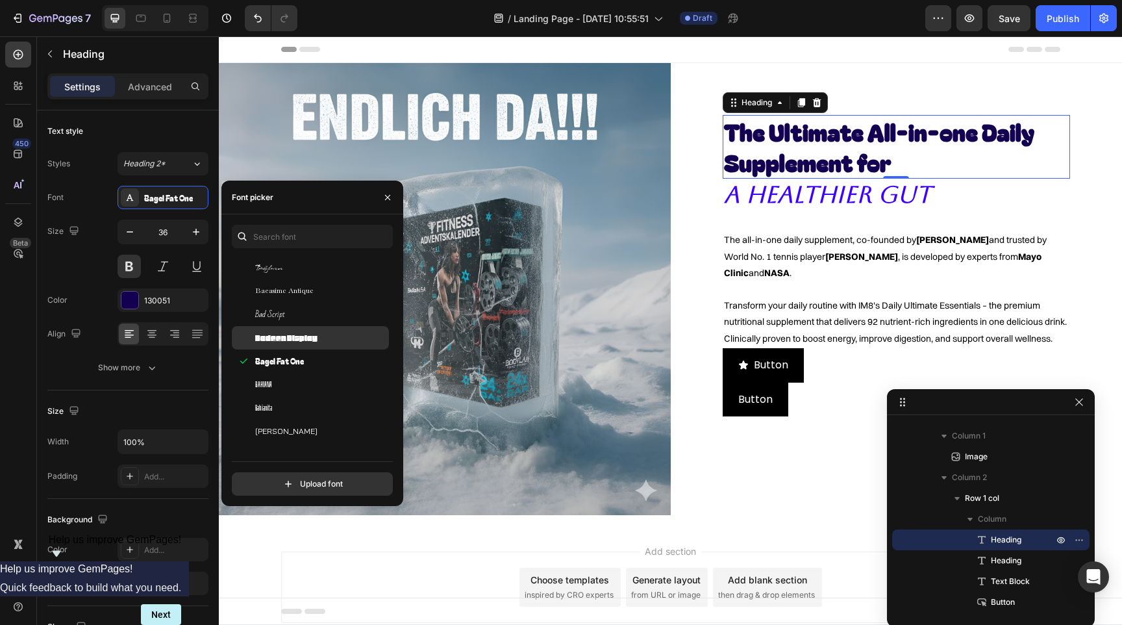
click at [310, 344] on div "Badeen Display" at bounding box center [310, 337] width 157 height 23
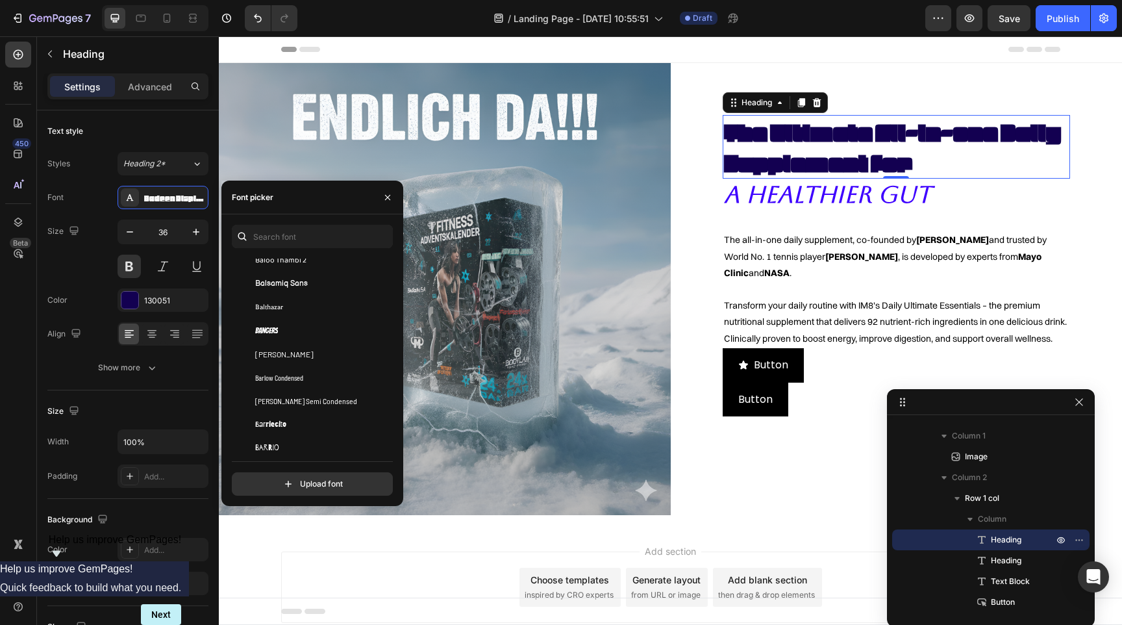
scroll to position [4044, 0]
click at [301, 386] on span "Barlow Condensed" at bounding box center [279, 391] width 48 height 12
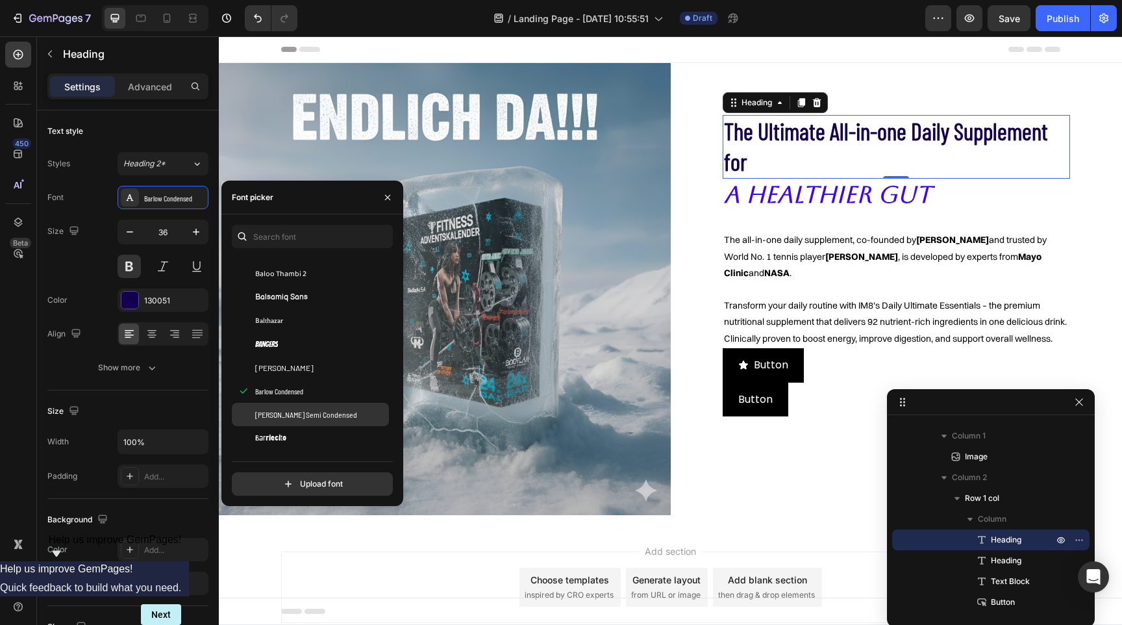
click at [301, 415] on span "[PERSON_NAME] Semi Condensed" at bounding box center [306, 414] width 102 height 12
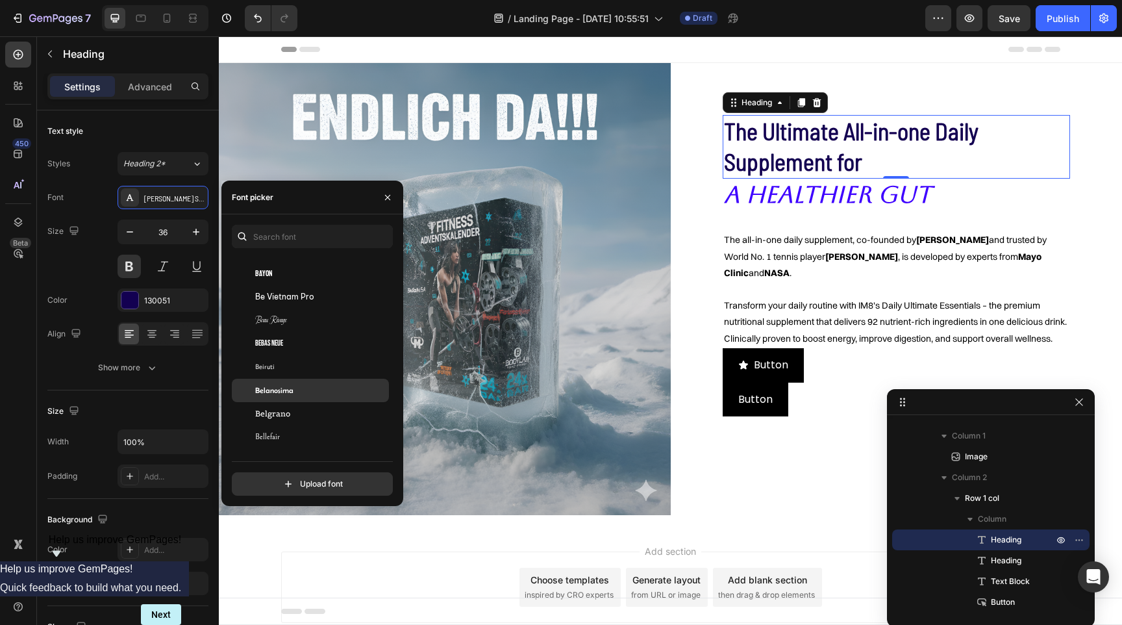
scroll to position [4365, 0]
click at [292, 355] on div "Bebas Neue" at bounding box center [320, 350] width 131 height 12
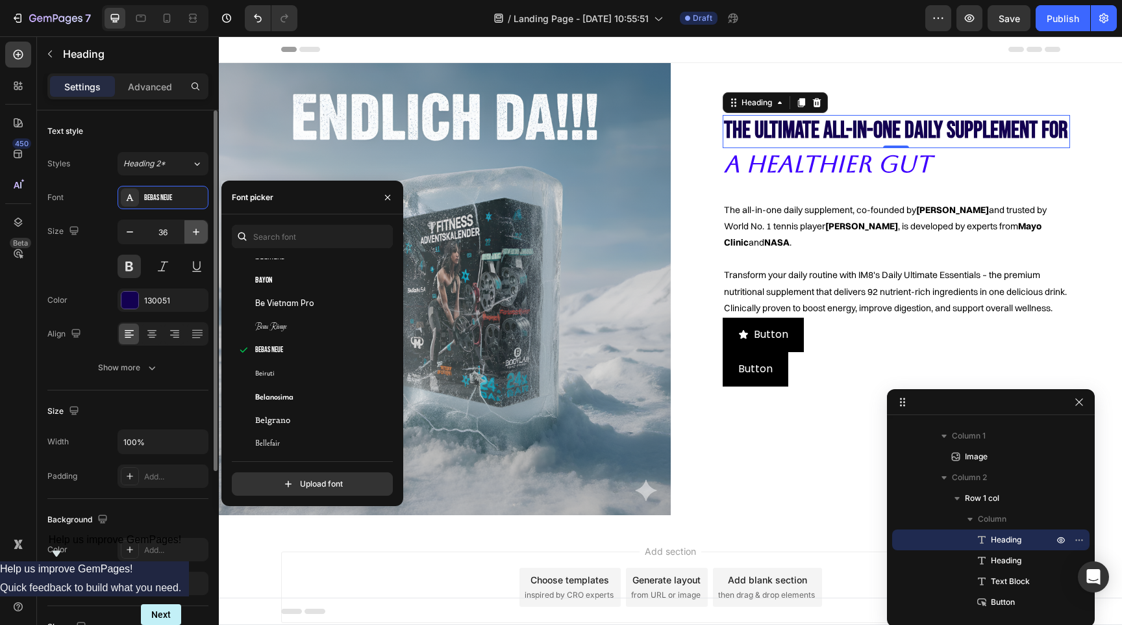
click at [192, 229] on icon "button" at bounding box center [196, 231] width 13 height 13
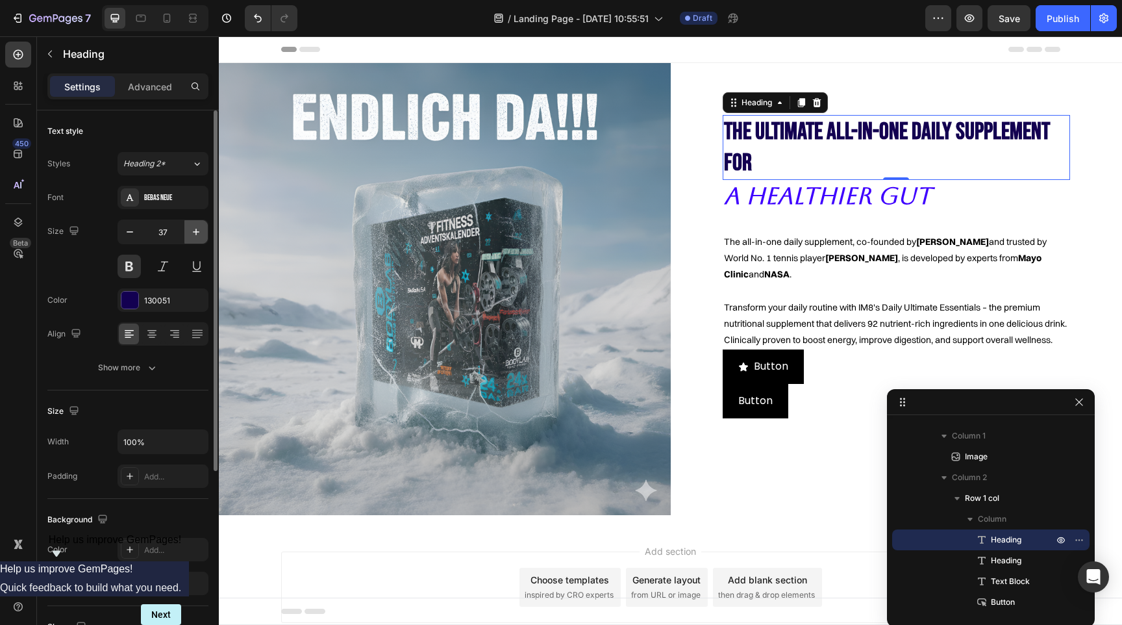
click at [192, 229] on icon "button" at bounding box center [196, 231] width 13 height 13
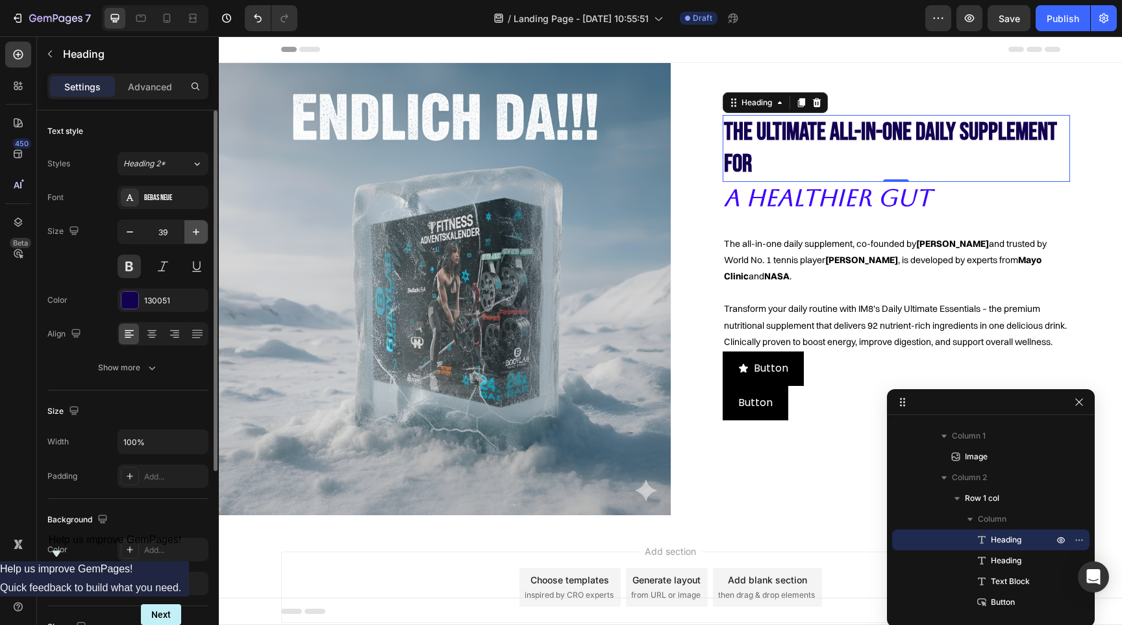
click at [192, 229] on icon "button" at bounding box center [196, 231] width 13 height 13
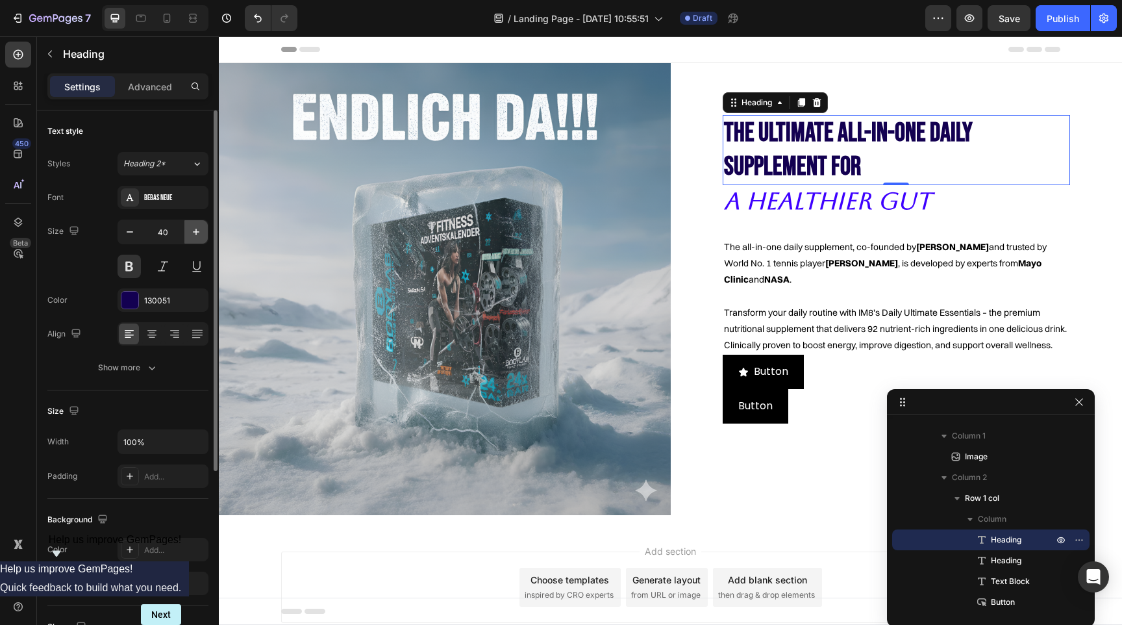
click at [192, 229] on icon "button" at bounding box center [196, 231] width 13 height 13
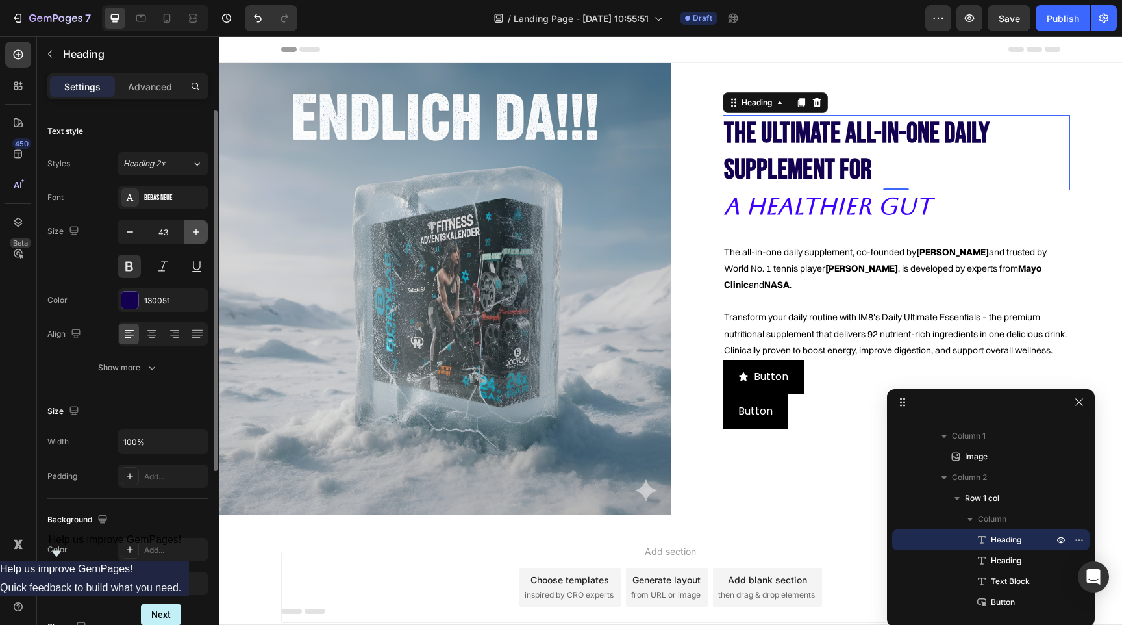
click at [192, 229] on icon "button" at bounding box center [196, 231] width 13 height 13
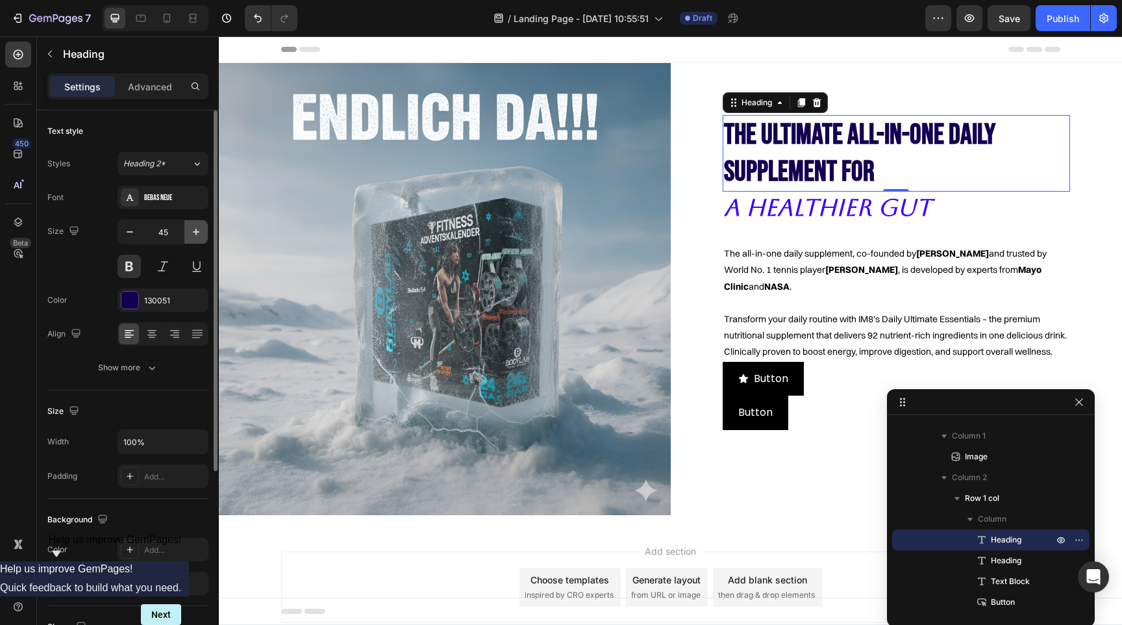
click at [192, 229] on icon "button" at bounding box center [196, 231] width 13 height 13
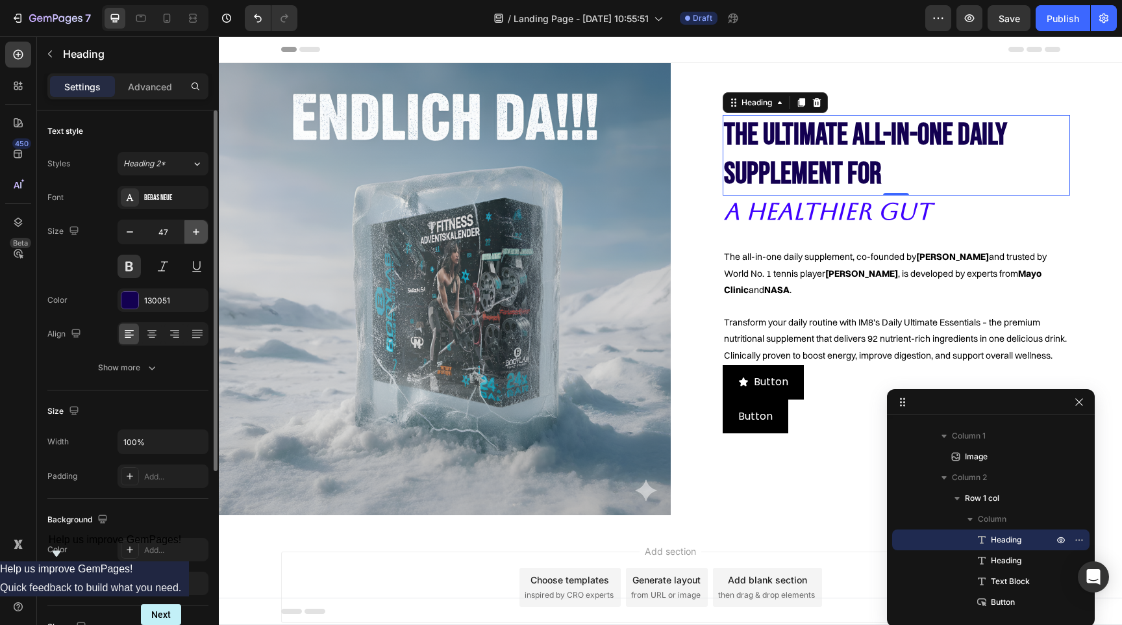
click at [192, 229] on icon "button" at bounding box center [196, 231] width 13 height 13
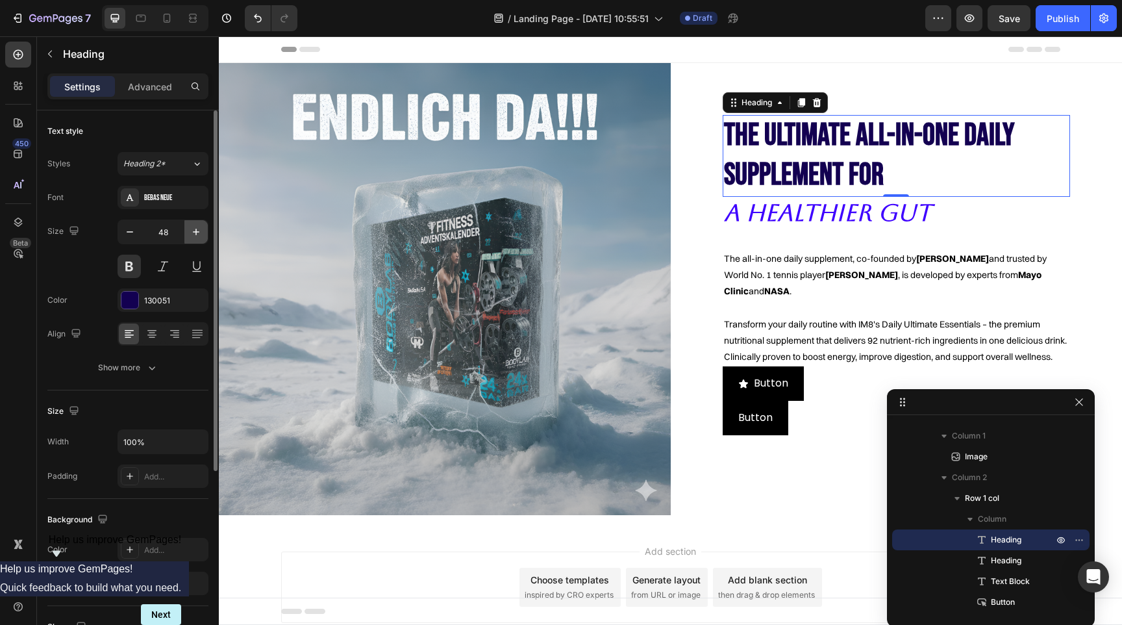
click at [192, 229] on icon "button" at bounding box center [196, 231] width 13 height 13
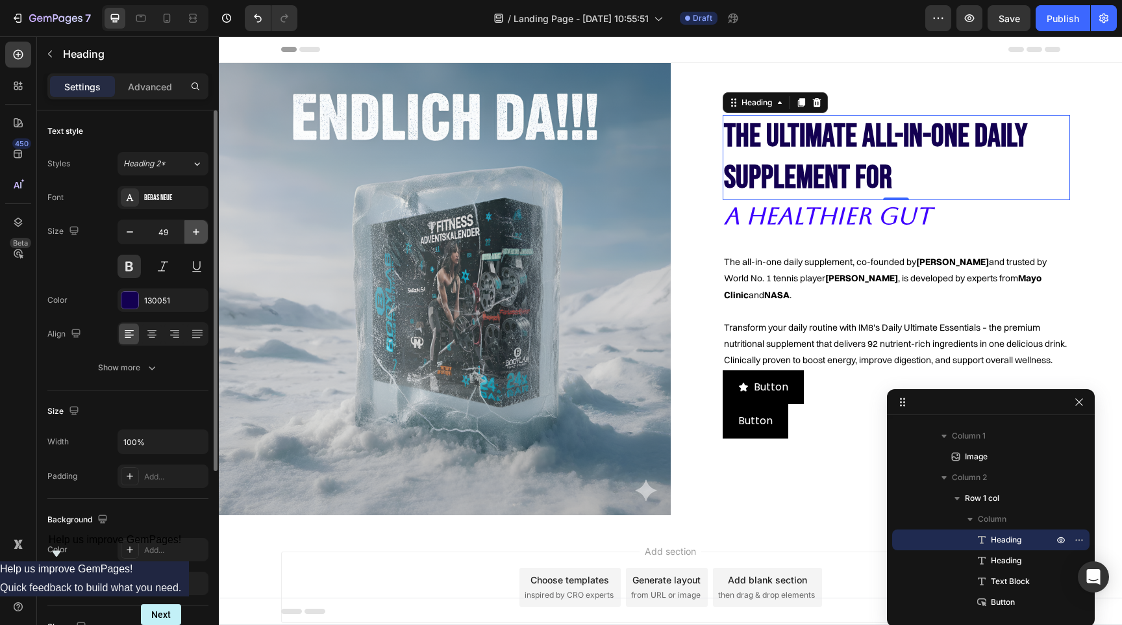
click at [192, 229] on icon "button" at bounding box center [196, 231] width 13 height 13
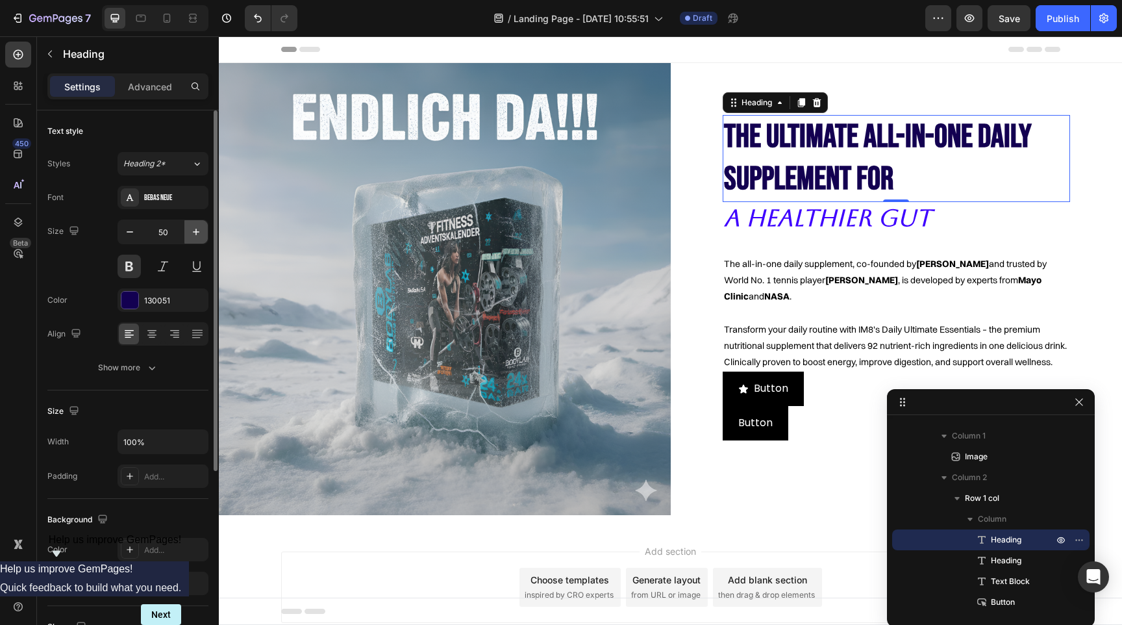
click at [192, 229] on icon "button" at bounding box center [196, 231] width 13 height 13
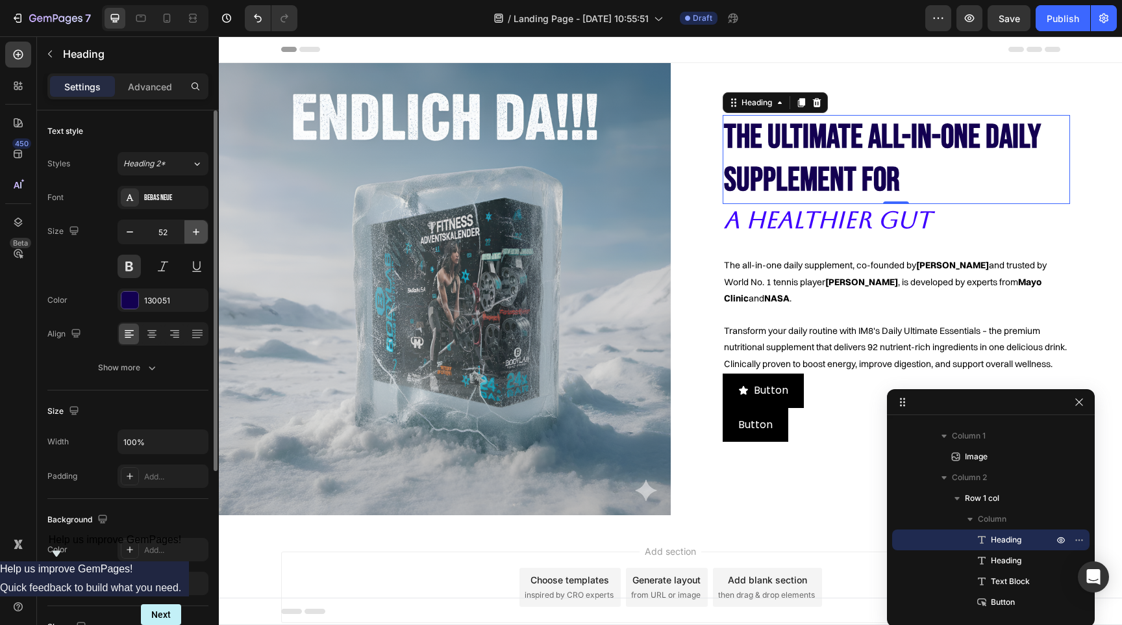
click at [192, 229] on icon "button" at bounding box center [196, 231] width 13 height 13
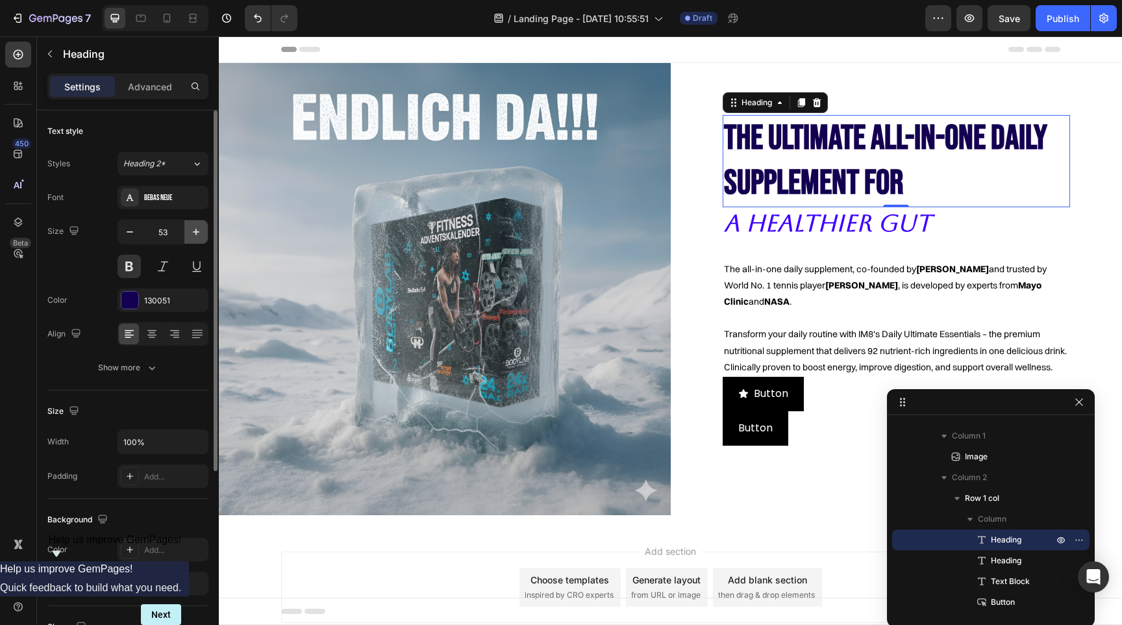
click at [197, 234] on icon "button" at bounding box center [196, 231] width 13 height 13
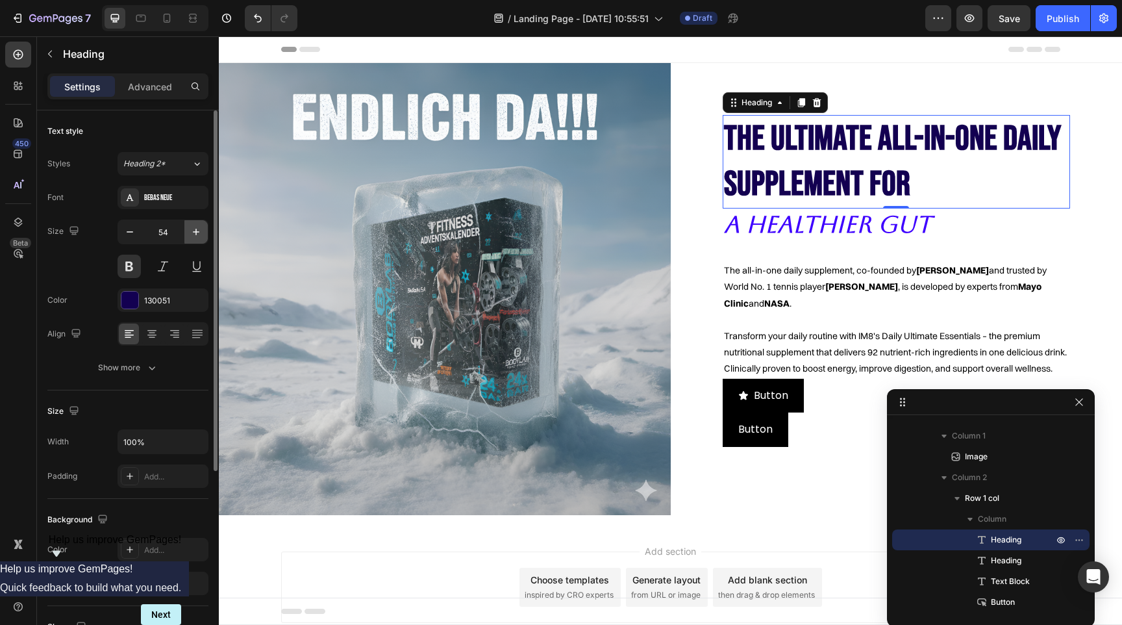
click at [197, 234] on icon "button" at bounding box center [196, 231] width 13 height 13
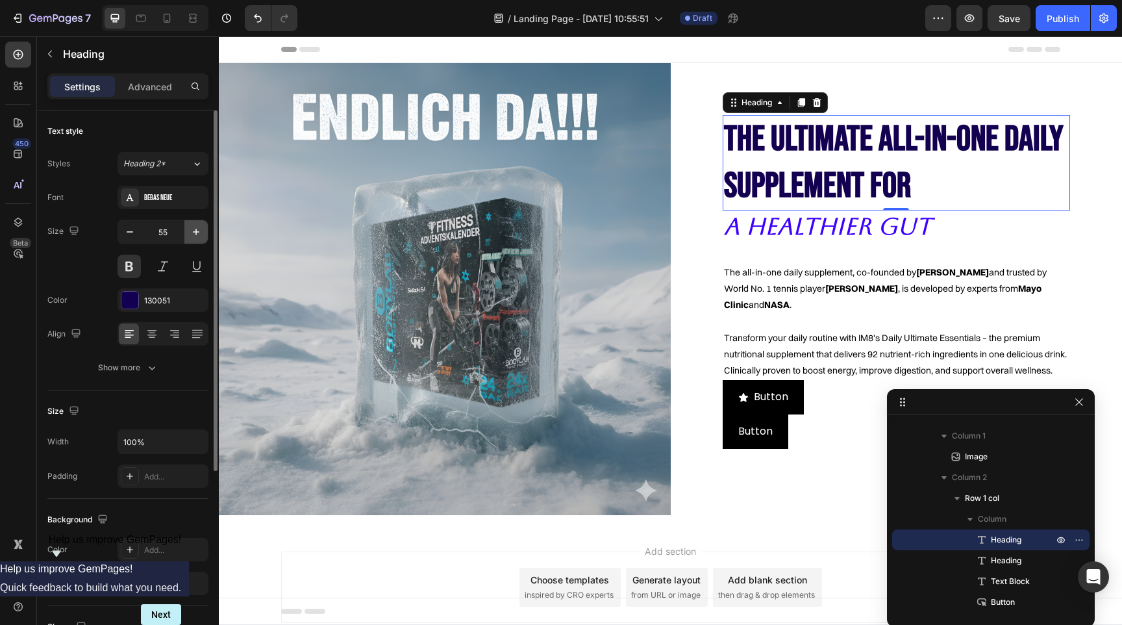
click at [197, 234] on icon "button" at bounding box center [196, 231] width 13 height 13
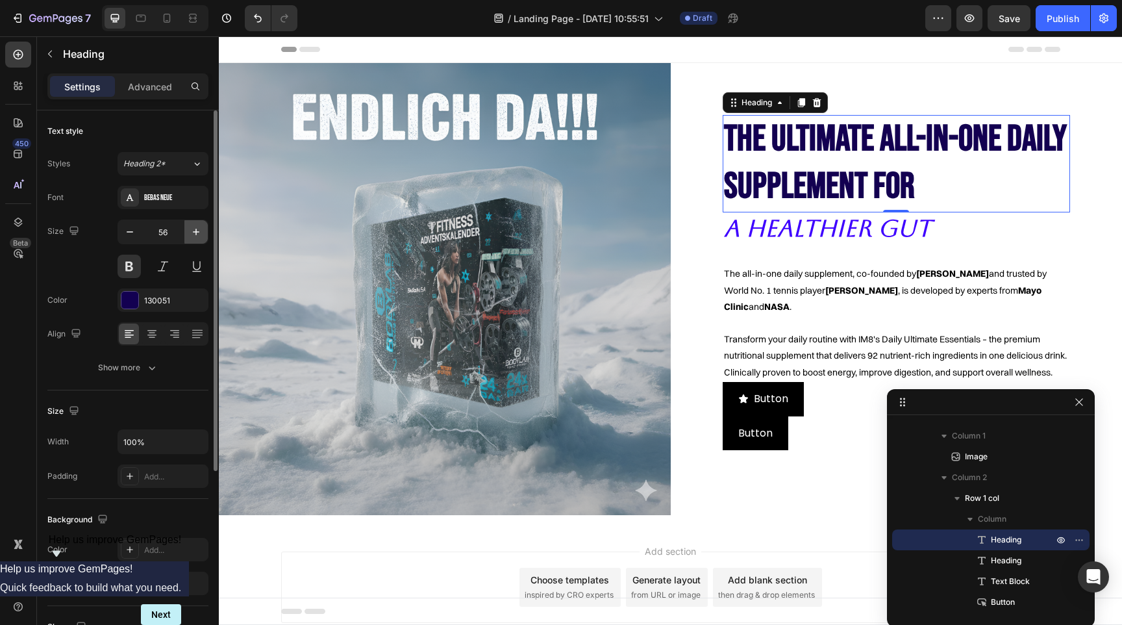
click at [197, 234] on icon "button" at bounding box center [196, 231] width 13 height 13
type input "57"
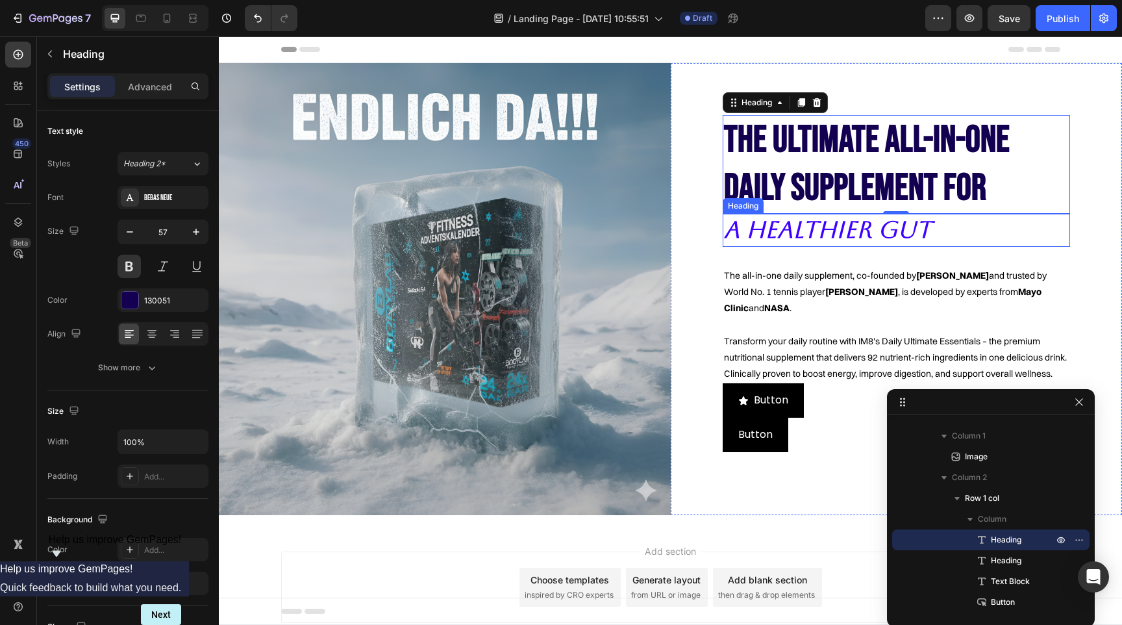
click at [805, 227] on p "A Healthier Gut" at bounding box center [896, 230] width 345 height 31
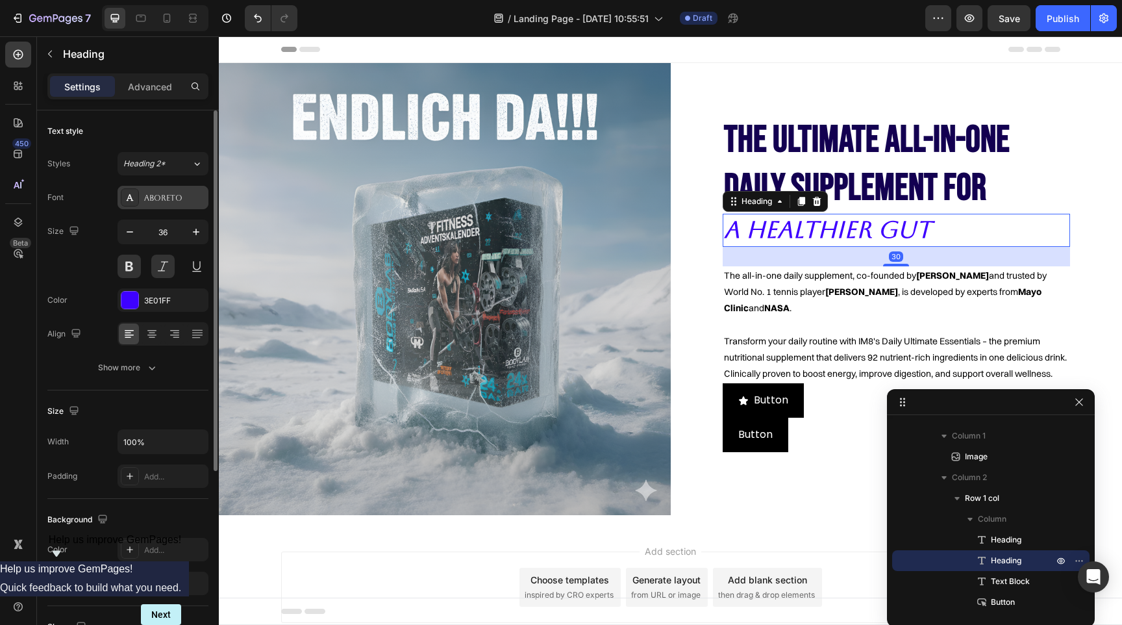
click at [155, 192] on div "Aboreto" at bounding box center [174, 198] width 61 height 12
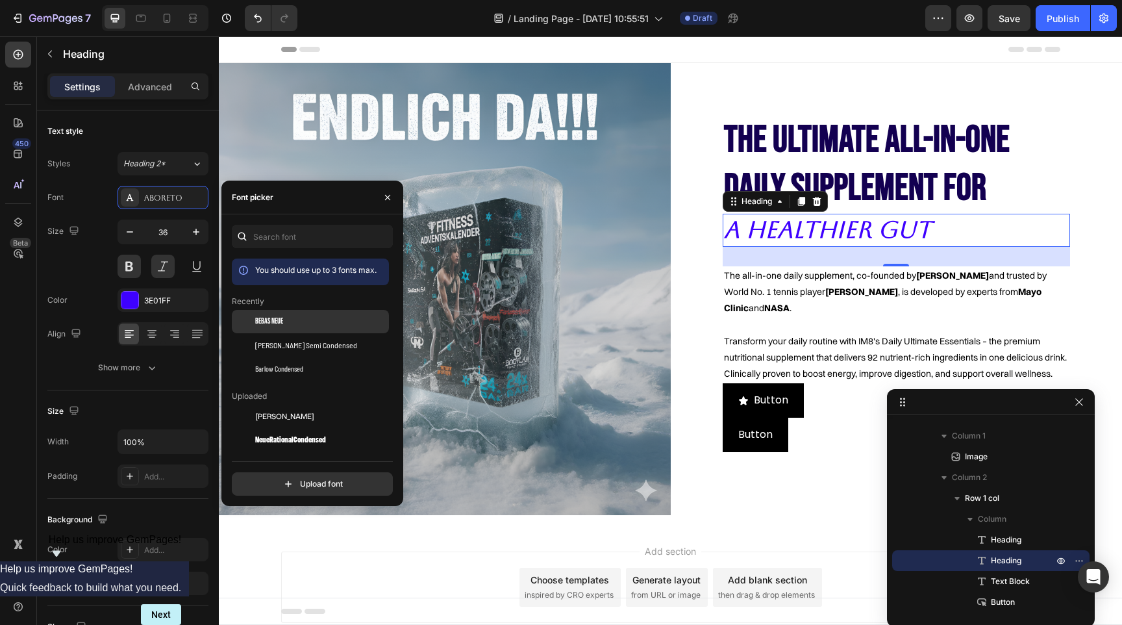
click at [282, 320] on span "Bebas Neue" at bounding box center [269, 322] width 28 height 12
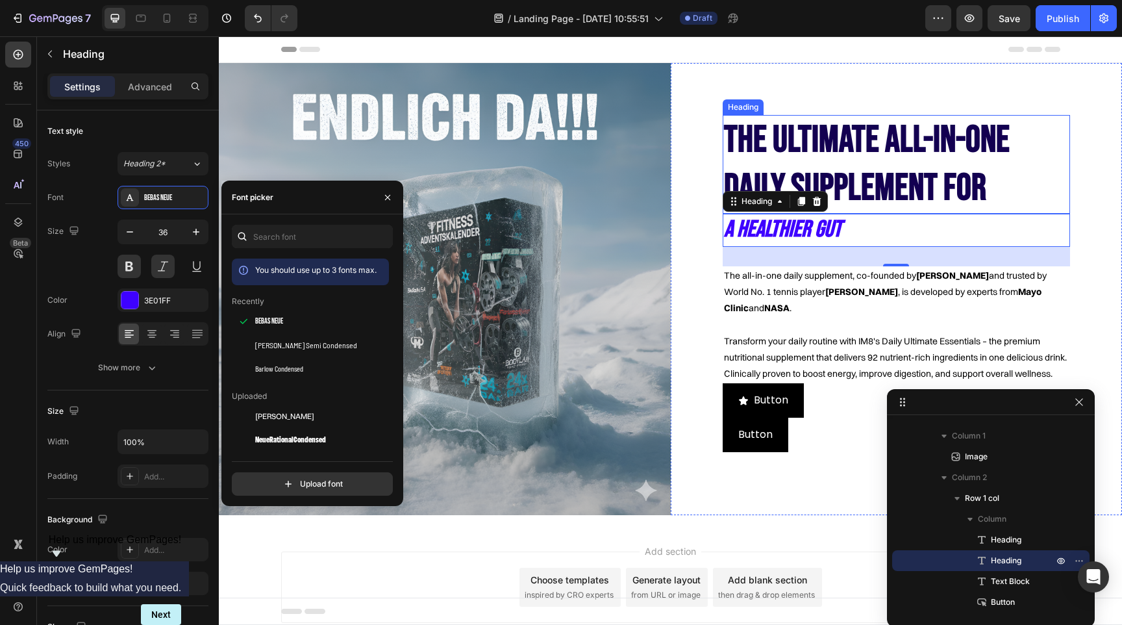
click at [812, 150] on p "The Ultimate All-in-one Daily Supplement for" at bounding box center [896, 164] width 345 height 96
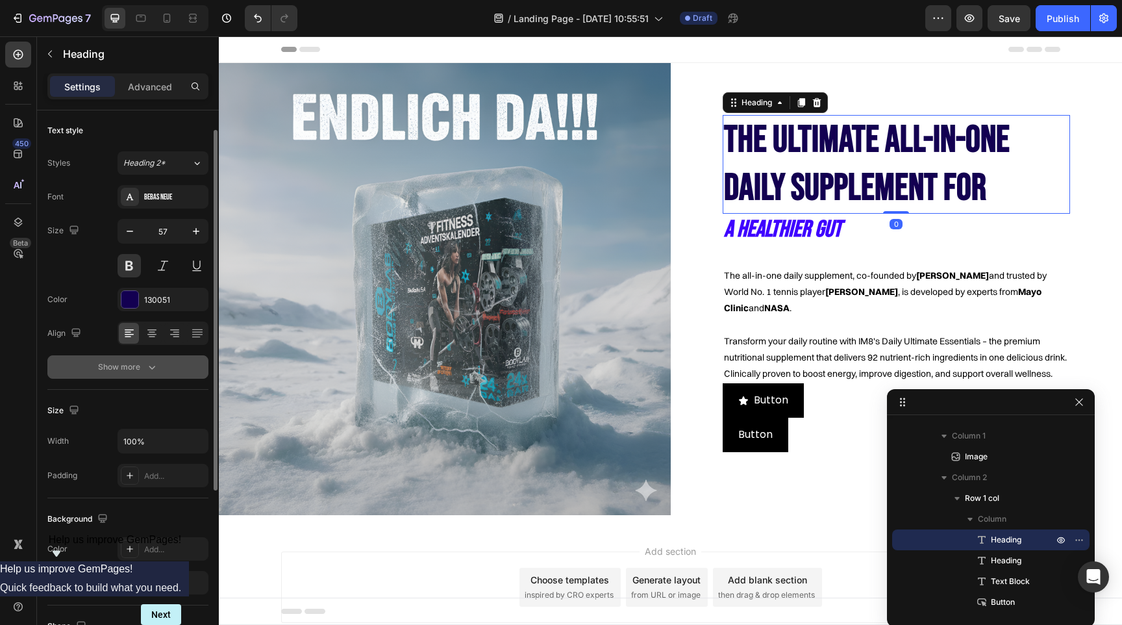
scroll to position [12, 0]
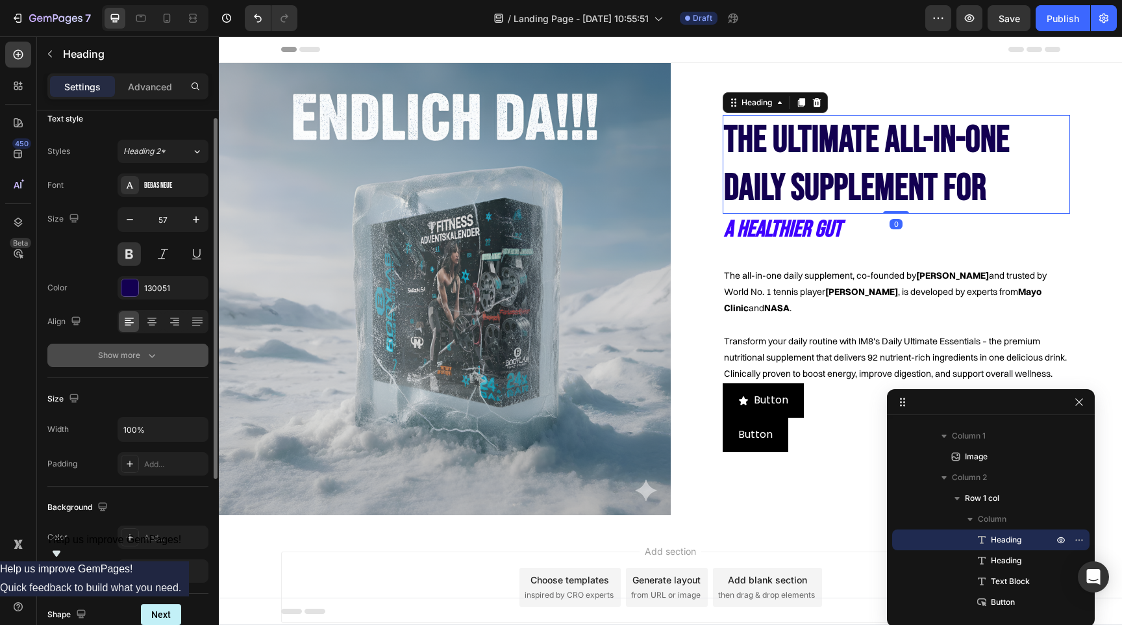
click at [153, 361] on icon "button" at bounding box center [151, 355] width 13 height 13
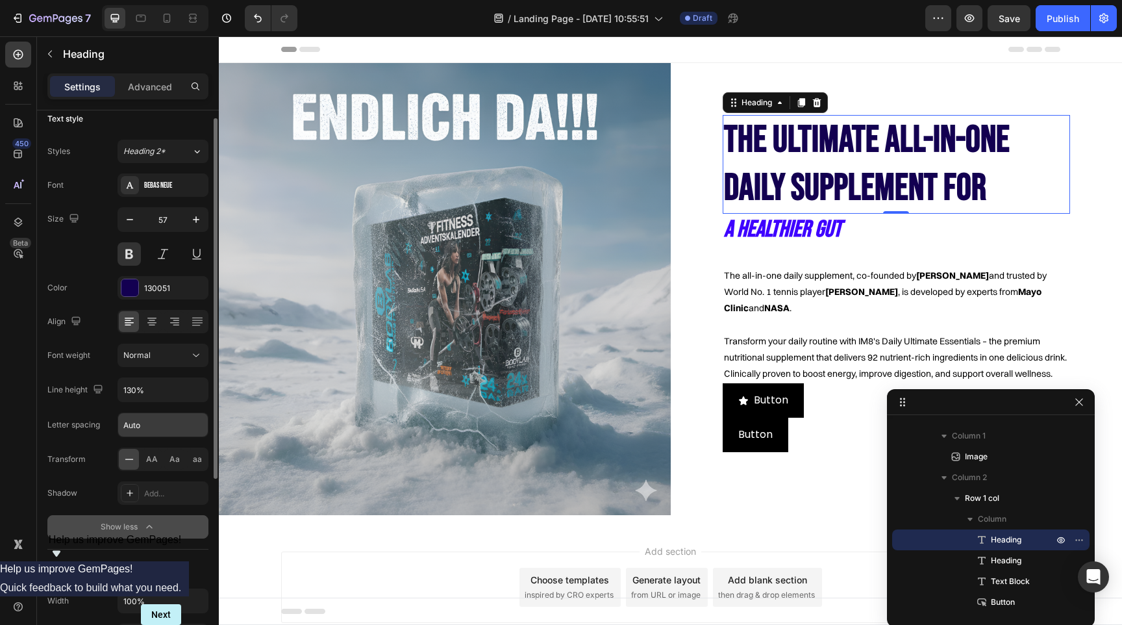
click at [132, 427] on input "Auto" at bounding box center [163, 424] width 90 height 23
type input "1"
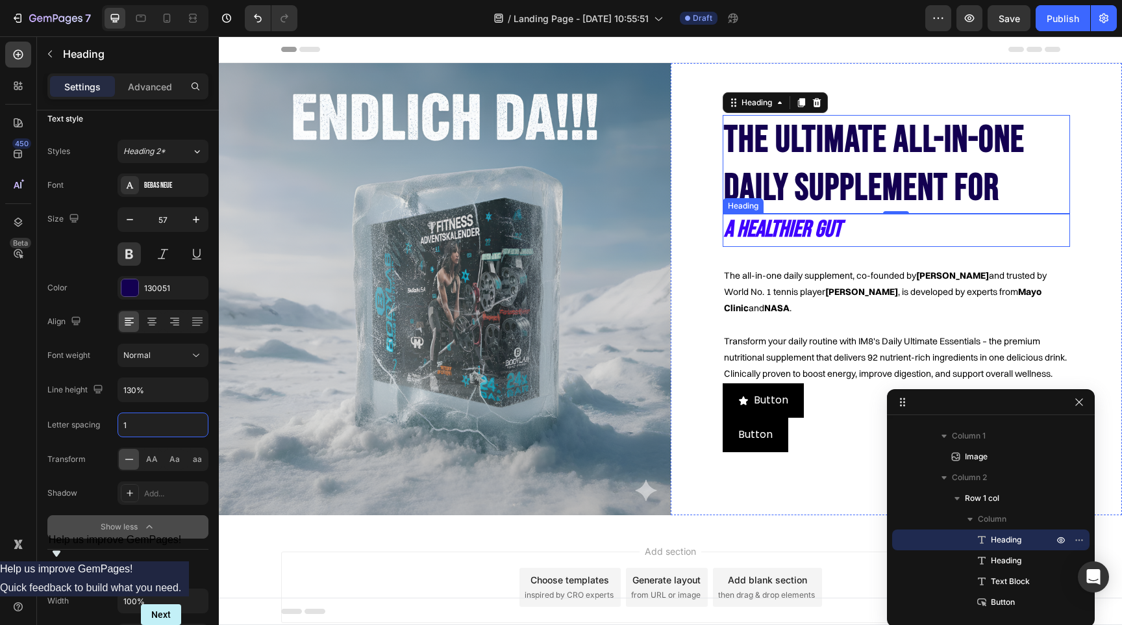
click at [838, 234] on p "A Healthier Gut" at bounding box center [896, 230] width 345 height 31
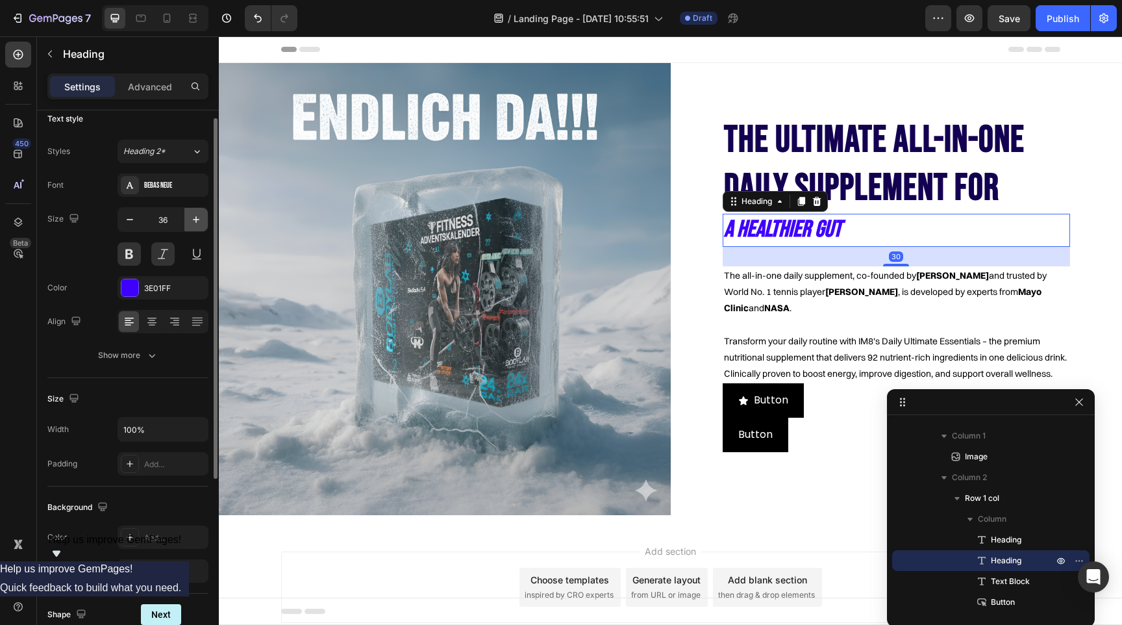
click at [194, 221] on icon "button" at bounding box center [196, 219] width 13 height 13
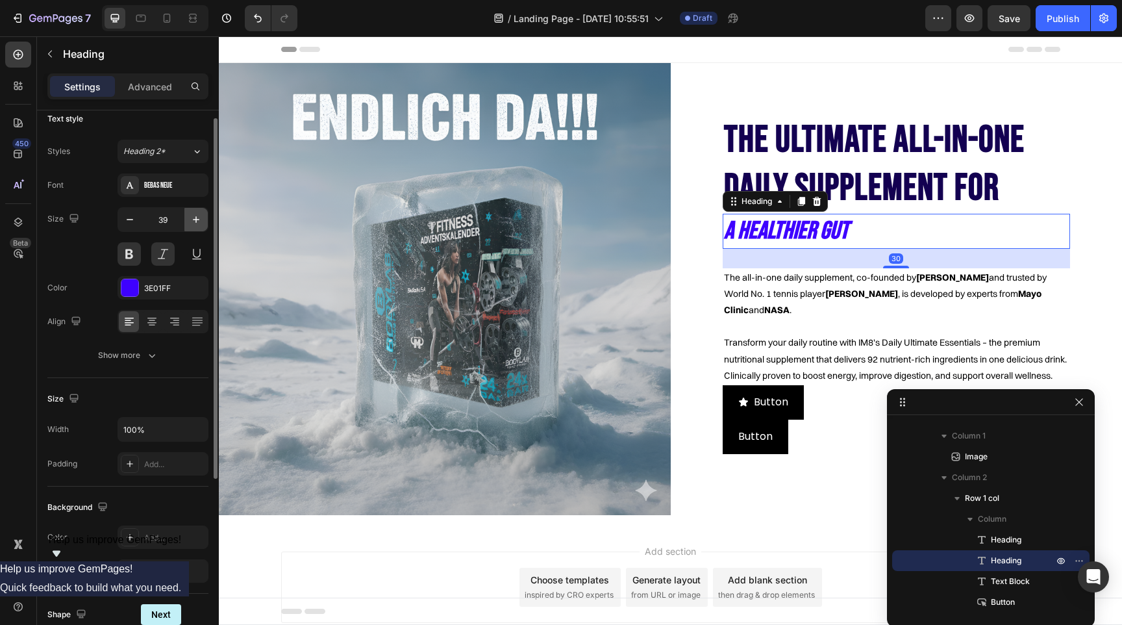
click at [194, 221] on icon "button" at bounding box center [196, 219] width 13 height 13
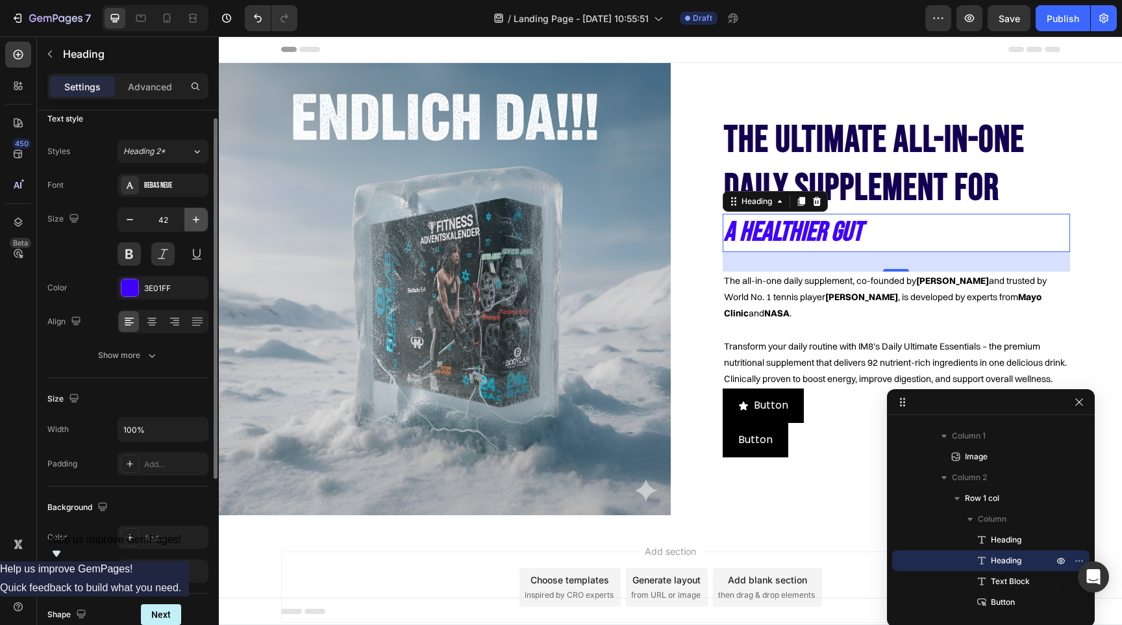
click at [194, 221] on icon "button" at bounding box center [196, 219] width 13 height 13
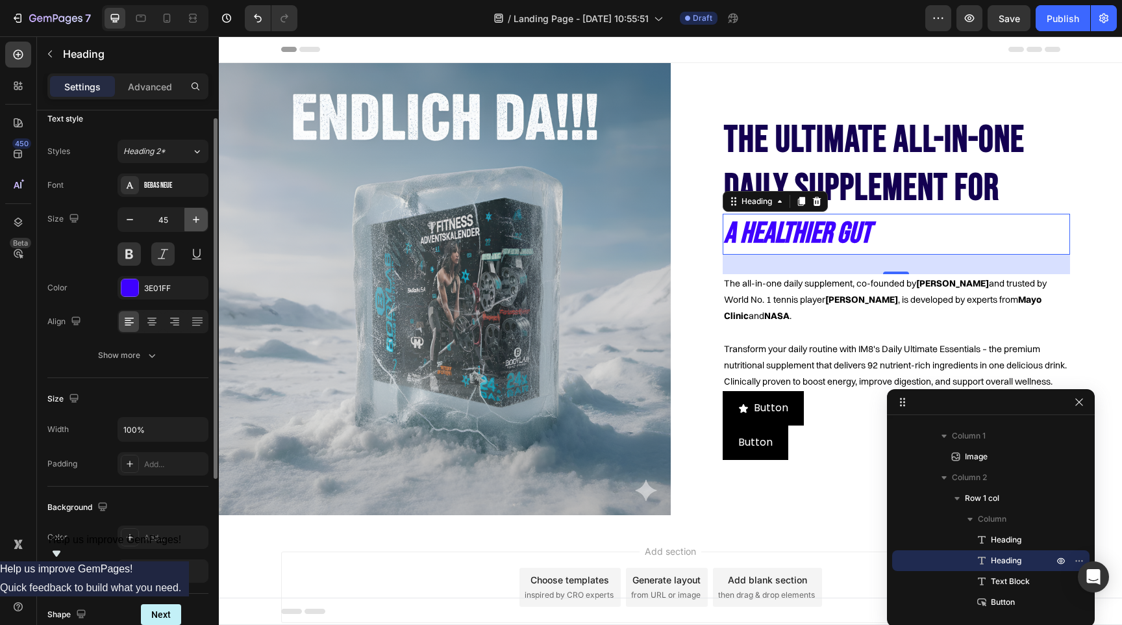
type input "46"
click at [125, 284] on div at bounding box center [129, 287] width 17 height 17
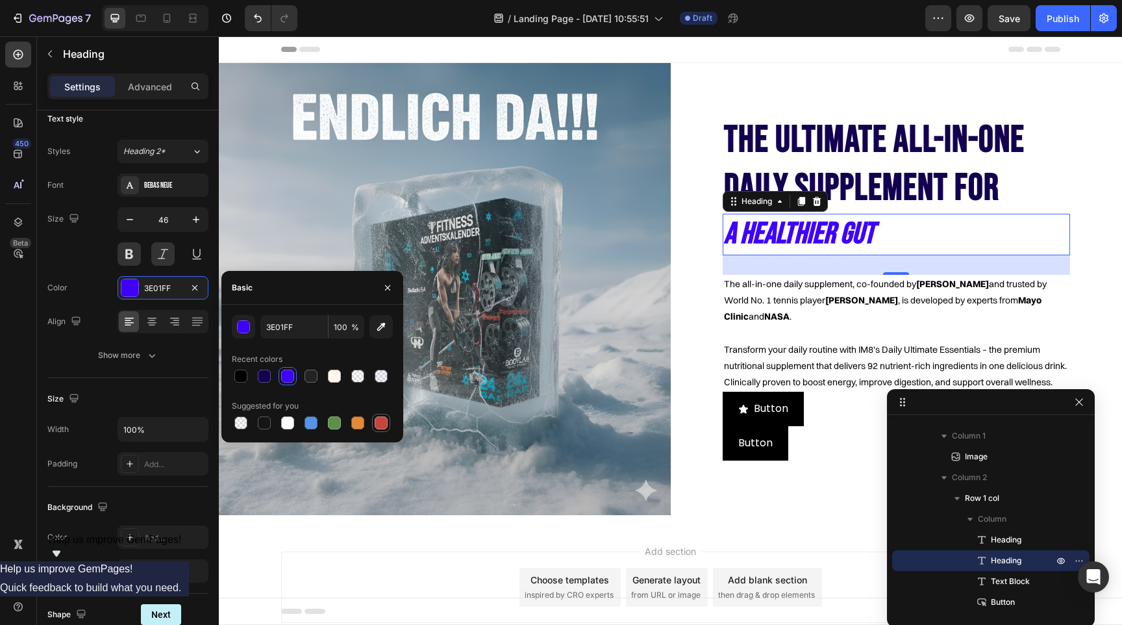
click at [383, 423] on div at bounding box center [381, 422] width 13 height 13
click at [378, 328] on icon "button" at bounding box center [381, 327] width 8 height 8
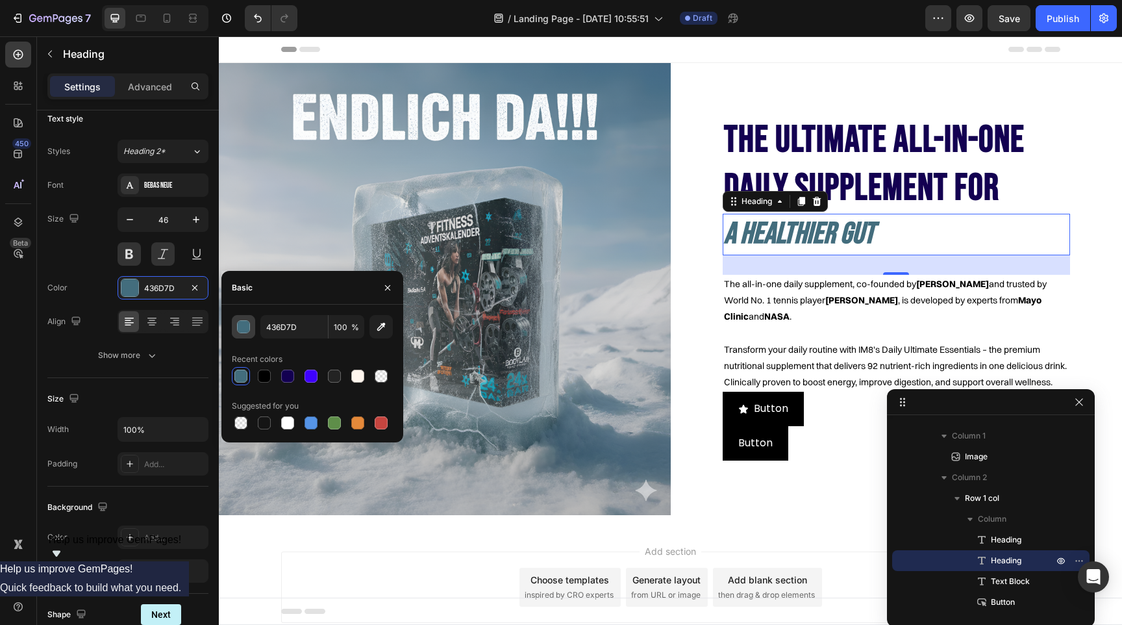
click at [244, 326] on div "button" at bounding box center [244, 327] width 13 height 13
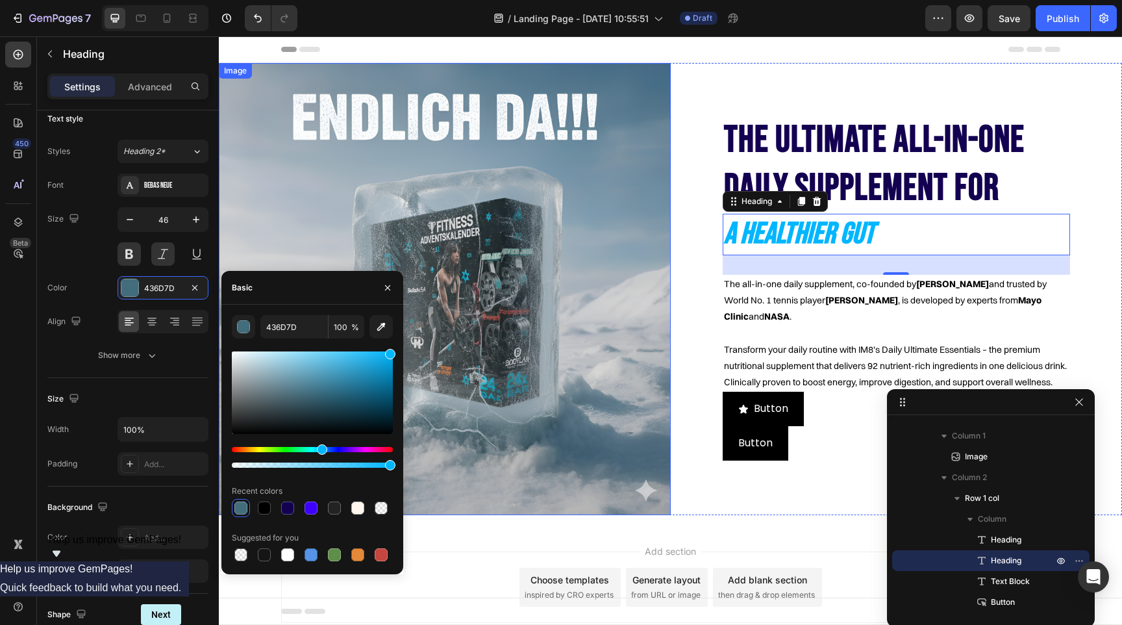
type input "00B6FF"
drag, startPoint x: 542, startPoint y: 412, endPoint x: 430, endPoint y: 330, distance: 138.5
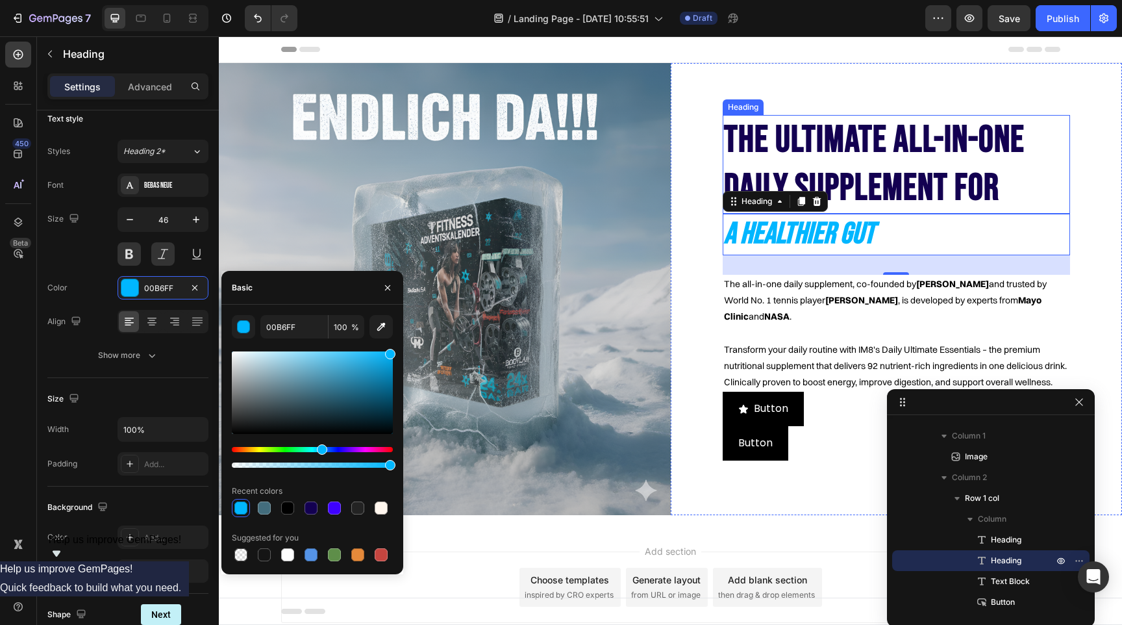
click at [901, 169] on p "The Ultimate All-in-one Daily Supplement for" at bounding box center [896, 164] width 345 height 96
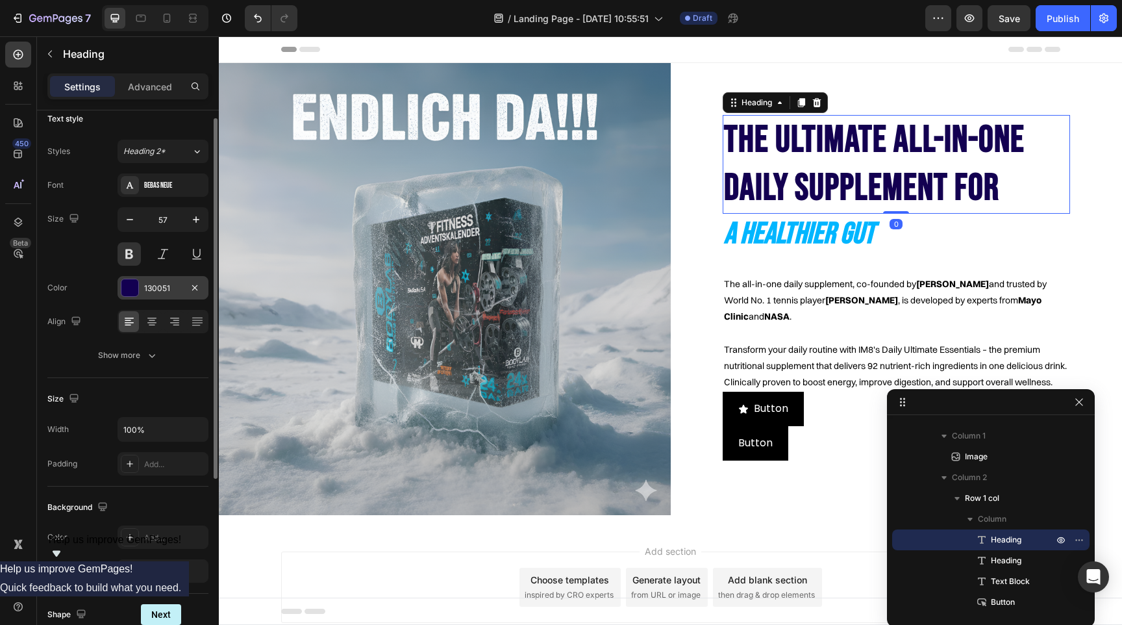
click at [127, 286] on div at bounding box center [129, 287] width 17 height 17
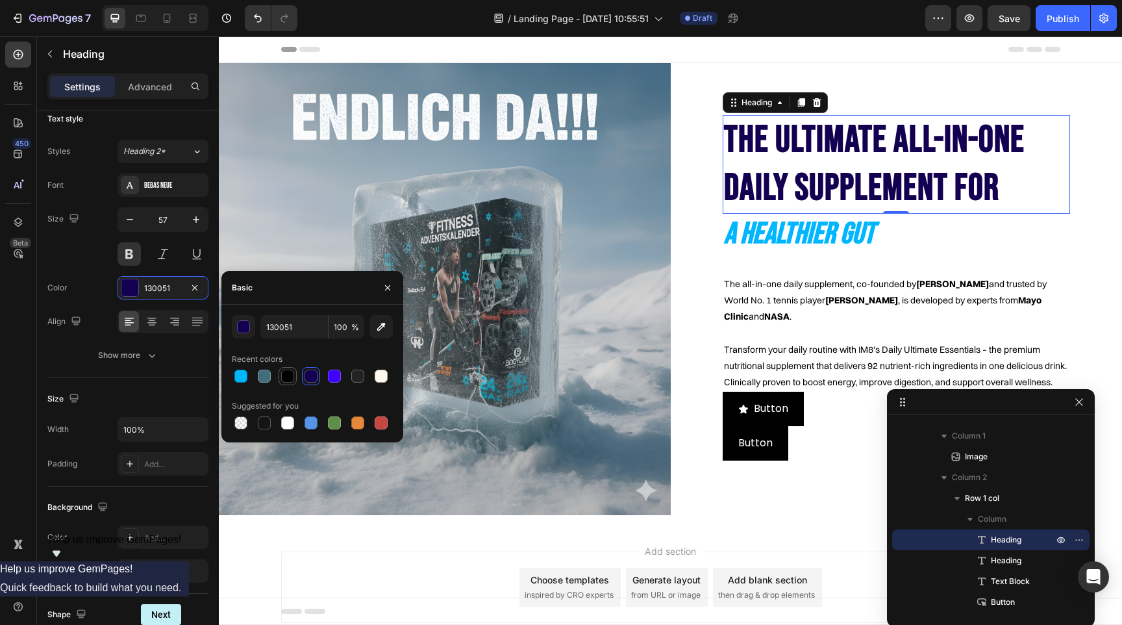
click at [288, 375] on div at bounding box center [287, 376] width 13 height 13
type input "000000"
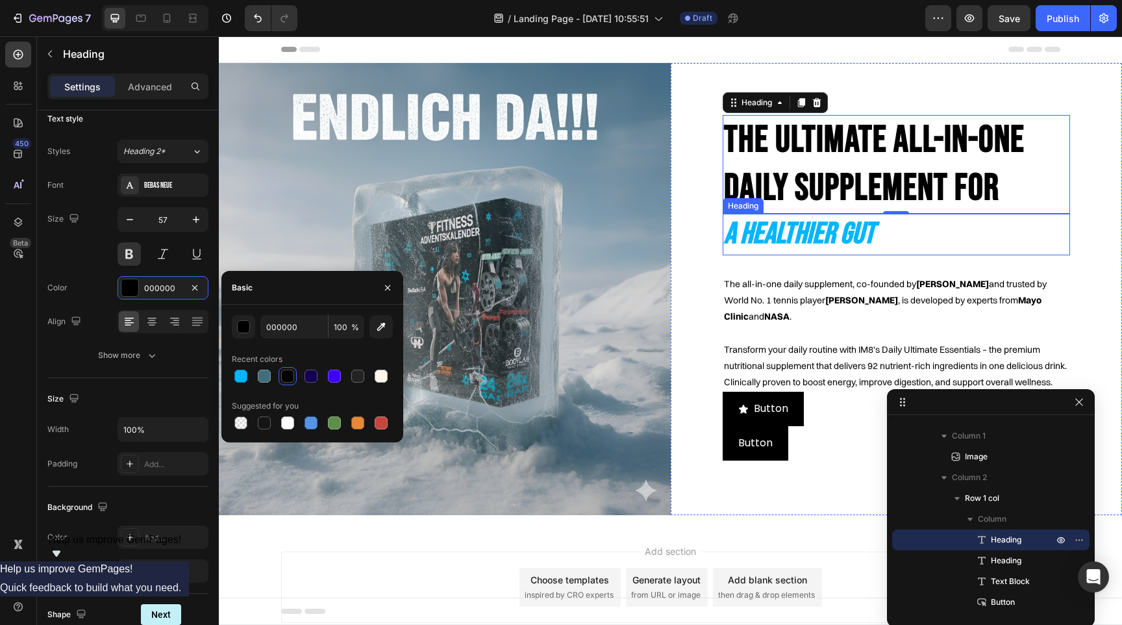
click at [839, 239] on p "A Healthier Gut" at bounding box center [896, 234] width 345 height 39
